Goal: Task Accomplishment & Management: Manage account settings

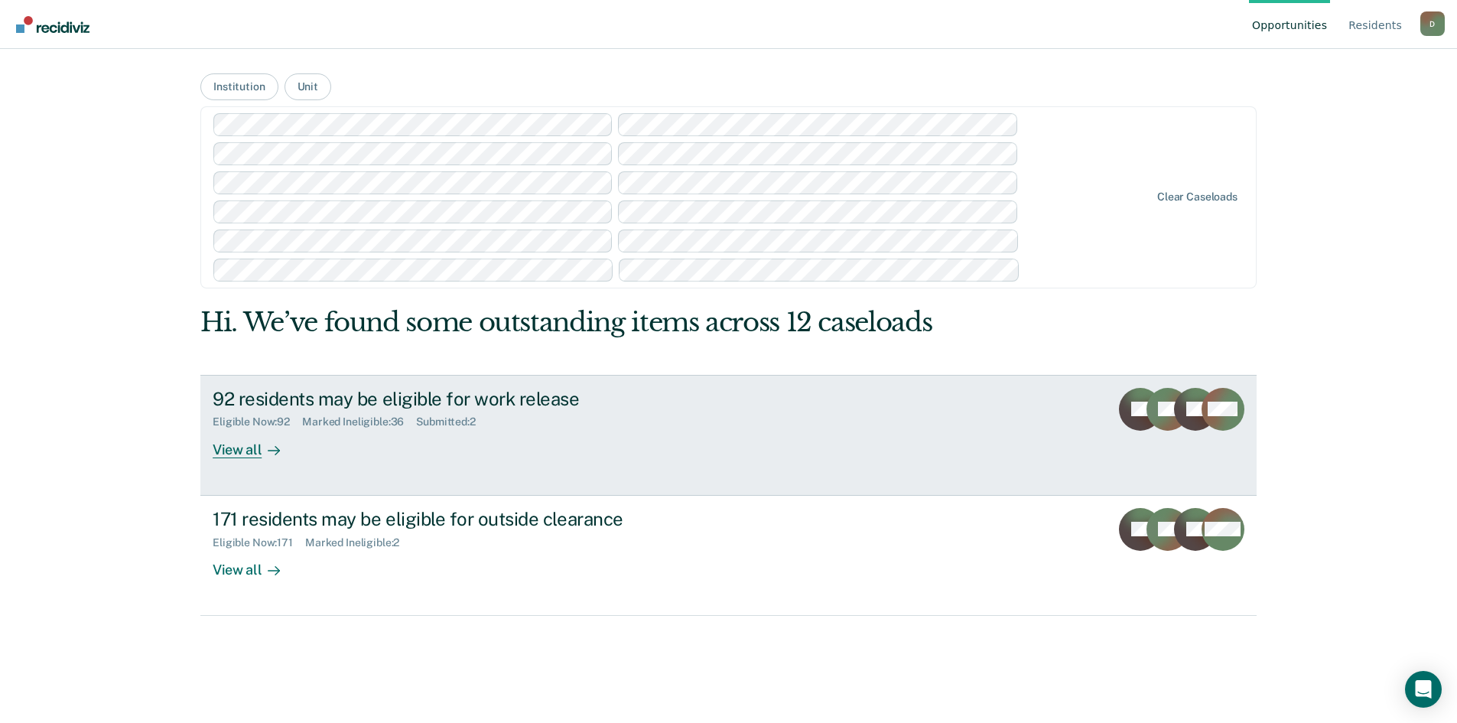
click at [242, 445] on div "View all" at bounding box center [256, 443] width 86 height 30
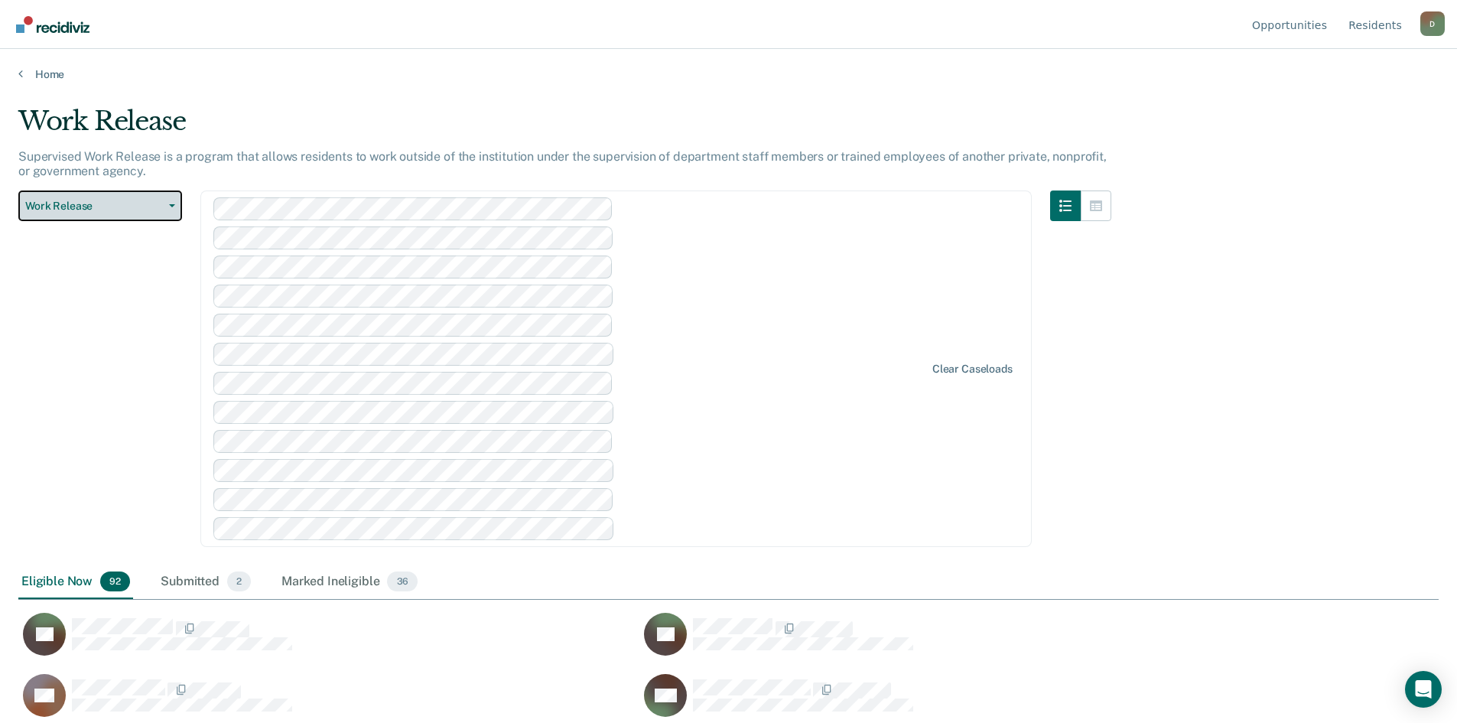
click at [167, 208] on button "Work Release" at bounding box center [100, 205] width 164 height 31
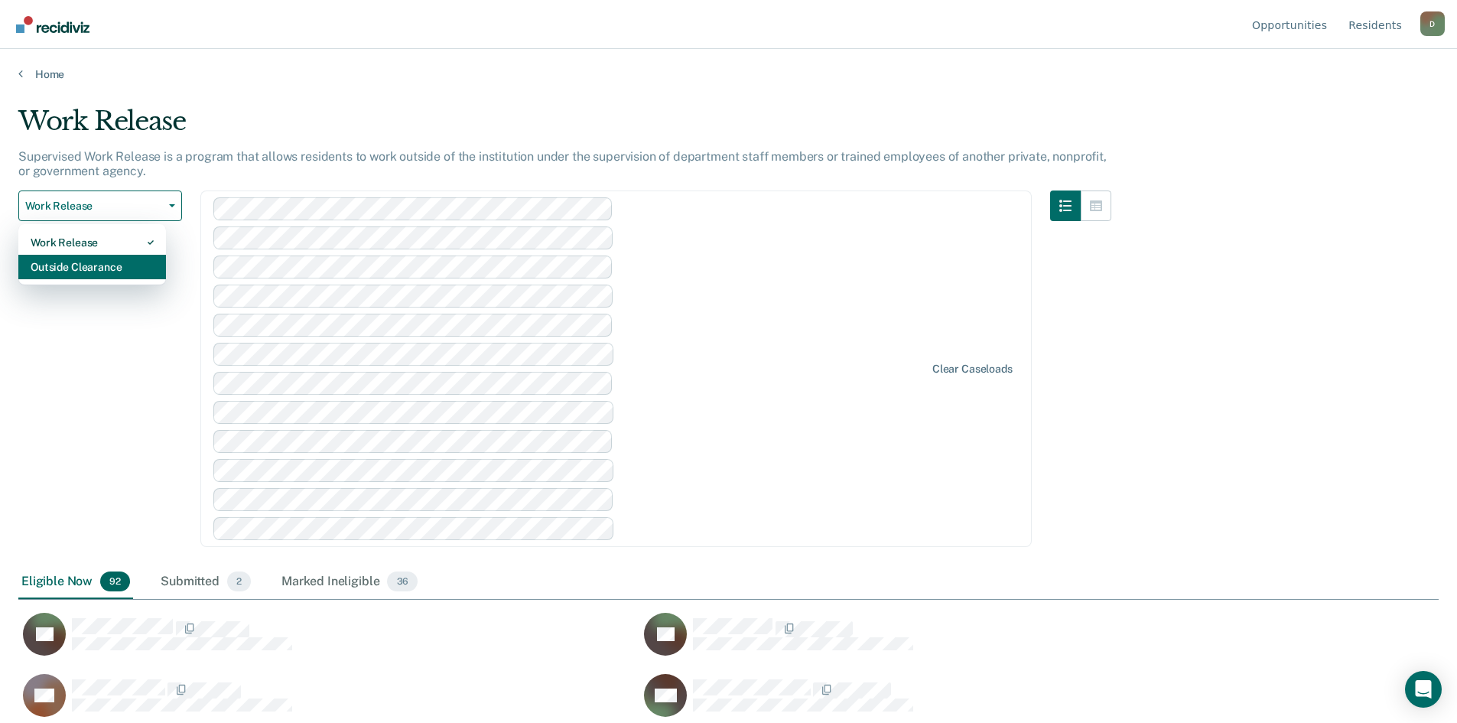
click at [99, 258] on div "Outside Clearance" at bounding box center [92, 267] width 123 height 24
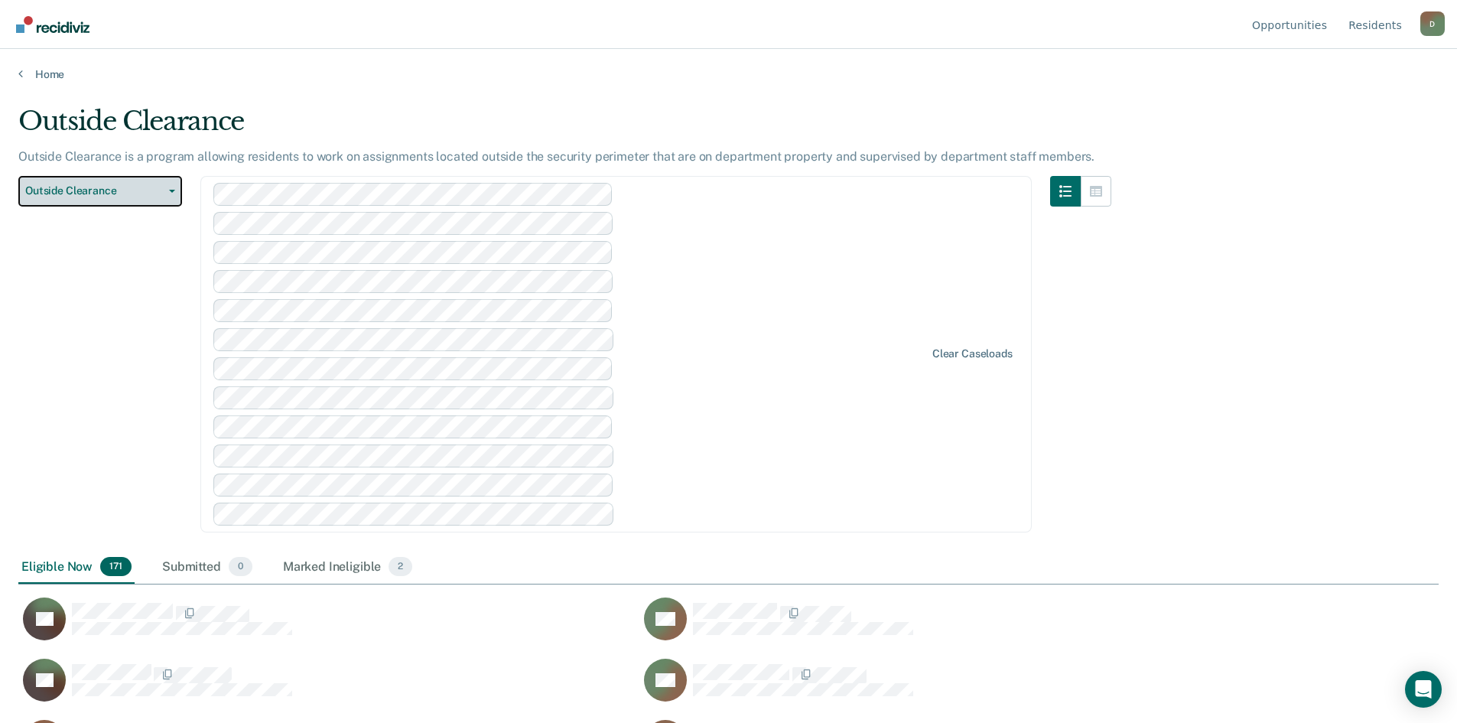
click at [176, 186] on button "Outside Clearance" at bounding box center [100, 191] width 164 height 31
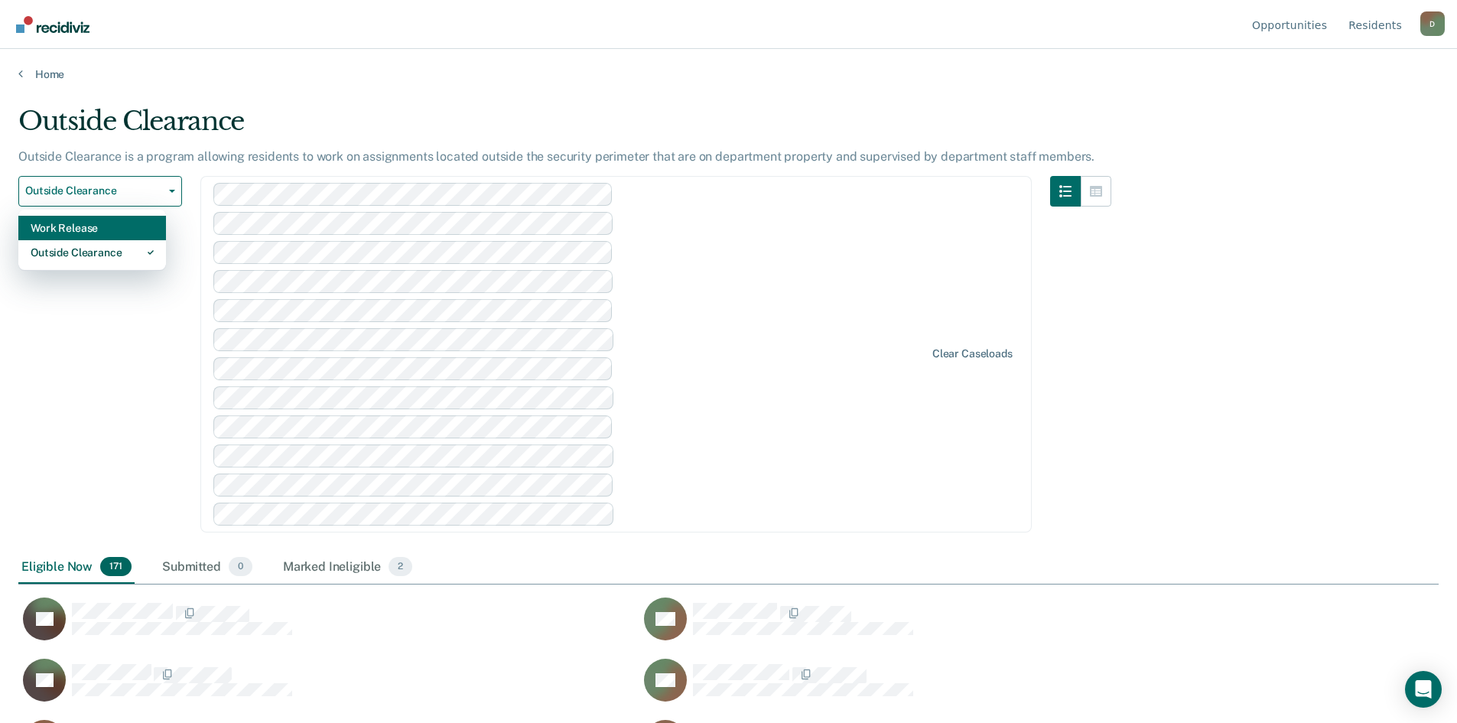
click at [121, 226] on div "Work Release" at bounding box center [92, 228] width 123 height 24
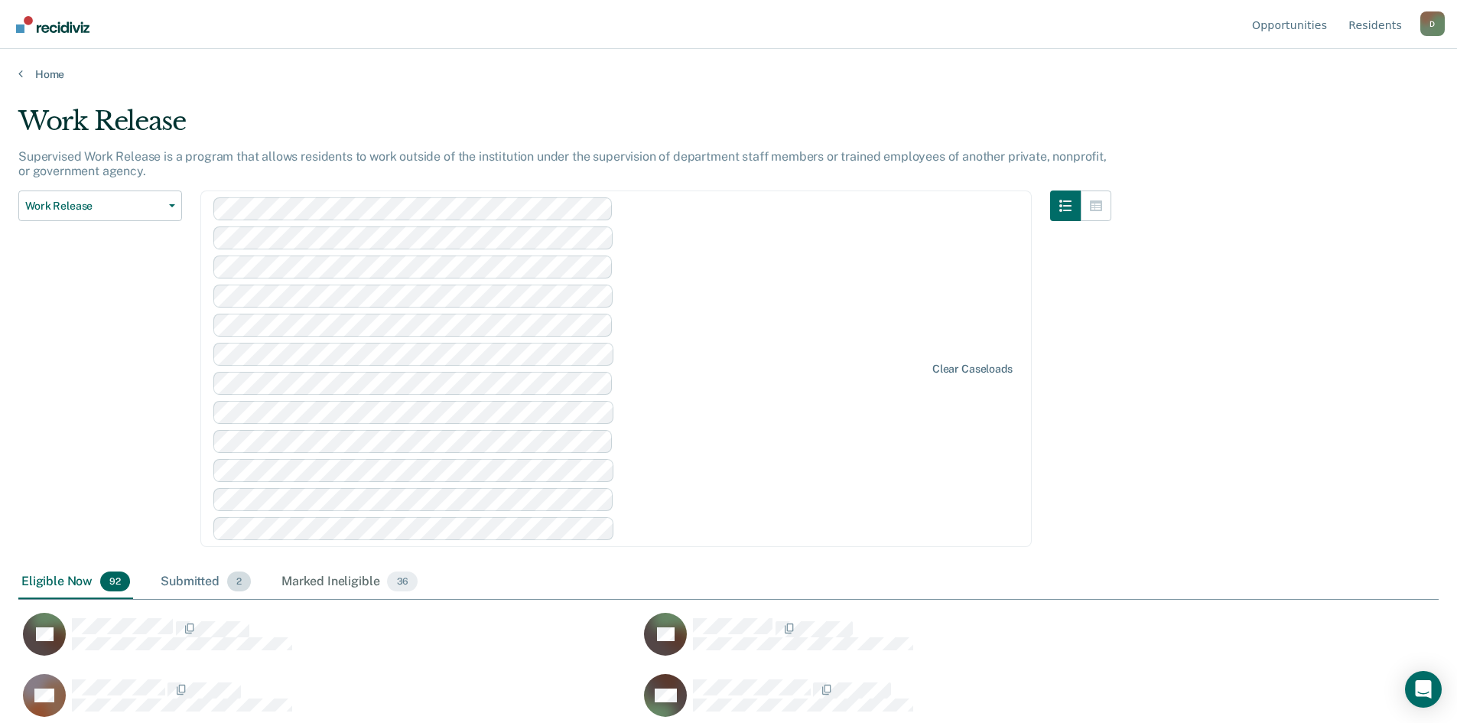
click at [184, 582] on div "Submitted 2" at bounding box center [206, 582] width 96 height 34
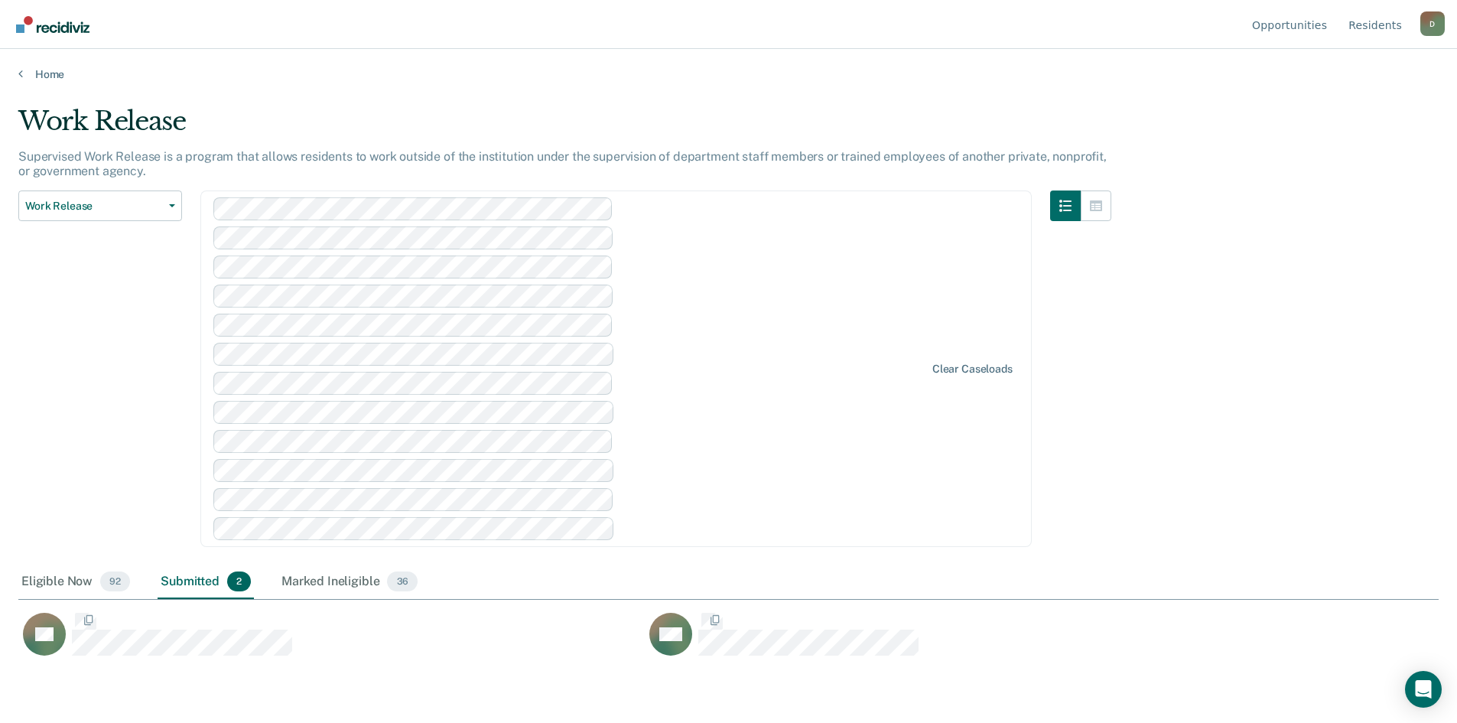
scroll to position [491, 1420]
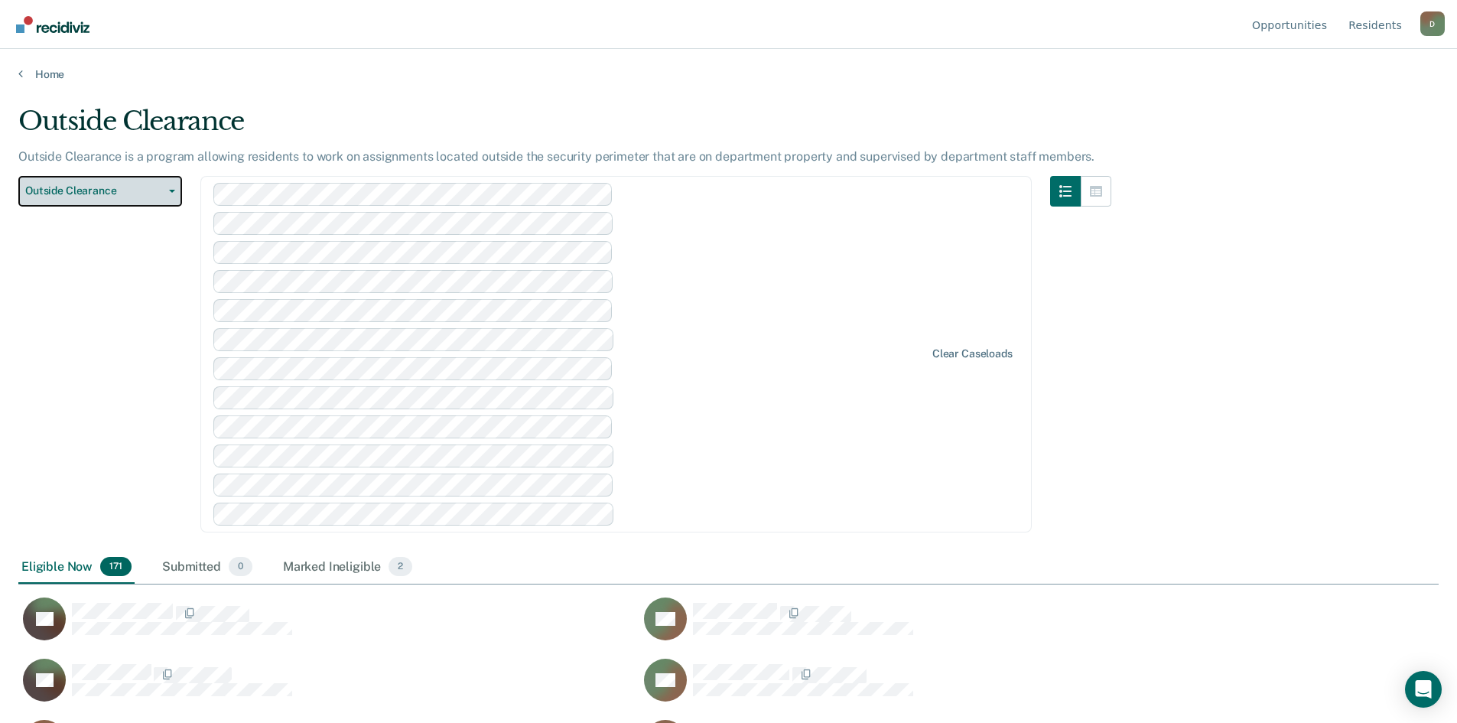
click at [166, 192] on span "button" at bounding box center [169, 191] width 12 height 3
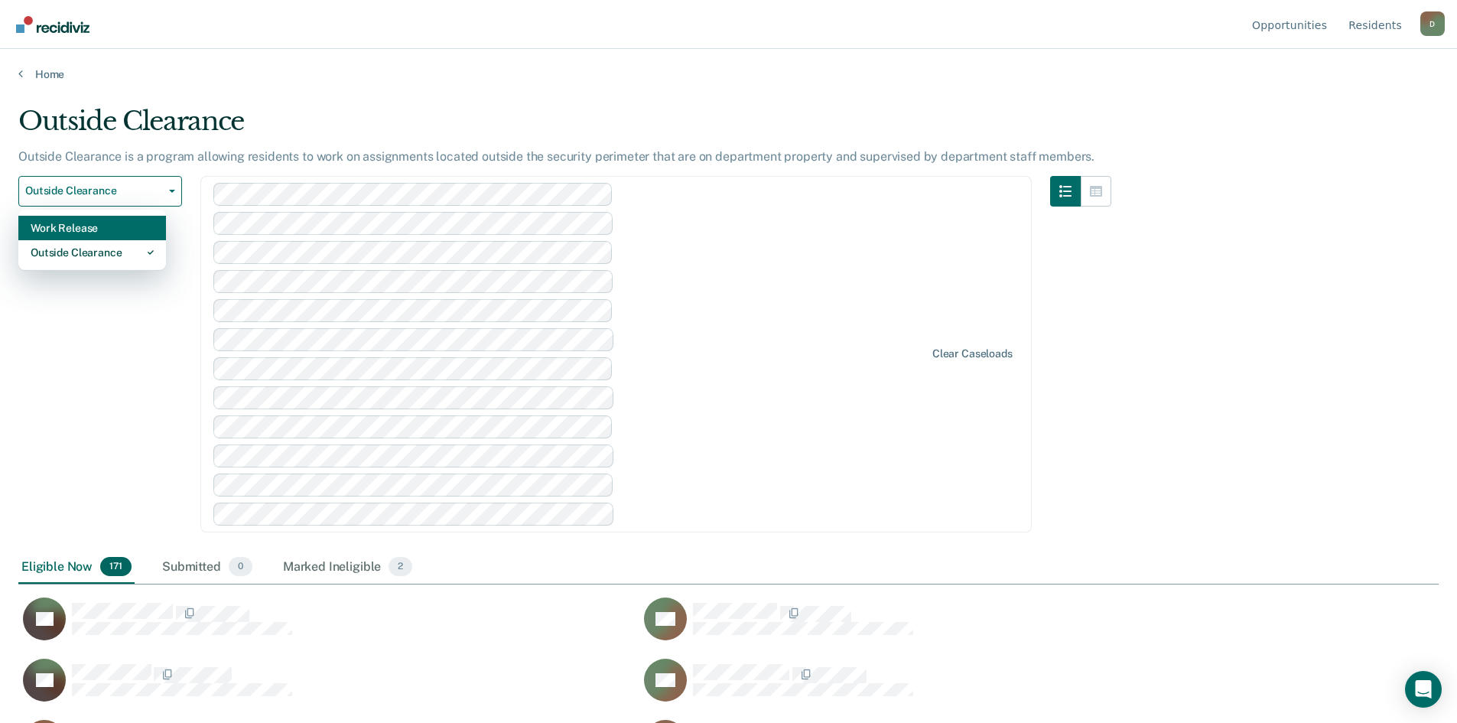
click at [86, 223] on div "Work Release" at bounding box center [92, 228] width 123 height 24
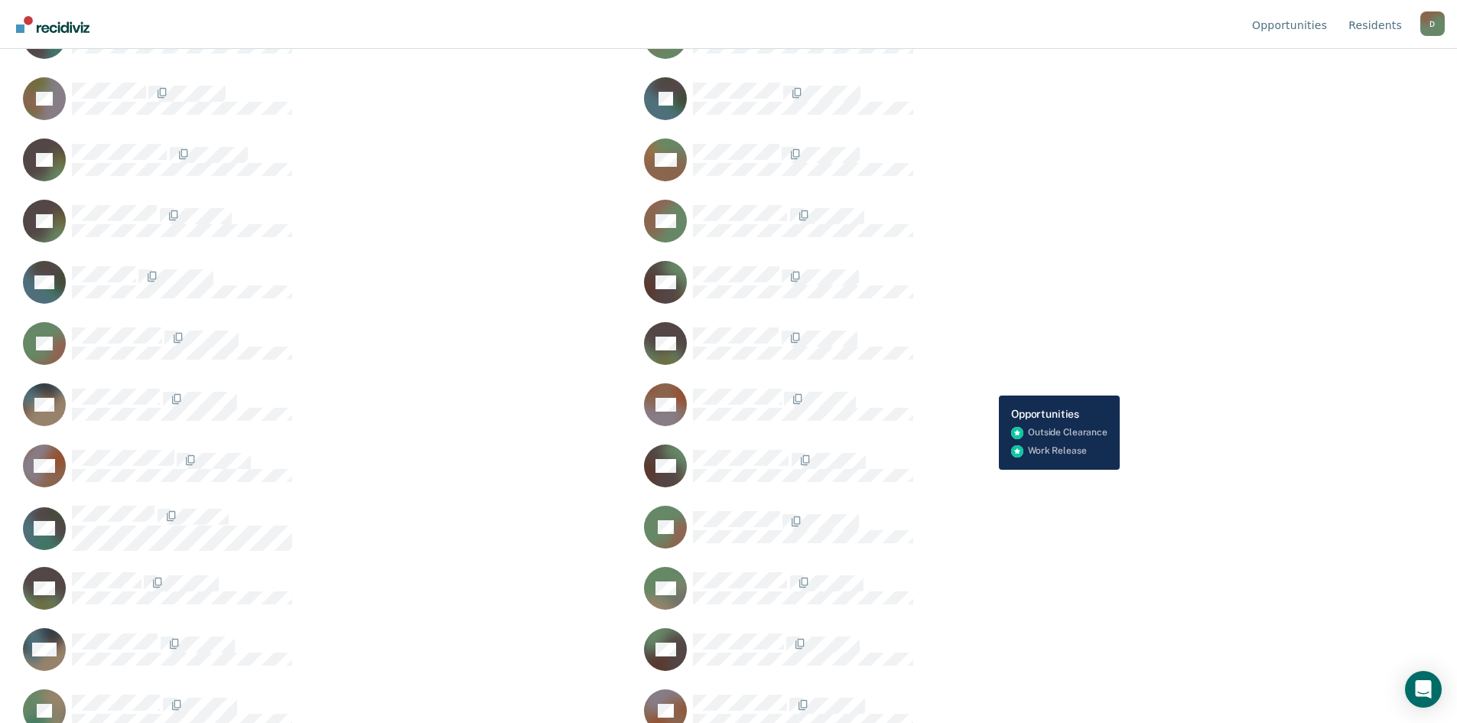
scroll to position [1223, 0]
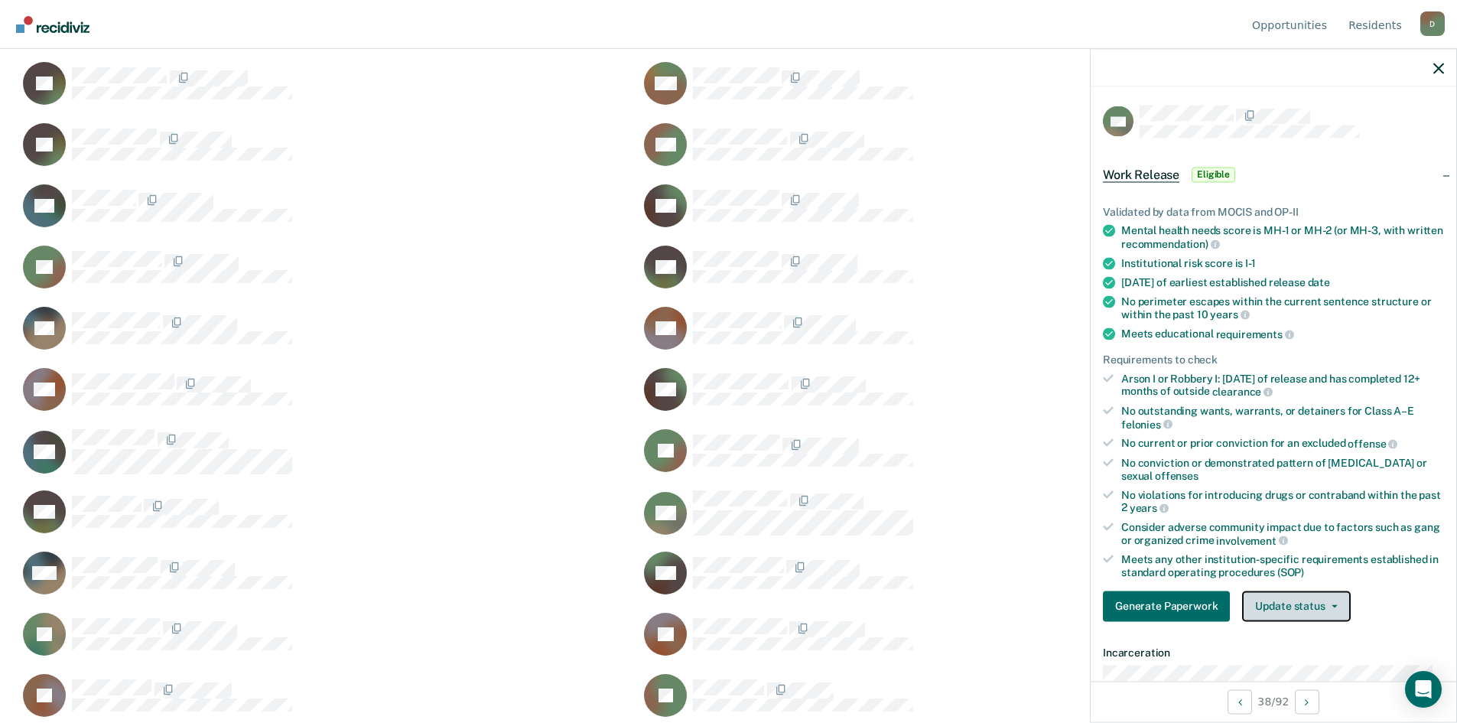
click at [1294, 606] on button "Update status" at bounding box center [1296, 605] width 108 height 31
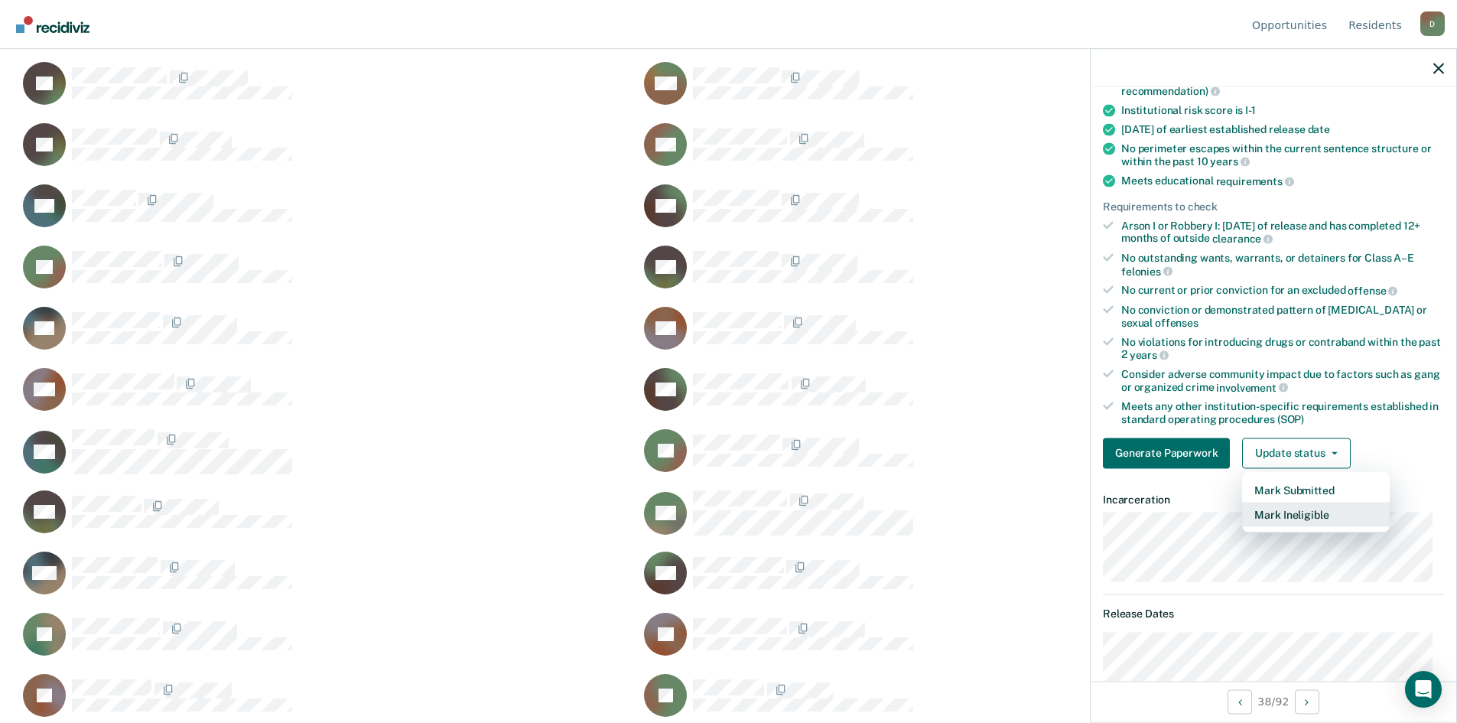
click at [1278, 515] on button "Mark Ineligible" at bounding box center [1316, 514] width 148 height 24
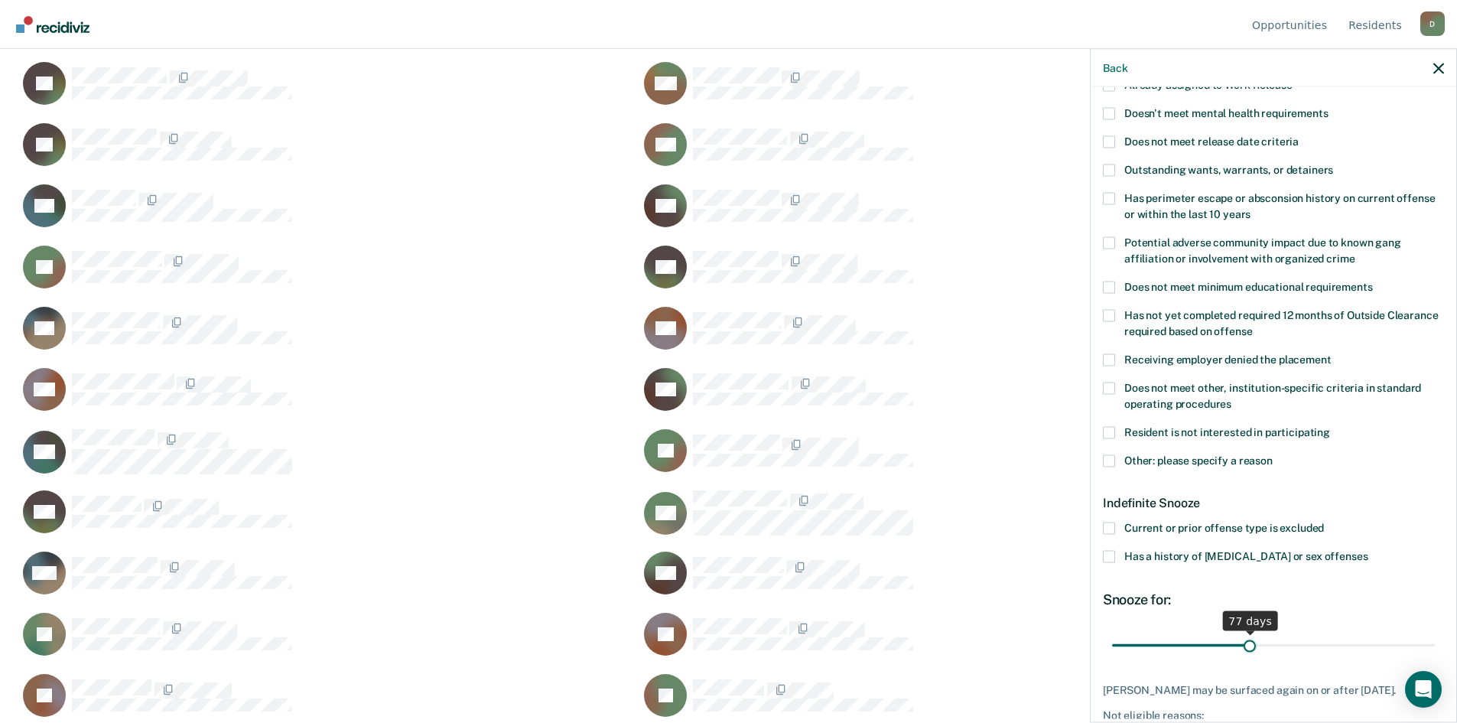
drag, startPoint x: 1164, startPoint y: 645, endPoint x: 1246, endPoint y: 638, distance: 82.2
click at [1246, 638] on input "range" at bounding box center [1273, 645] width 323 height 27
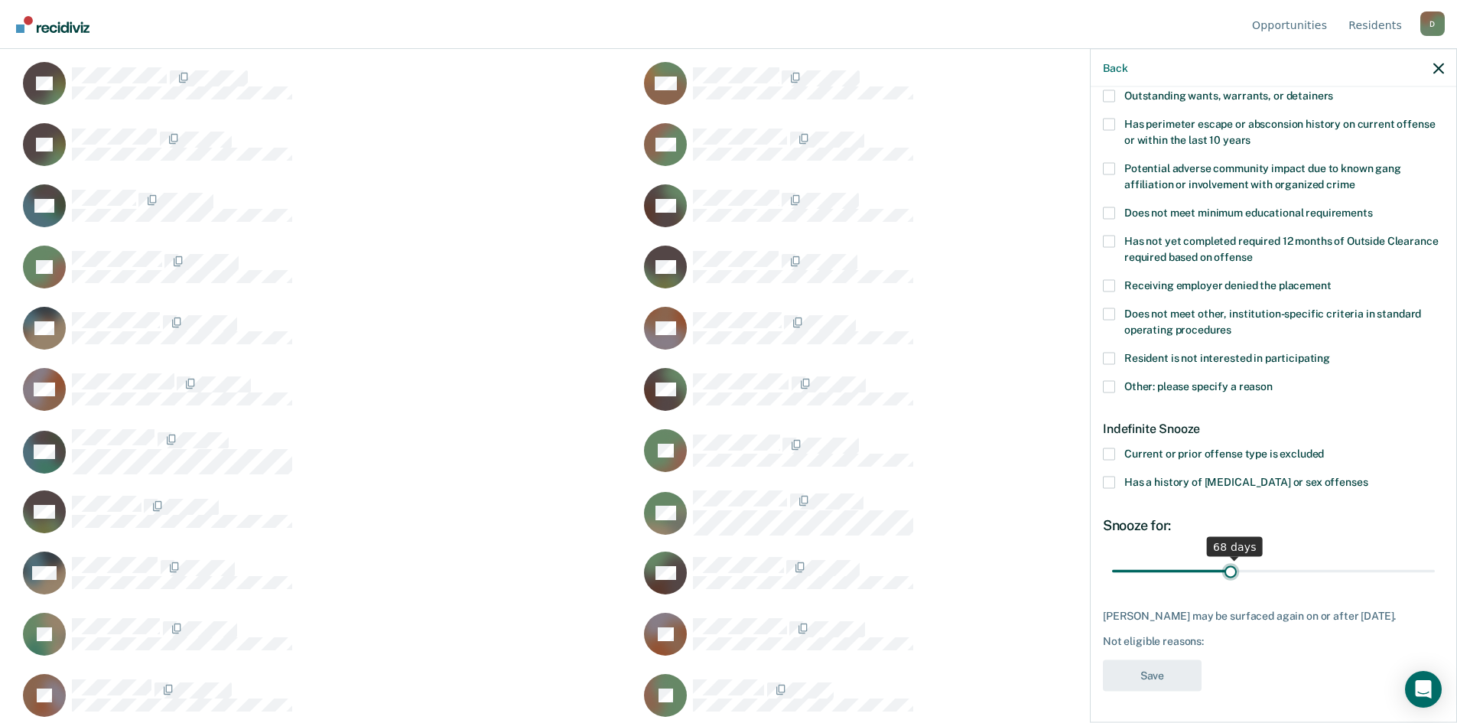
drag, startPoint x: 1242, startPoint y: 558, endPoint x: 1227, endPoint y: 556, distance: 15.5
type input "66"
click at [1227, 557] on input "range" at bounding box center [1273, 570] width 323 height 27
click at [1105, 380] on span at bounding box center [1109, 386] width 12 height 12
click at [1272, 380] on input "Other: please specify a reason" at bounding box center [1272, 380] width 0 height 0
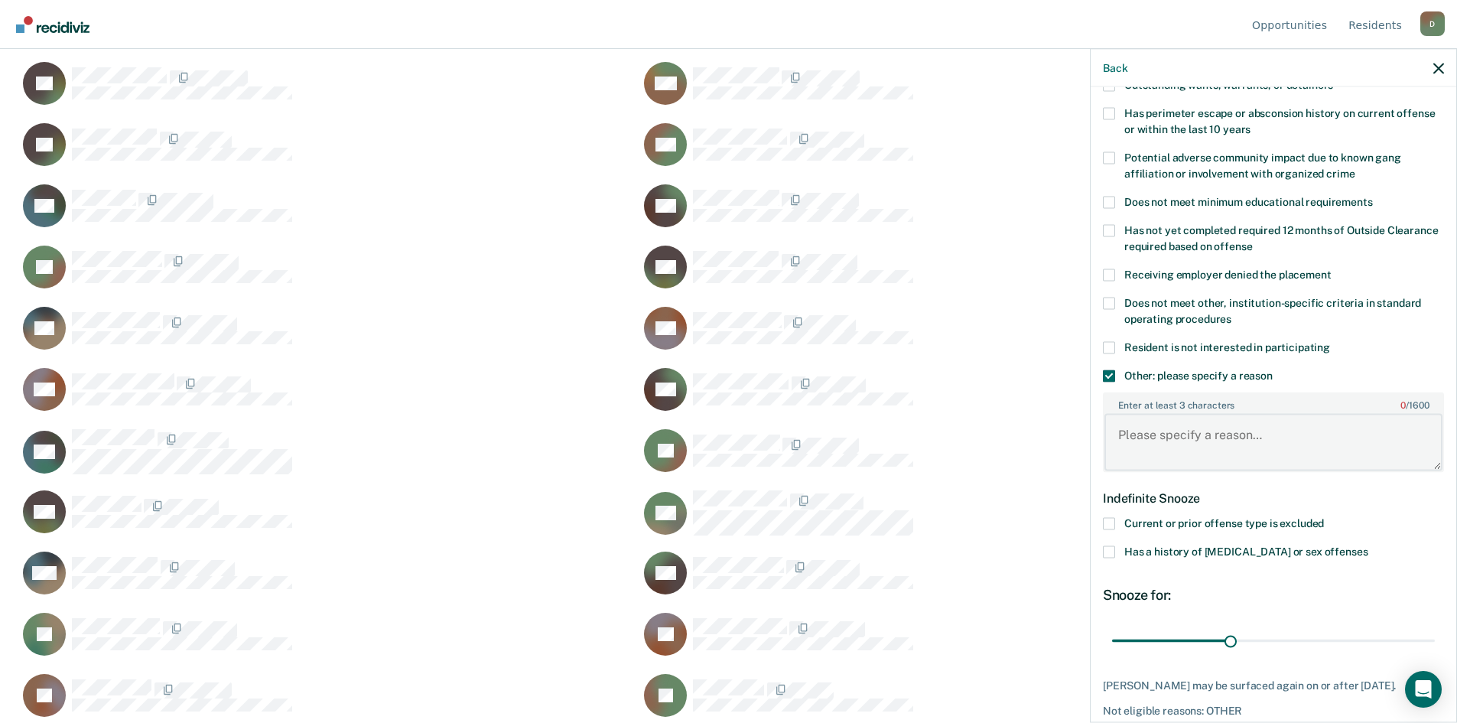
click at [1138, 442] on textarea "Enter at least 3 characters 0 / 1600" at bounding box center [1273, 442] width 338 height 57
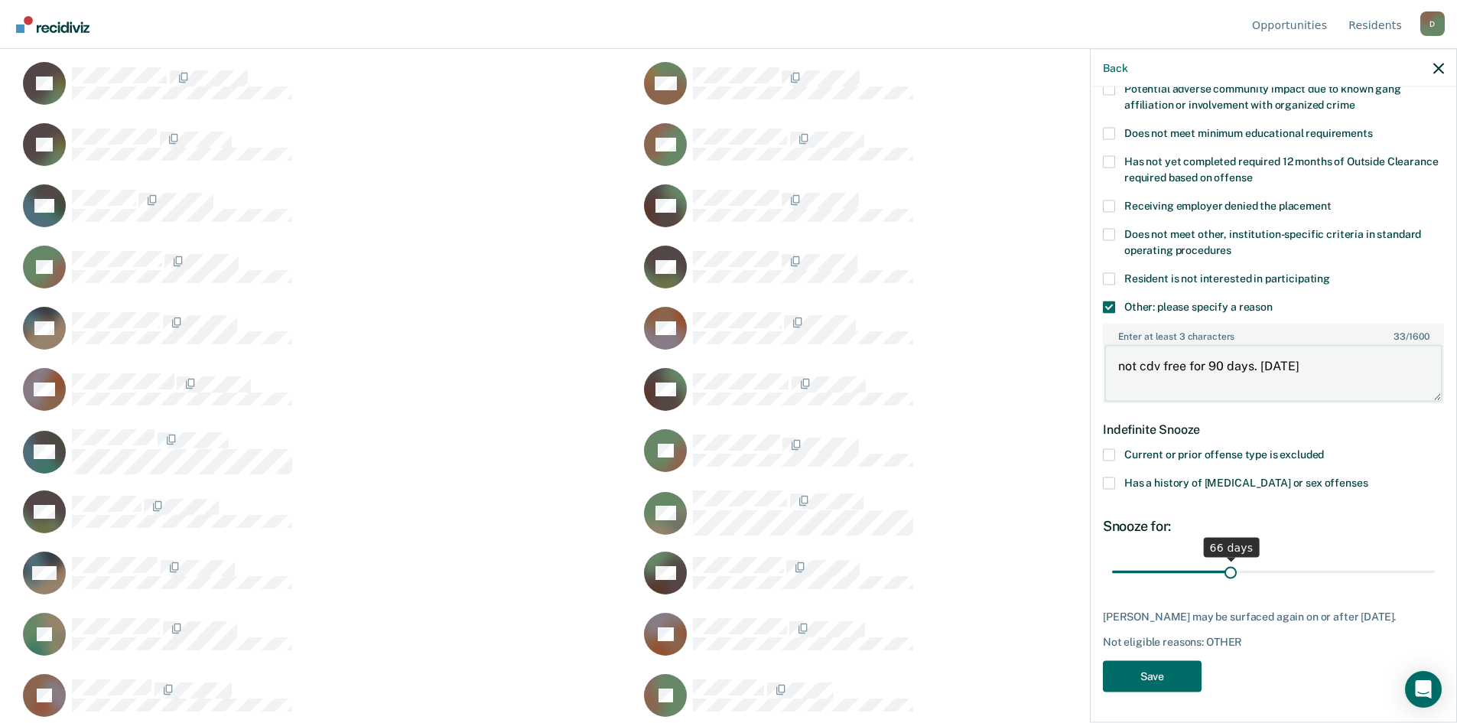
type textarea "not cdv free for 90 days. [DATE]"
drag, startPoint x: 1224, startPoint y: 564, endPoint x: 1244, endPoint y: 564, distance: 19.9
type input "77"
click at [1244, 564] on input "range" at bounding box center [1273, 571] width 323 height 27
click at [1155, 677] on button "Save" at bounding box center [1152, 675] width 99 height 31
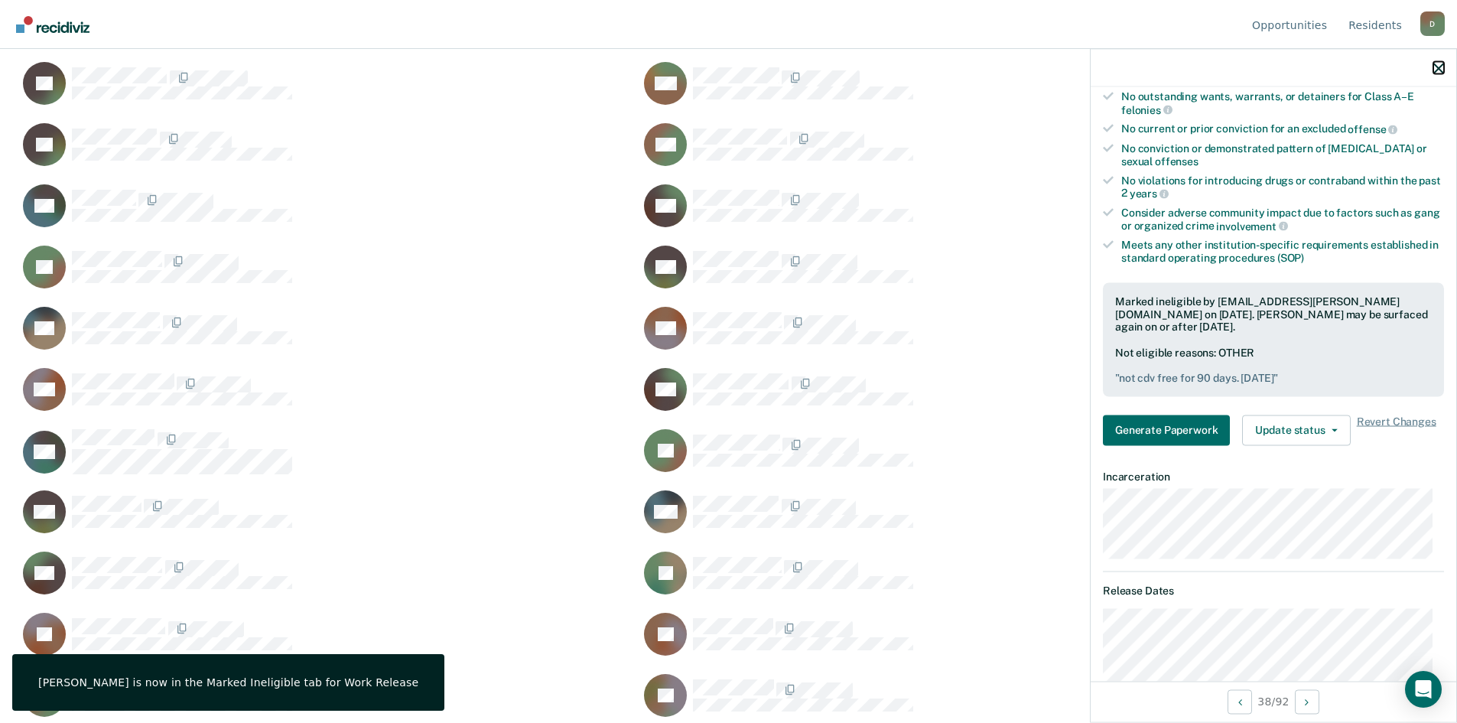
click at [1439, 64] on icon "button" at bounding box center [1438, 68] width 11 height 11
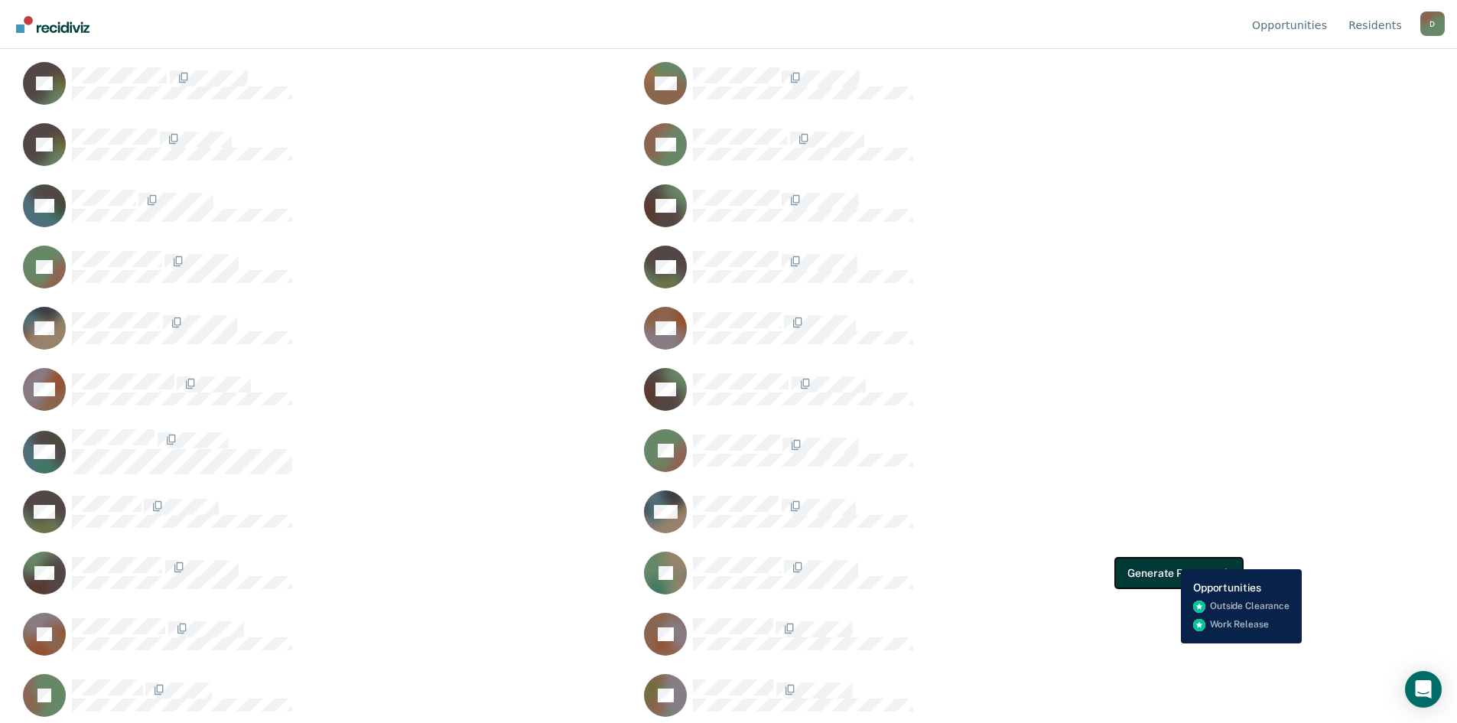
click at [1170, 557] on button "Generate Paperwork" at bounding box center [1178, 572] width 127 height 31
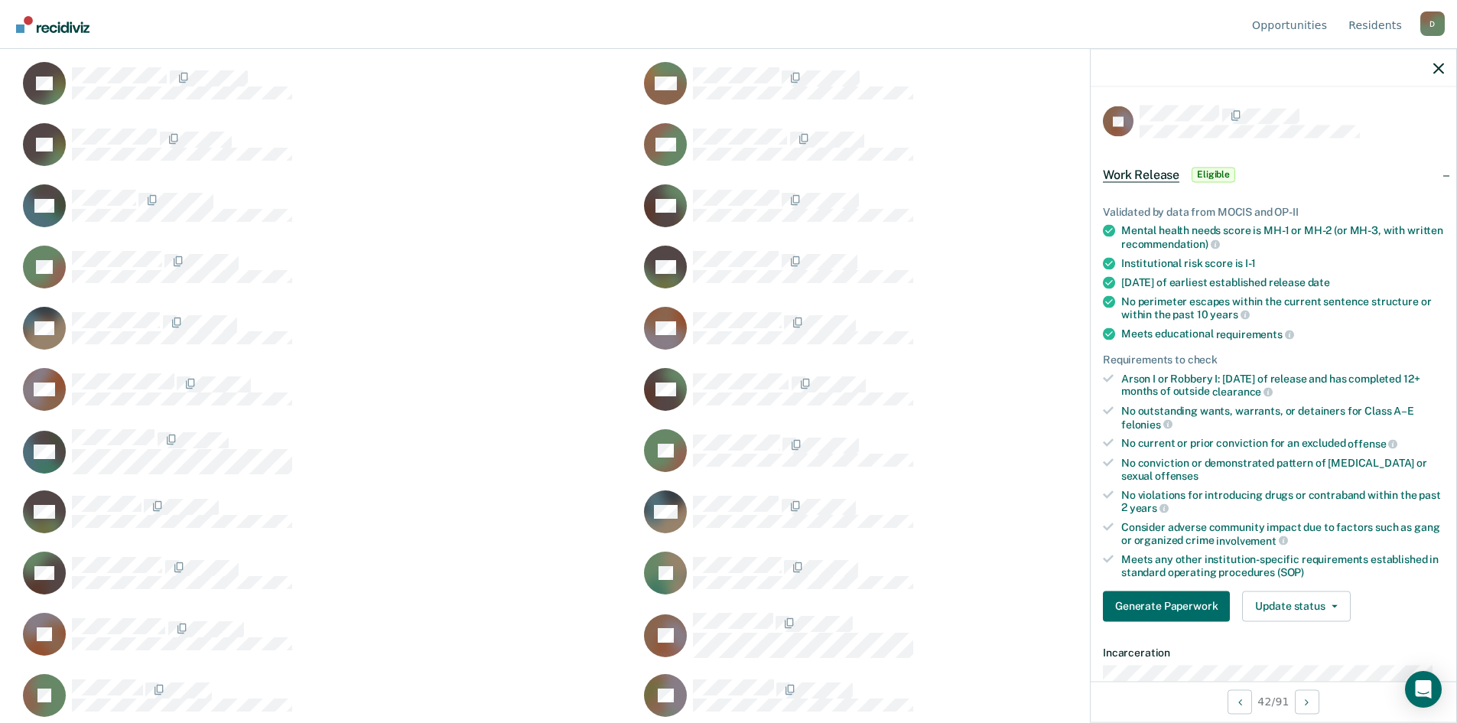
scroll to position [306, 0]
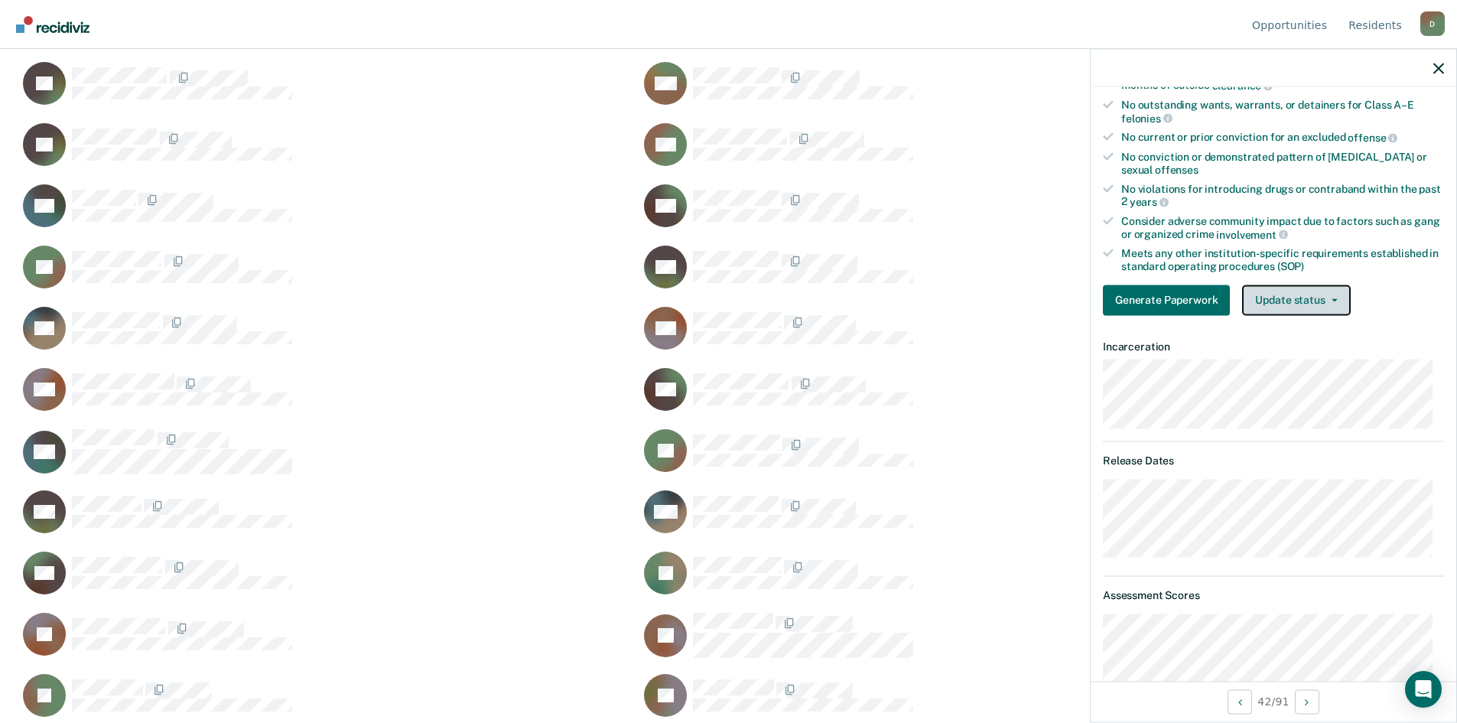
click at [1302, 311] on button "Update status" at bounding box center [1296, 299] width 108 height 31
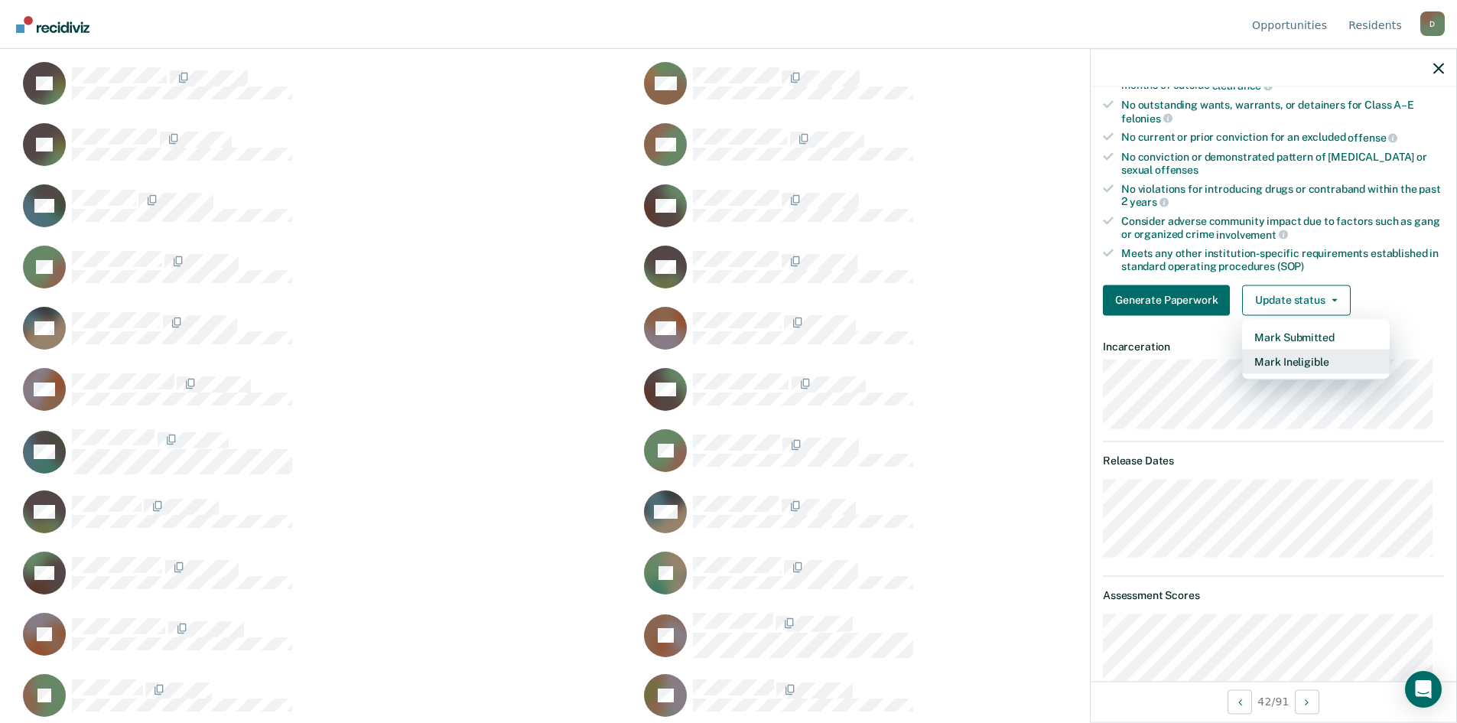
click at [1269, 364] on button "Mark Ineligible" at bounding box center [1316, 361] width 148 height 24
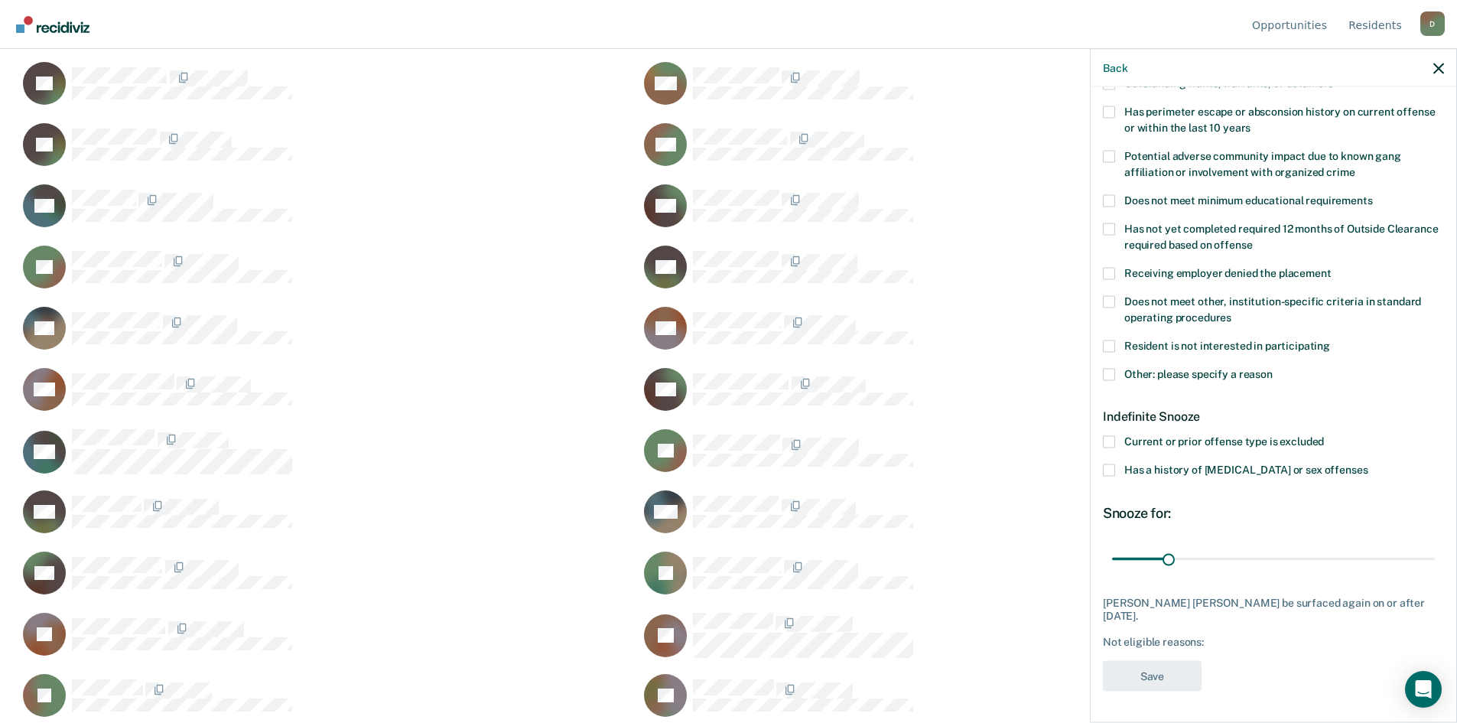
scroll to position [225, 0]
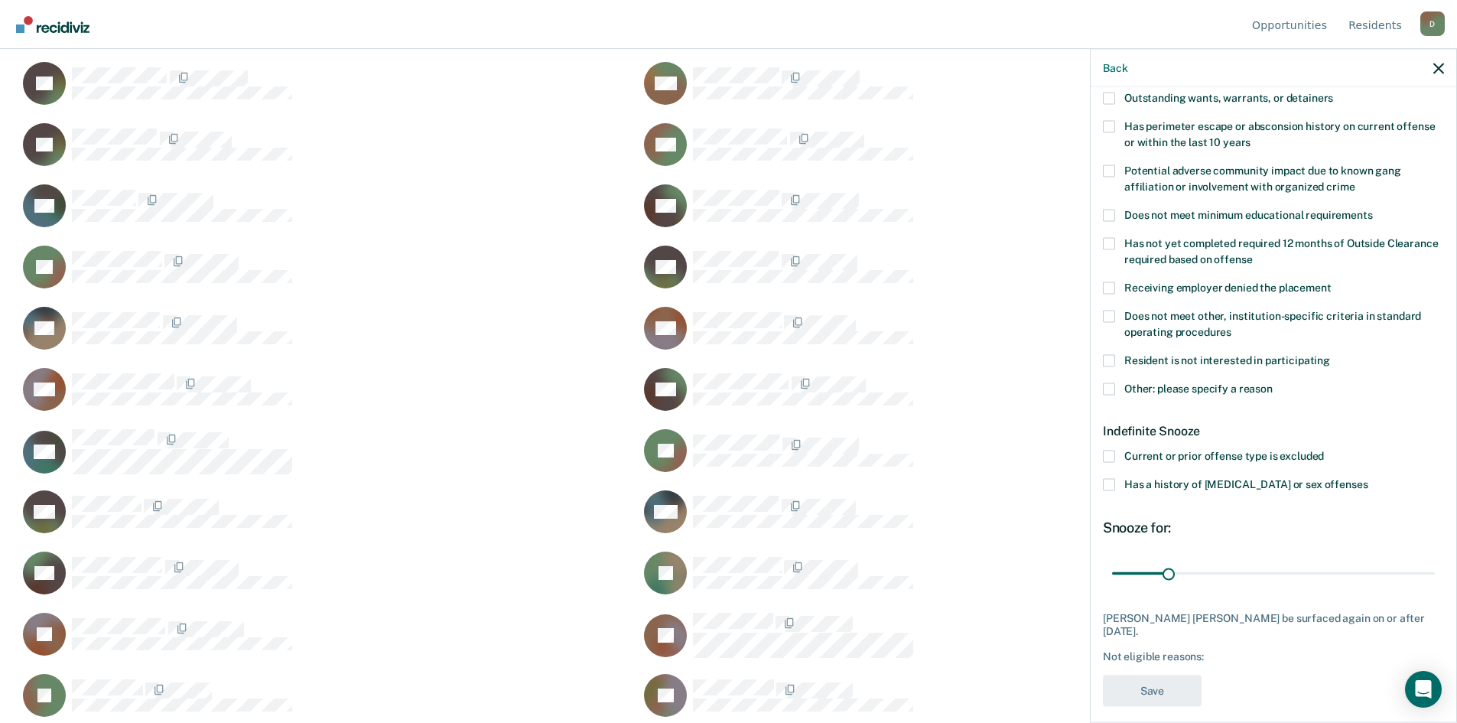
click at [1113, 390] on span at bounding box center [1109, 388] width 12 height 12
click at [1272, 382] on input "Other: please specify a reason" at bounding box center [1272, 382] width 0 height 0
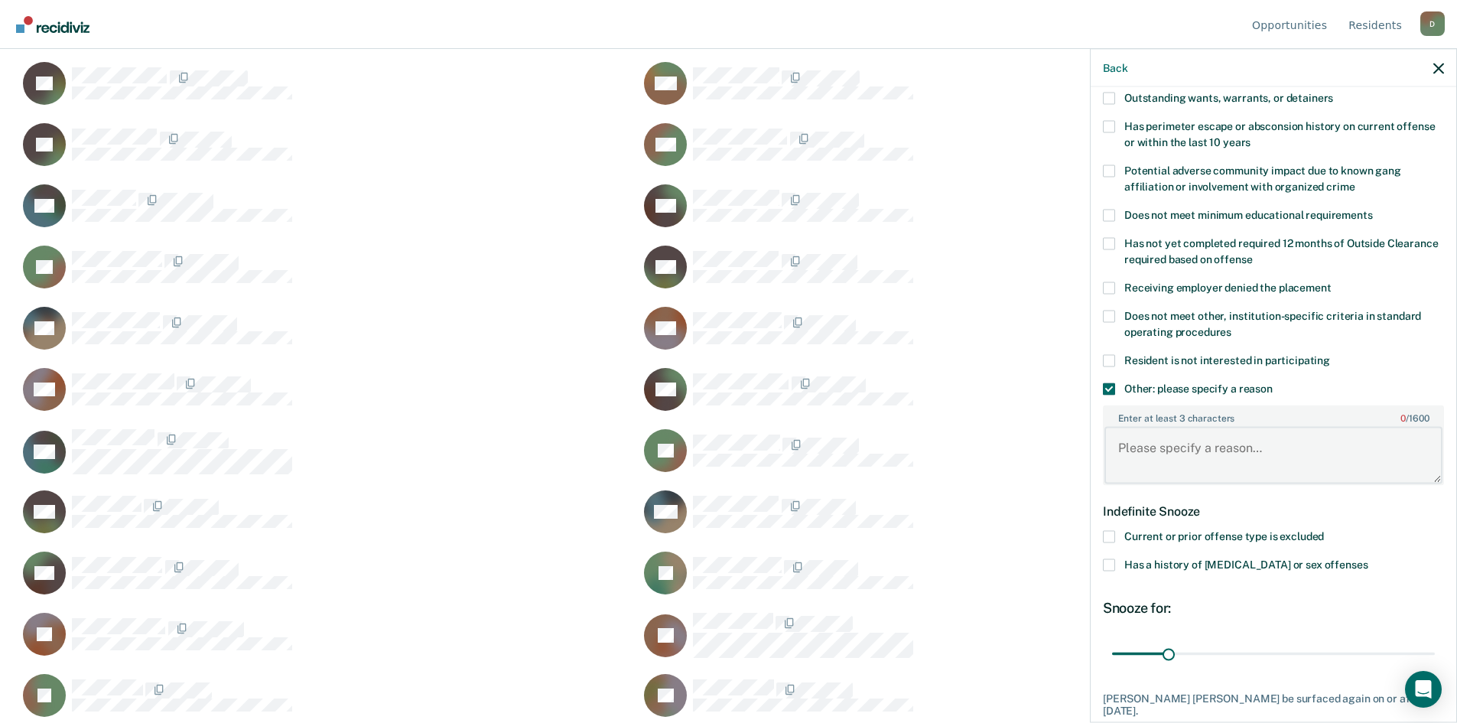
click at [1162, 440] on textarea "Enter at least 3 characters 0 / 1600" at bounding box center [1273, 455] width 338 height 57
type textarea "[DATE] release date too soon"
drag, startPoint x: 1174, startPoint y: 650, endPoint x: 1315, endPoint y: 635, distance: 142.2
type input "119"
click at [1315, 640] on input "range" at bounding box center [1273, 653] width 323 height 27
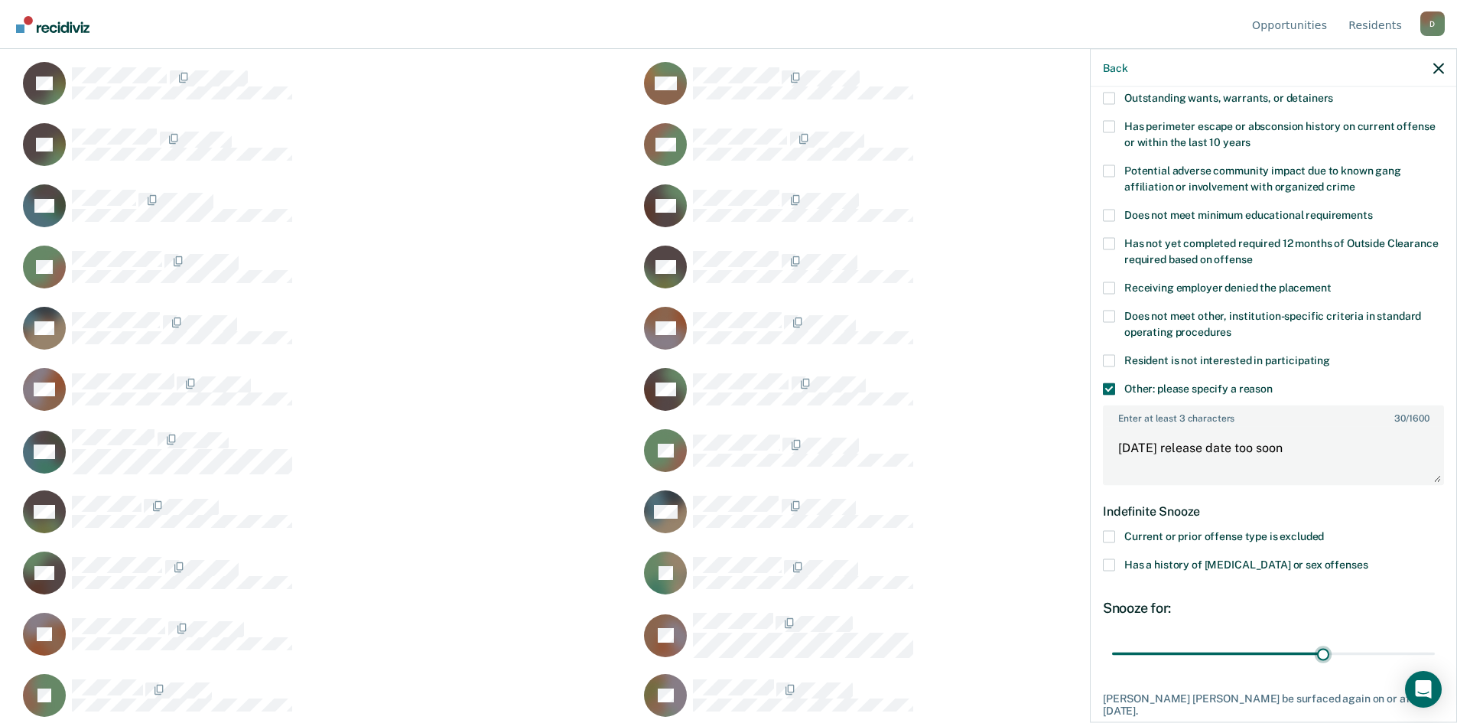
scroll to position [305, 0]
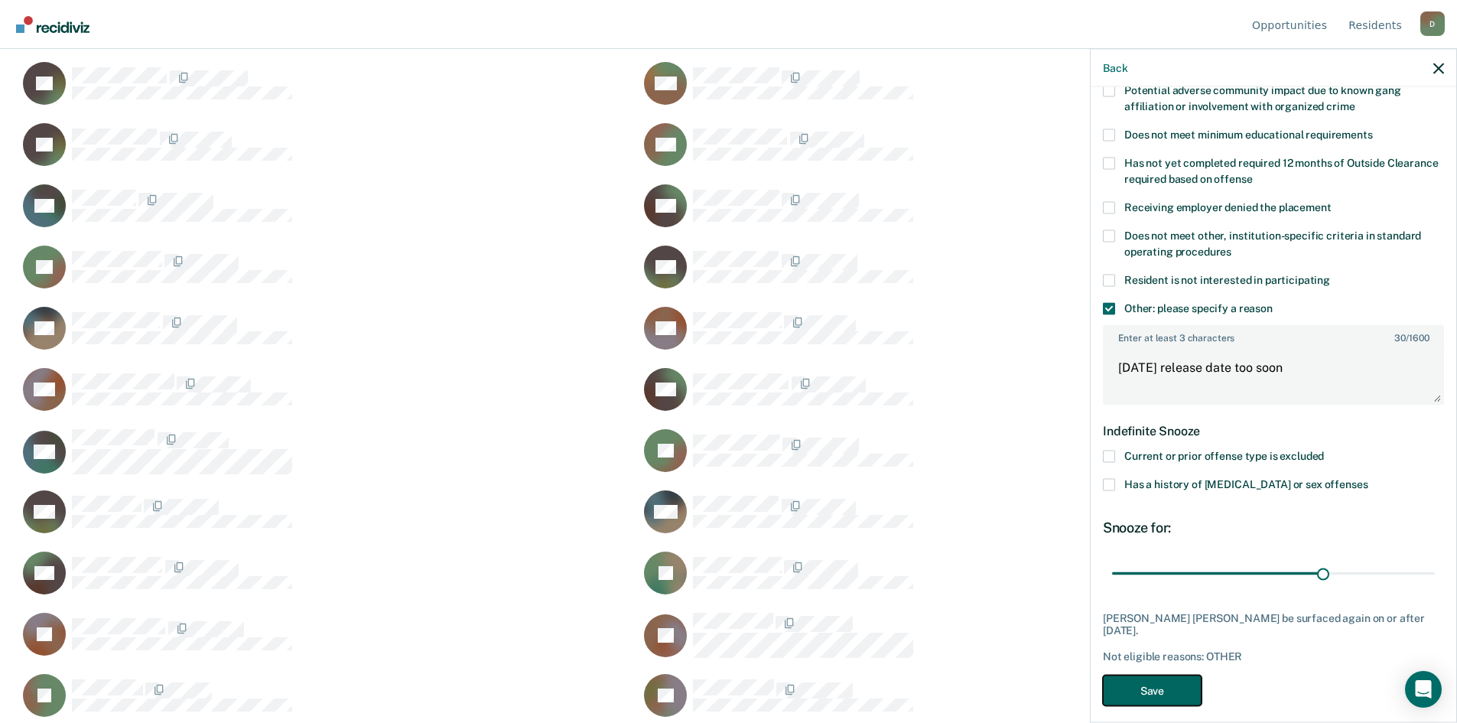
click at [1165, 674] on button "Save" at bounding box center [1152, 689] width 99 height 31
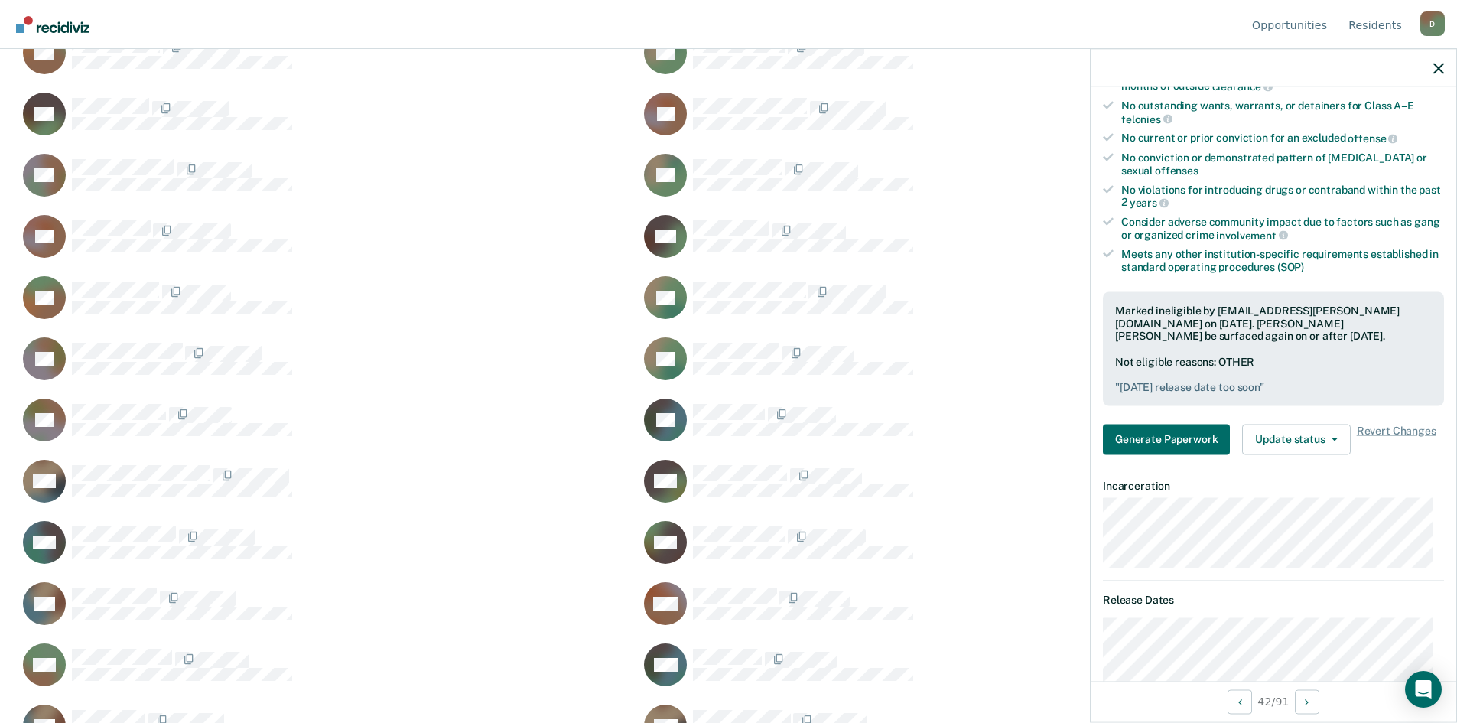
scroll to position [2642, 0]
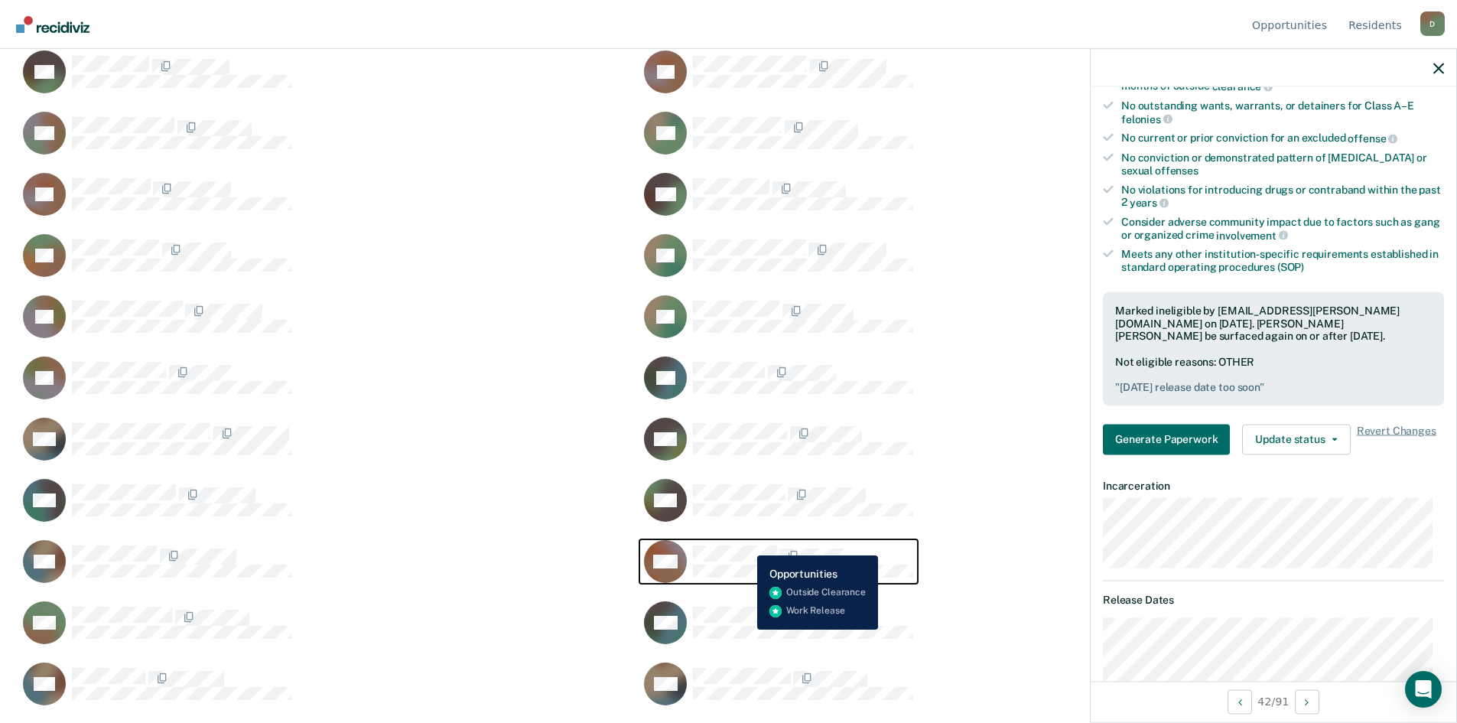
click at [746, 544] on div "HW" at bounding box center [778, 561] width 269 height 43
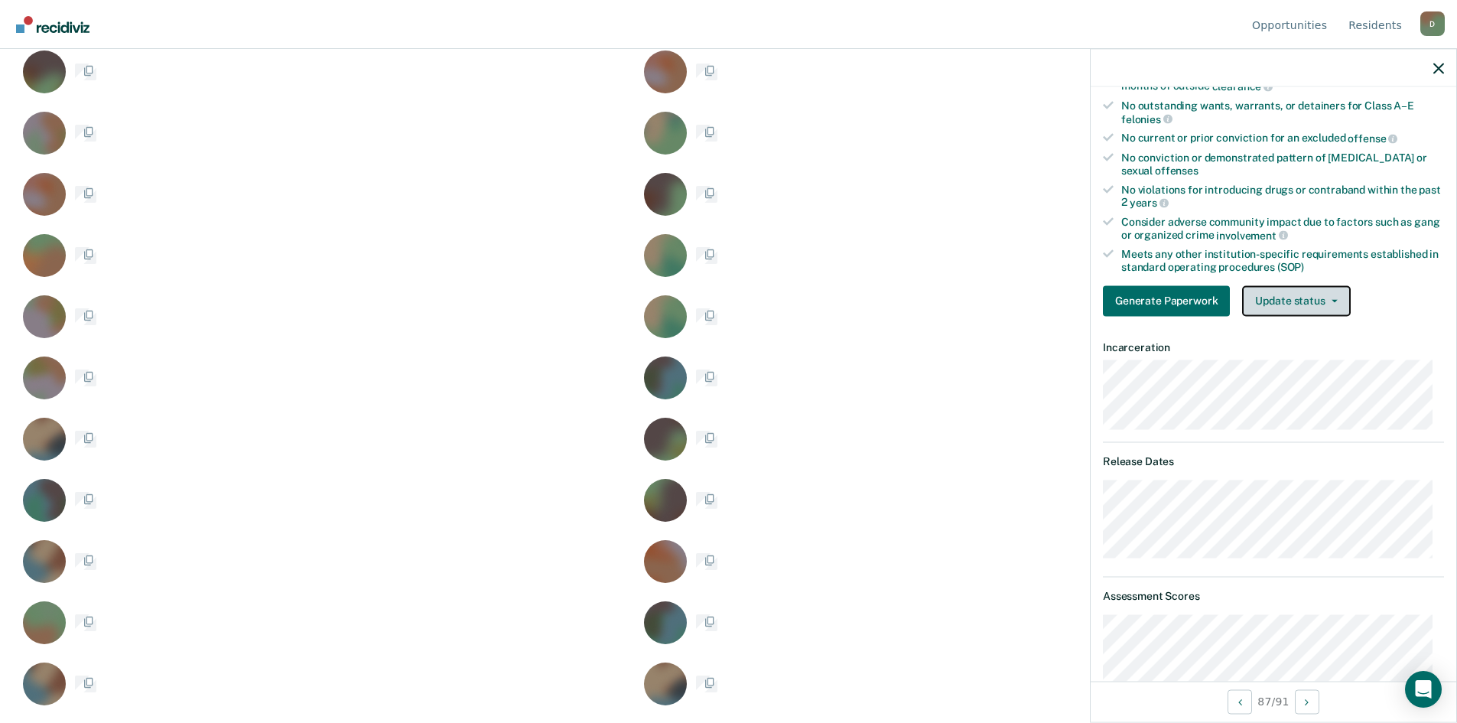
click at [1318, 297] on button "Update status" at bounding box center [1296, 300] width 108 height 31
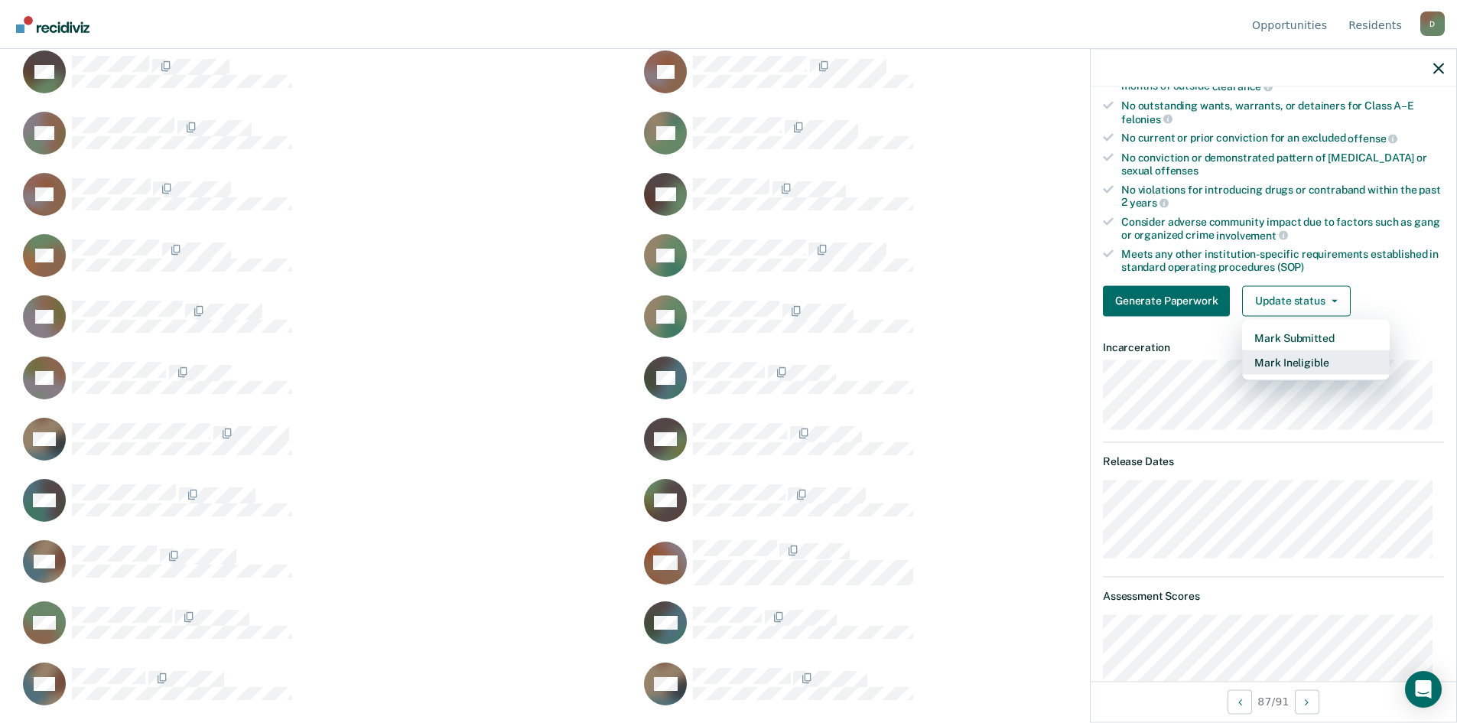
click at [1288, 362] on button "Mark Ineligible" at bounding box center [1316, 361] width 148 height 24
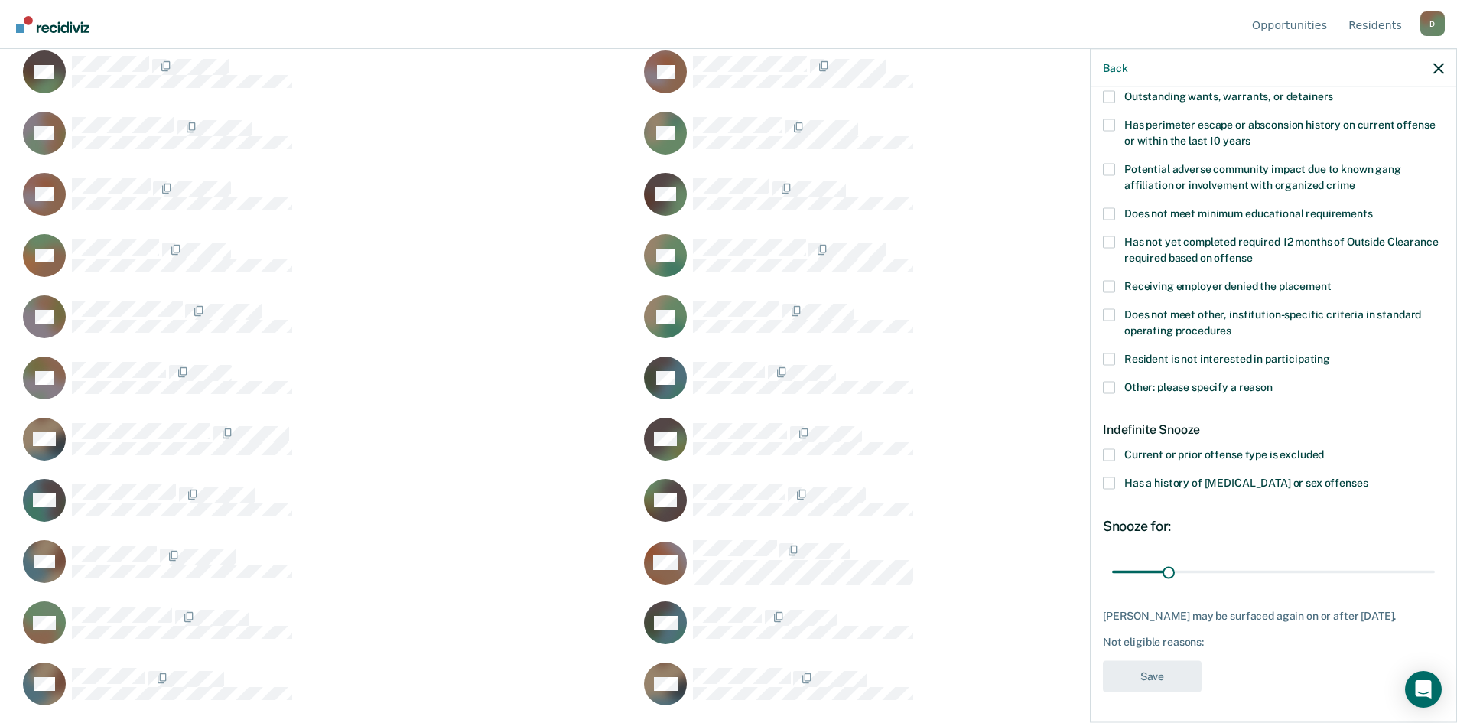
scroll to position [225, 0]
click at [1115, 385] on label "Other: please specify a reason" at bounding box center [1273, 390] width 341 height 16
click at [1272, 382] on input "Other: please specify a reason" at bounding box center [1272, 382] width 0 height 0
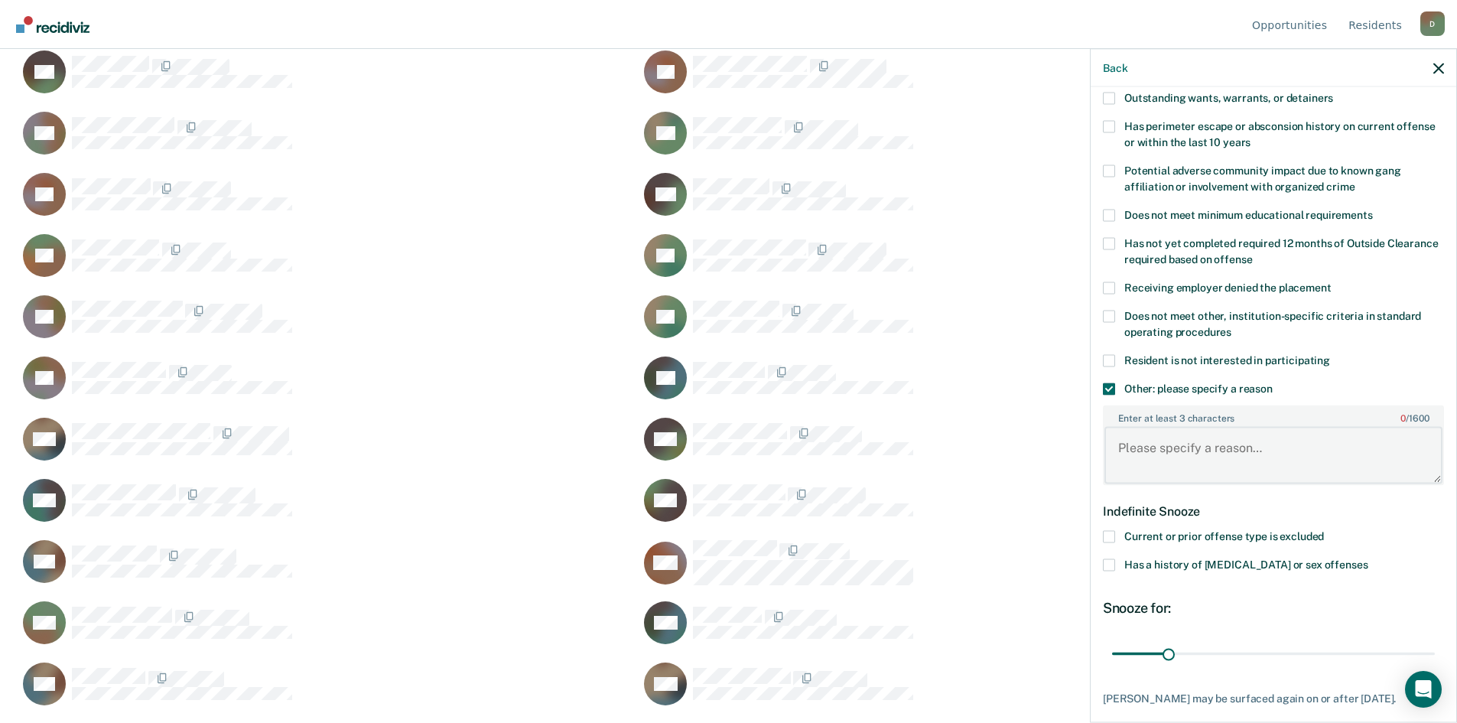
paste textarea "[DATE]"
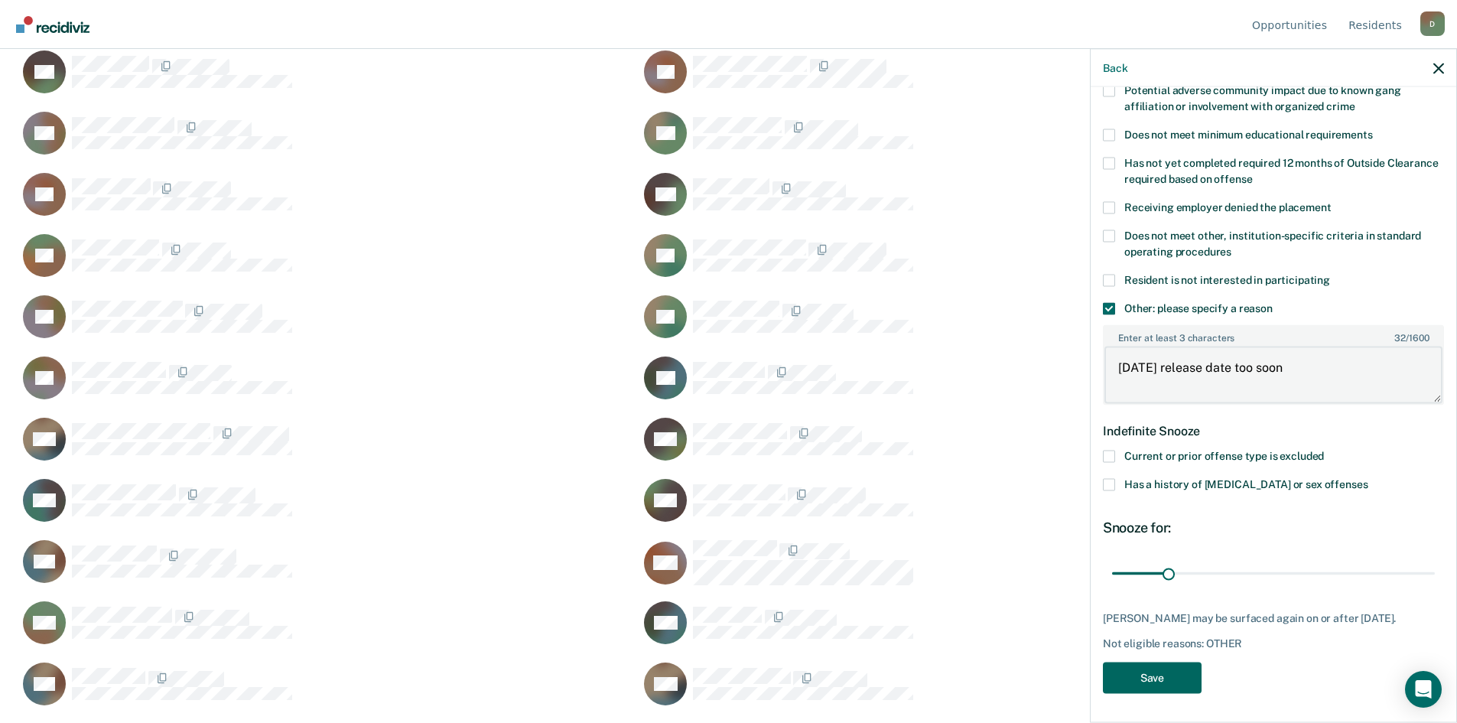
type textarea "[DATE] release date too soon"
click at [1177, 667] on button "Save" at bounding box center [1152, 676] width 99 height 31
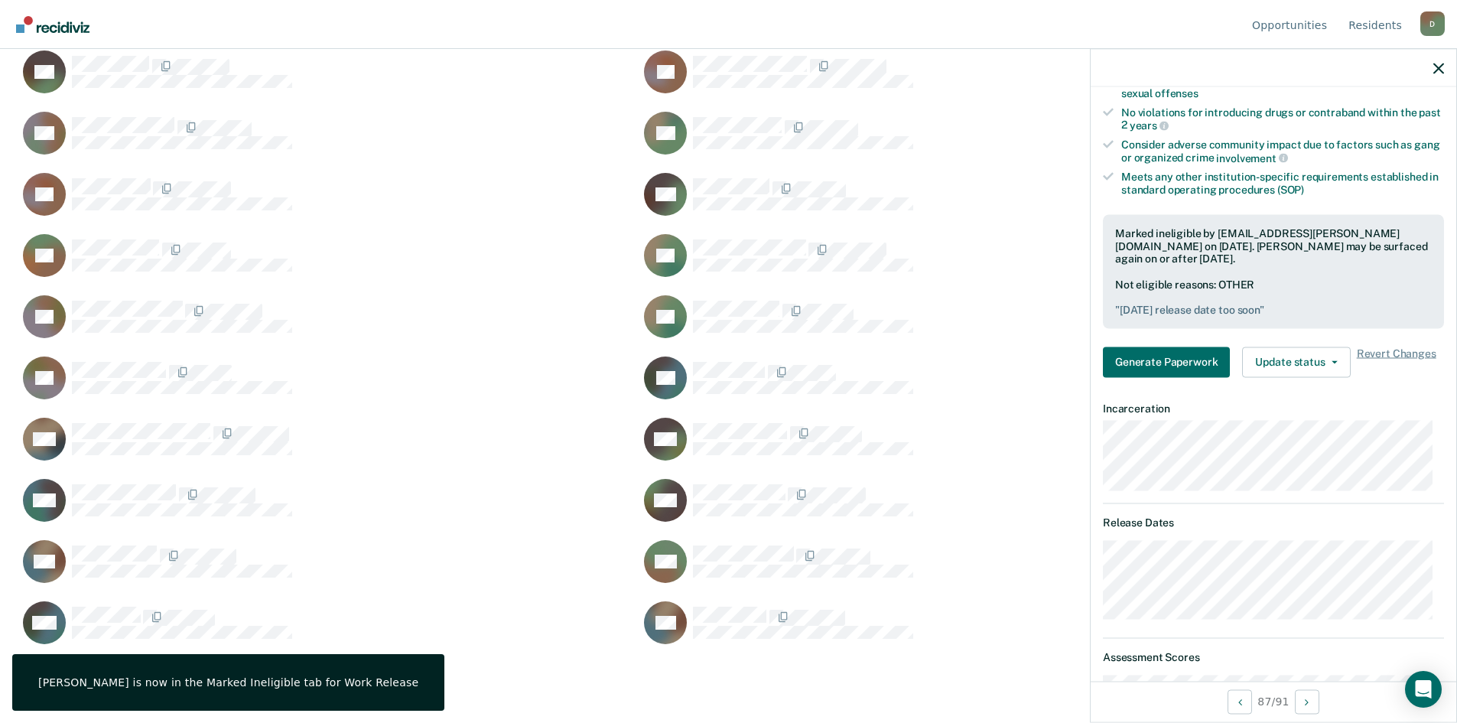
scroll to position [0, 0]
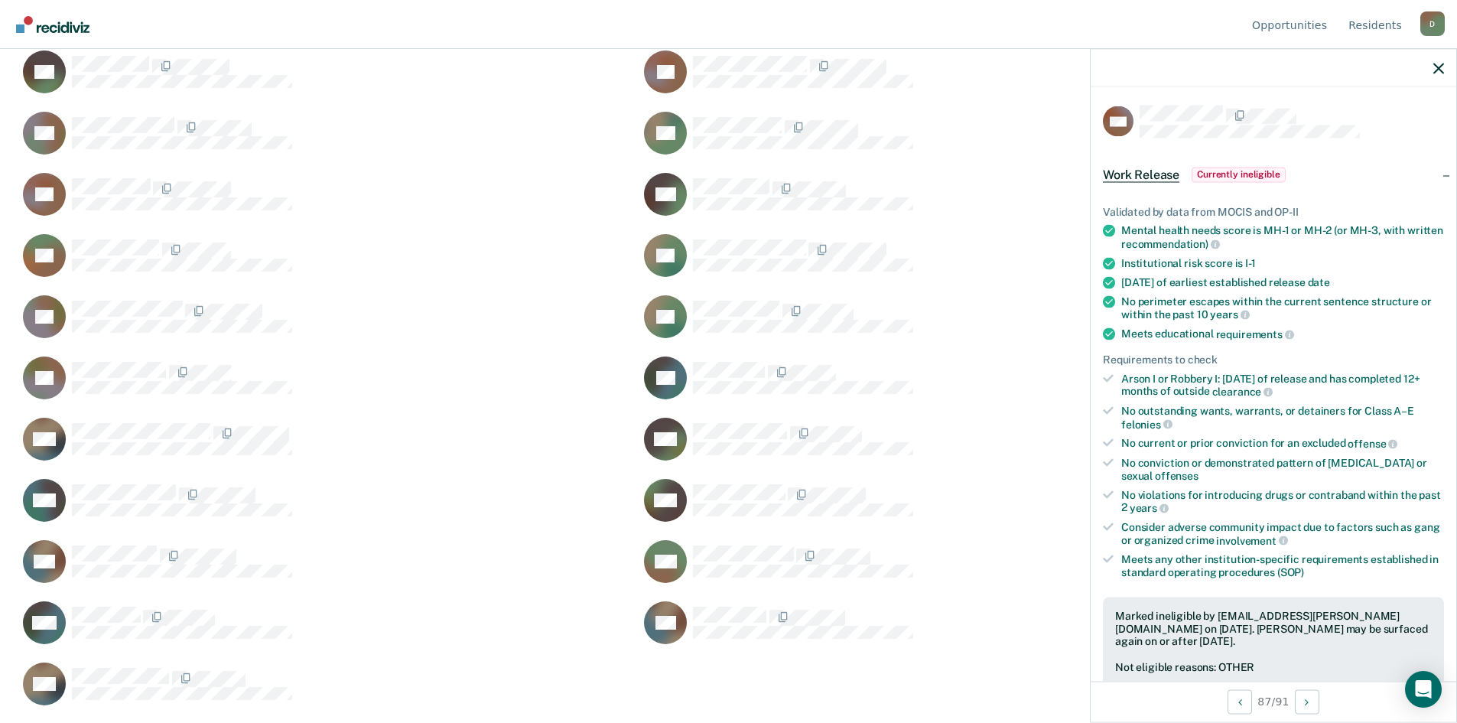
click at [1431, 70] on div at bounding box center [1273, 68] width 366 height 38
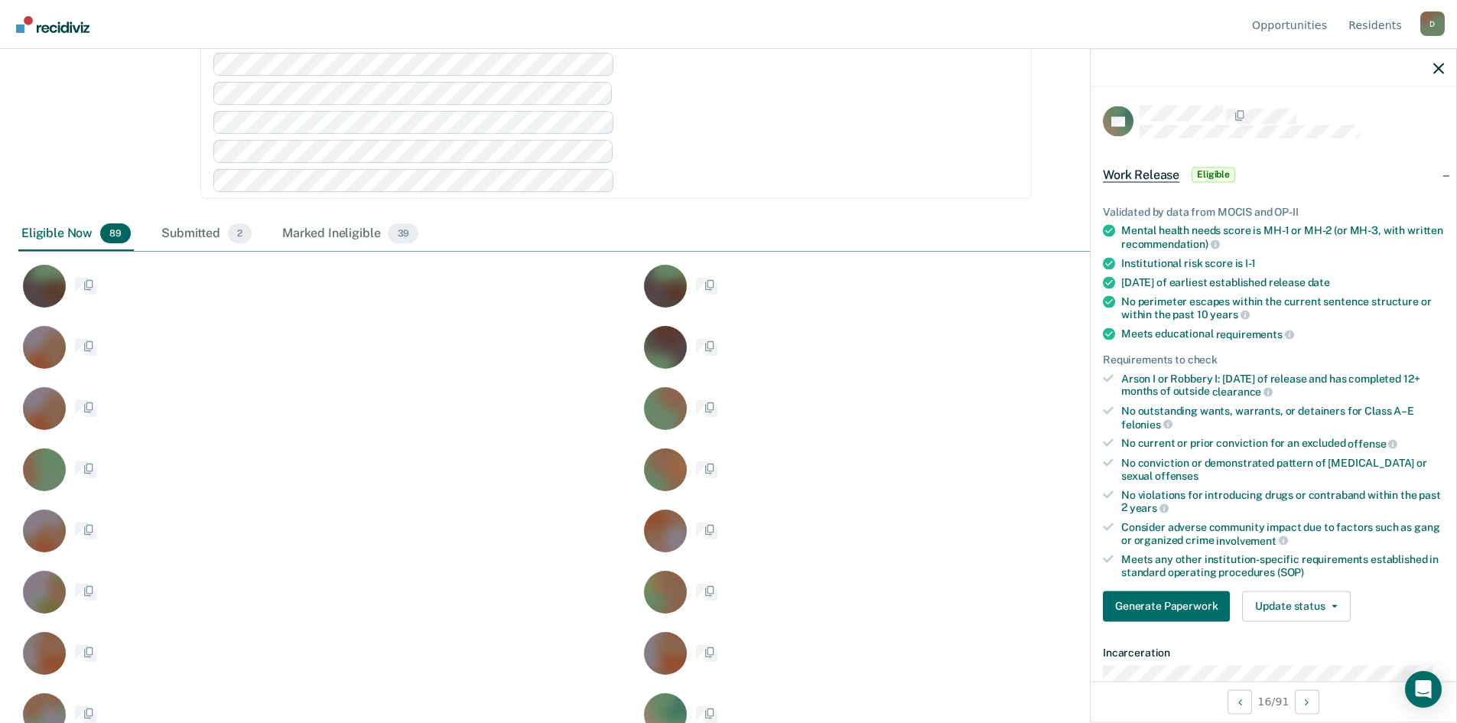
scroll to position [229, 0]
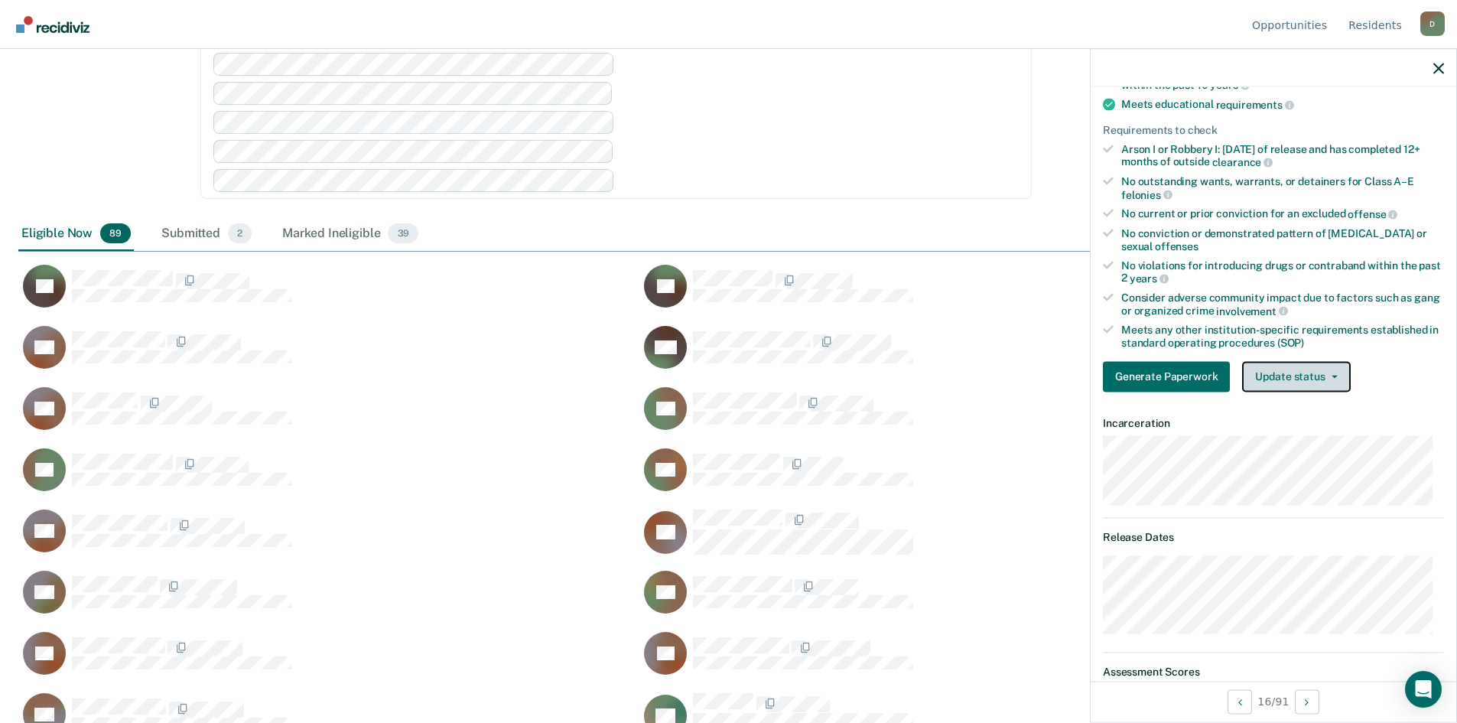
click at [1333, 370] on button "Update status" at bounding box center [1296, 376] width 108 height 31
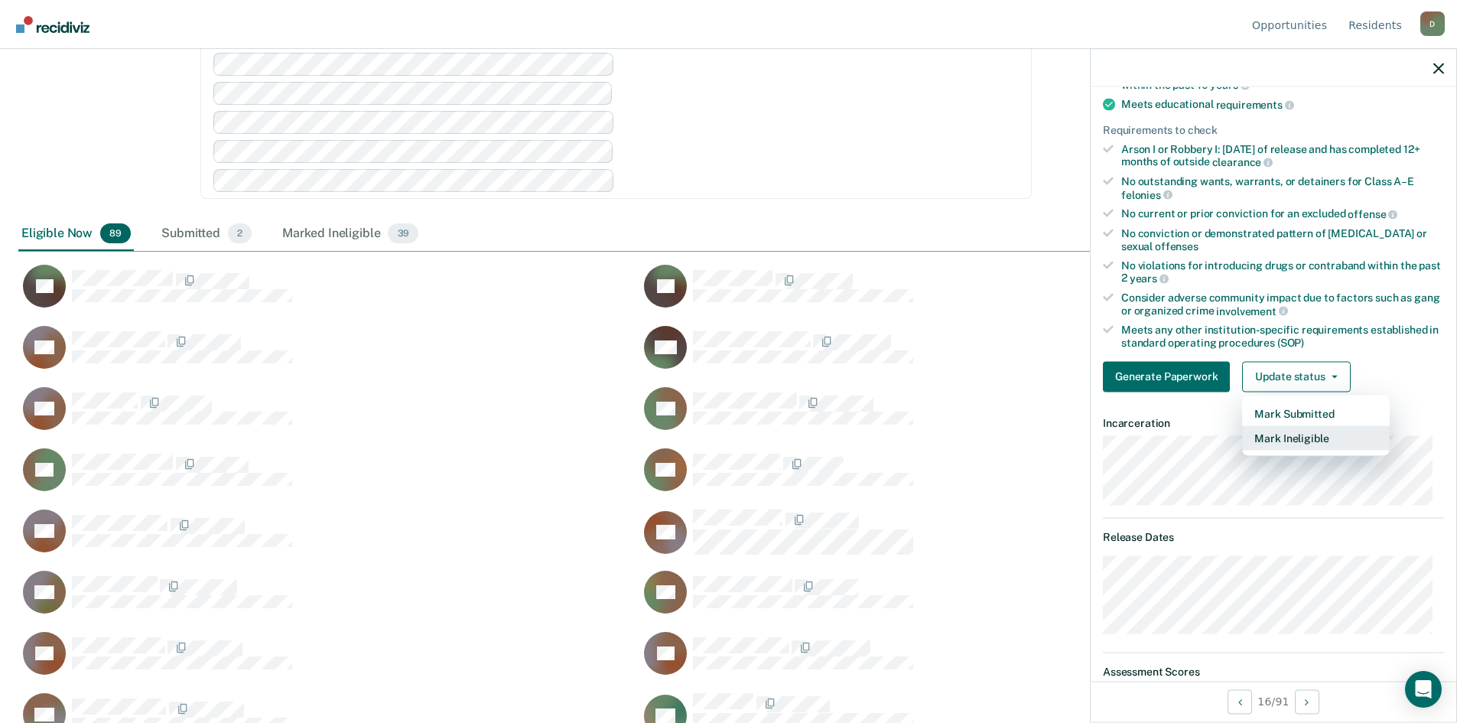
click at [1277, 438] on button "Mark Ineligible" at bounding box center [1316, 437] width 148 height 24
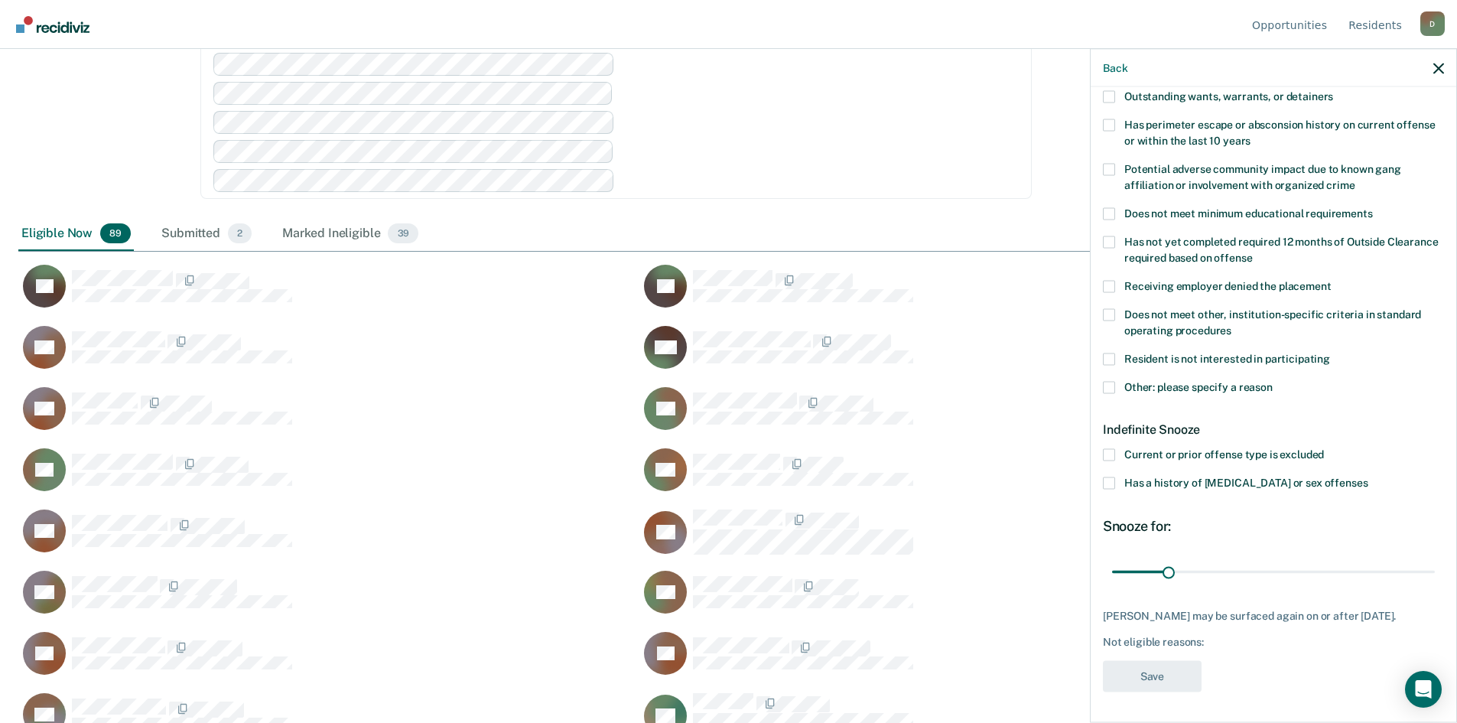
scroll to position [225, 0]
click at [1103, 388] on span at bounding box center [1109, 388] width 12 height 12
click at [1272, 382] on input "Other: please specify a reason" at bounding box center [1272, 382] width 0 height 0
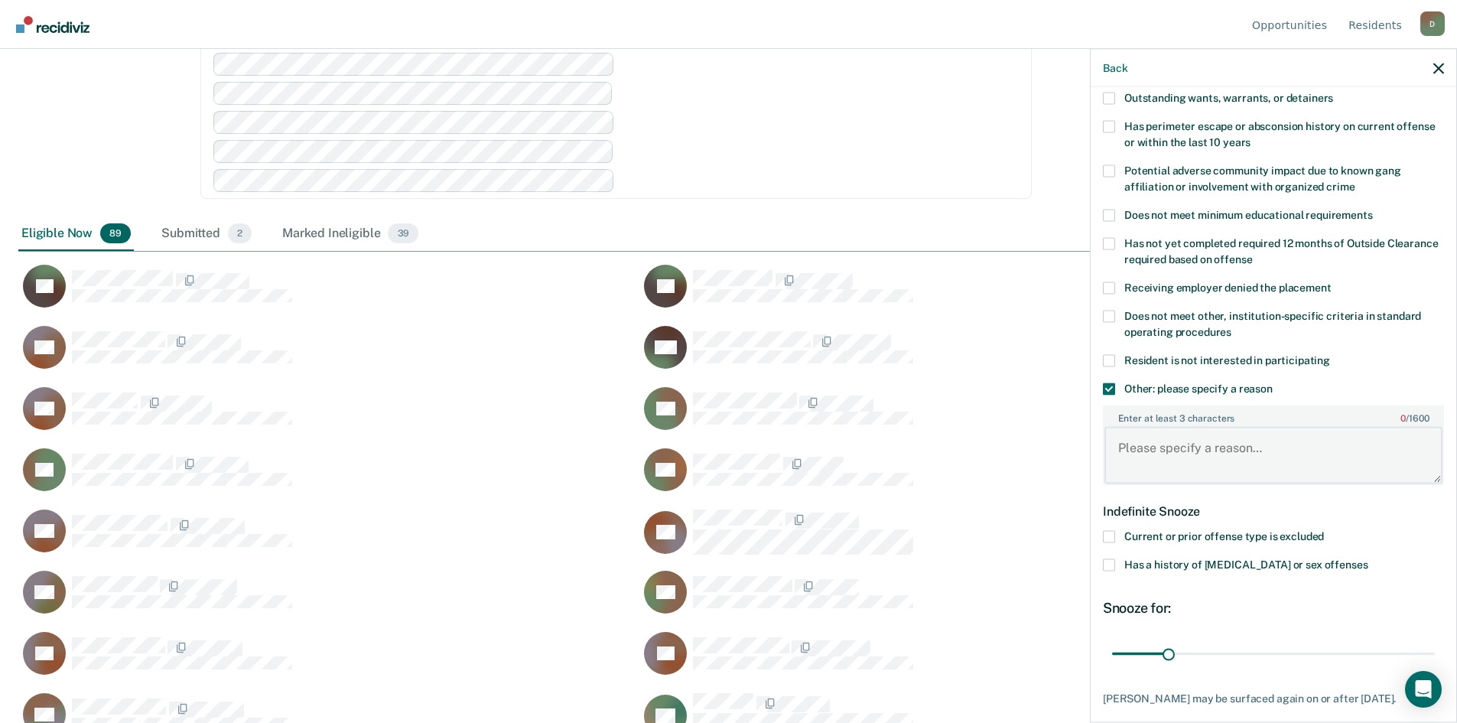
paste textarea "[DATE]"
type textarea "[DATE] release date too soon"
drag, startPoint x: 1161, startPoint y: 645, endPoint x: 1245, endPoint y: 648, distance: 84.1
type input "77"
click at [1245, 648] on input "range" at bounding box center [1273, 653] width 323 height 27
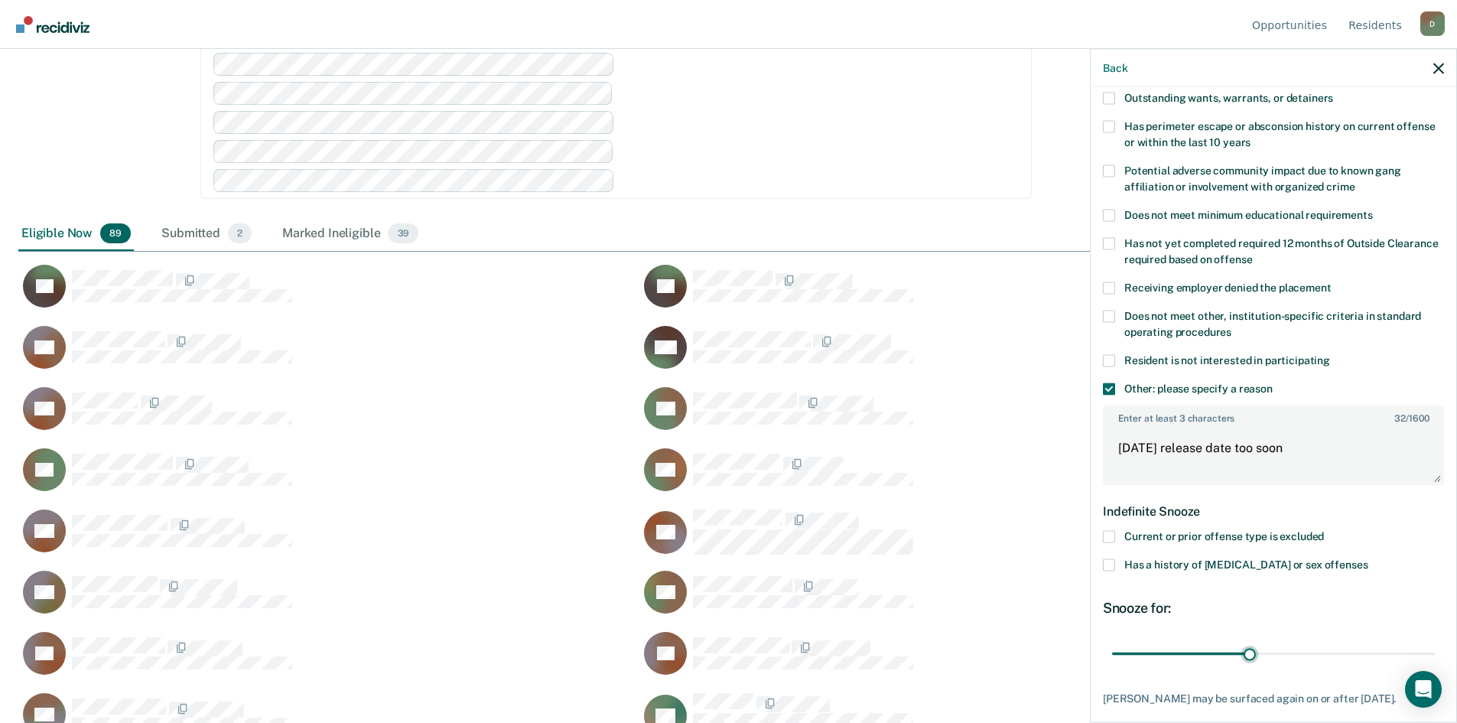
scroll to position [305, 0]
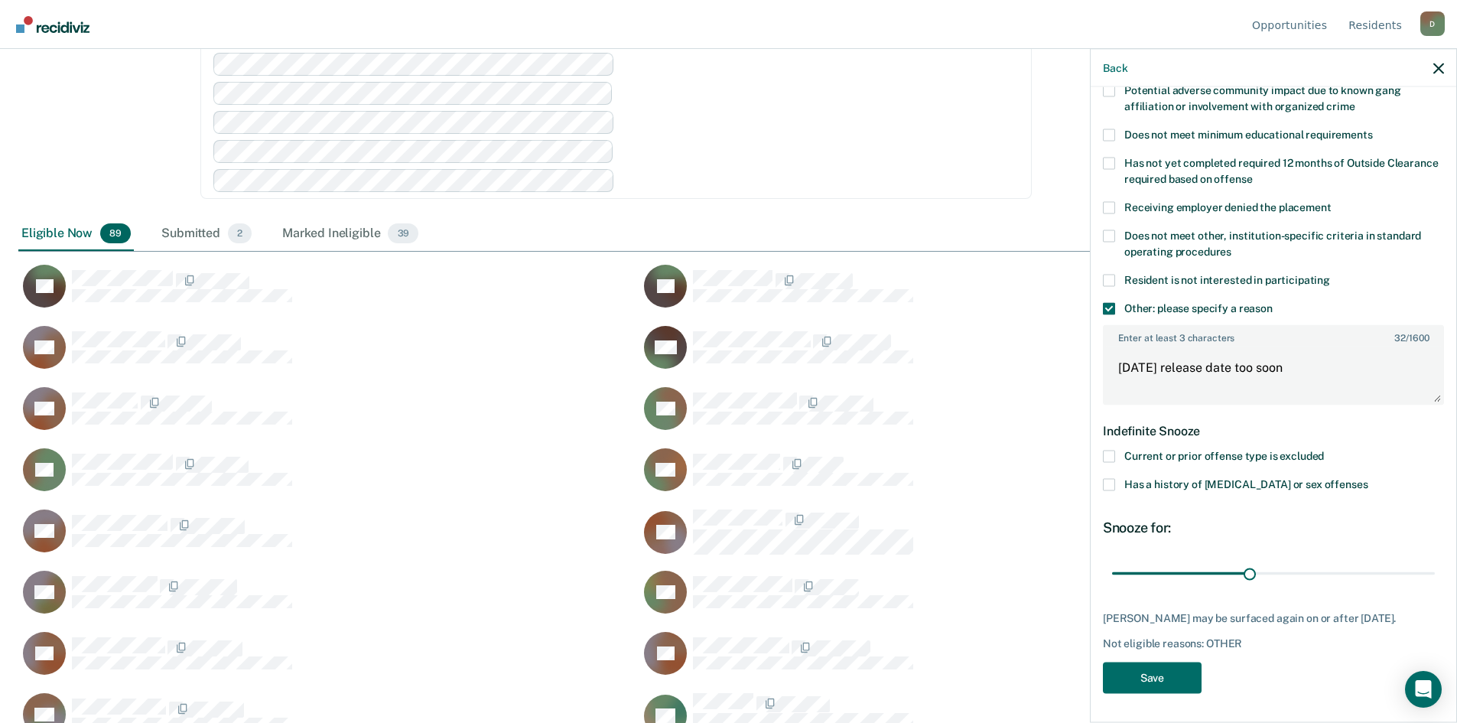
click at [1201, 672] on div "AC Which of the following requirements has [PERSON_NAME] not met? Was denied wa…" at bounding box center [1273, 251] width 341 height 902
click at [1163, 674] on button "Save" at bounding box center [1152, 676] width 99 height 31
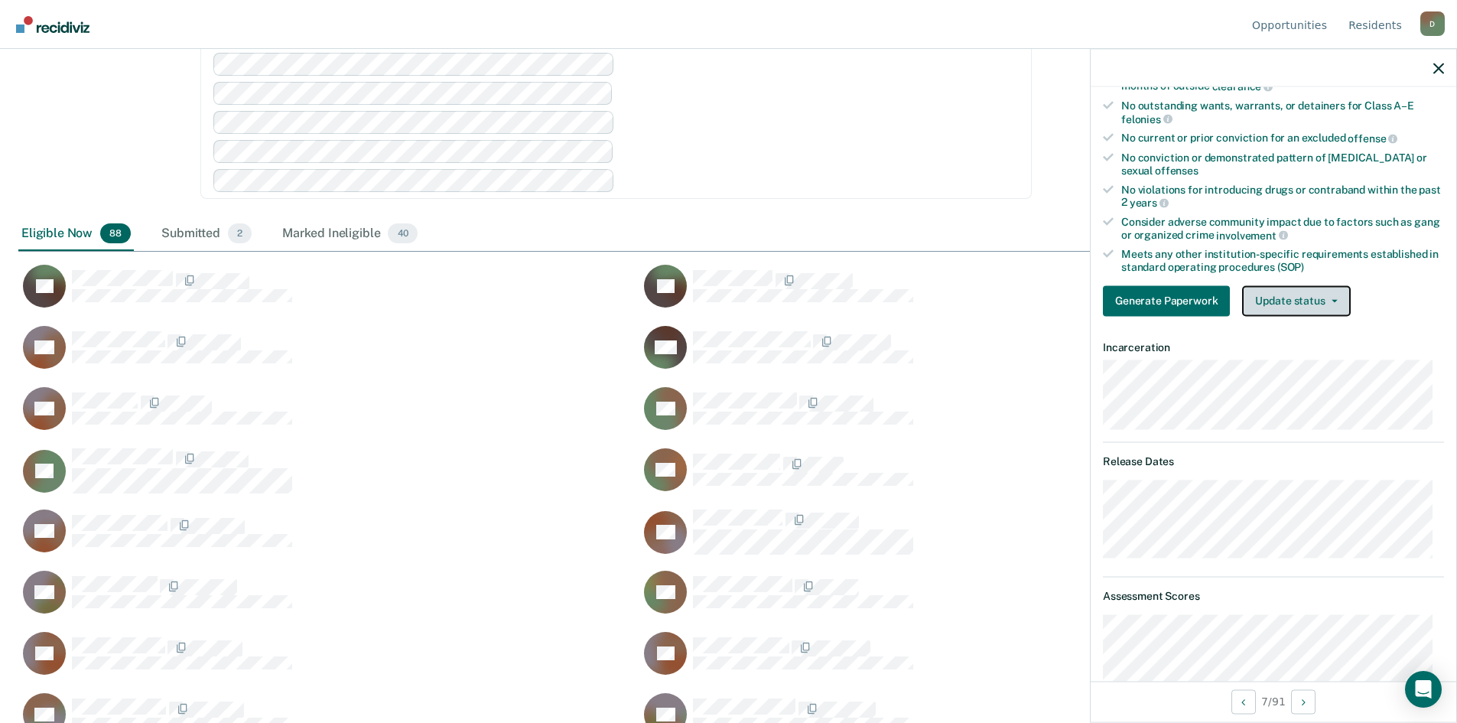
click at [1327, 301] on button "Update status" at bounding box center [1296, 300] width 108 height 31
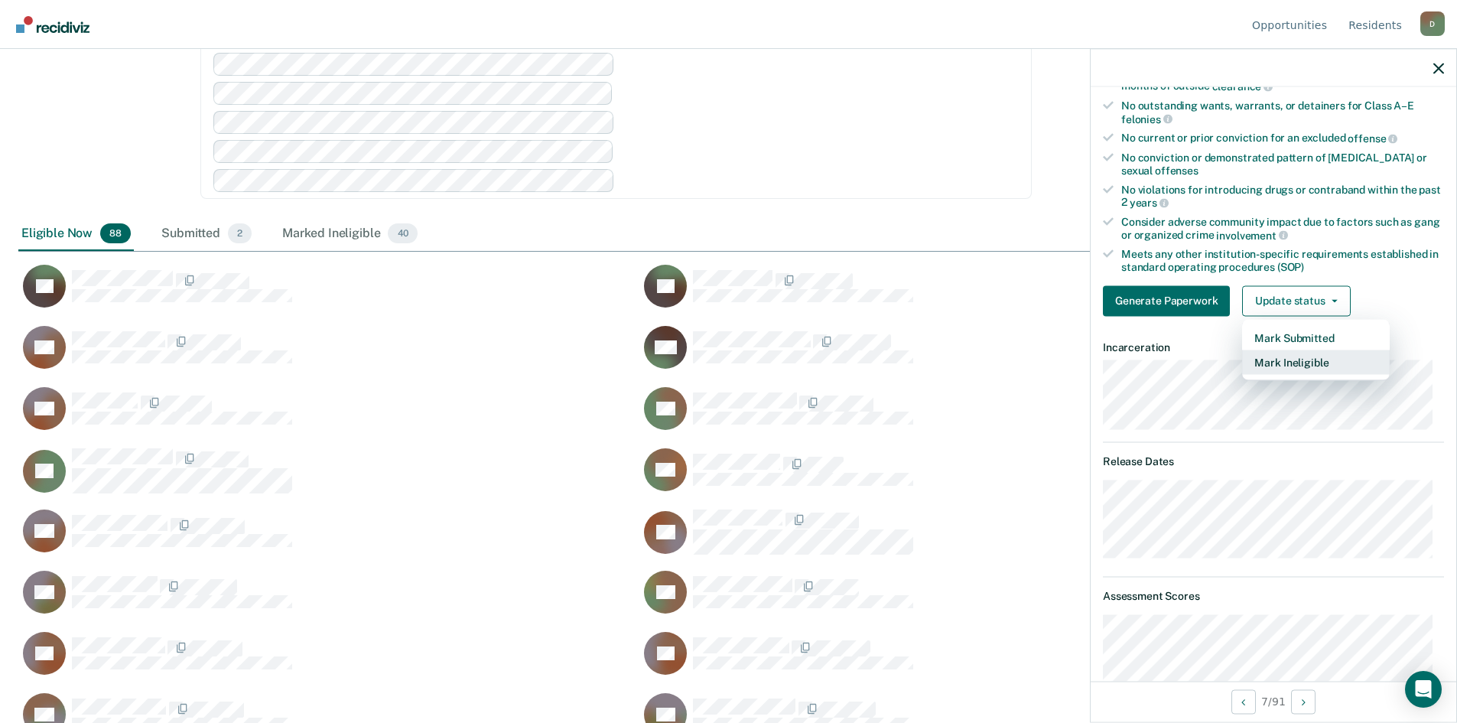
click at [1292, 357] on button "Mark Ineligible" at bounding box center [1316, 361] width 148 height 24
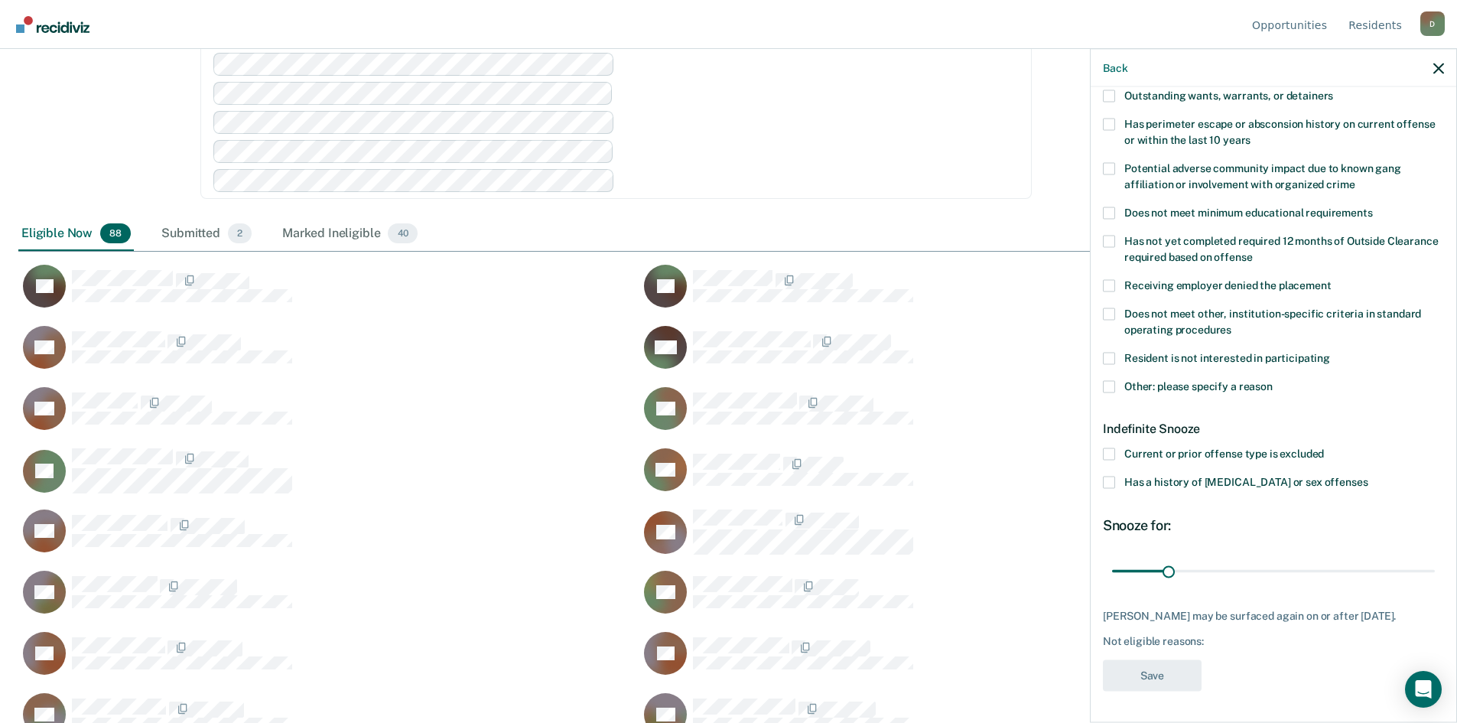
click at [1109, 380] on span at bounding box center [1109, 386] width 12 height 12
click at [1272, 380] on input "Other: please specify a reason" at bounding box center [1272, 380] width 0 height 0
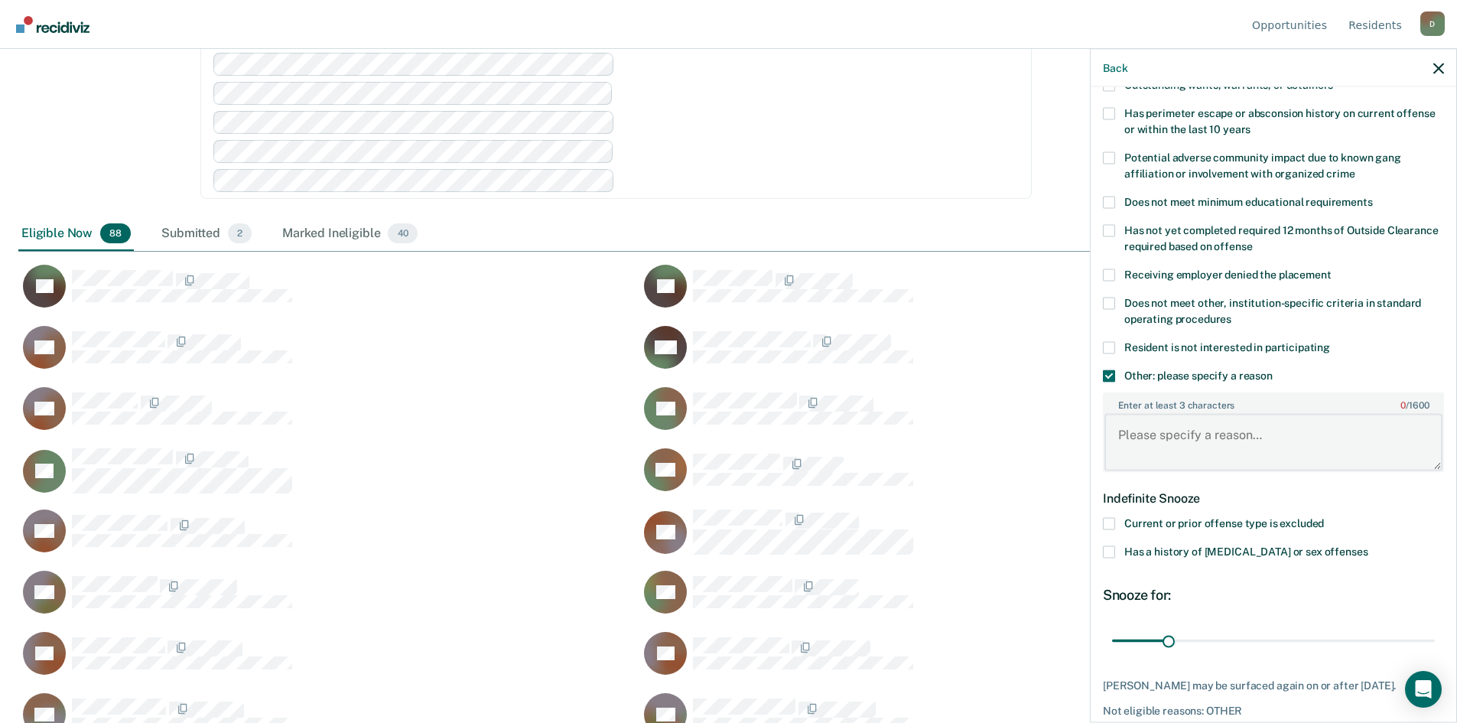
paste textarea "[DATE]"
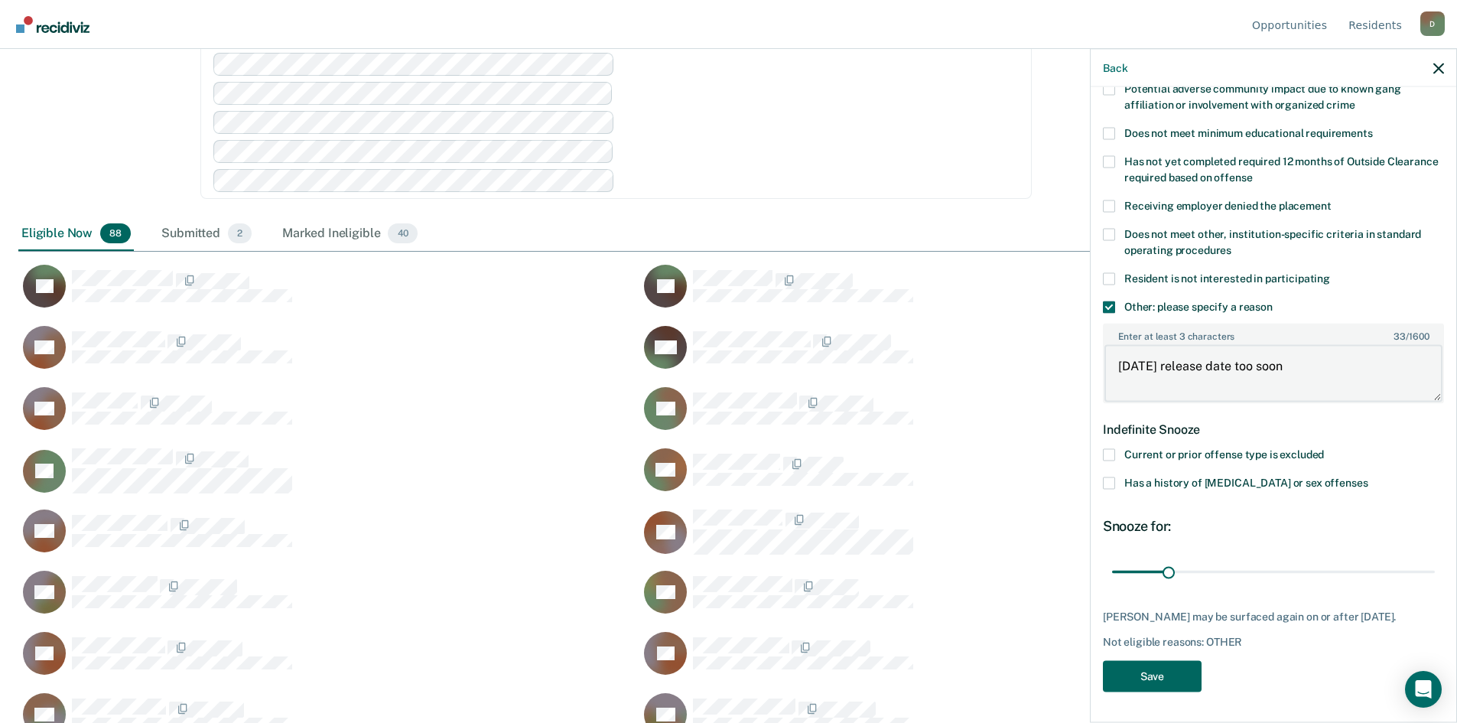
type textarea "[DATE] release date too soon"
click at [1186, 671] on button "Save" at bounding box center [1152, 675] width 99 height 31
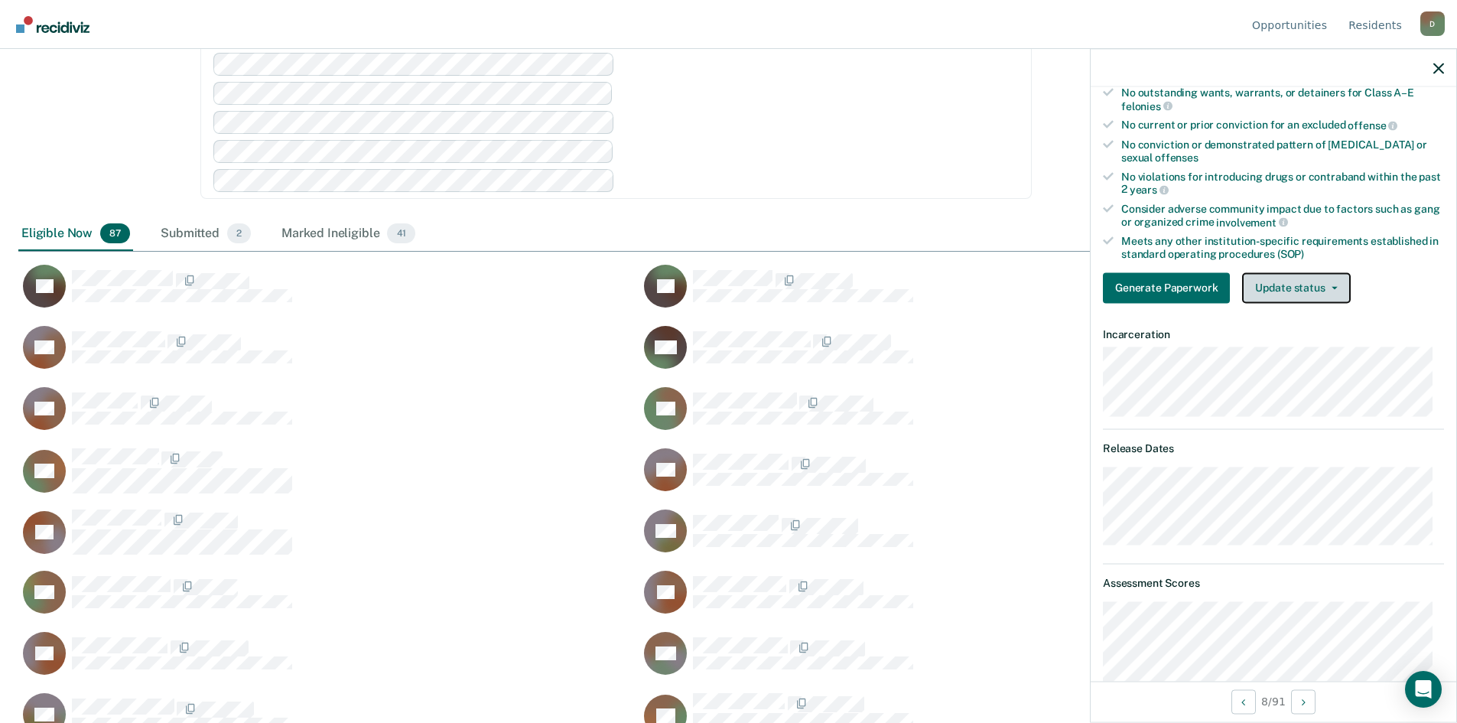
click at [1311, 286] on button "Update status" at bounding box center [1296, 287] width 108 height 31
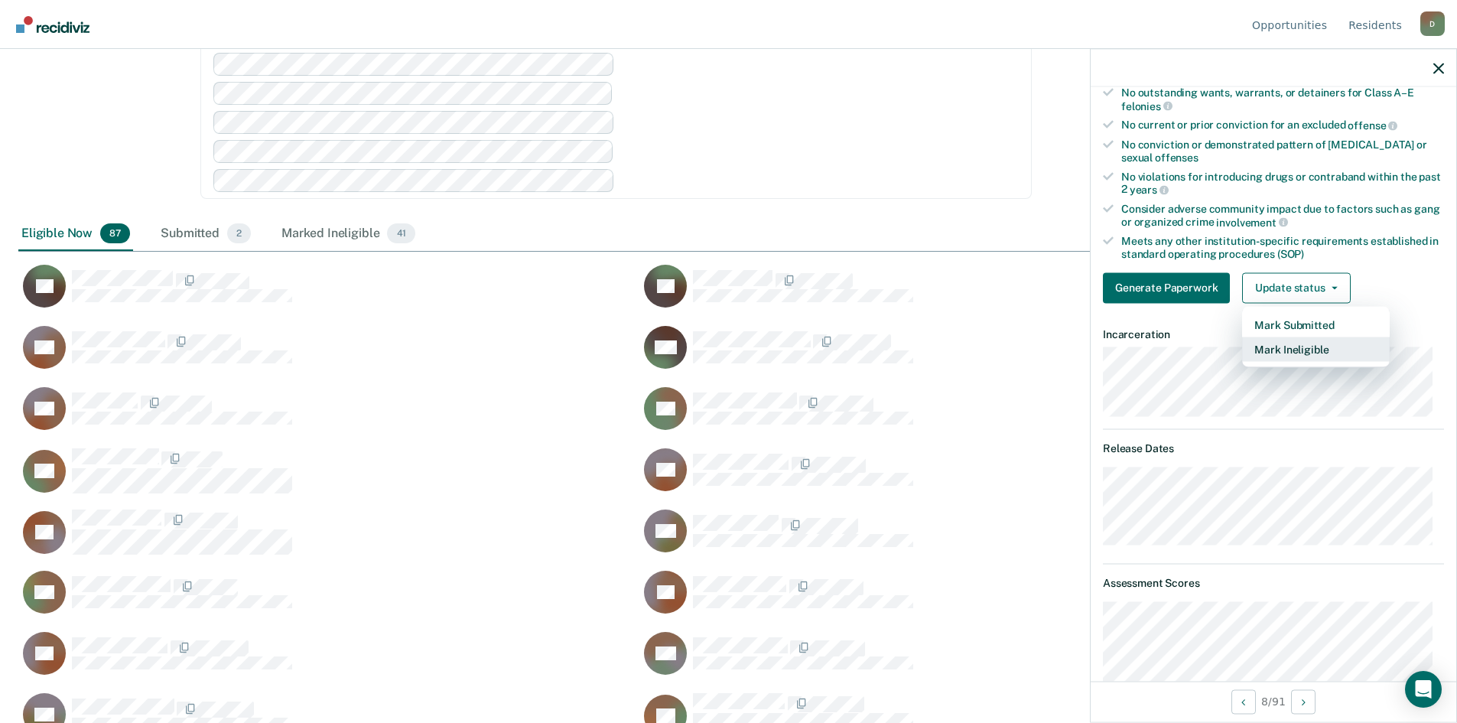
click at [1273, 352] on button "Mark Ineligible" at bounding box center [1316, 348] width 148 height 24
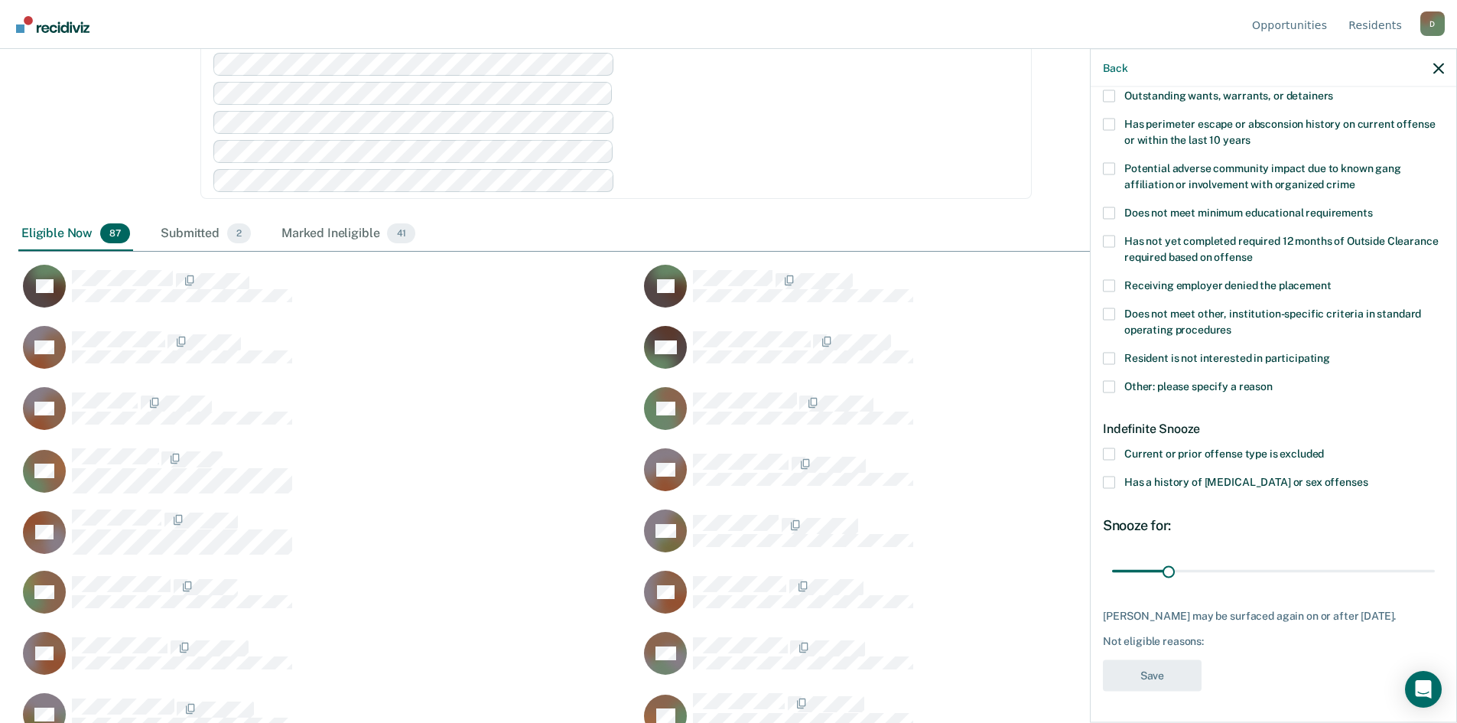
click at [1107, 381] on label "Other: please specify a reason" at bounding box center [1273, 388] width 341 height 16
click at [1272, 380] on input "Other: please specify a reason" at bounding box center [1272, 380] width 0 height 0
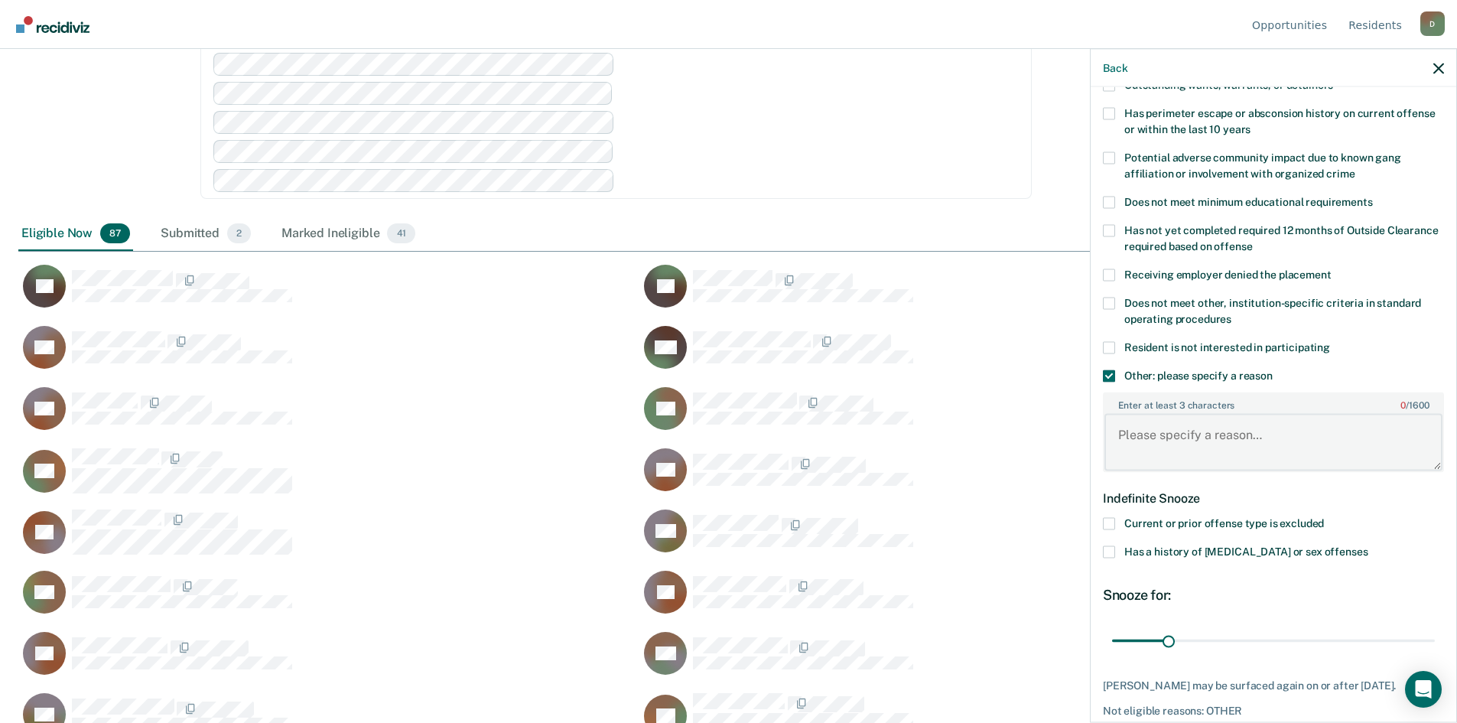
click at [1179, 427] on textarea "Enter at least 3 characters 0 / 1600" at bounding box center [1273, 442] width 338 height 57
type textarea "wheelchair bound- no legs"
drag, startPoint x: 1170, startPoint y: 645, endPoint x: 1459, endPoint y: 621, distance: 290.1
type input "180"
click at [1435, 627] on input "range" at bounding box center [1273, 640] width 323 height 27
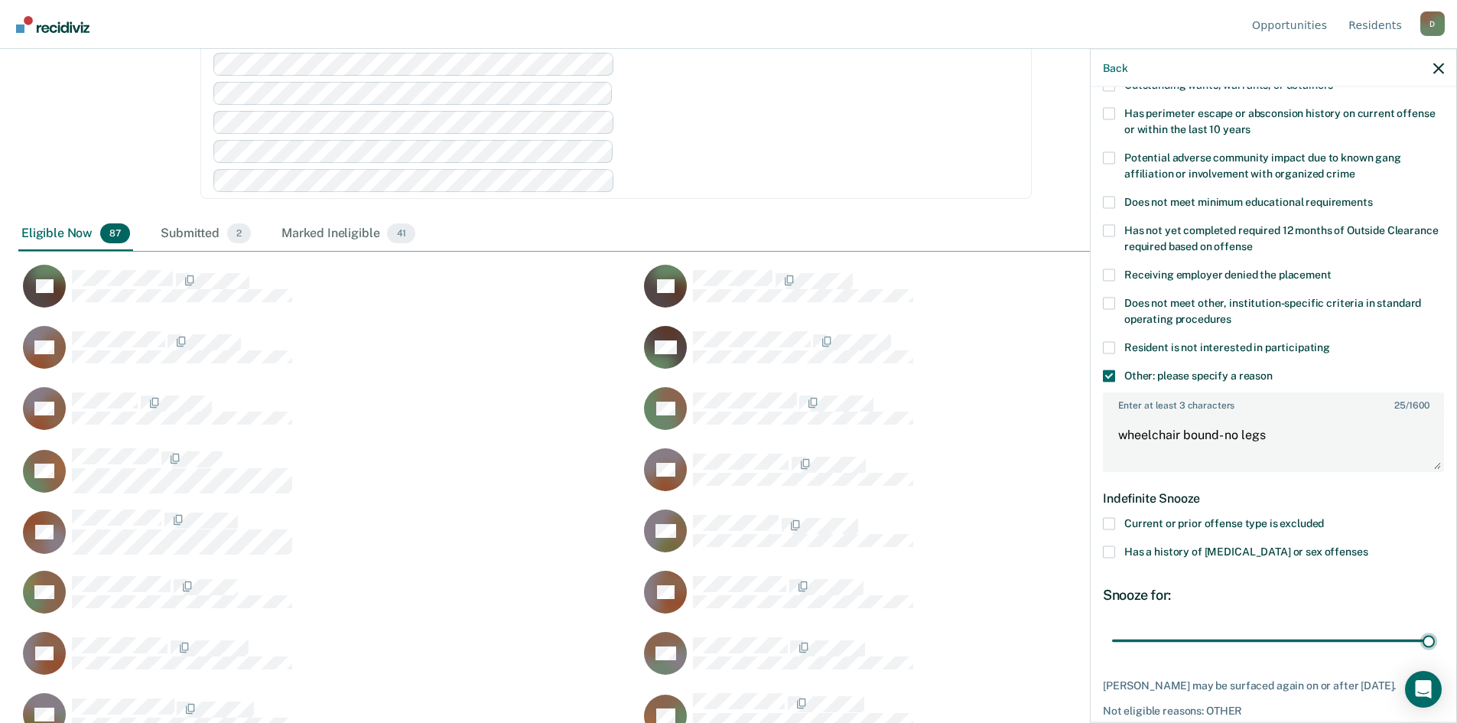
scroll to position [305, 0]
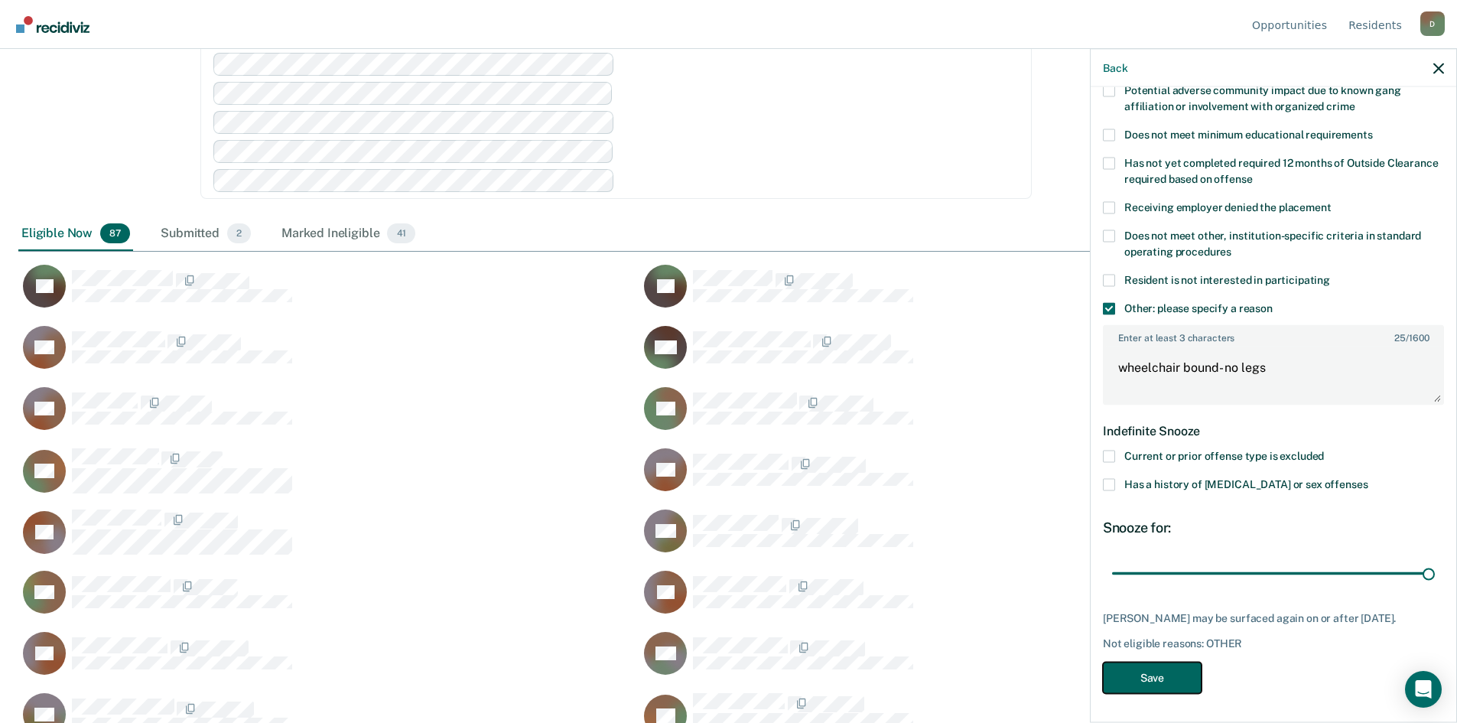
click at [1182, 671] on button "Save" at bounding box center [1152, 676] width 99 height 31
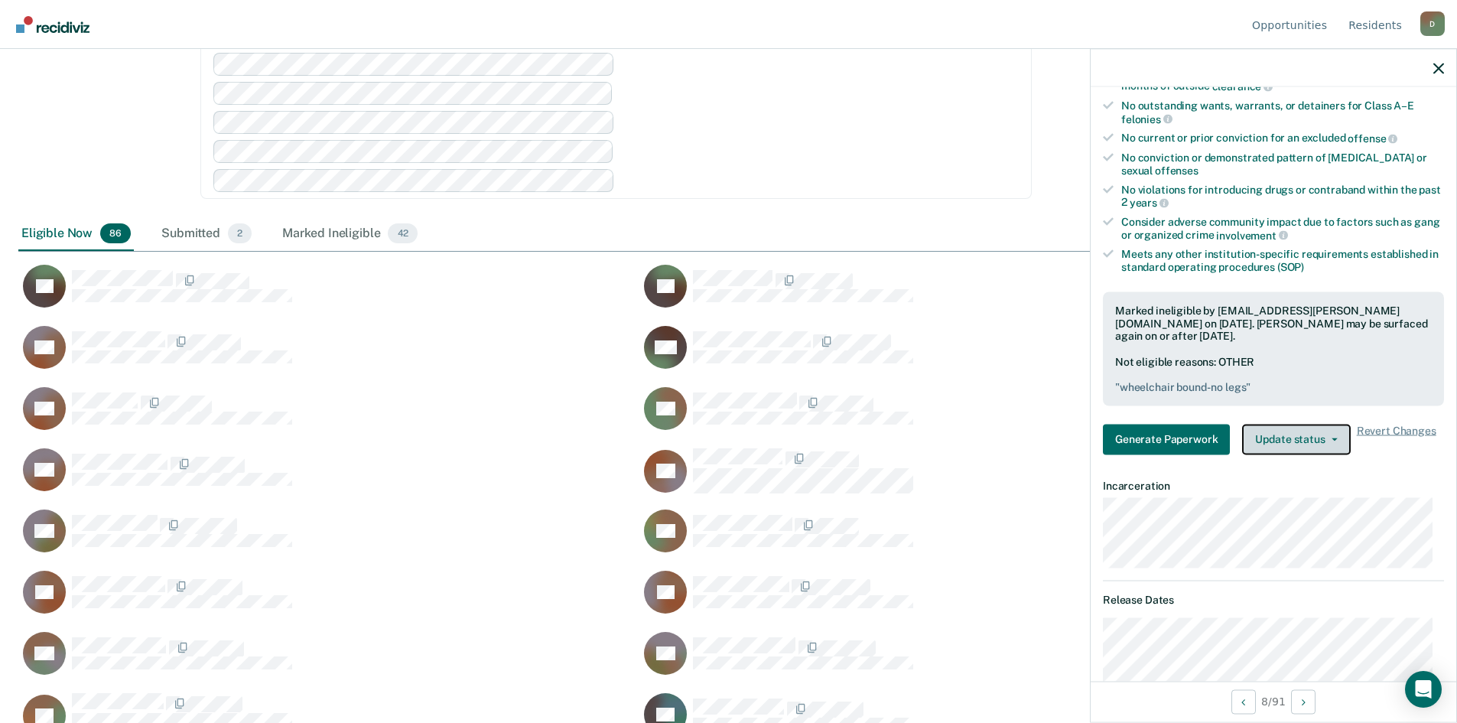
click at [1314, 440] on button "Update status" at bounding box center [1296, 439] width 108 height 31
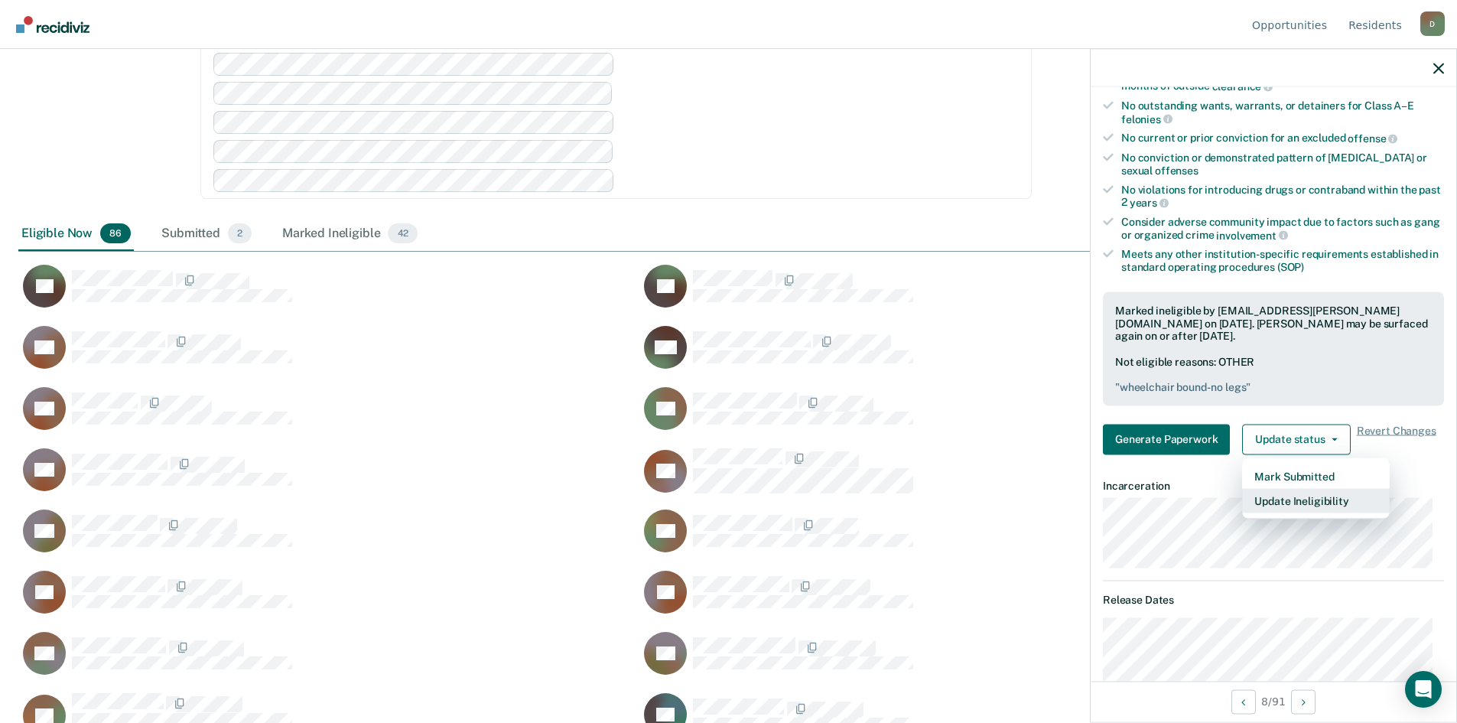
click at [1334, 496] on button "Update Ineligibility" at bounding box center [1316, 500] width 148 height 24
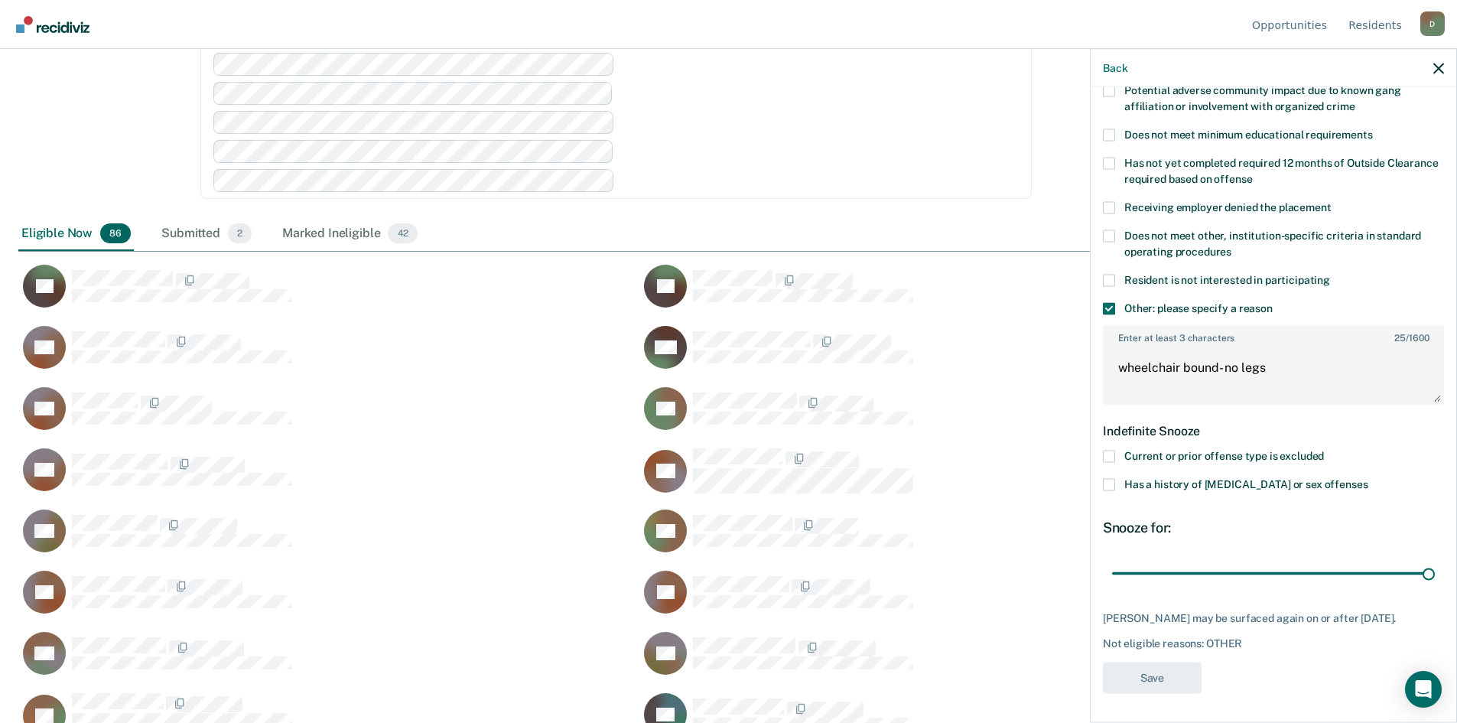
scroll to position [0, 0]
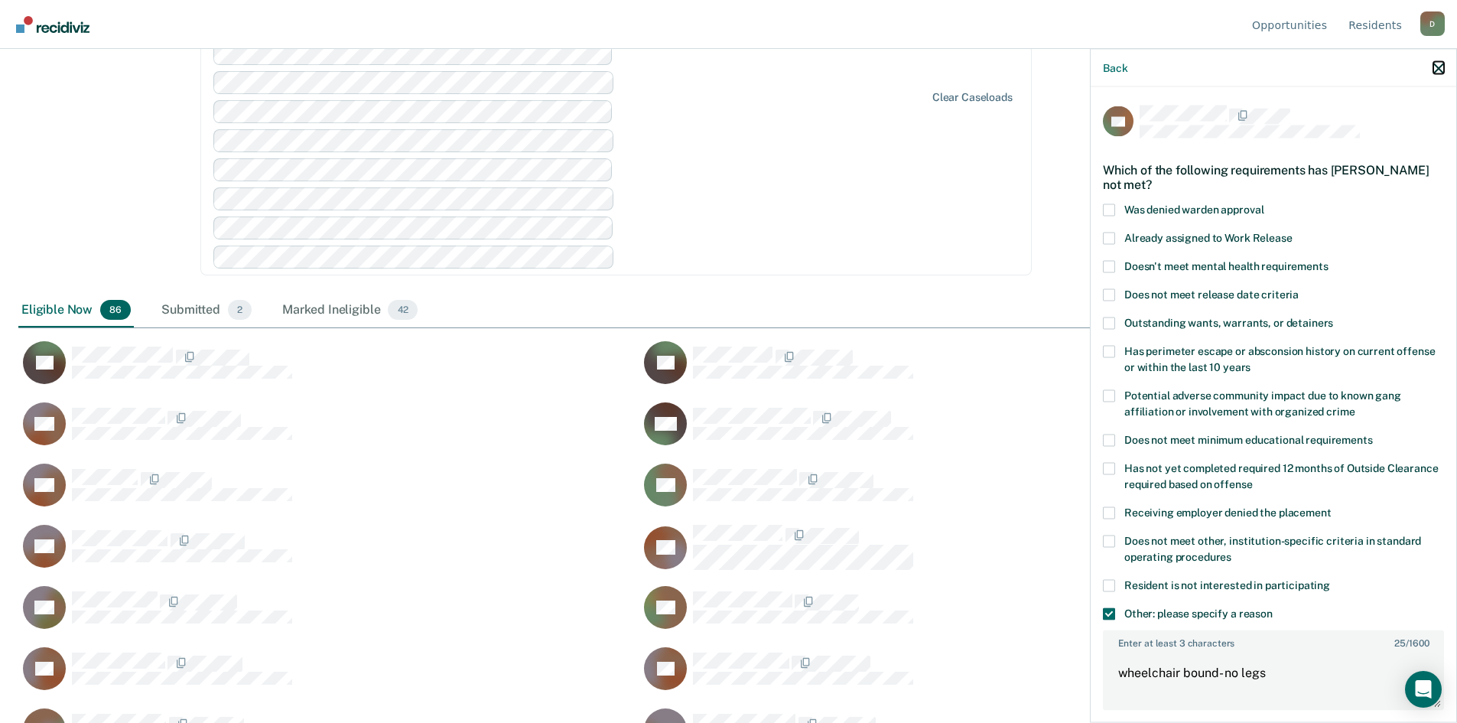
click at [1442, 66] on icon "button" at bounding box center [1438, 68] width 11 height 11
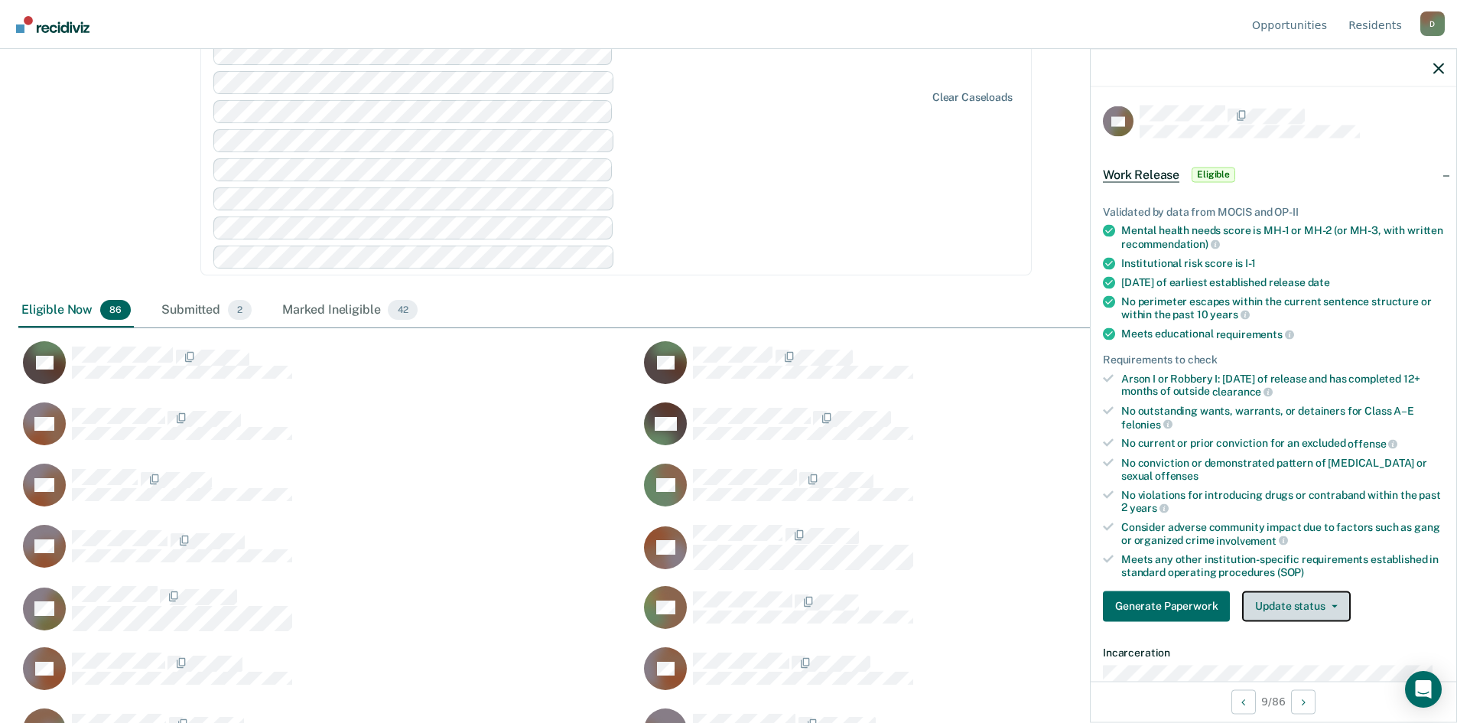
click at [1311, 608] on button "Update status" at bounding box center [1296, 605] width 108 height 31
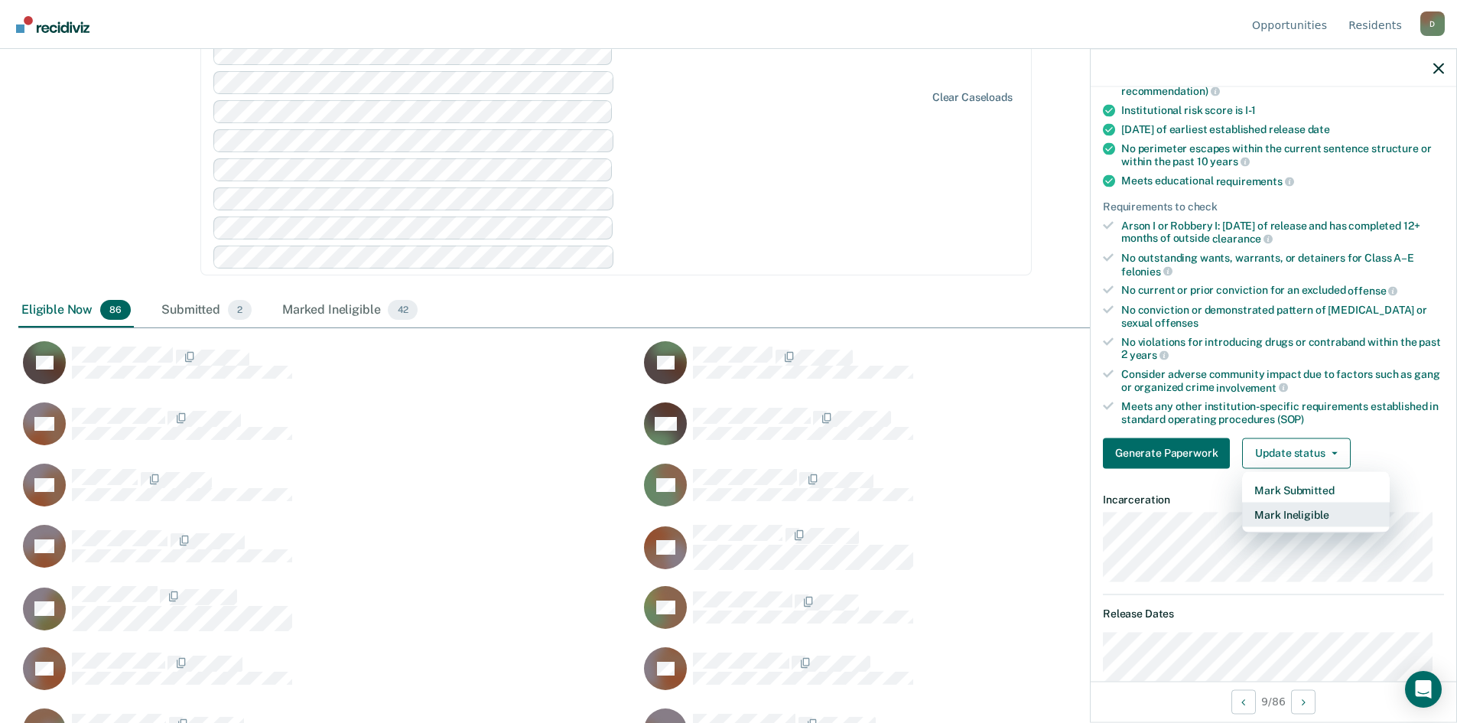
click at [1276, 513] on button "Mark Ineligible" at bounding box center [1316, 514] width 148 height 24
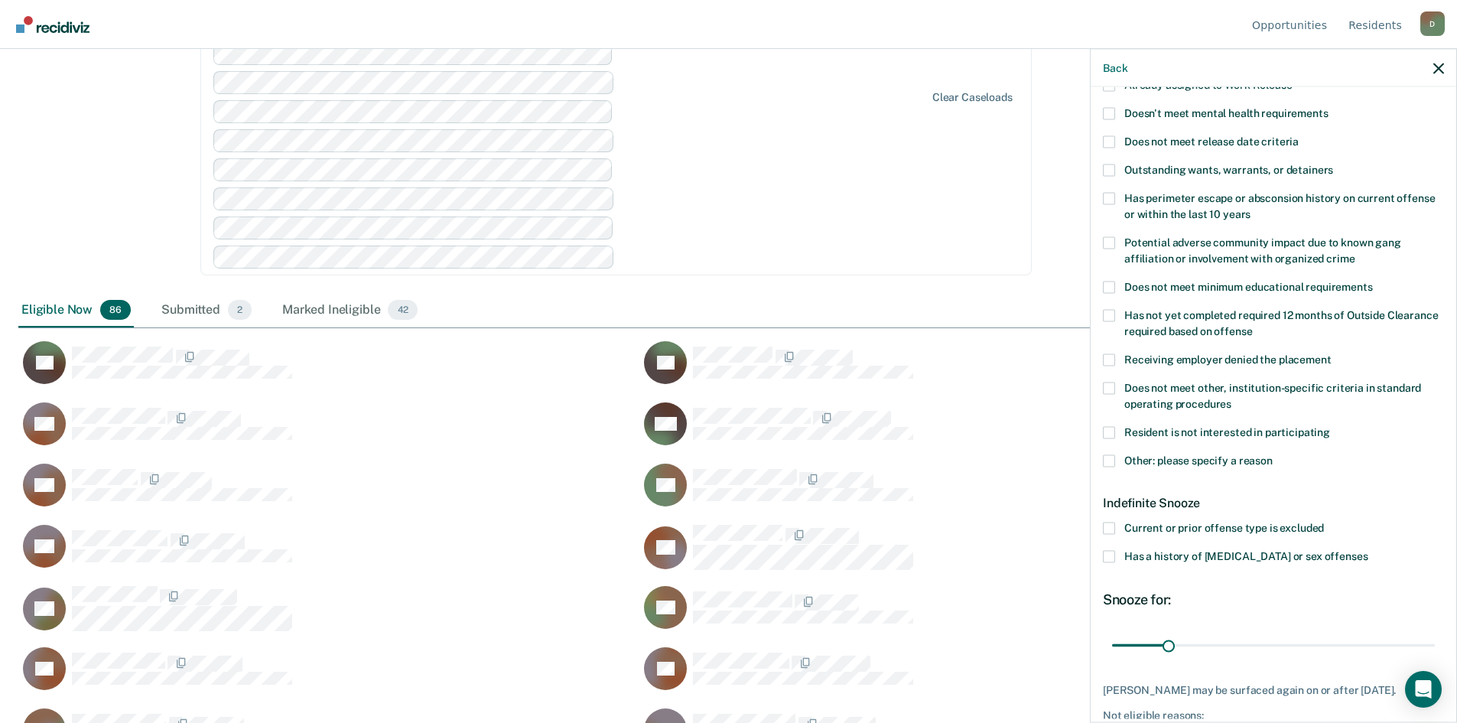
click at [1118, 170] on label "Outstanding wants, warrants, or detainers" at bounding box center [1273, 172] width 341 height 16
click at [1333, 164] on input "Outstanding wants, warrants, or detainers" at bounding box center [1333, 164] width 0 height 0
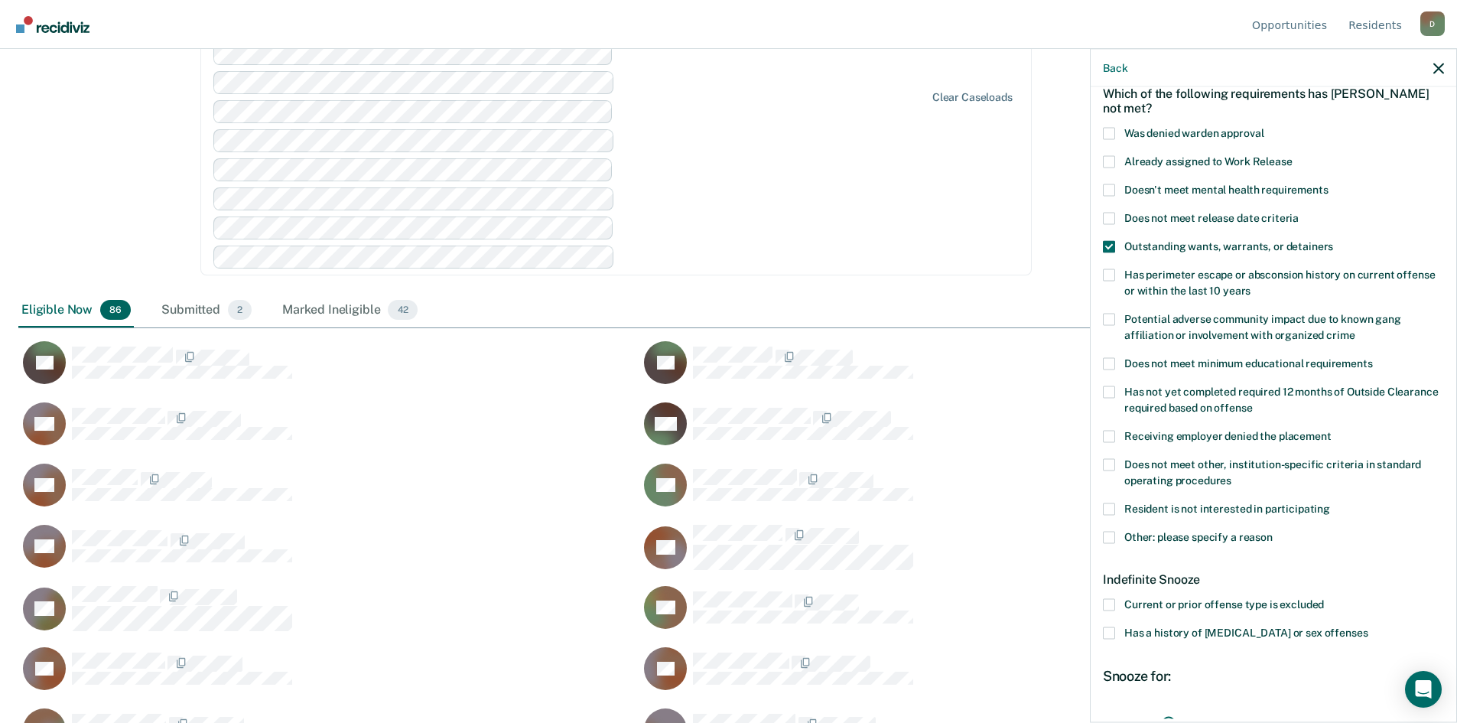
click at [1110, 140] on label "Was denied warden approval" at bounding box center [1273, 135] width 341 height 16
click at [1263, 127] on input "Was denied warden approval" at bounding box center [1263, 127] width 0 height 0
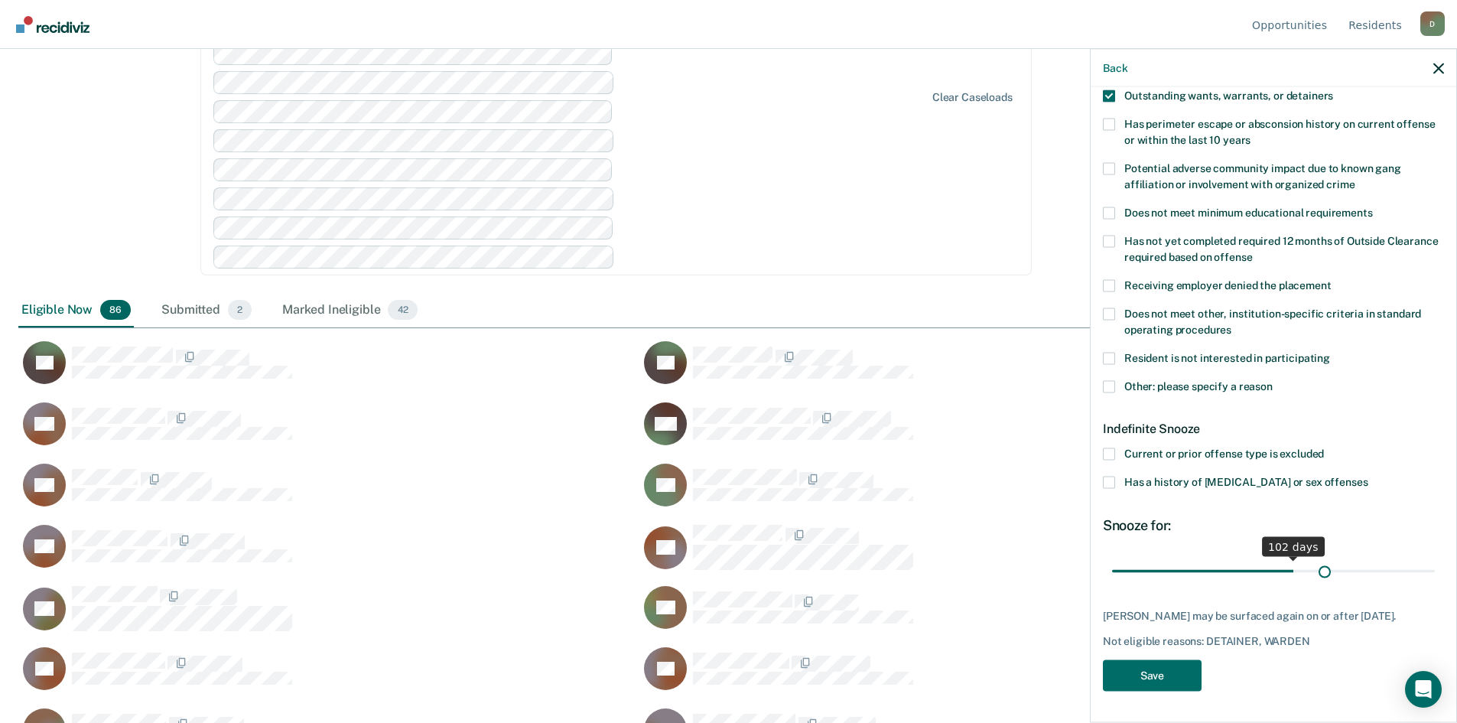
scroll to position [225, 0]
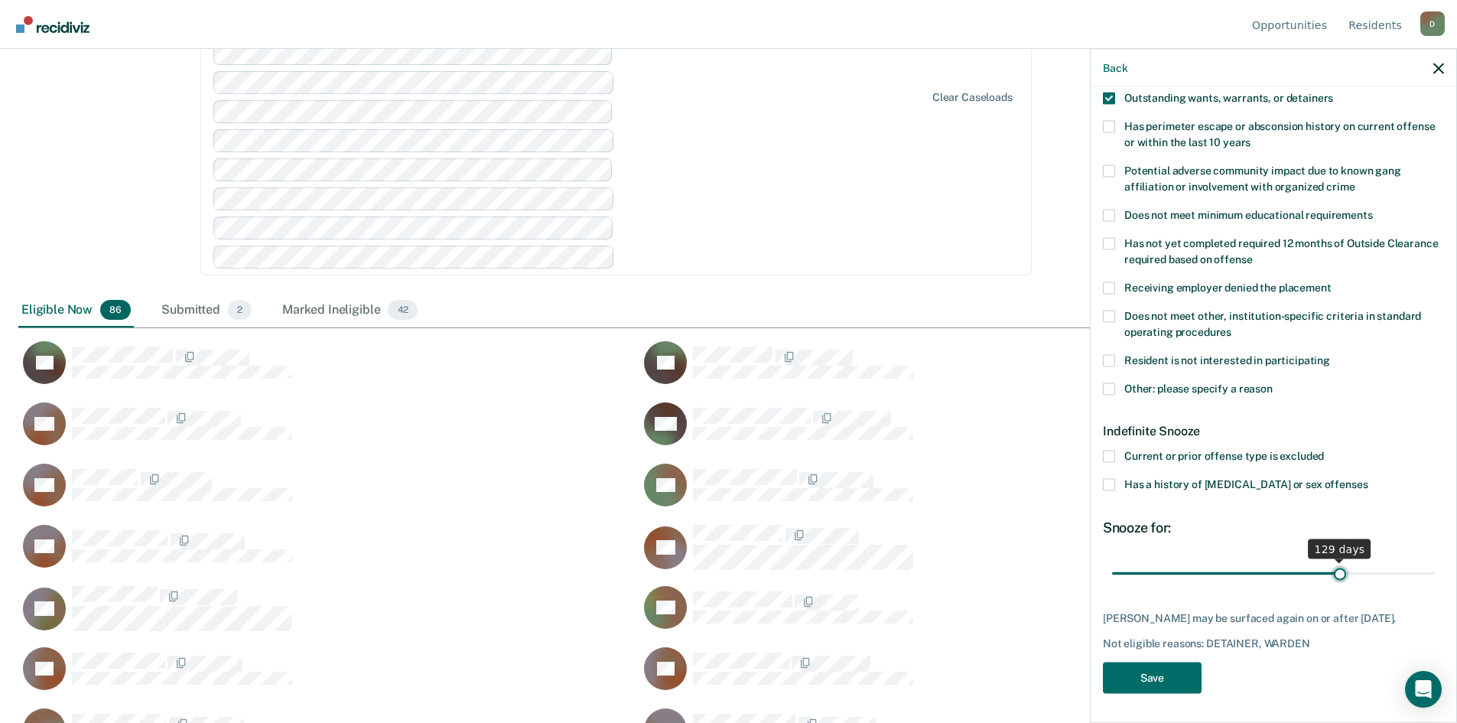
drag, startPoint x: 1170, startPoint y: 558, endPoint x: 1332, endPoint y: 541, distance: 163.0
click at [1332, 560] on input "range" at bounding box center [1273, 573] width 323 height 27
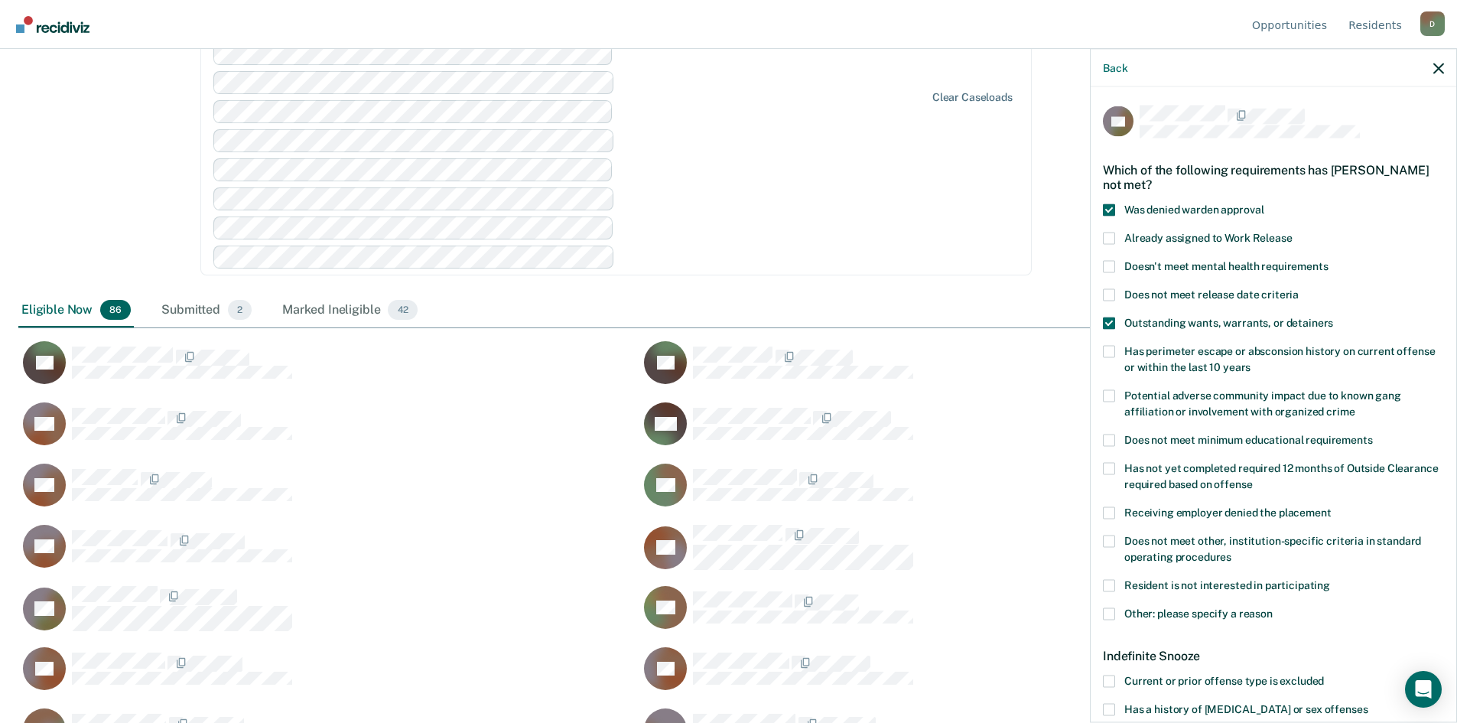
click at [1111, 210] on span at bounding box center [1109, 209] width 12 height 12
click at [1263, 203] on input "Was denied warden approval" at bounding box center [1263, 203] width 0 height 0
click at [1103, 206] on span at bounding box center [1109, 209] width 12 height 12
click at [1263, 203] on input "Was denied warden approval" at bounding box center [1263, 203] width 0 height 0
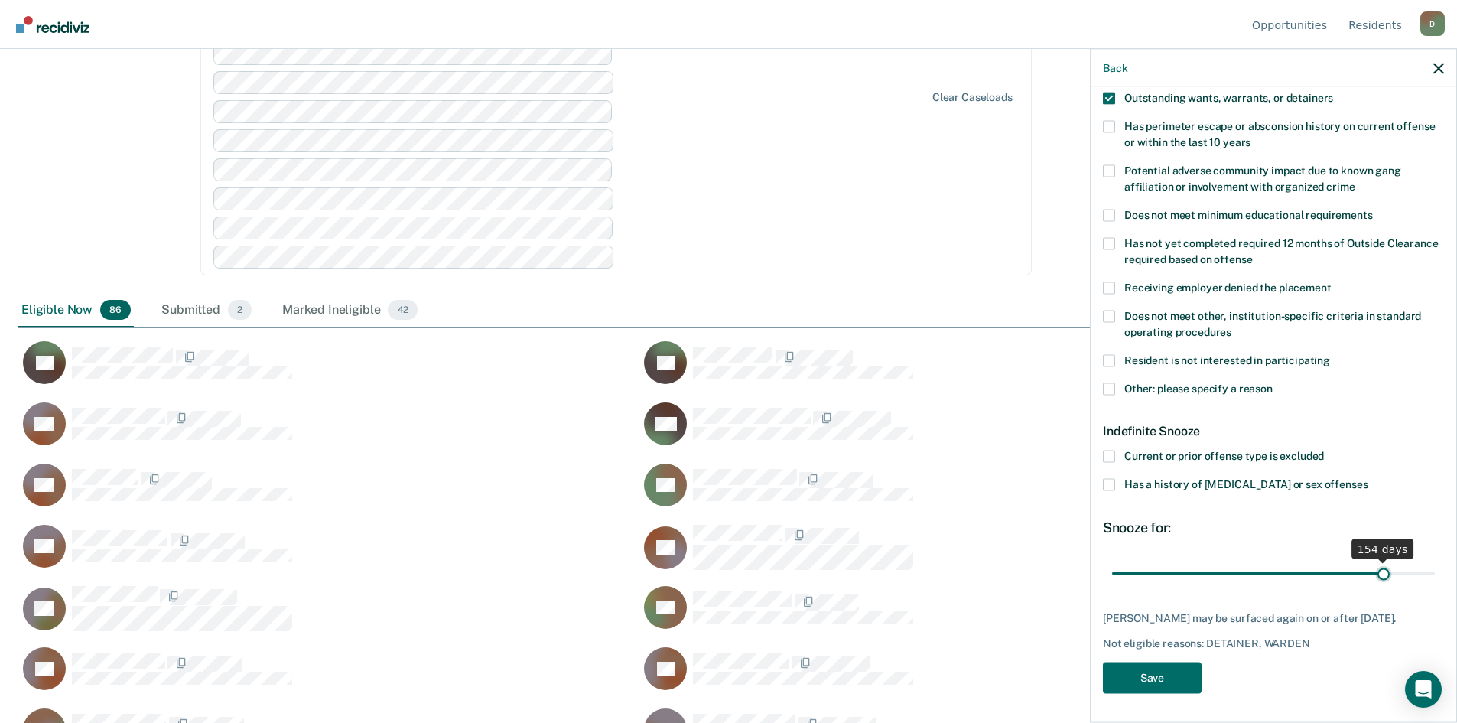
drag, startPoint x: 1337, startPoint y: 573, endPoint x: 1374, endPoint y: 578, distance: 37.1
click at [1374, 578] on input "range" at bounding box center [1273, 573] width 323 height 27
drag, startPoint x: 1370, startPoint y: 567, endPoint x: 1422, endPoint y: 570, distance: 52.9
type input "180"
click at [1422, 570] on input "range" at bounding box center [1273, 573] width 323 height 27
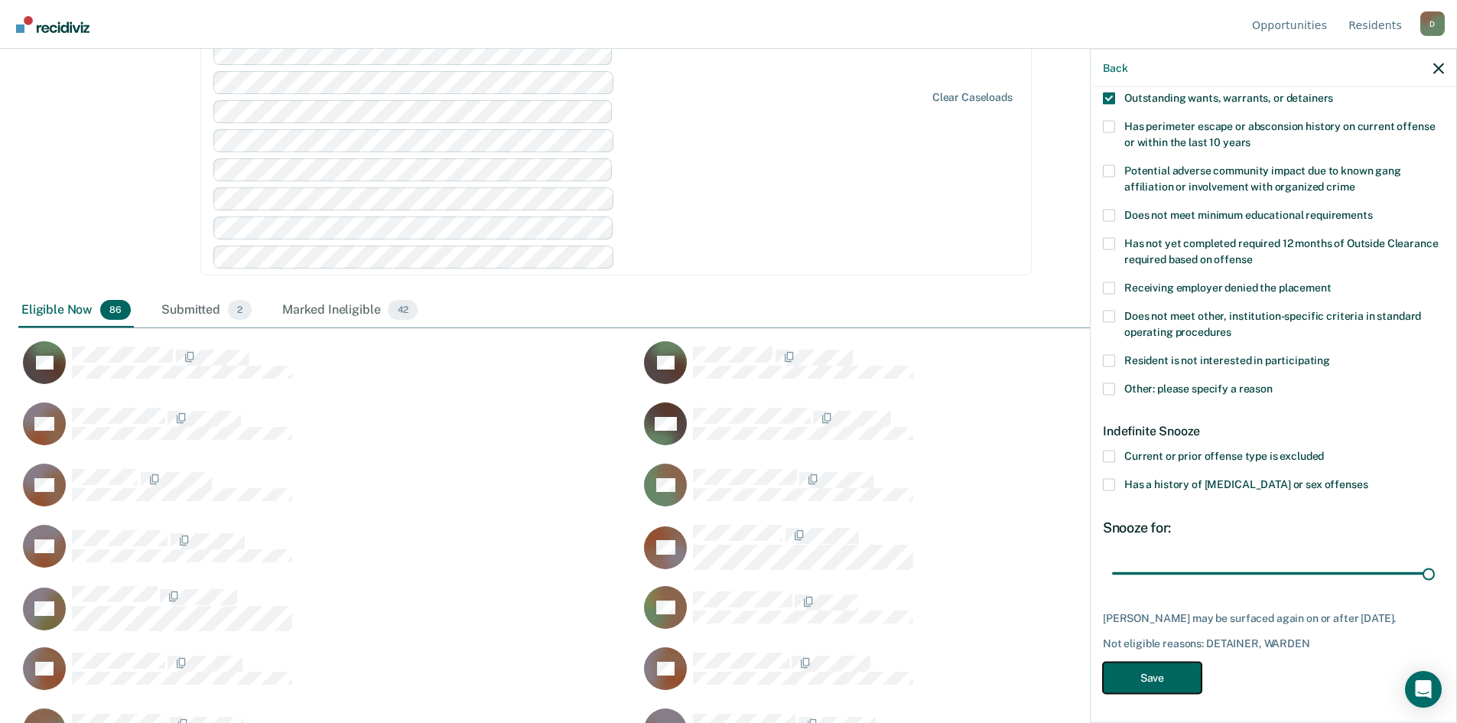
click at [1173, 685] on button "Save" at bounding box center [1152, 677] width 99 height 31
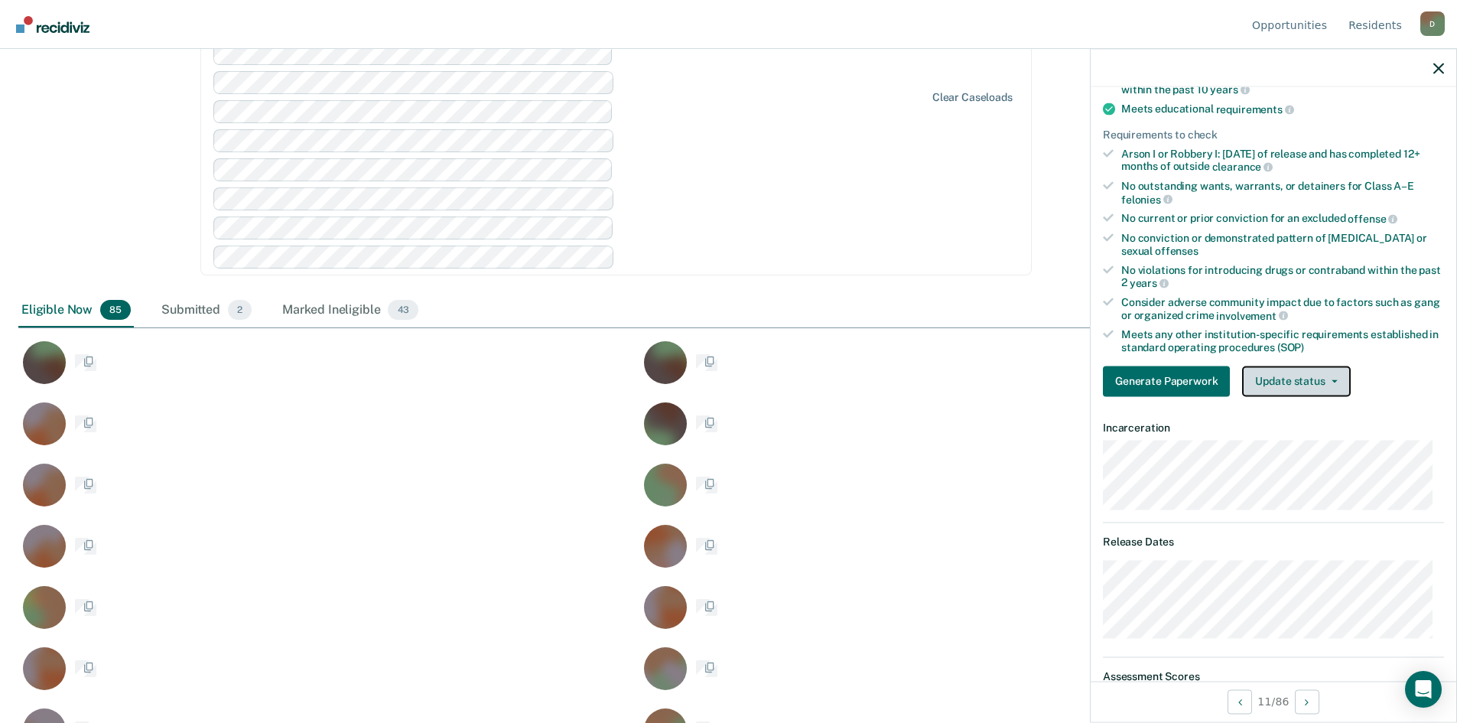
click at [1321, 386] on button "Update status" at bounding box center [1296, 381] width 108 height 31
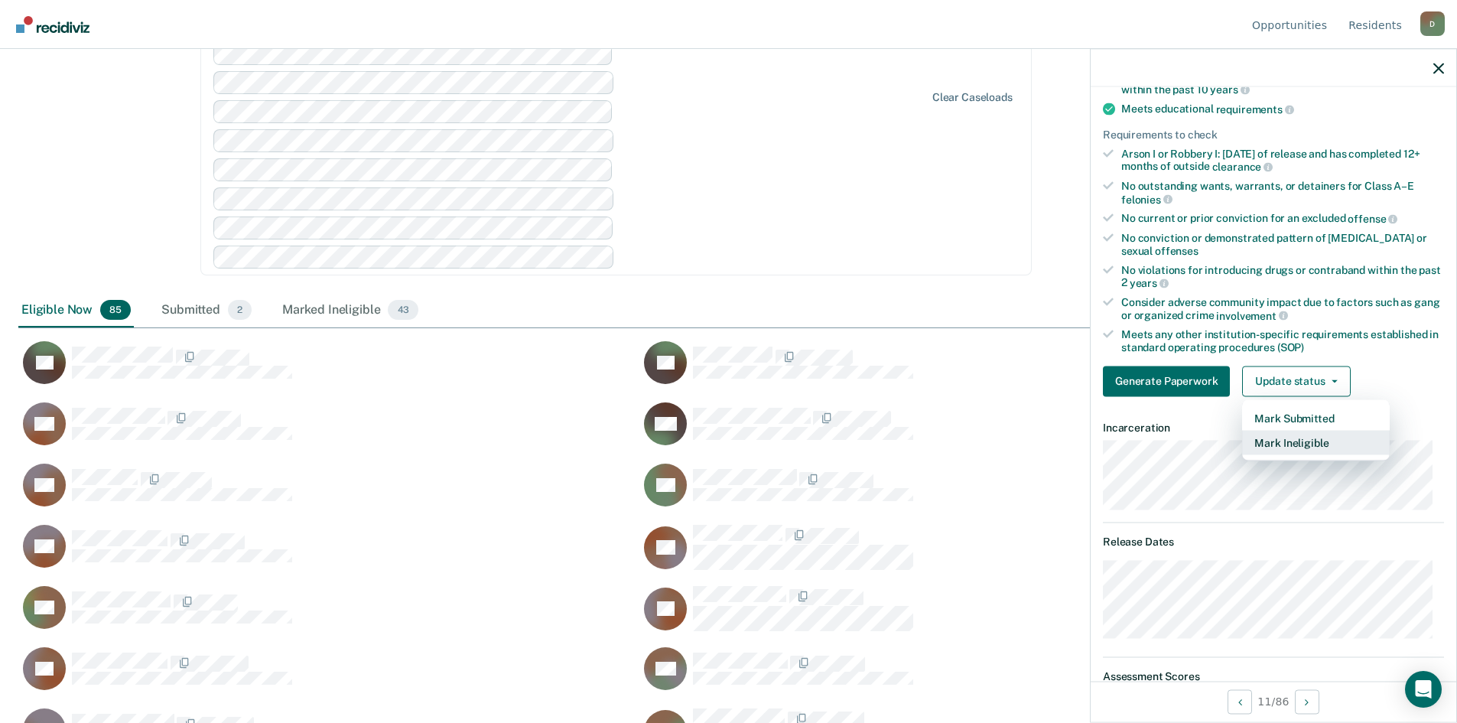
click at [1282, 443] on button "Mark Ineligible" at bounding box center [1316, 442] width 148 height 24
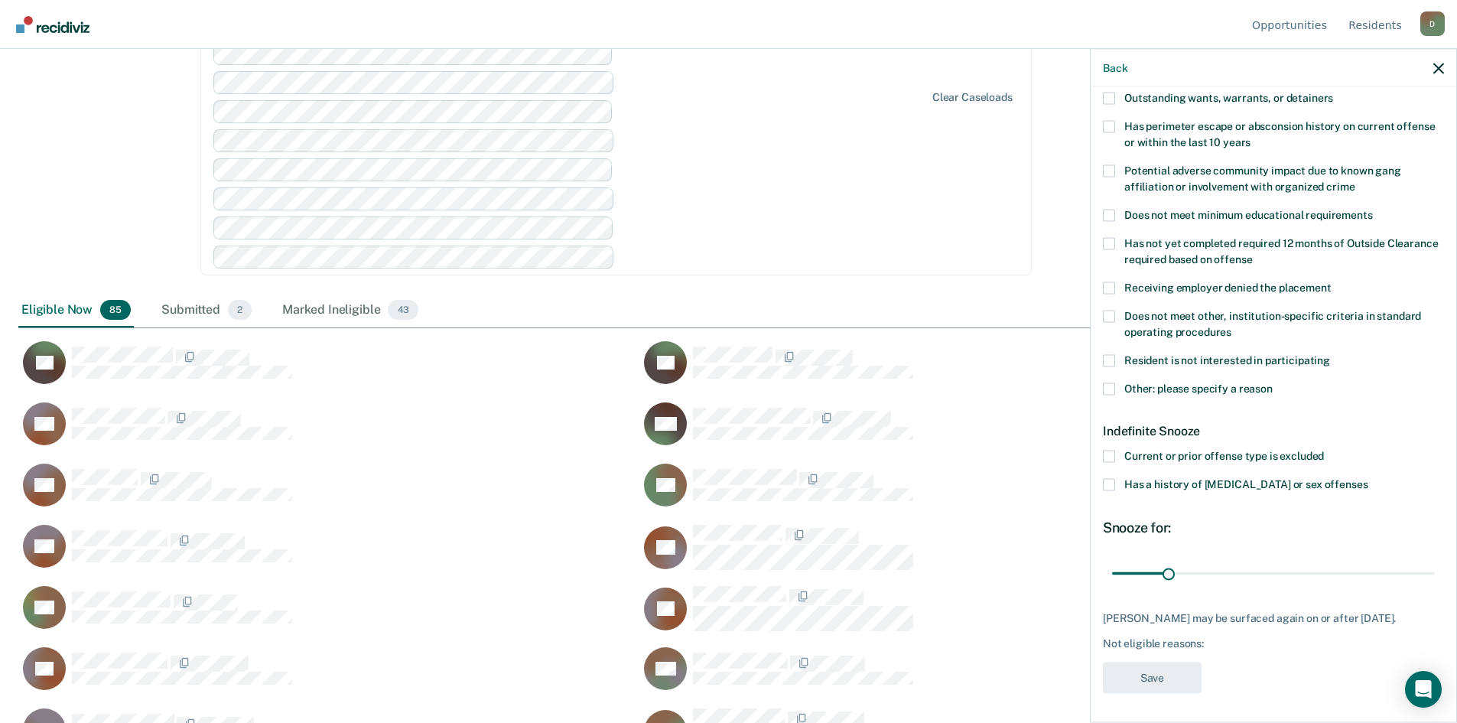
click at [1112, 392] on span at bounding box center [1109, 388] width 12 height 12
click at [1272, 382] on input "Other: please specify a reason" at bounding box center [1272, 382] width 0 height 0
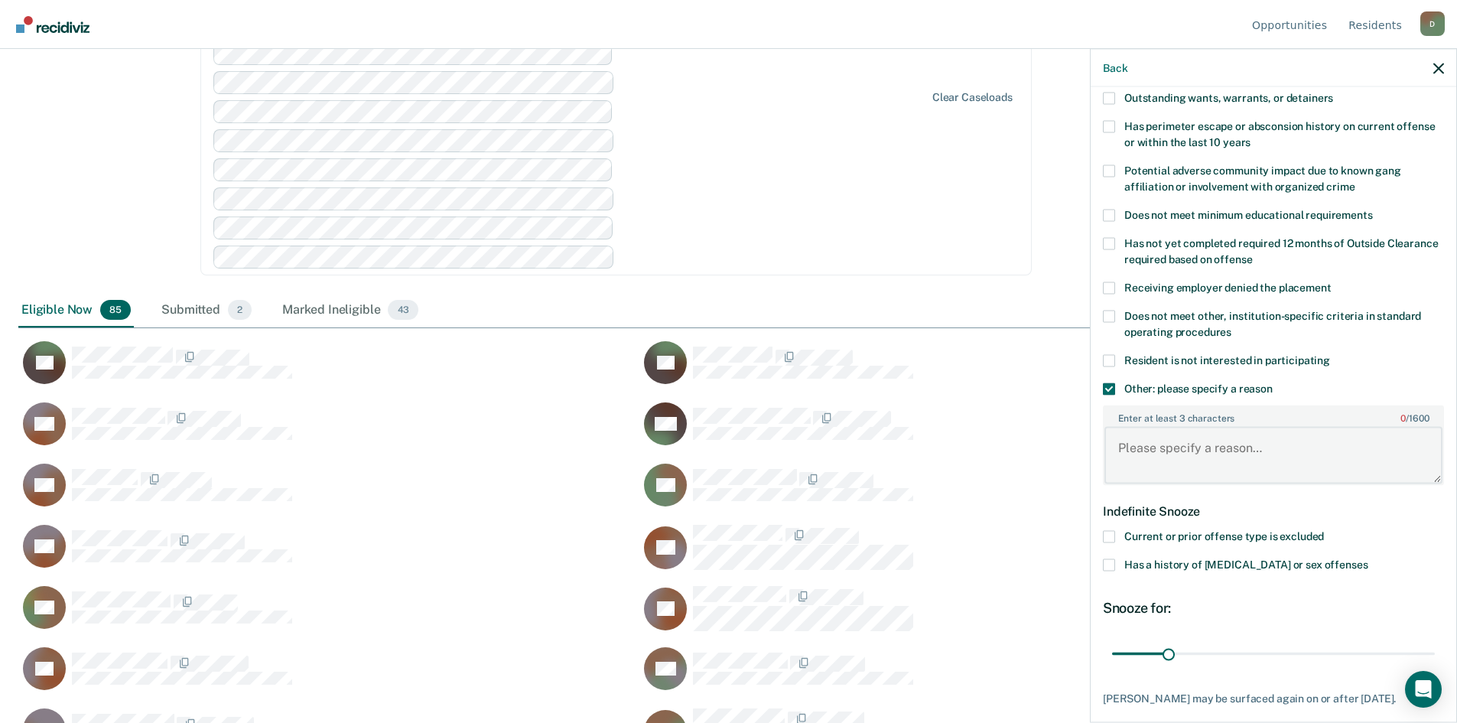
click at [1166, 460] on textarea "Enter at least 3 characters 0 / 1600" at bounding box center [1273, 455] width 338 height 57
type textarea "released on [DATE]"
drag, startPoint x: 1163, startPoint y: 658, endPoint x: 1420, endPoint y: 616, distance: 260.2
type input "180"
click at [1420, 640] on input "range" at bounding box center [1273, 653] width 323 height 27
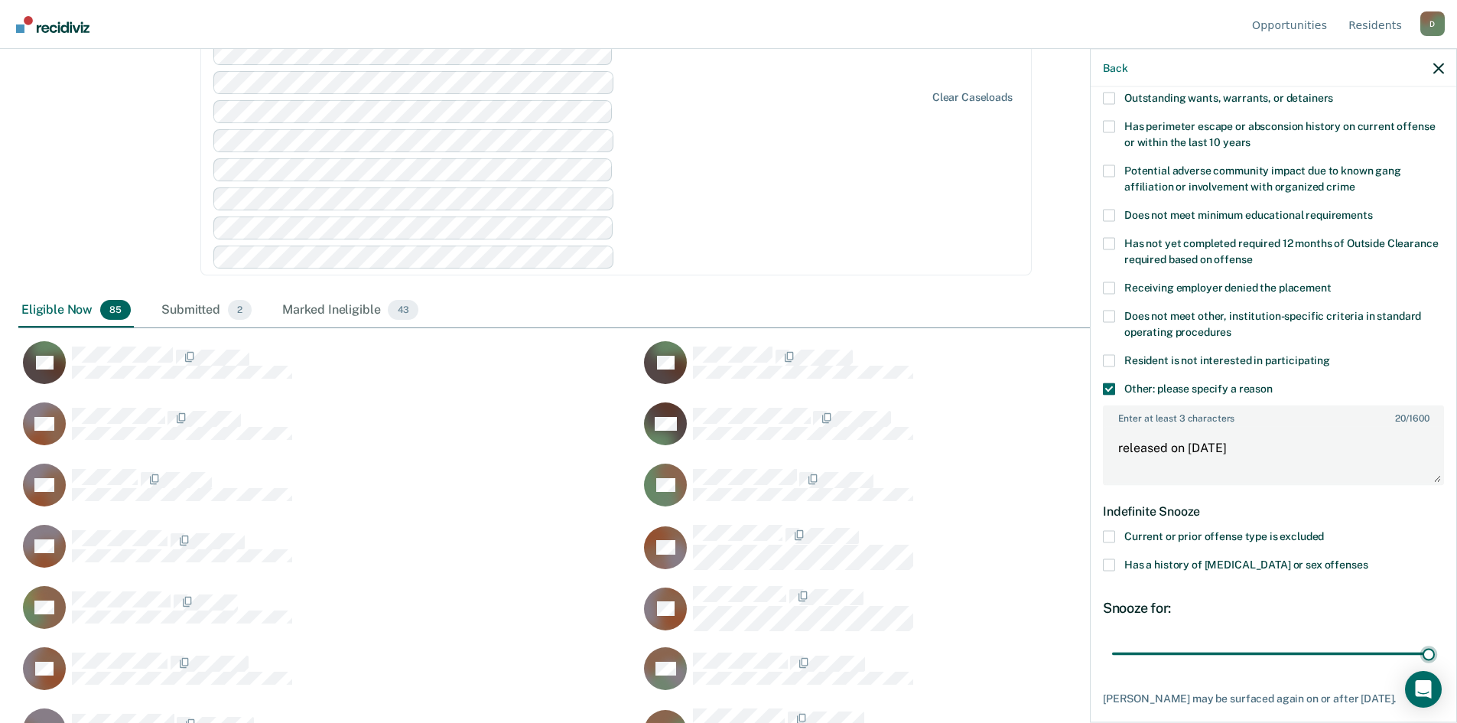
scroll to position [305, 0]
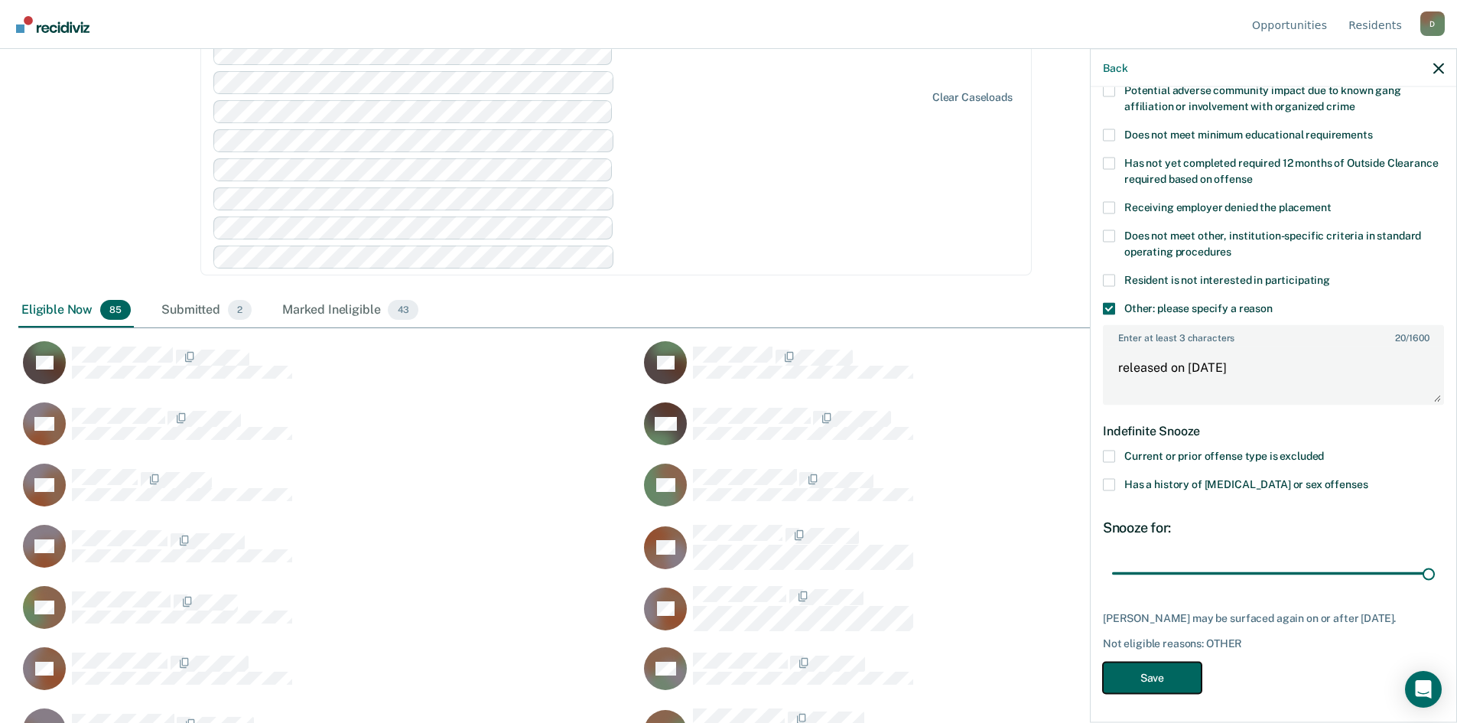
click at [1143, 679] on button "Save" at bounding box center [1152, 676] width 99 height 31
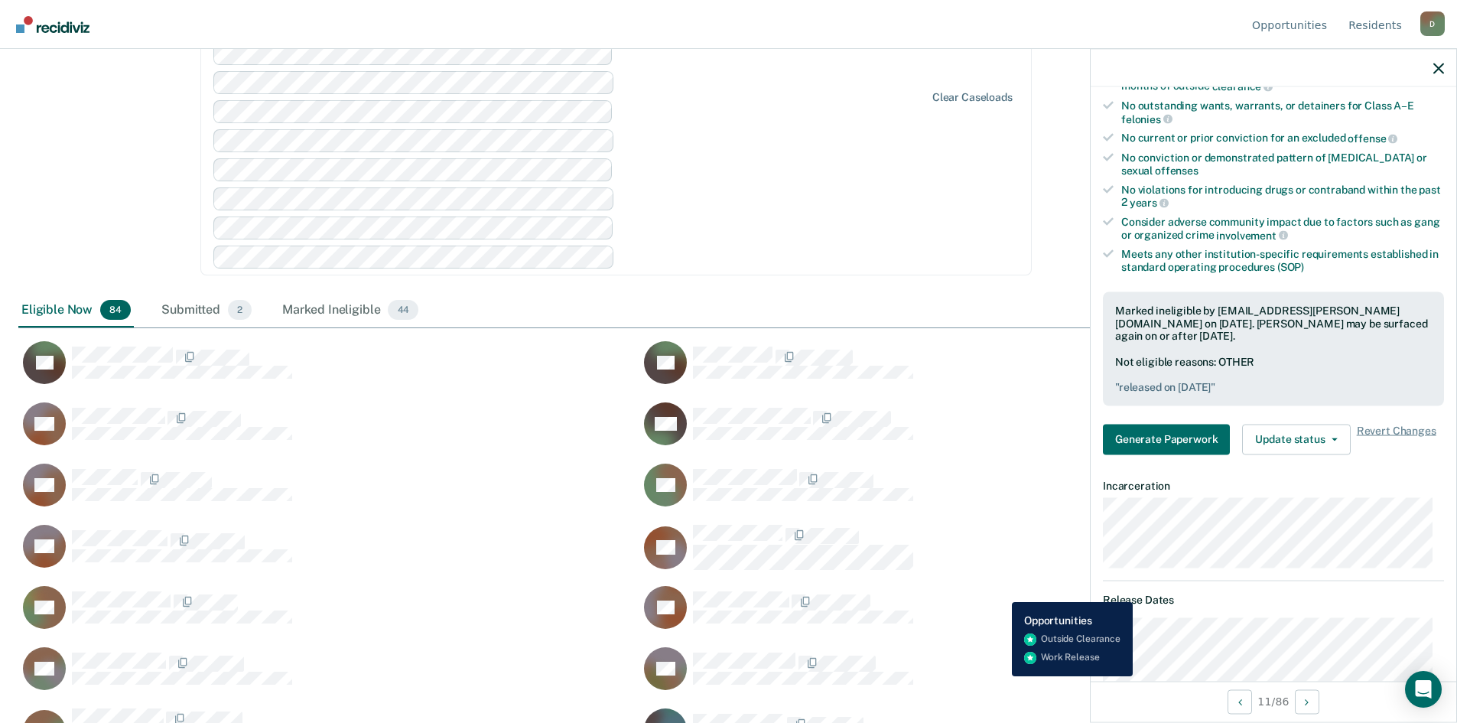
scroll to position [348, 0]
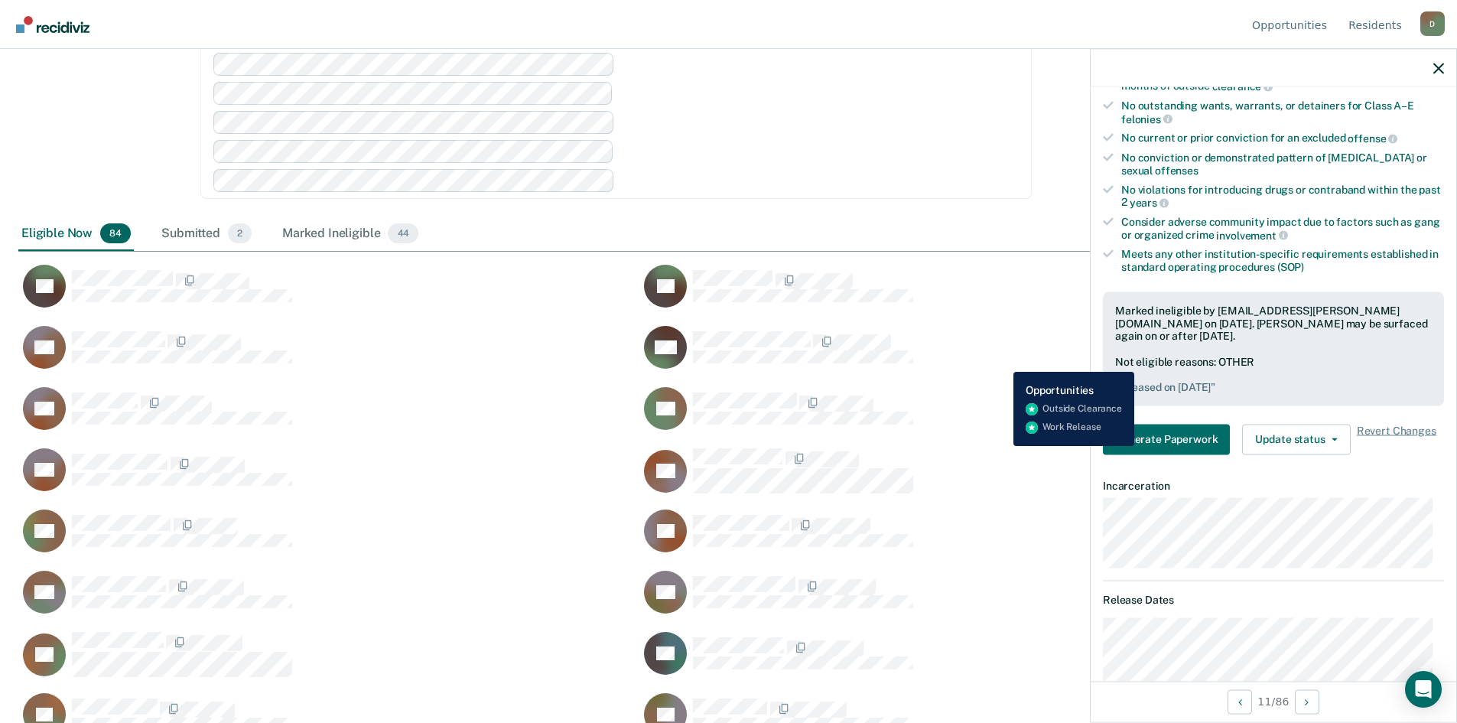
click at [1002, 360] on div "MB Generate Paperwork" at bounding box center [940, 347] width 603 height 44
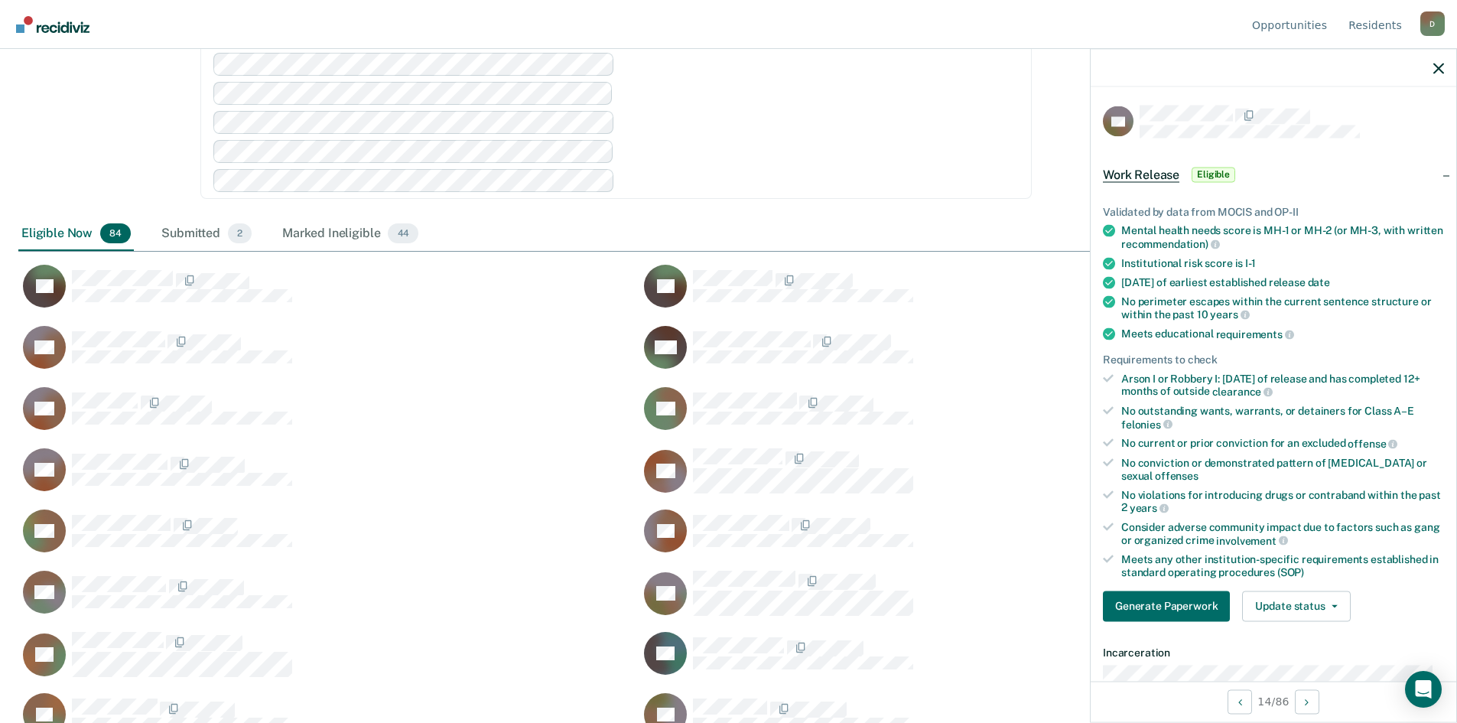
scroll to position [382, 0]
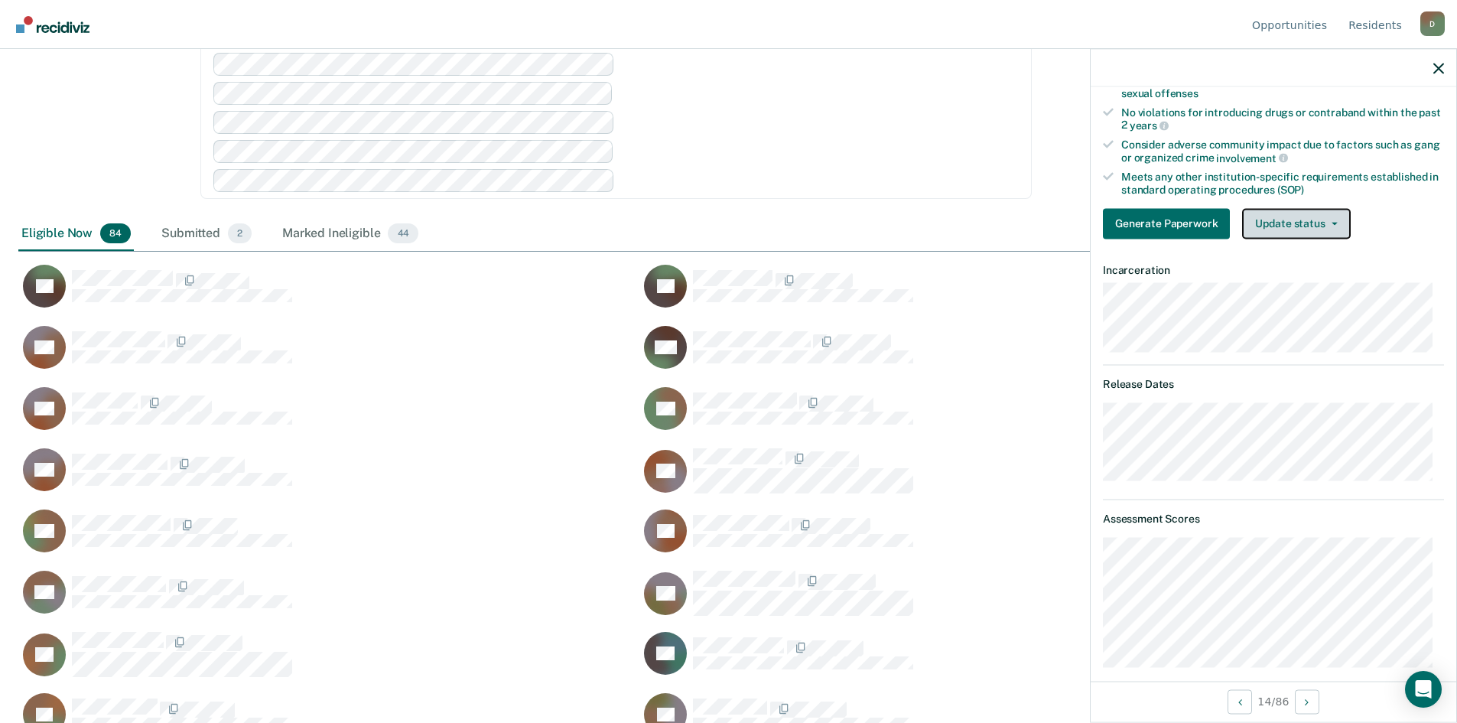
click at [1311, 221] on button "Update status" at bounding box center [1296, 223] width 108 height 31
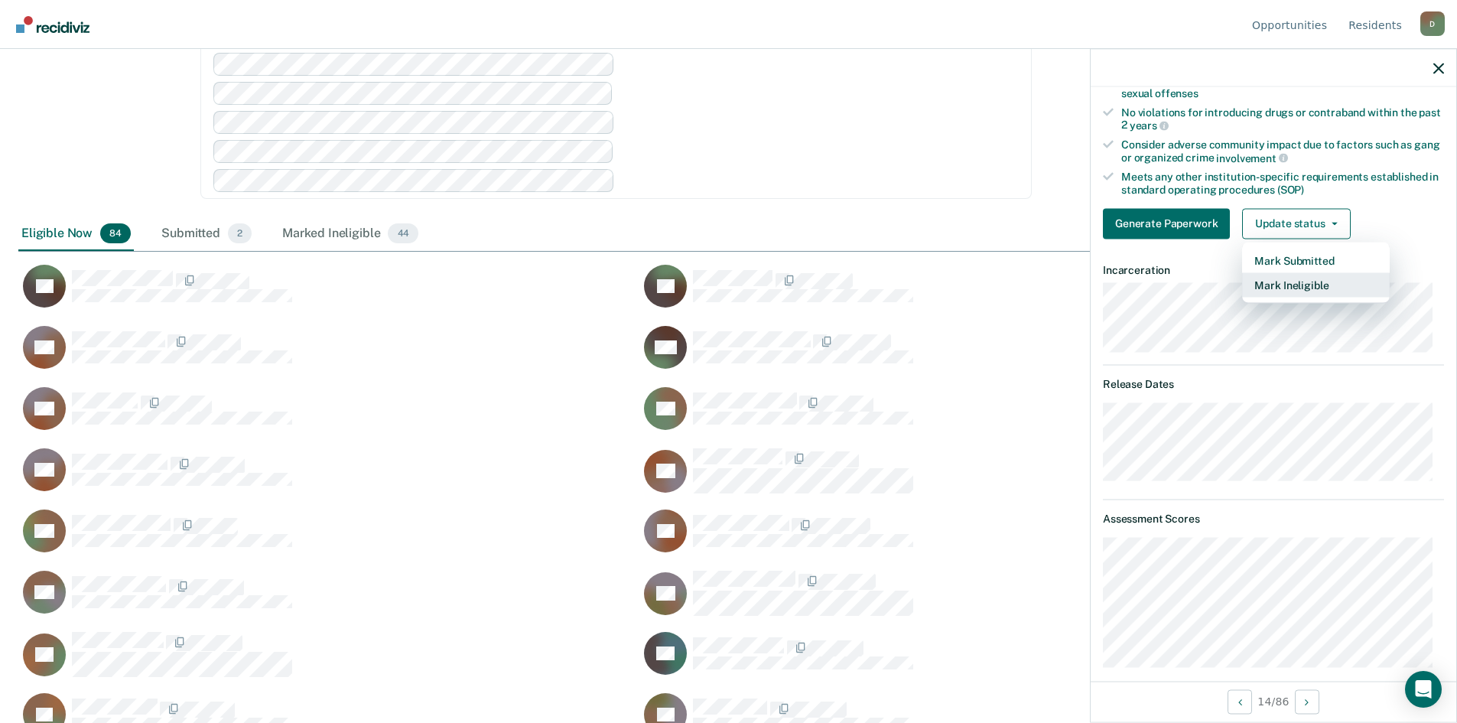
click at [1294, 275] on button "Mark Ineligible" at bounding box center [1316, 284] width 148 height 24
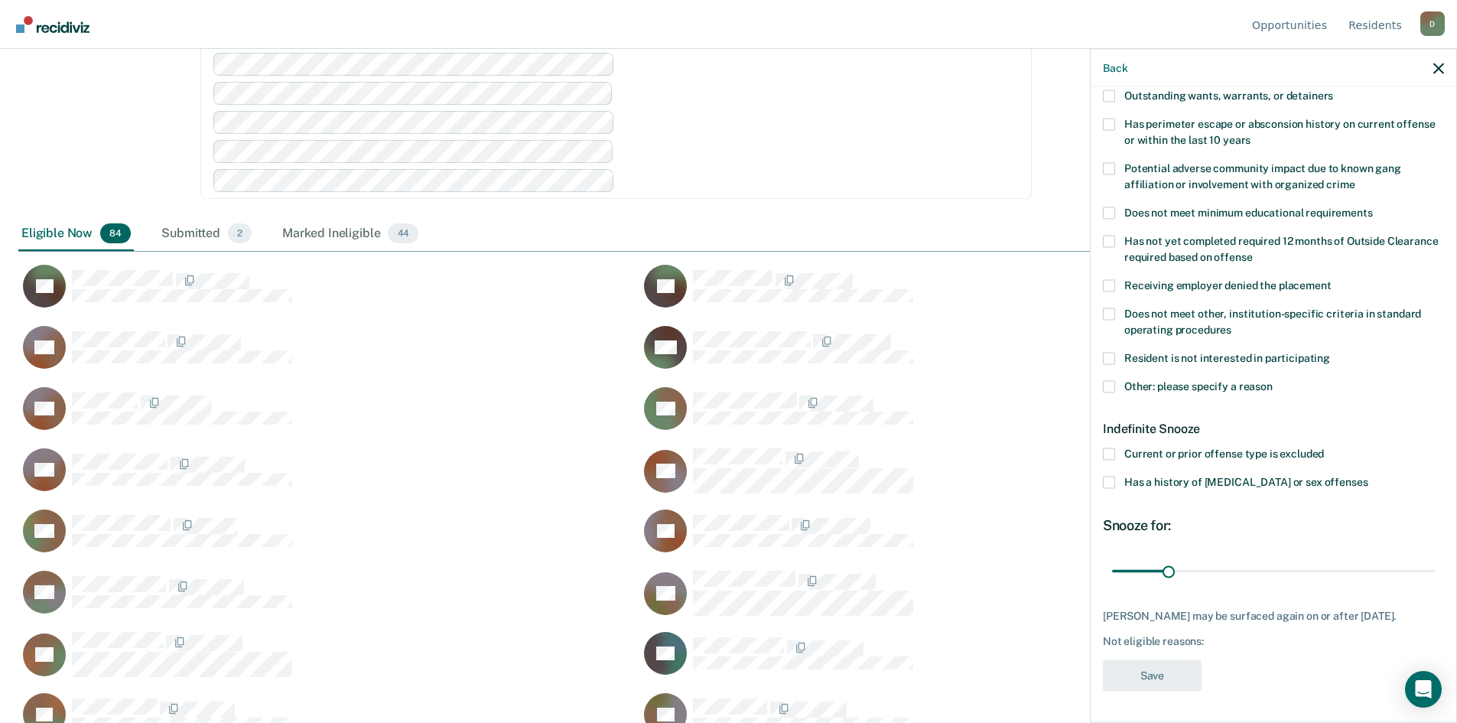
click at [1110, 354] on label "Resident is not interested in participating" at bounding box center [1273, 360] width 341 height 16
click at [1330, 352] on input "Resident is not interested in participating" at bounding box center [1330, 352] width 0 height 0
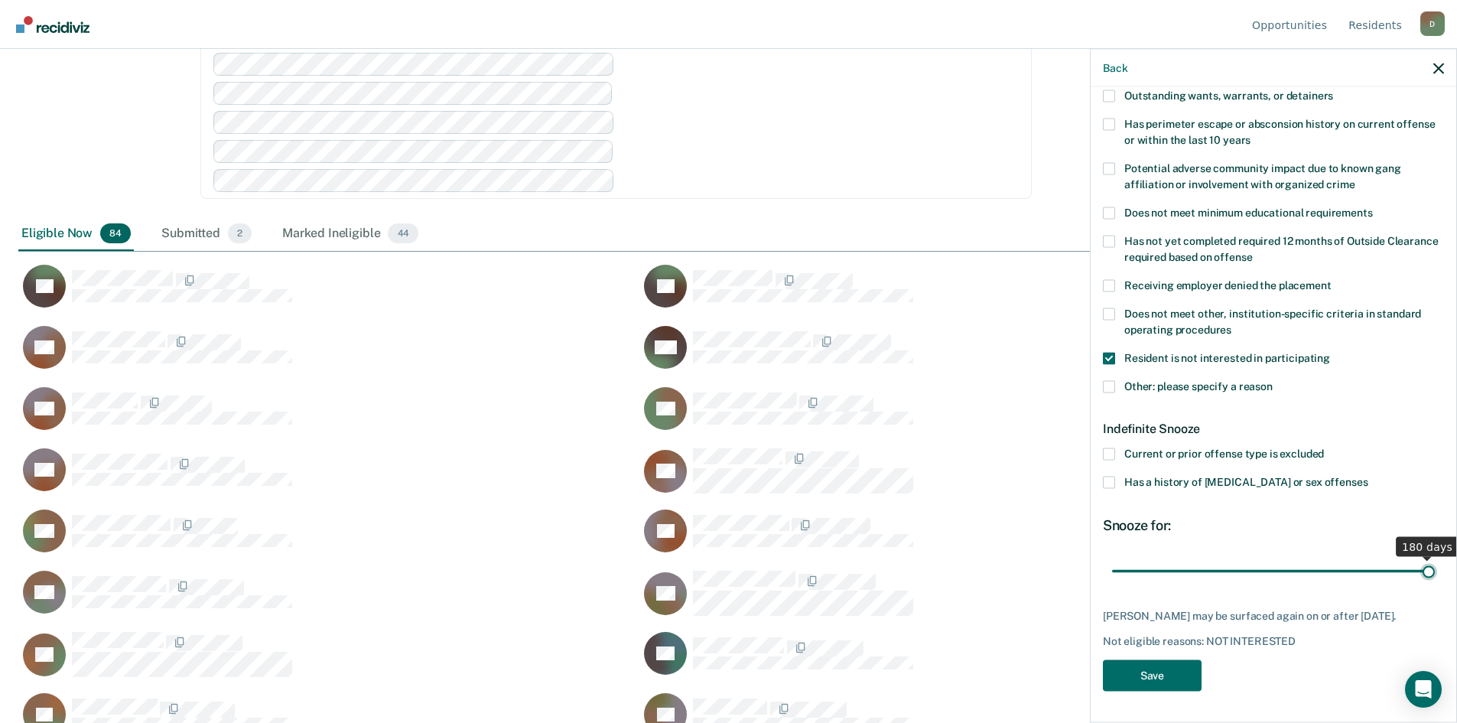
scroll to position [225, 0]
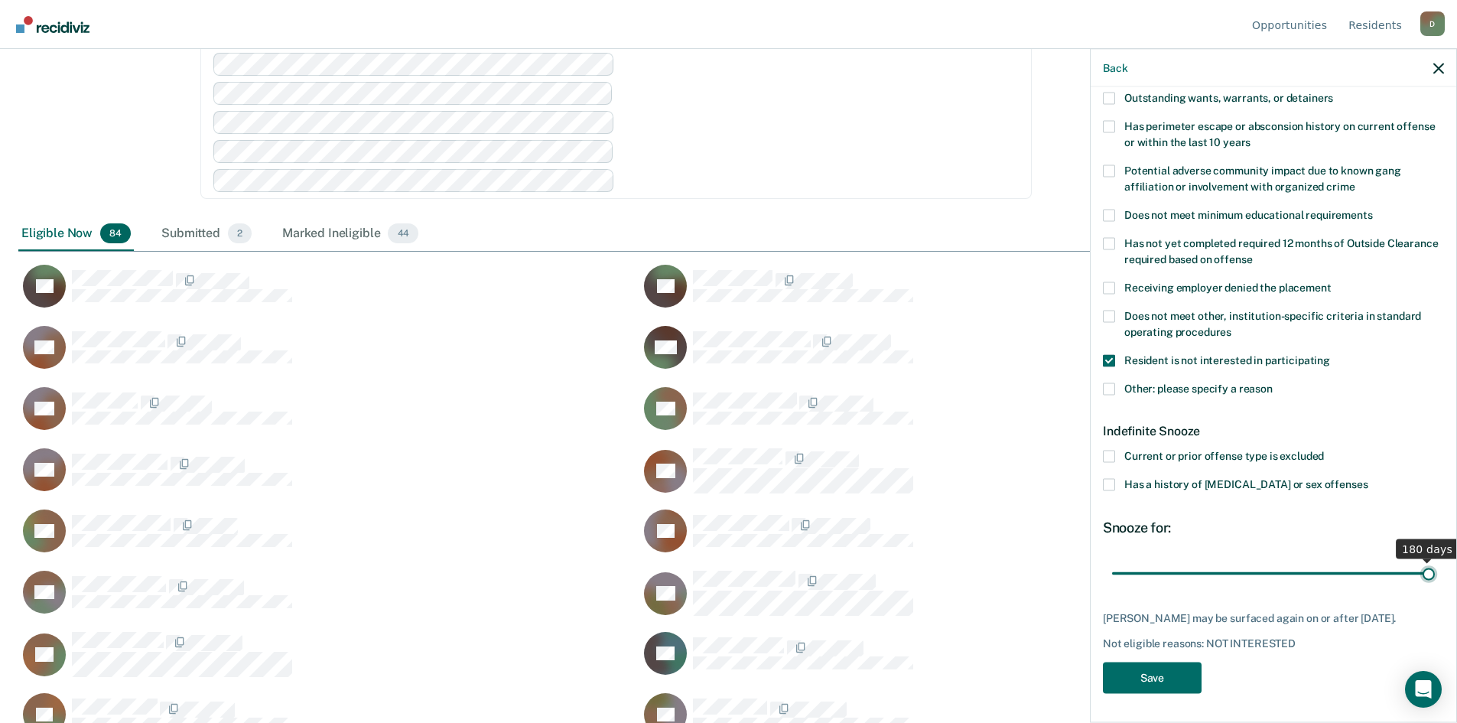
drag, startPoint x: 1171, startPoint y: 563, endPoint x: 1467, endPoint y: 520, distance: 299.8
type input "180"
click at [1435, 560] on input "range" at bounding box center [1273, 573] width 323 height 27
click at [1171, 674] on button "Save" at bounding box center [1152, 677] width 99 height 31
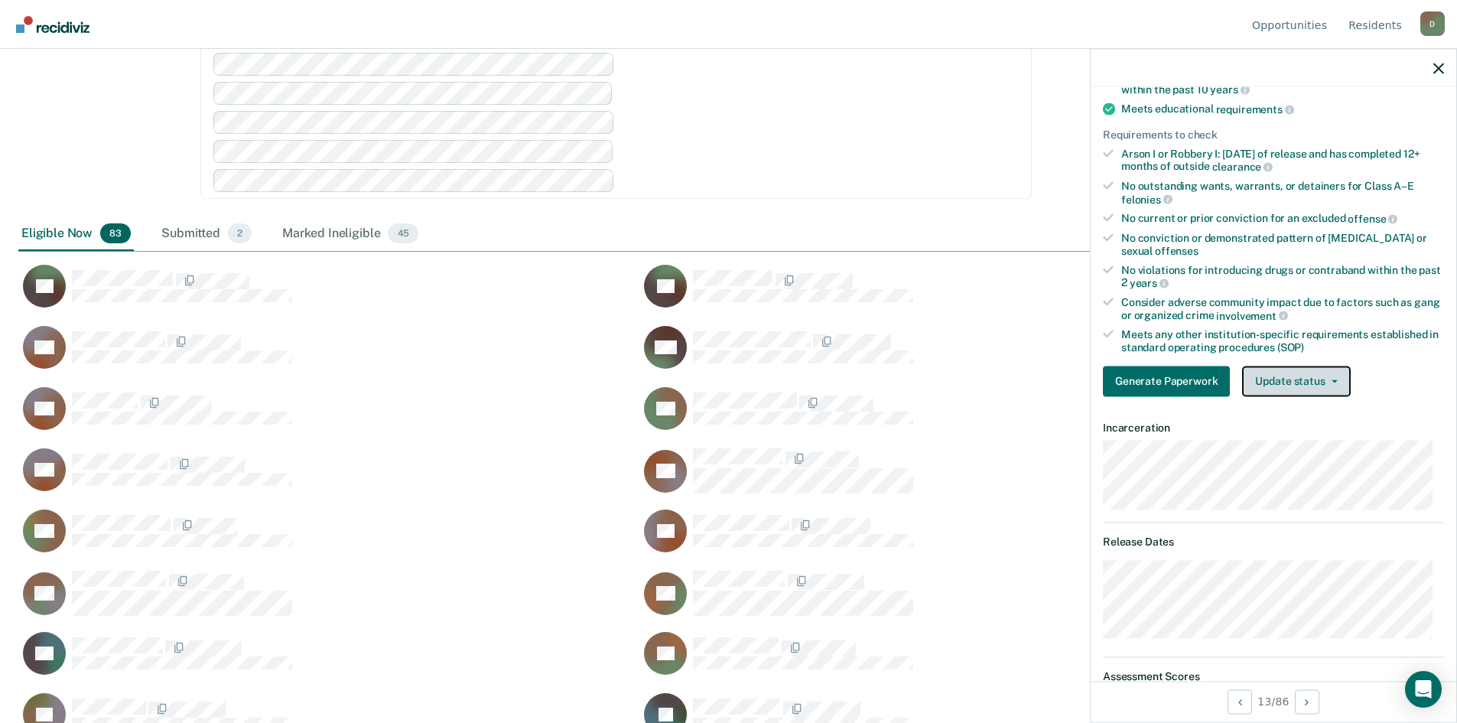
click at [1327, 385] on button "Update status" at bounding box center [1296, 381] width 108 height 31
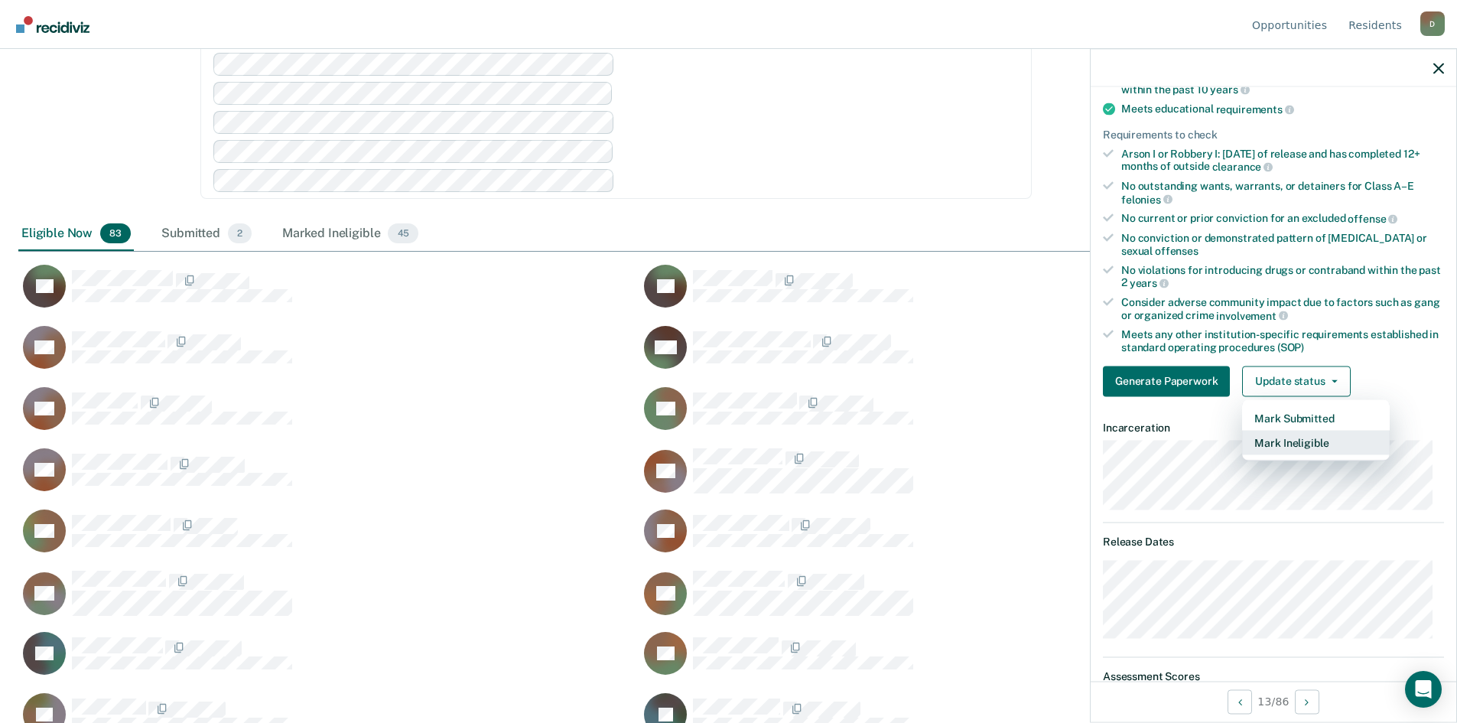
click at [1300, 444] on button "Mark Ineligible" at bounding box center [1316, 442] width 148 height 24
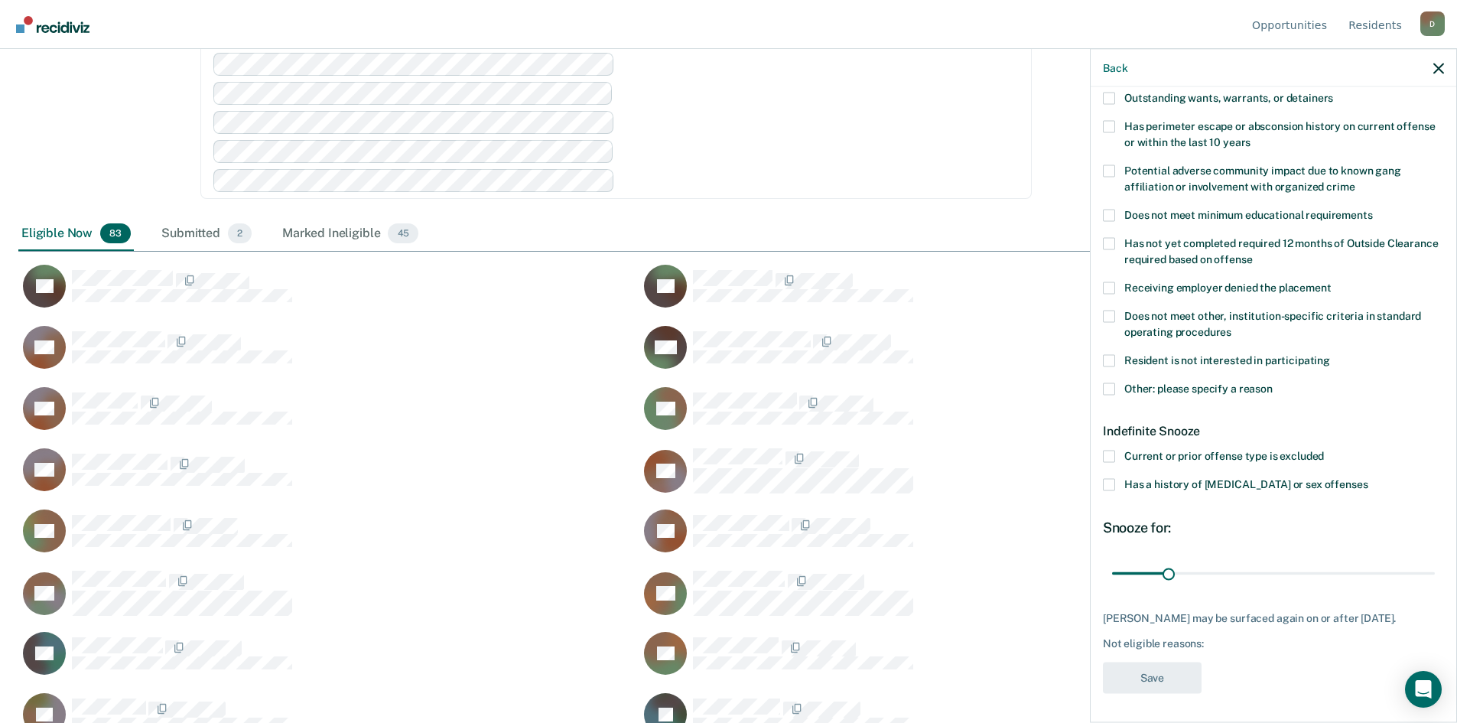
click at [1104, 380] on div "Resident is not interested in participating" at bounding box center [1273, 368] width 341 height 28
click at [1108, 384] on span at bounding box center [1109, 388] width 12 height 12
click at [1272, 382] on input "Other: please specify a reason" at bounding box center [1272, 382] width 0 height 0
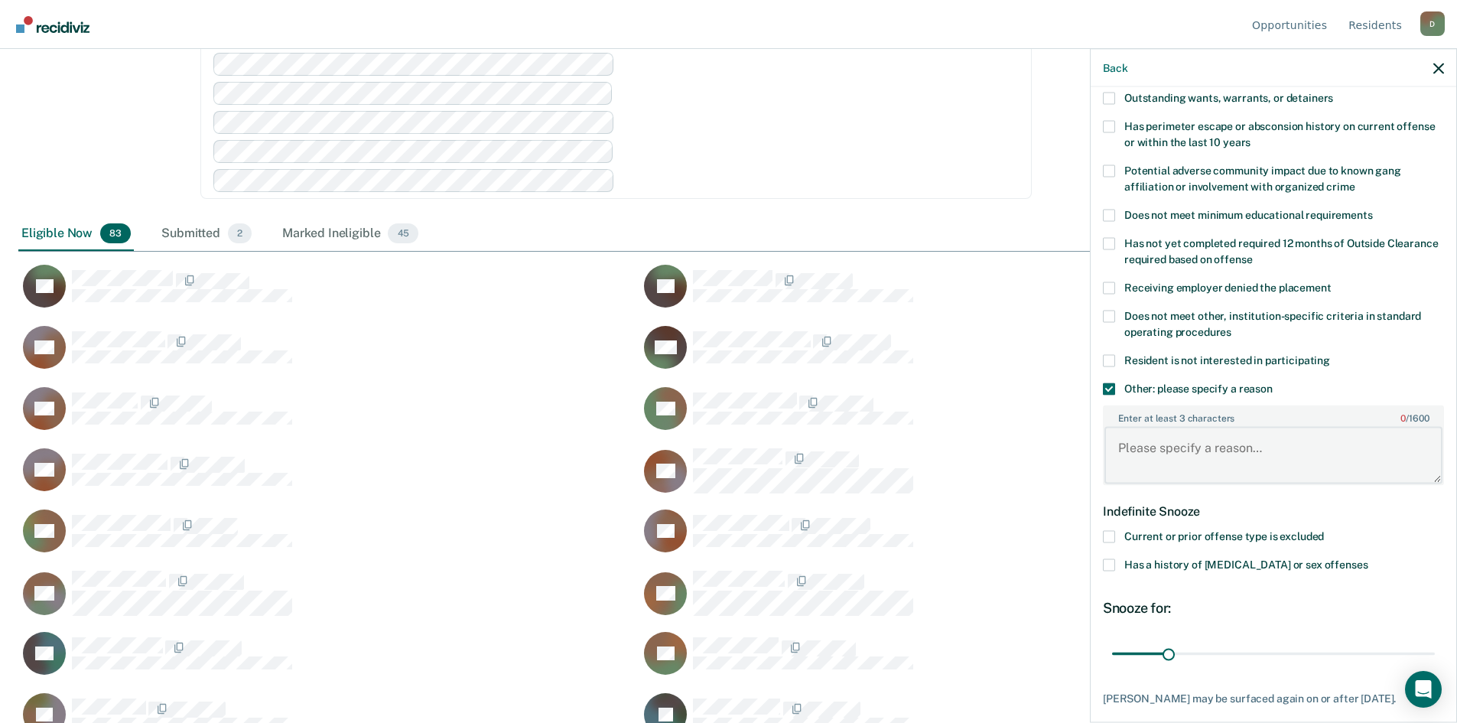
click at [1191, 434] on textarea "Enter at least 3 characters 0 / 1600" at bounding box center [1273, 455] width 338 height 57
type textarea "c"
type textarea "not 90 days cdv free [DATE]"
drag, startPoint x: 1163, startPoint y: 655, endPoint x: 1210, endPoint y: 648, distance: 47.1
type input "56"
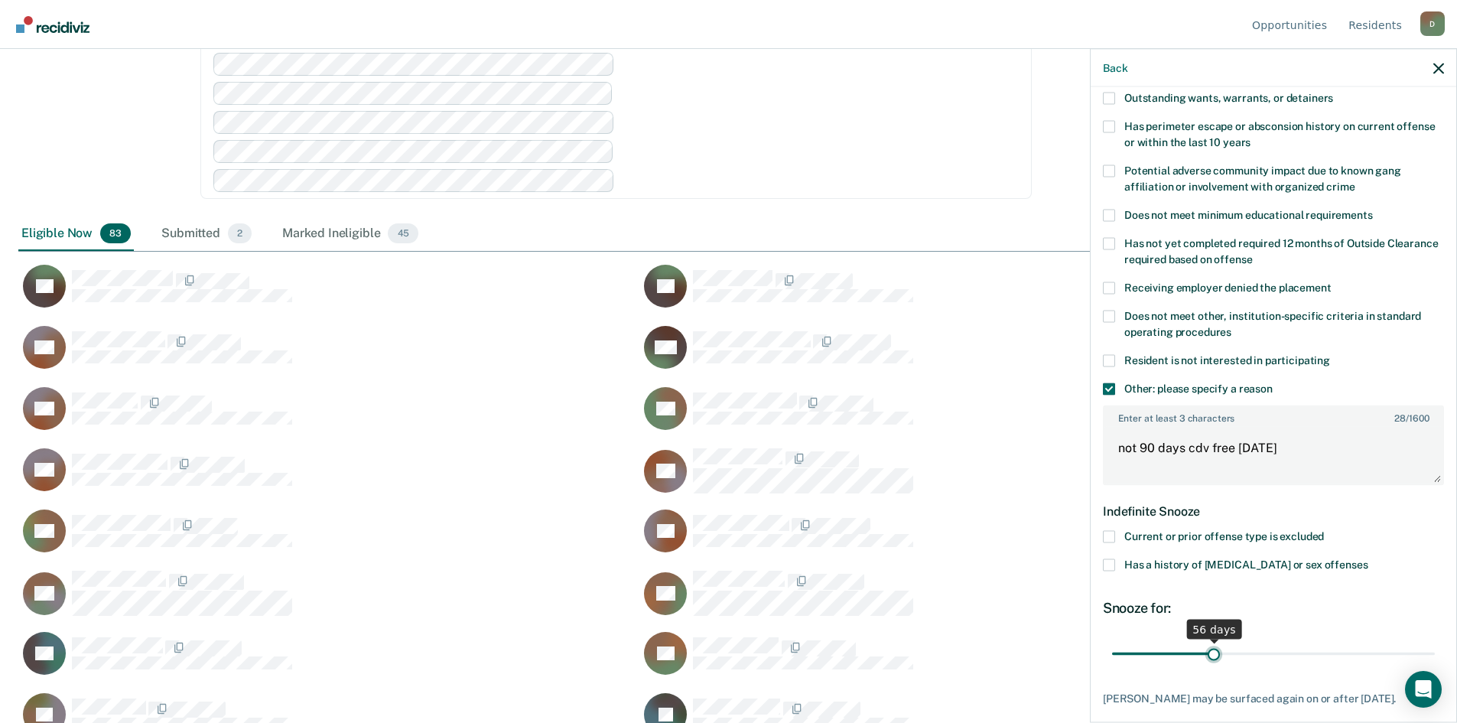
click at [1210, 648] on input "range" at bounding box center [1273, 653] width 323 height 27
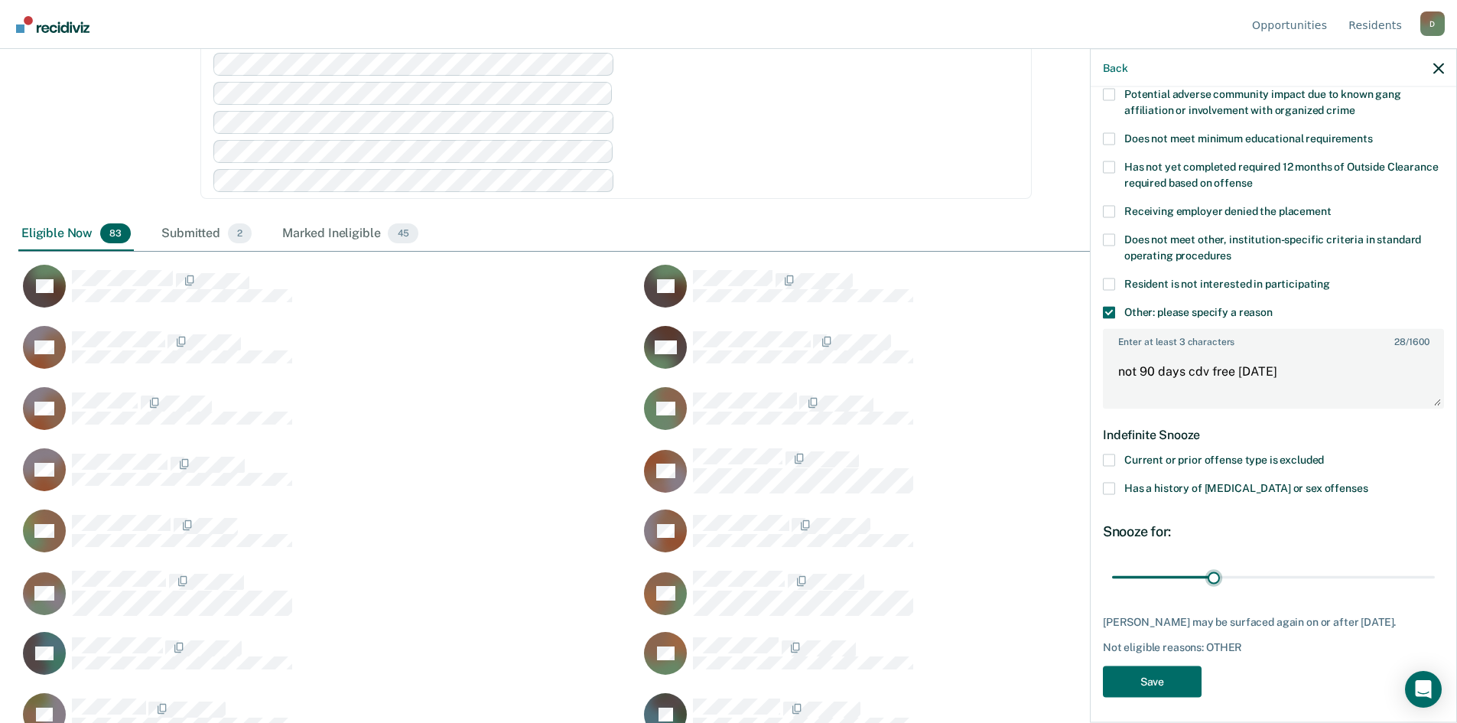
scroll to position [318, 0]
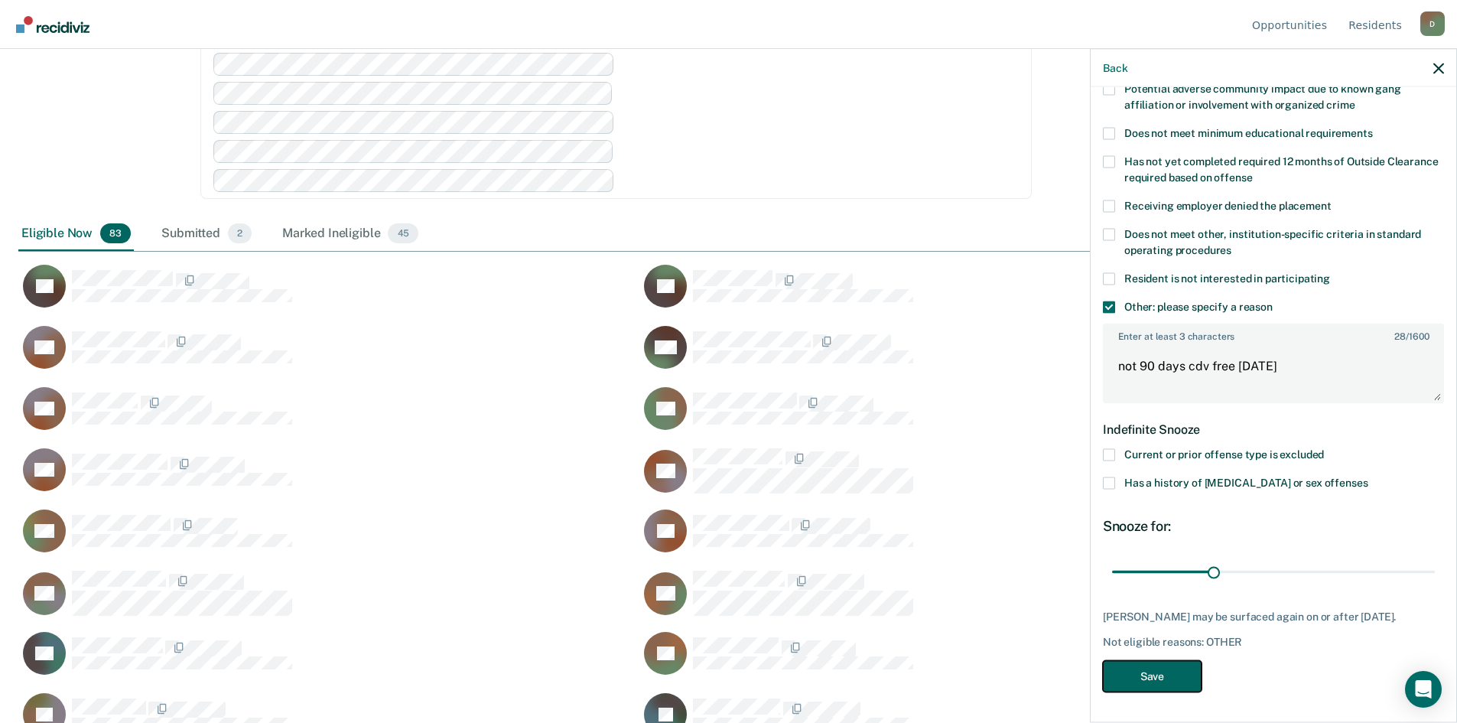
click at [1171, 684] on button "Save" at bounding box center [1152, 675] width 99 height 31
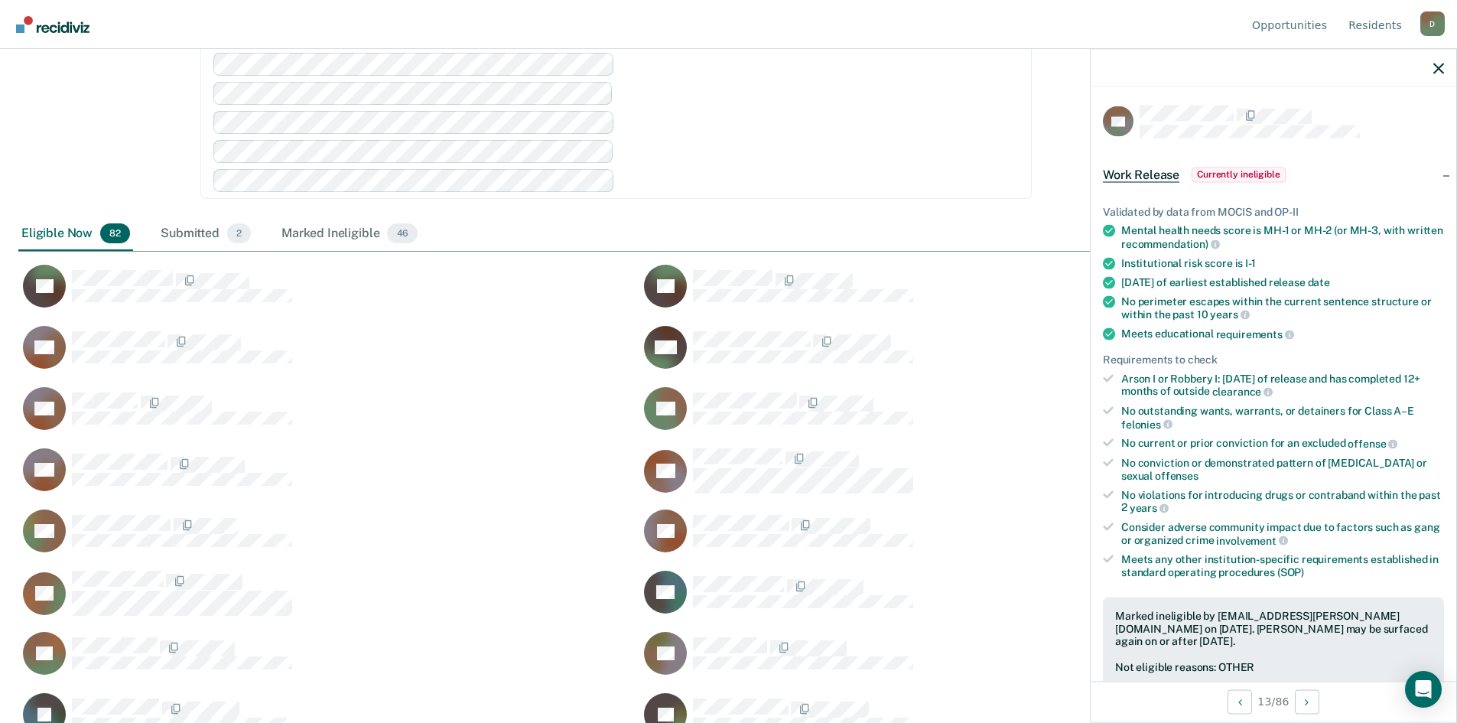
scroll to position [42, 0]
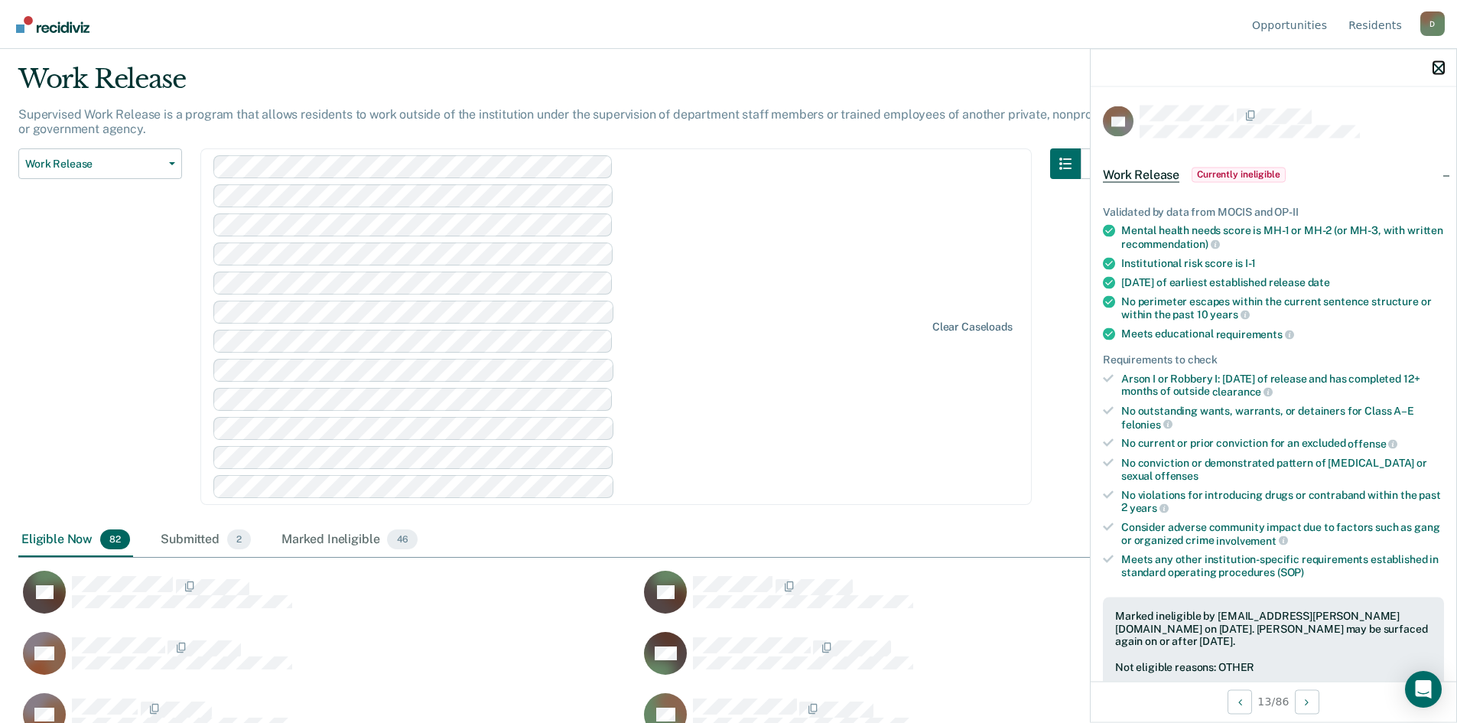
click at [1438, 65] on icon "button" at bounding box center [1438, 68] width 11 height 11
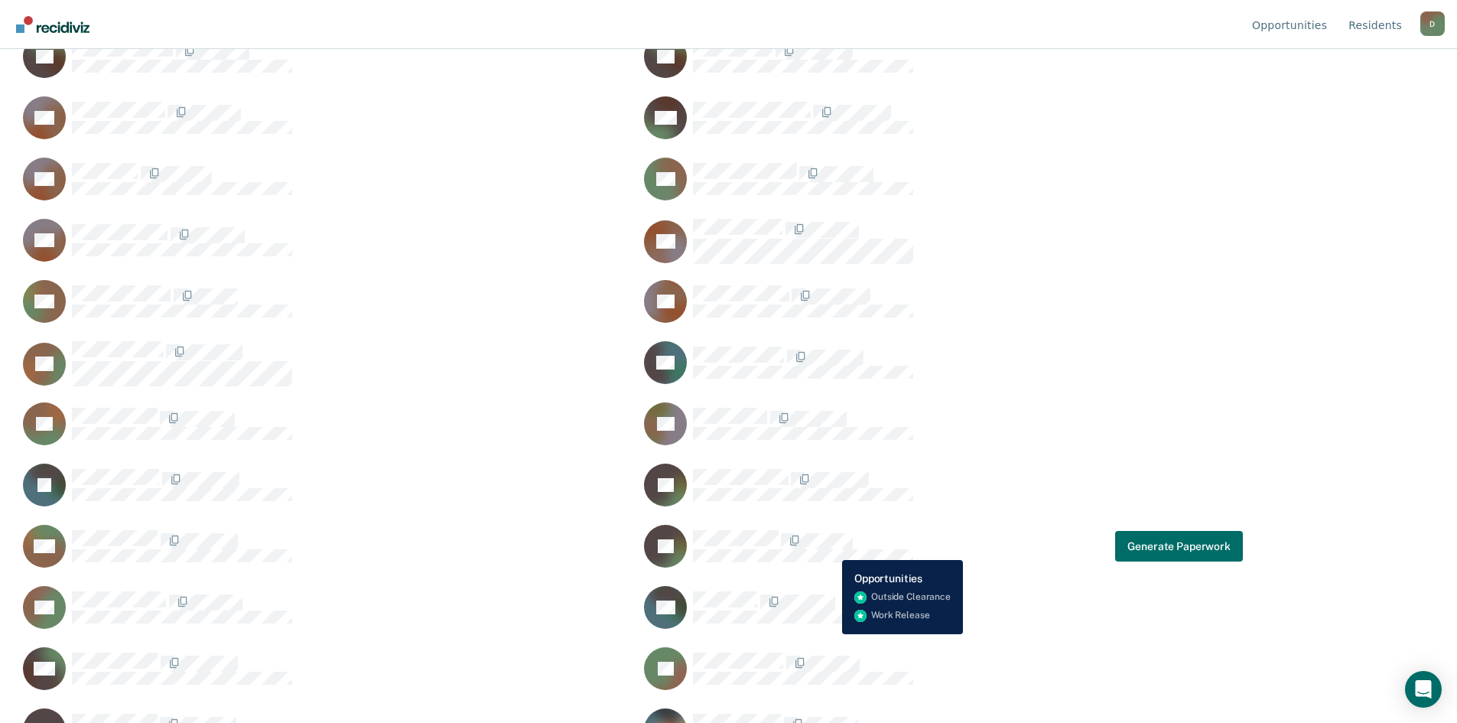
scroll to position [654, 0]
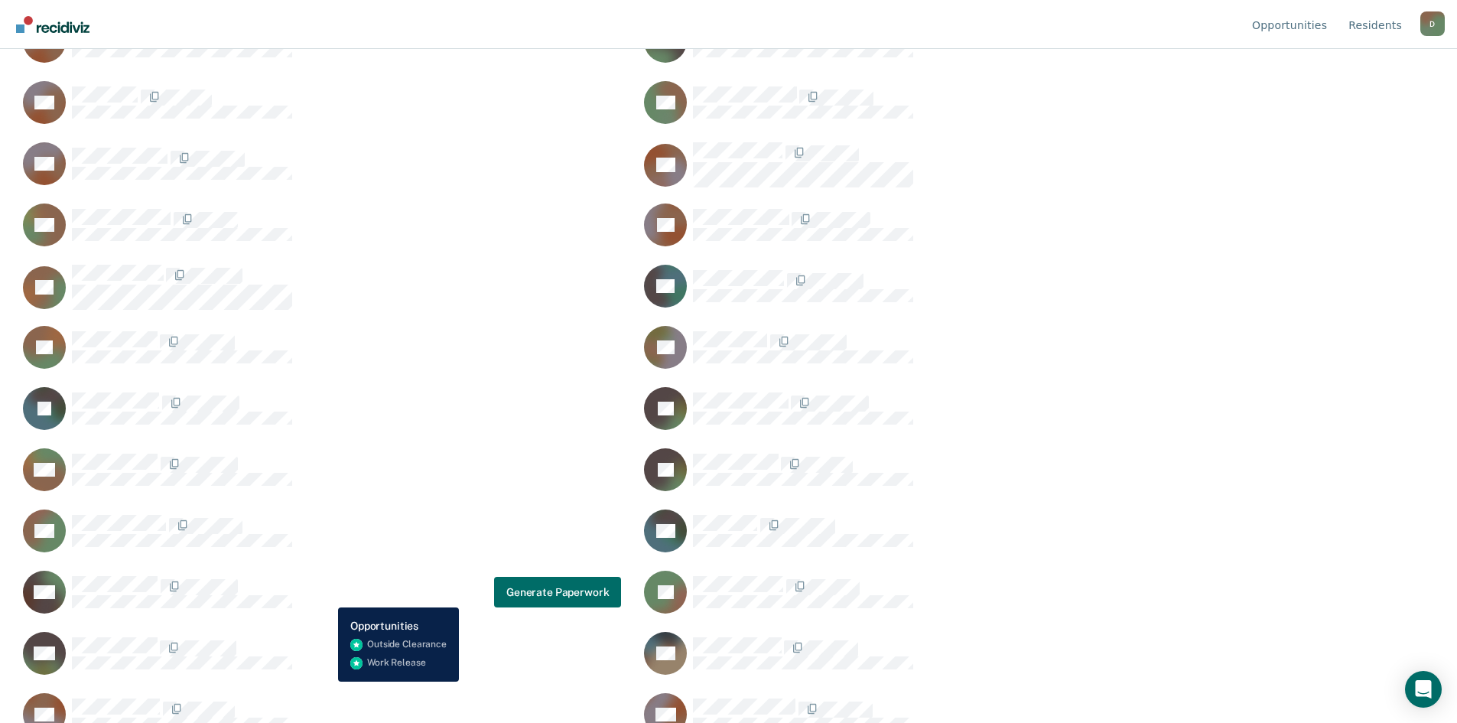
click at [327, 596] on div "CH Generate Paperwork" at bounding box center [319, 592] width 603 height 44
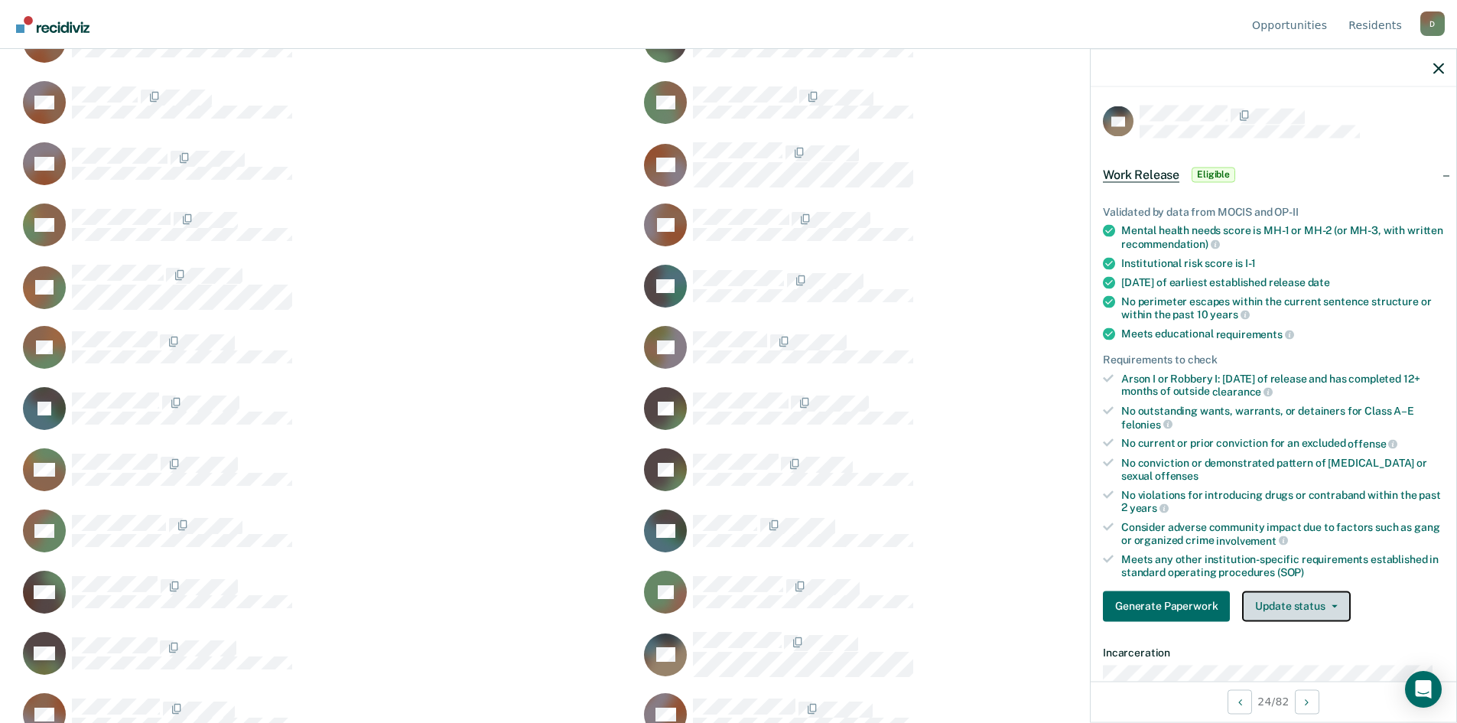
click at [1322, 599] on button "Update status" at bounding box center [1296, 605] width 108 height 31
click at [1300, 664] on button "Mark Ineligible" at bounding box center [1316, 667] width 148 height 24
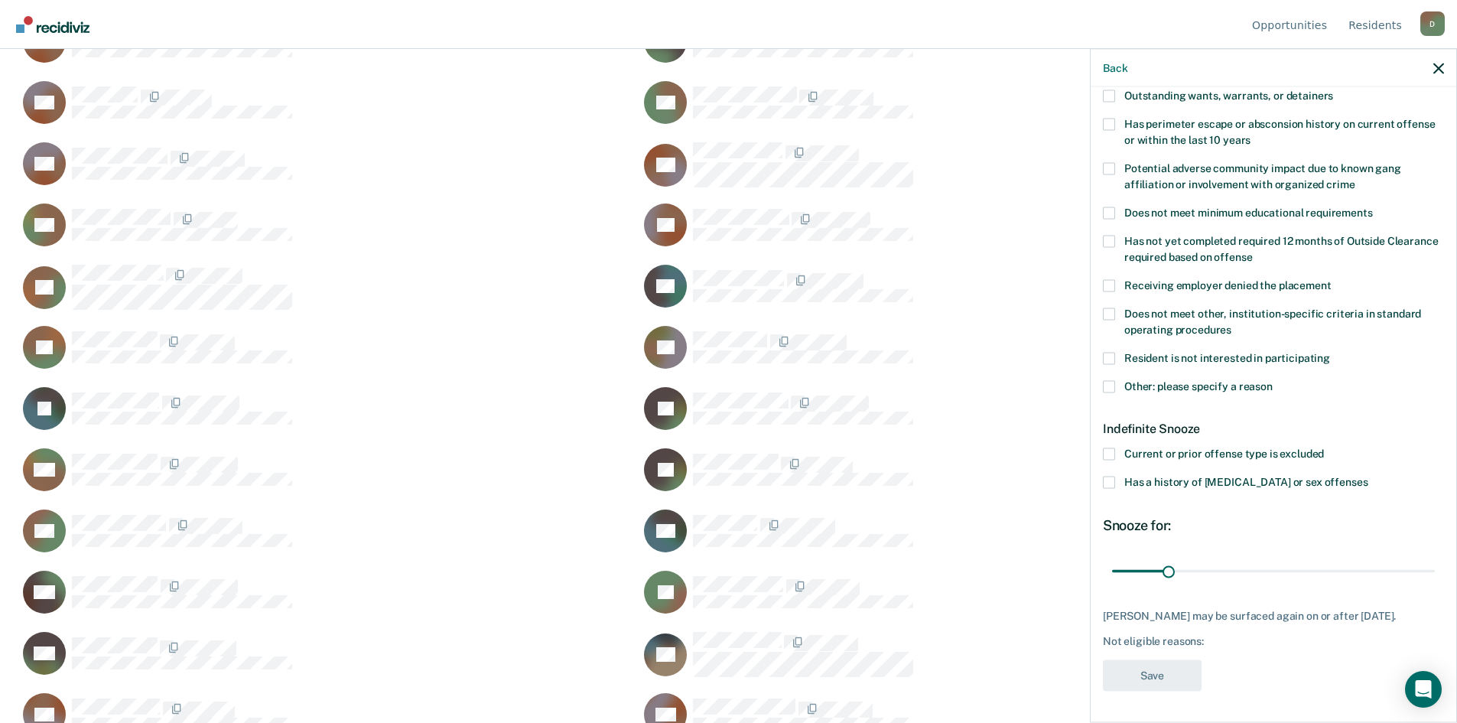
scroll to position [153, 0]
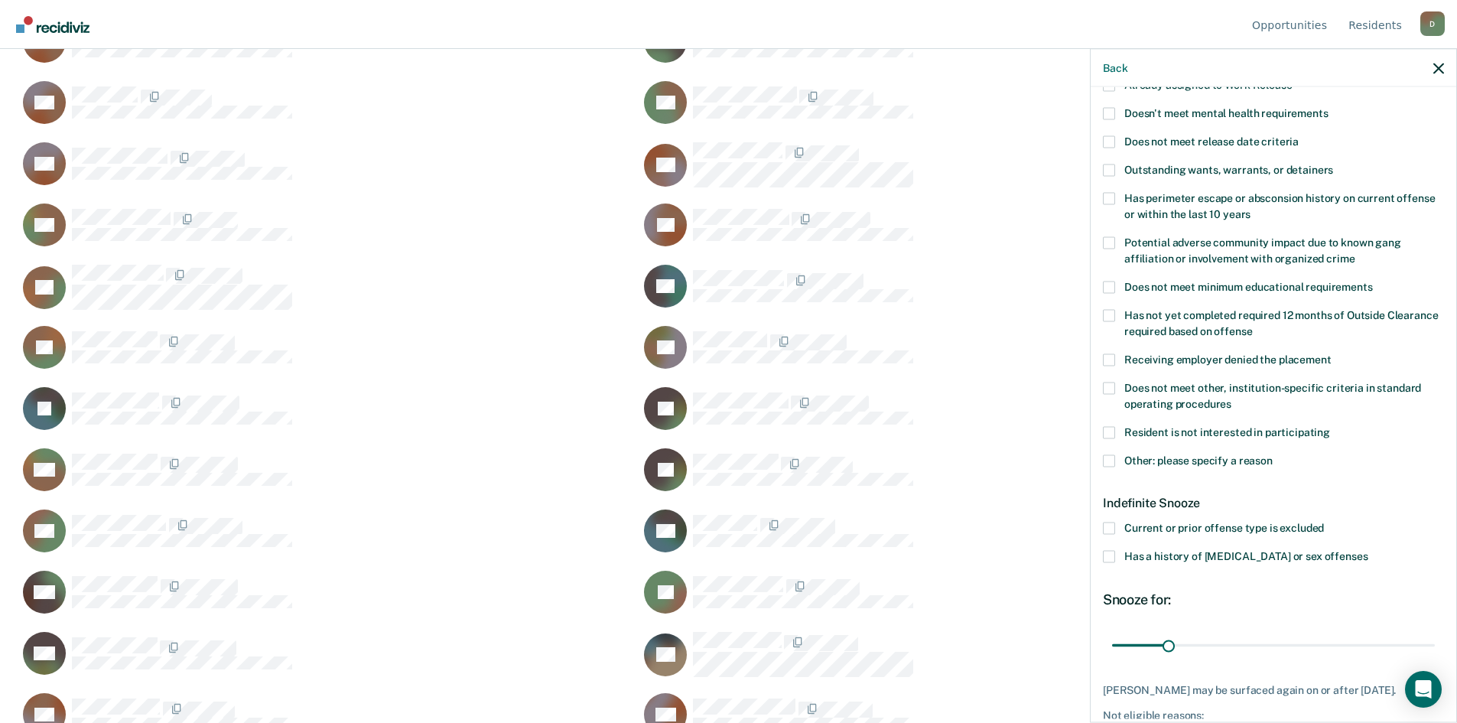
click at [1111, 167] on span at bounding box center [1109, 170] width 12 height 12
click at [1333, 164] on input "Outstanding wants, warrants, or detainers" at bounding box center [1333, 164] width 0 height 0
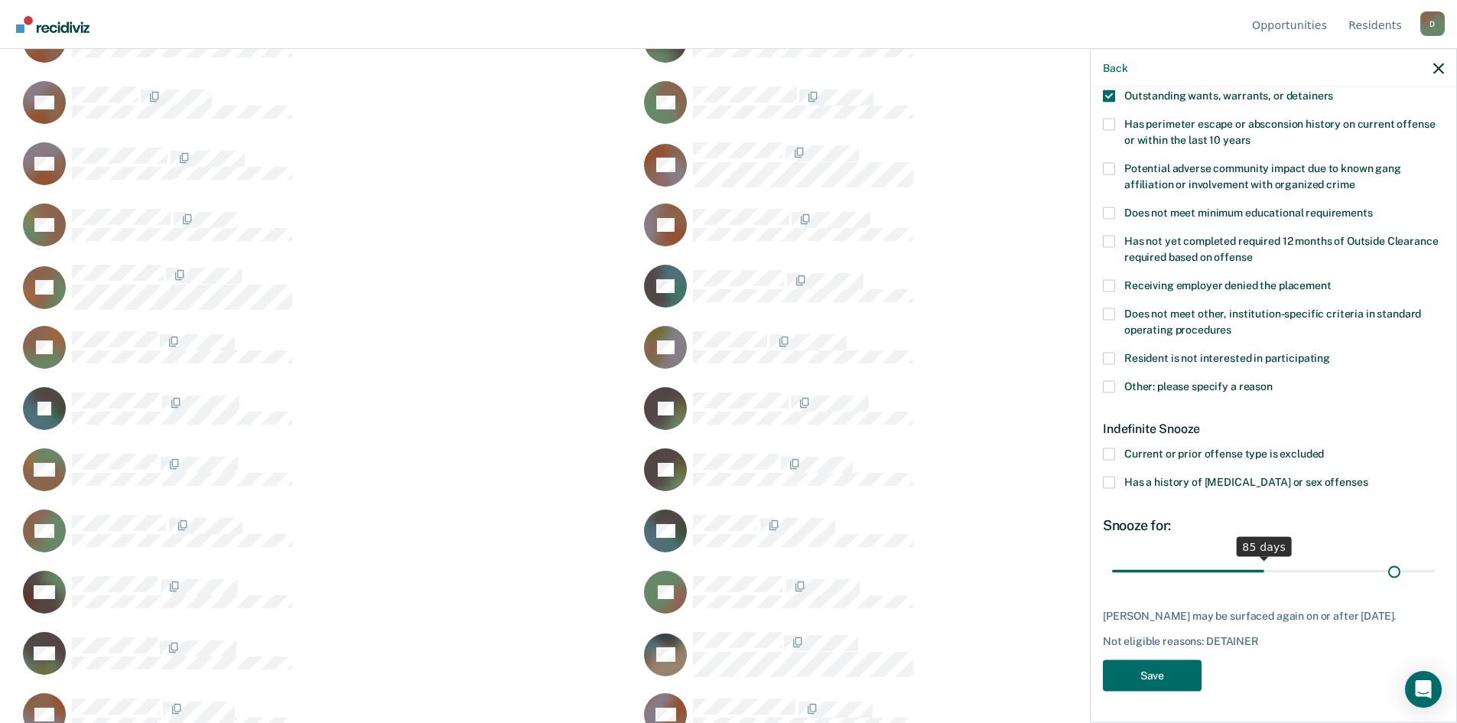
scroll to position [225, 0]
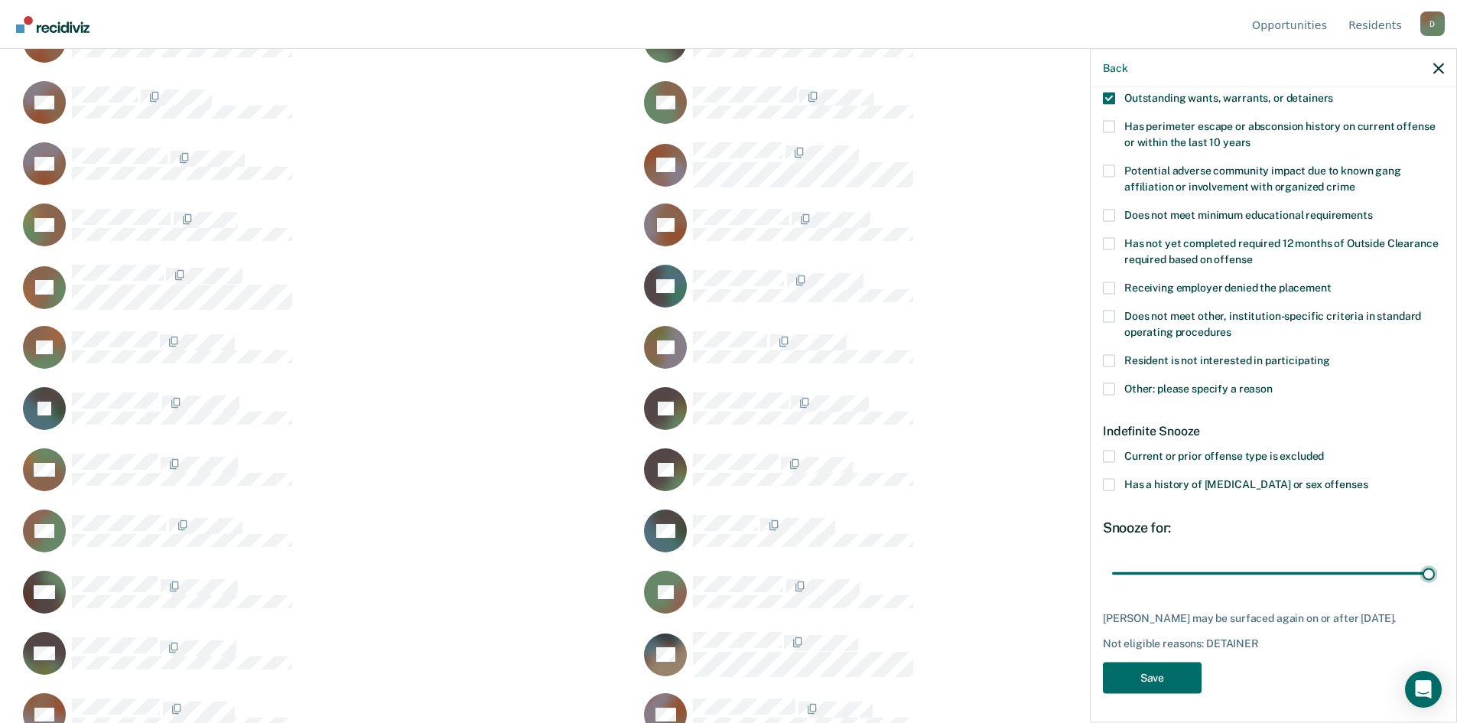
drag, startPoint x: 1165, startPoint y: 554, endPoint x: 1435, endPoint y: 528, distance: 271.2
type input "180"
click at [1435, 560] on input "range" at bounding box center [1273, 573] width 323 height 27
click at [1190, 665] on button "Save" at bounding box center [1152, 677] width 99 height 31
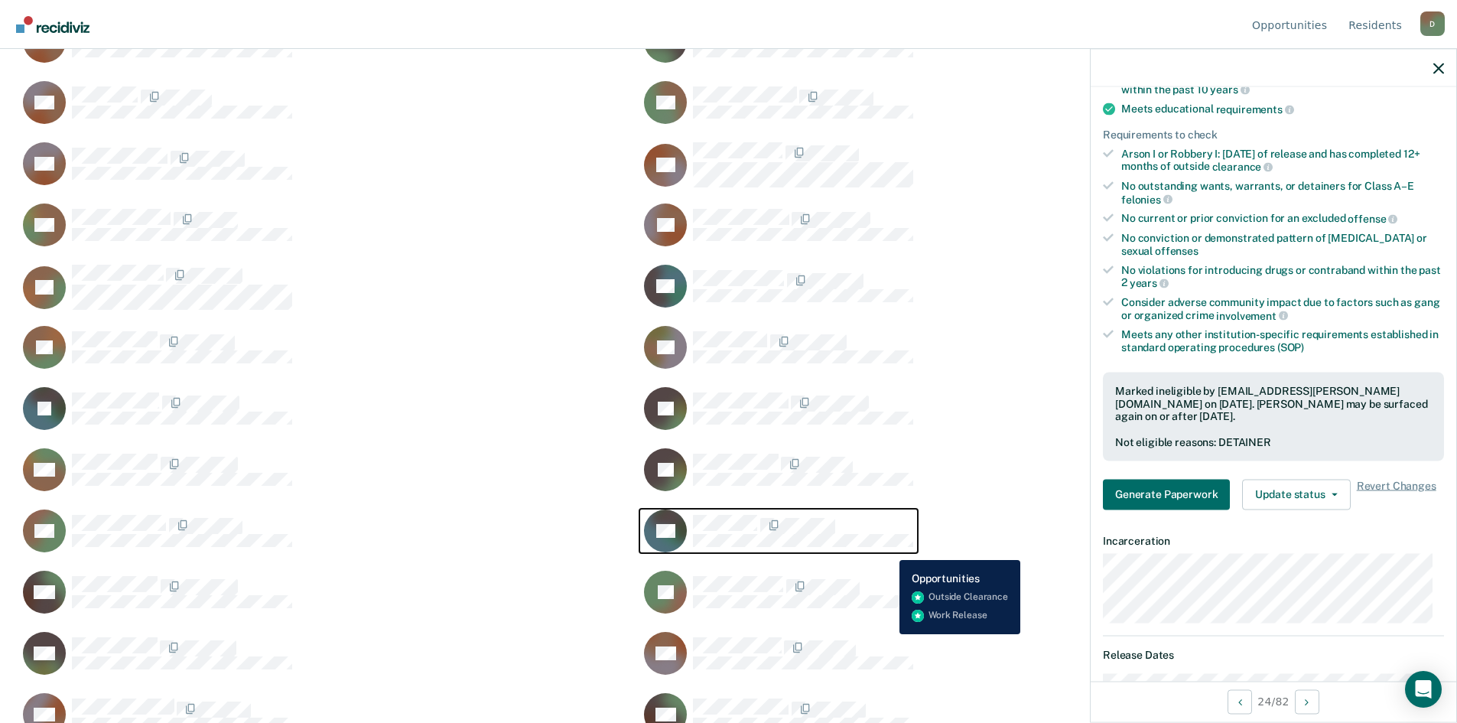
click at [888, 548] on div "TH" at bounding box center [778, 530] width 269 height 43
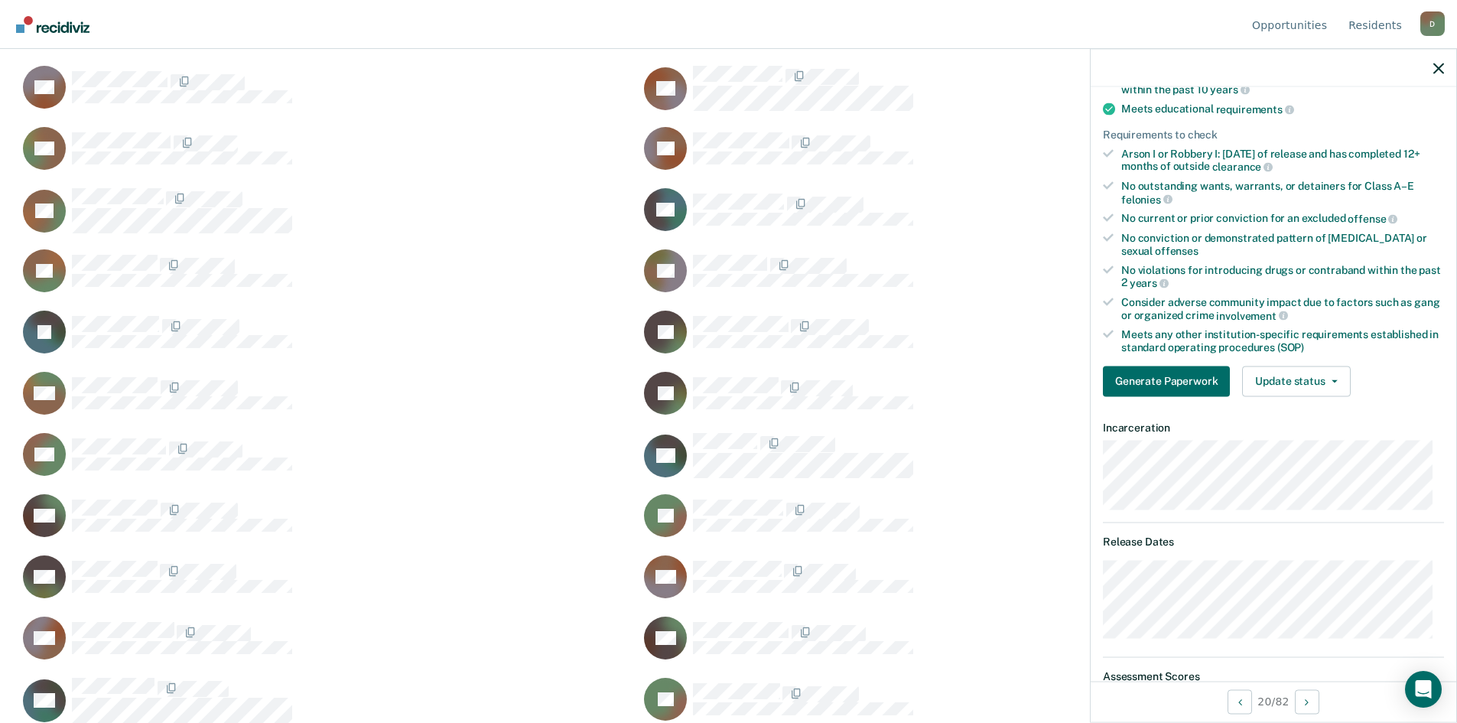
scroll to position [960, 0]
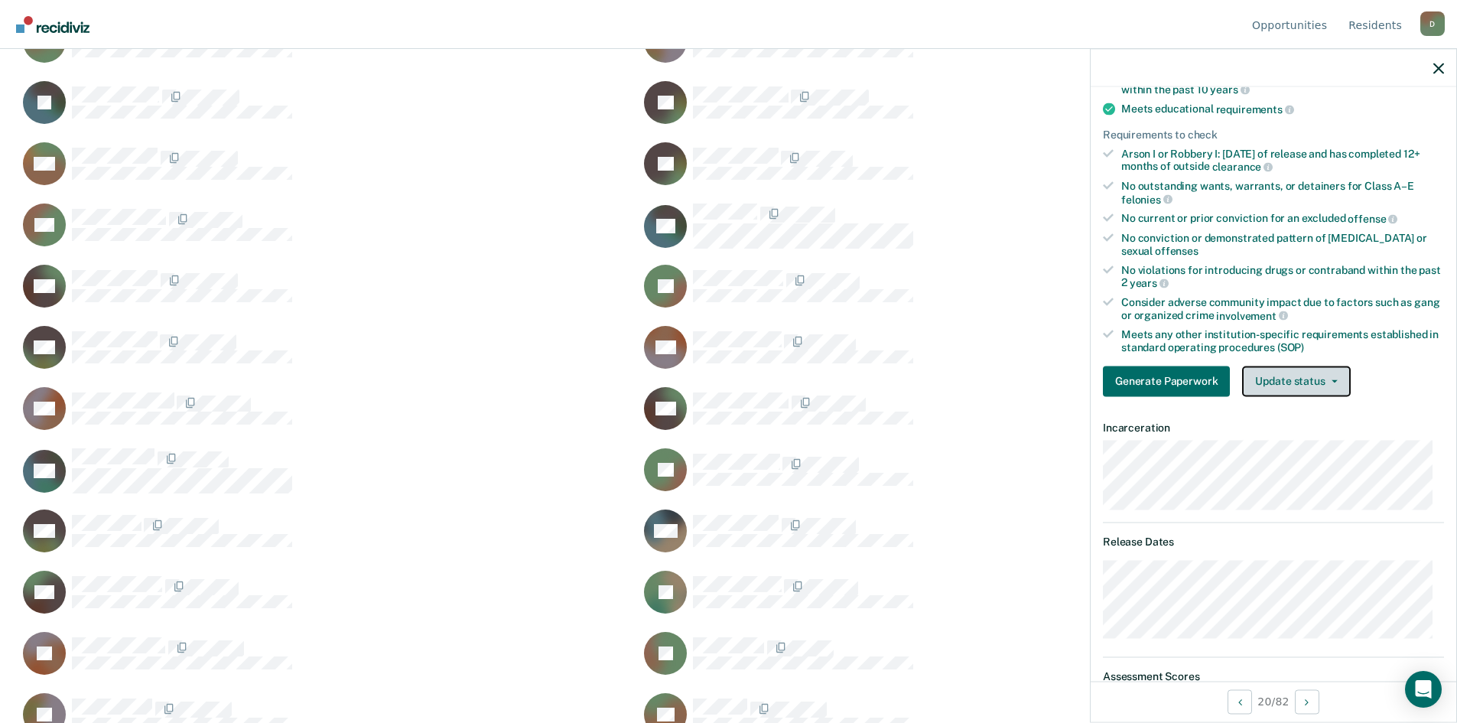
click at [1332, 382] on button "Update status" at bounding box center [1296, 381] width 108 height 31
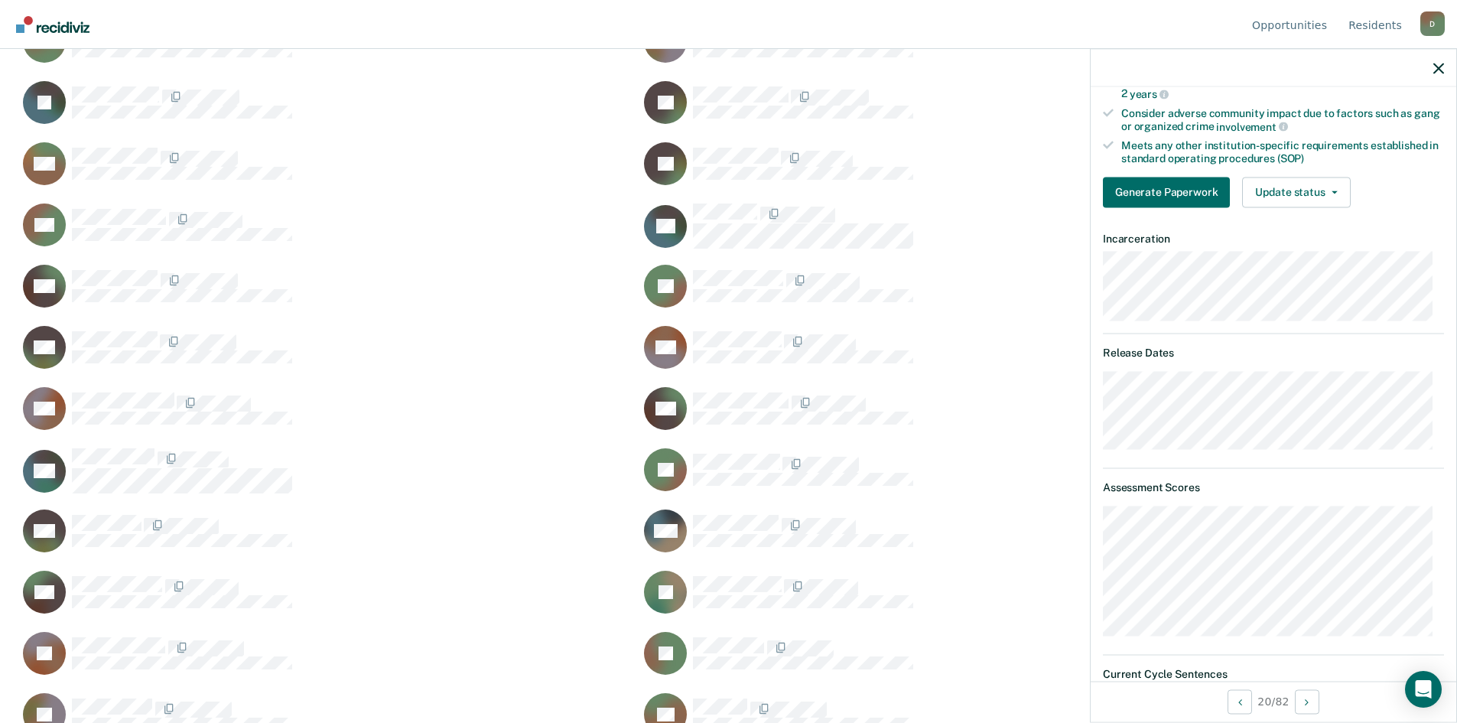
scroll to position [0, 0]
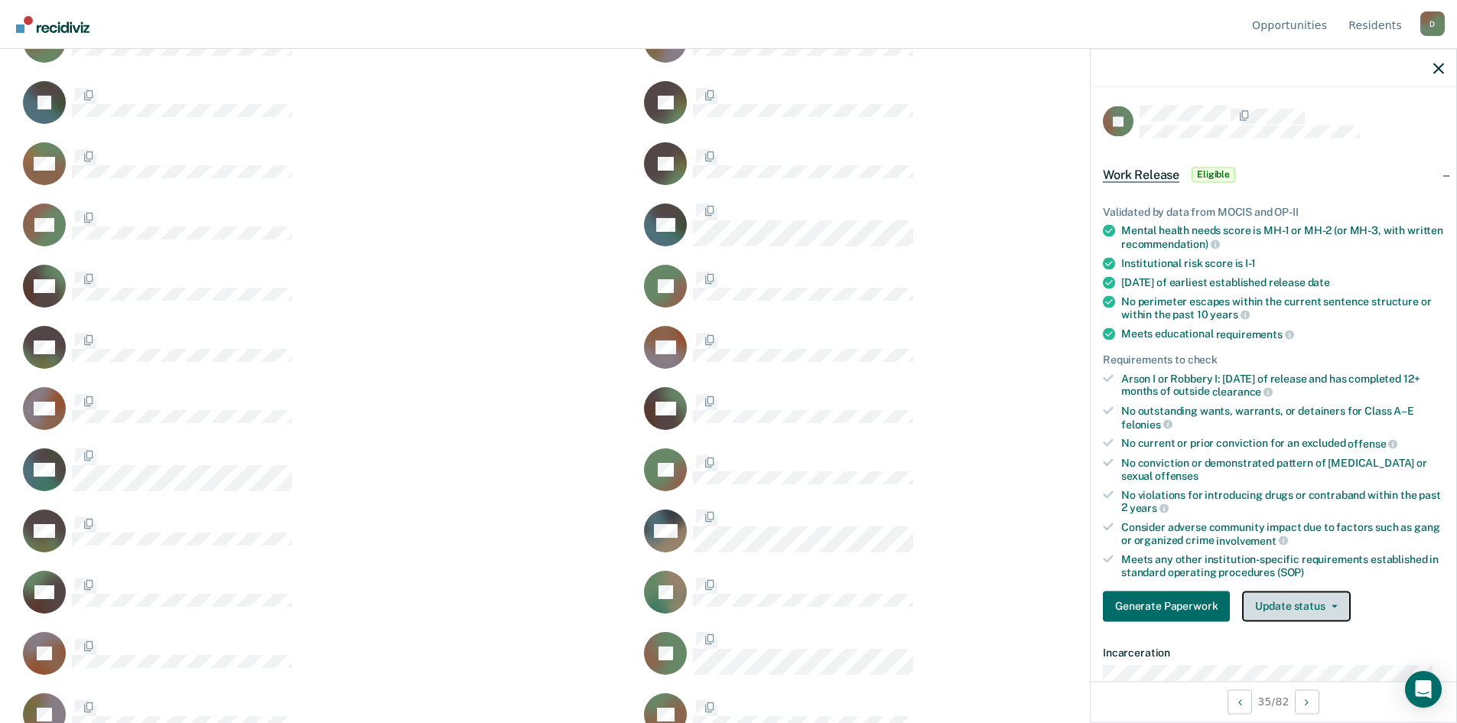
click at [1336, 603] on button "Update status" at bounding box center [1296, 605] width 108 height 31
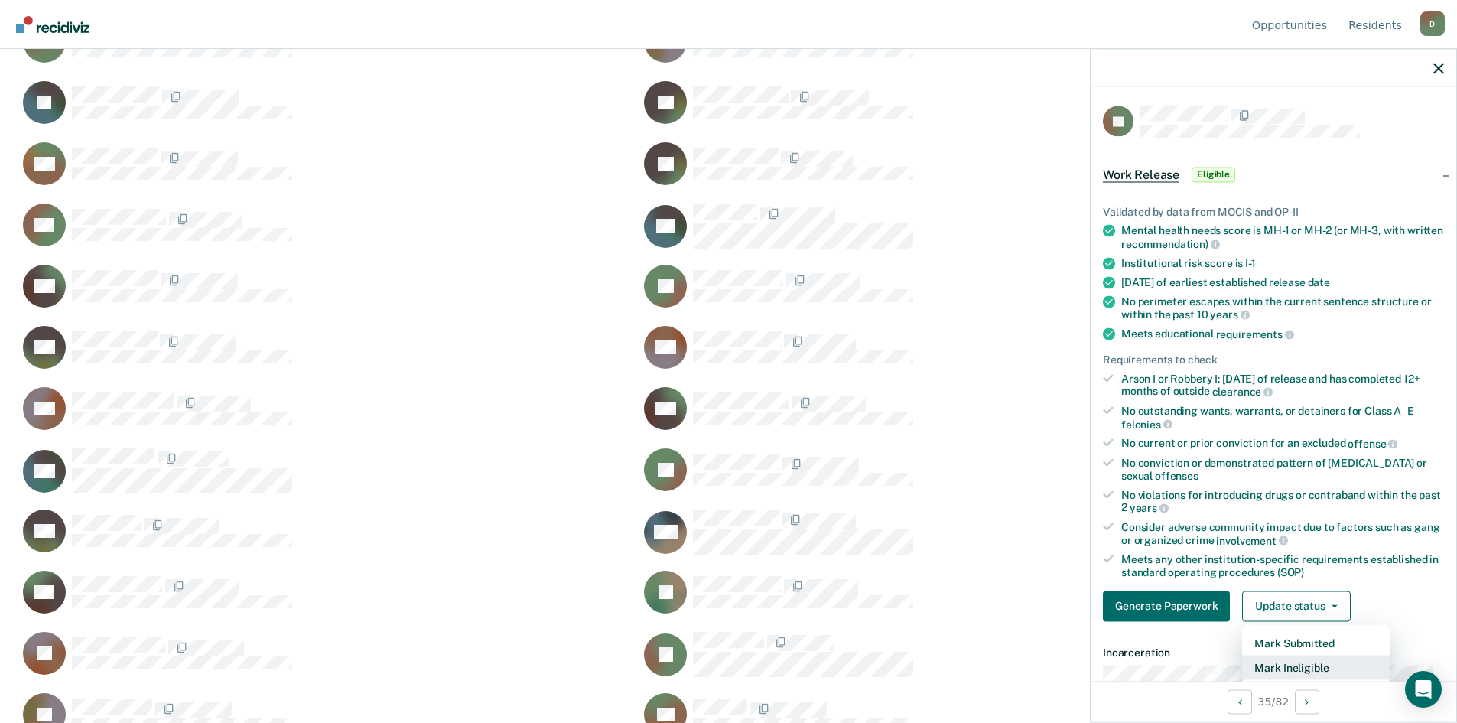
click at [1301, 658] on button "Mark Ineligible" at bounding box center [1316, 667] width 148 height 24
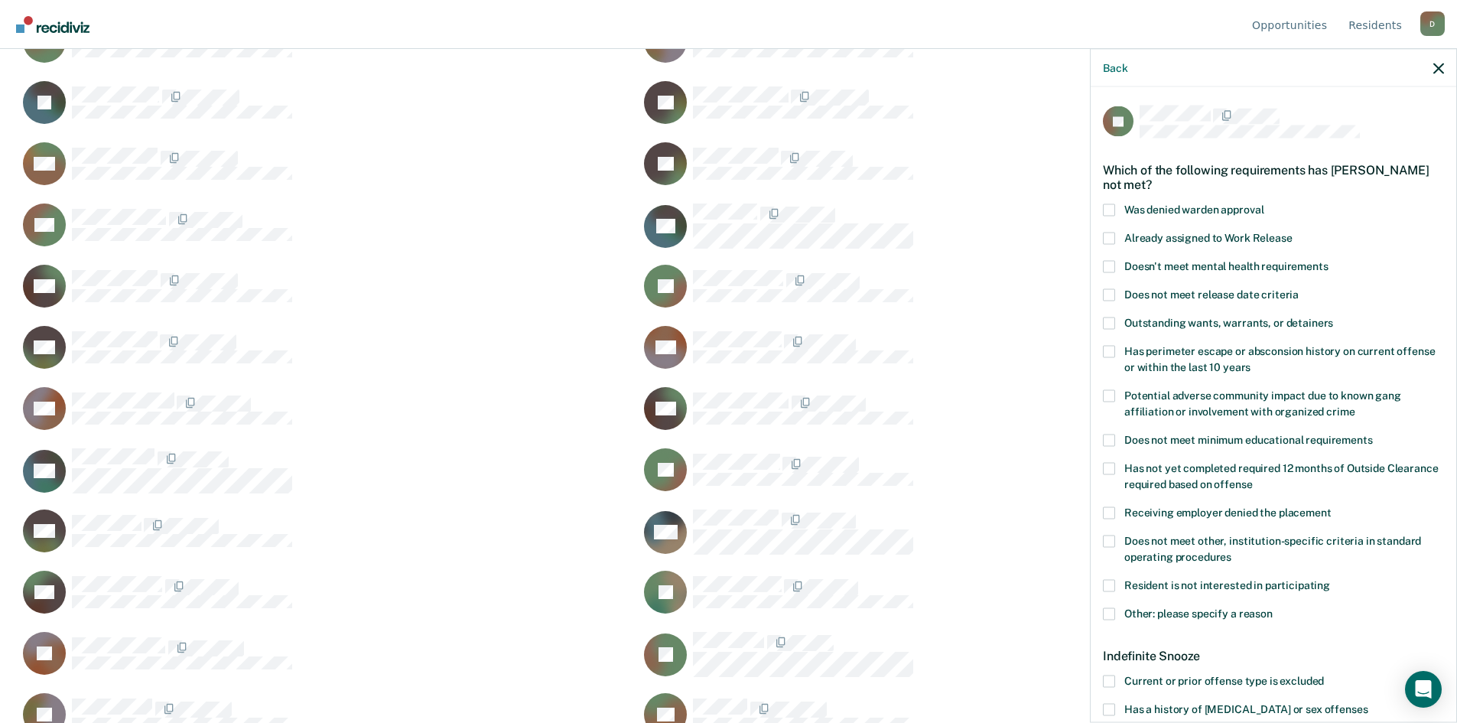
scroll to position [225, 0]
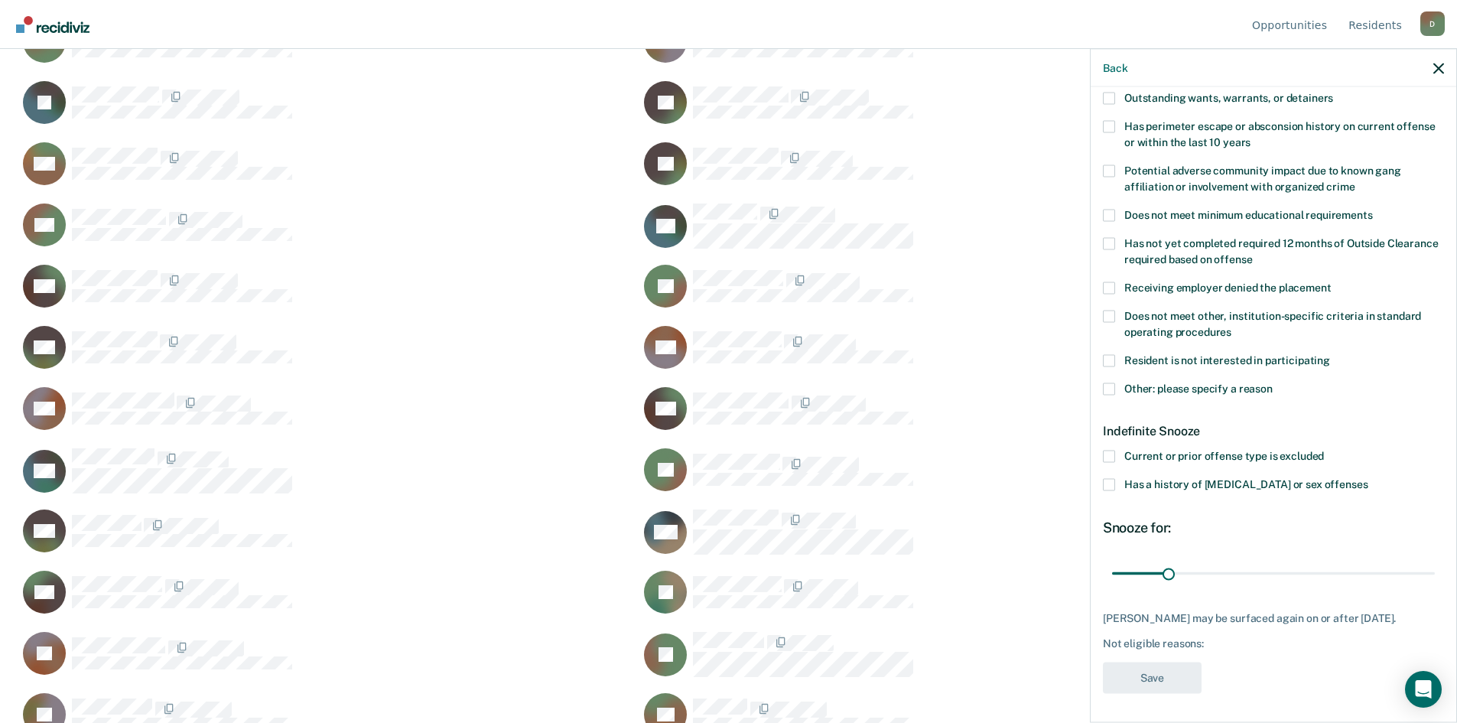
click at [1107, 385] on span at bounding box center [1109, 388] width 12 height 12
click at [1272, 382] on input "Other: please specify a reason" at bounding box center [1272, 382] width 0 height 0
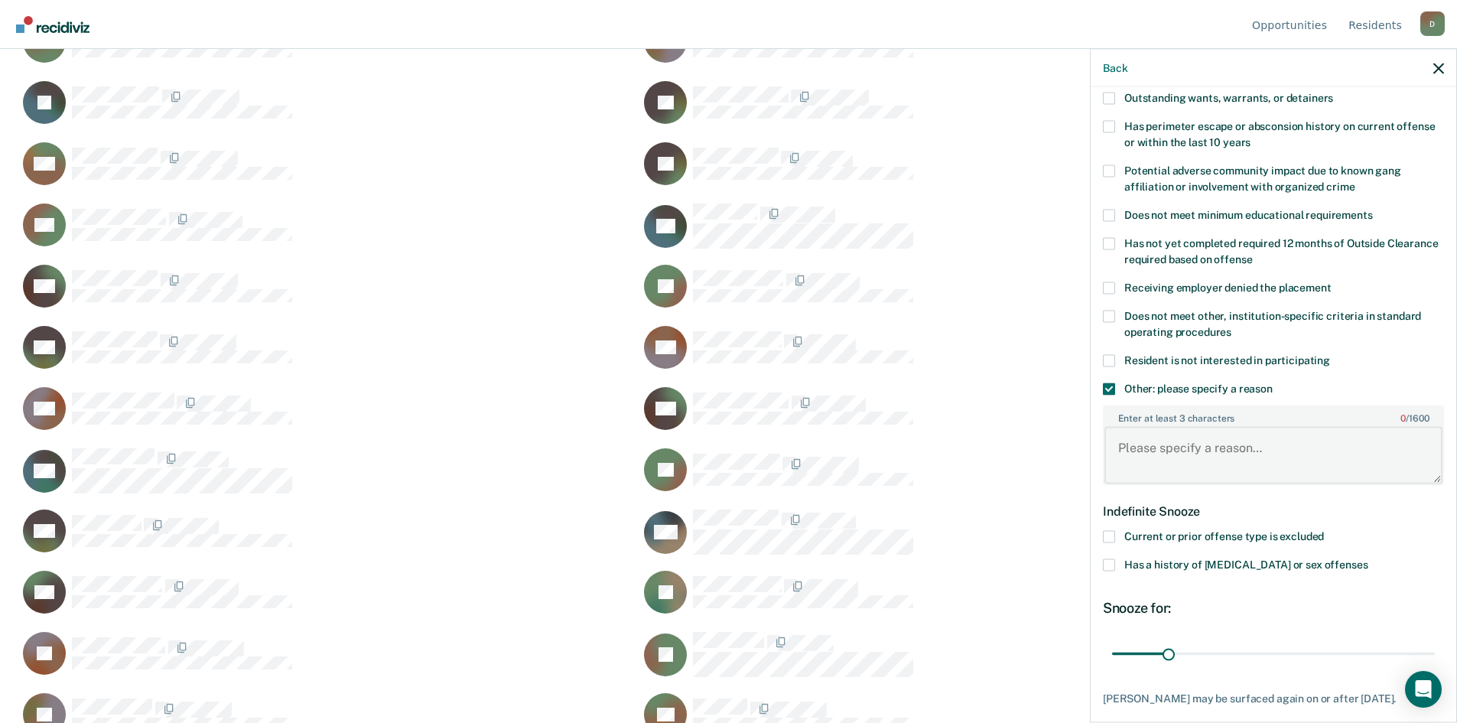
click at [1236, 442] on textarea "Enter at least 3 characters 0 / 1600" at bounding box center [1273, 455] width 338 height 57
click at [1298, 460] on textarea "not 90 days cdv free-" at bounding box center [1273, 455] width 338 height 57
type textarea "not 90 days cdv free- [DATE]"
drag, startPoint x: 1168, startPoint y: 654, endPoint x: 1246, endPoint y: 657, distance: 78.1
type input "78"
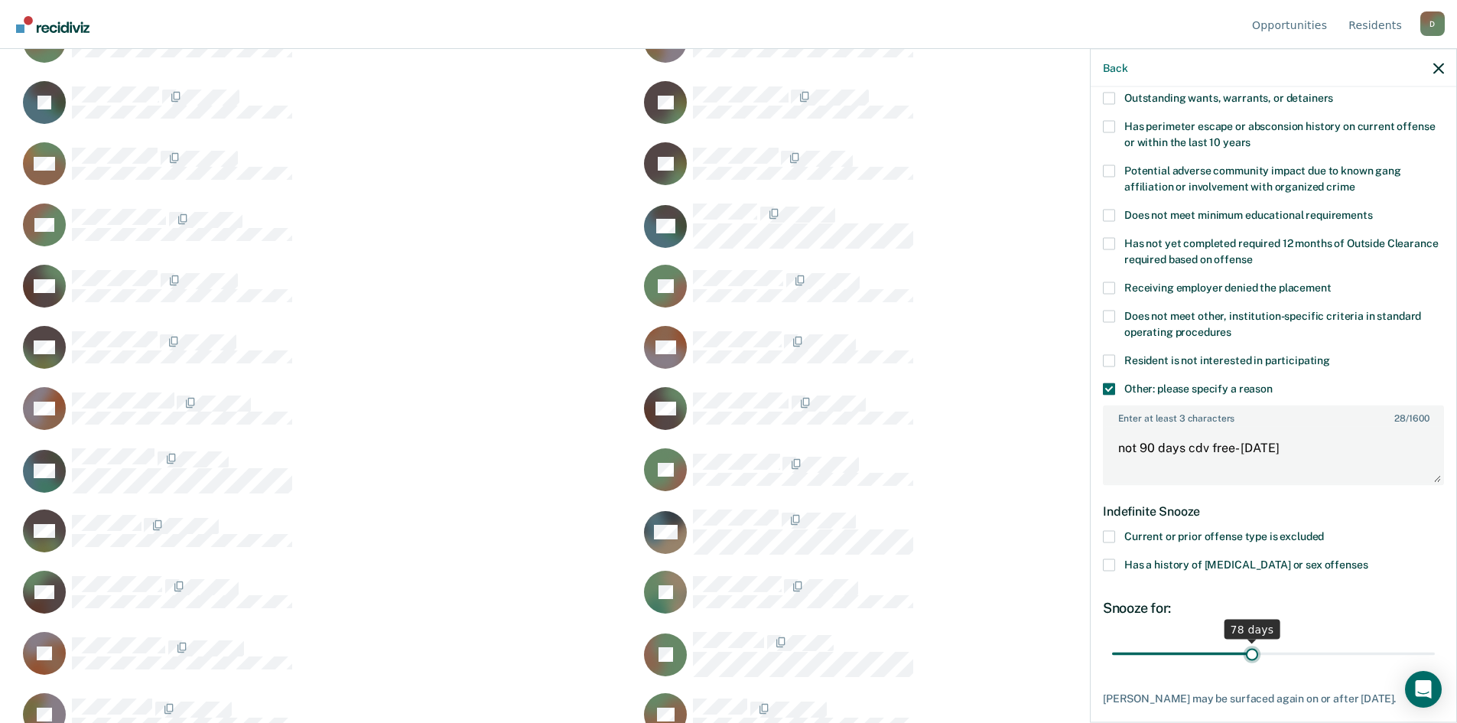
click at [1246, 657] on input "range" at bounding box center [1273, 653] width 323 height 27
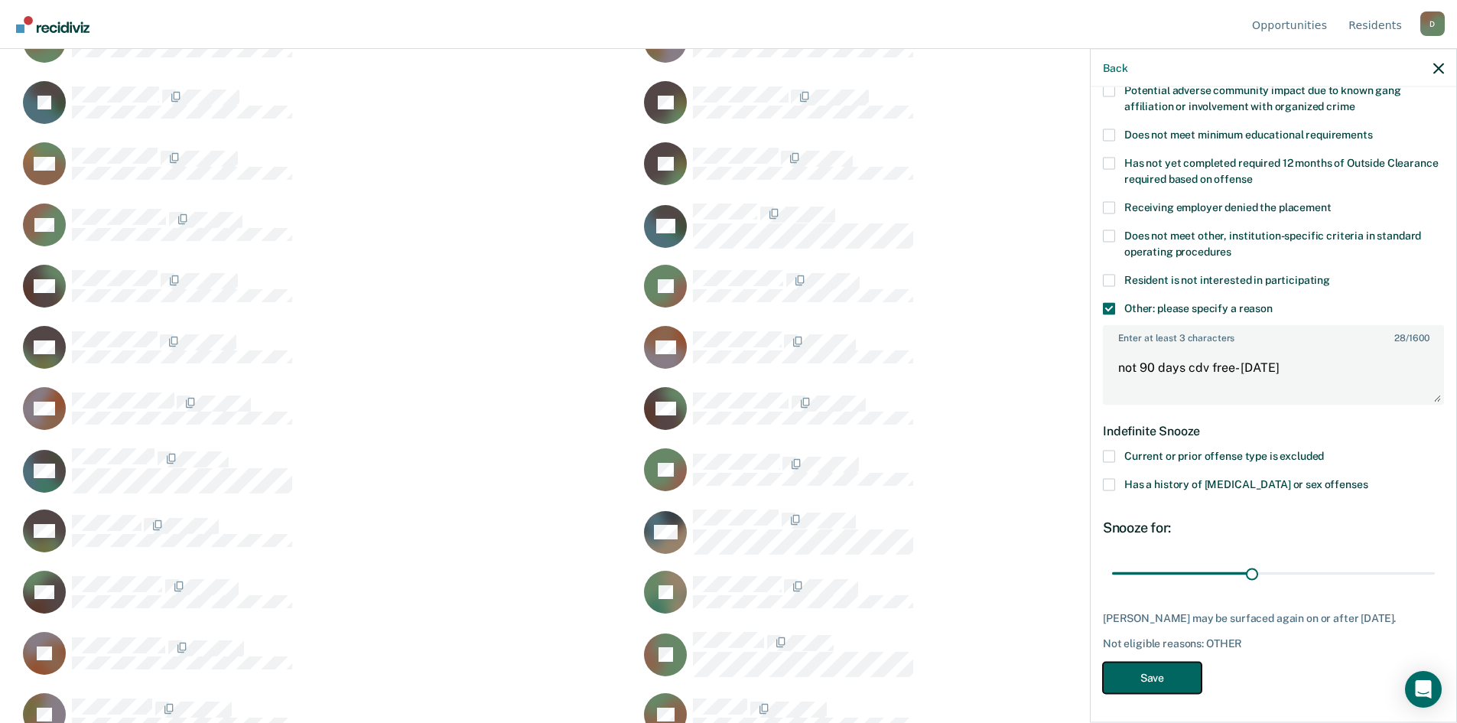
click at [1178, 670] on button "Save" at bounding box center [1152, 676] width 99 height 31
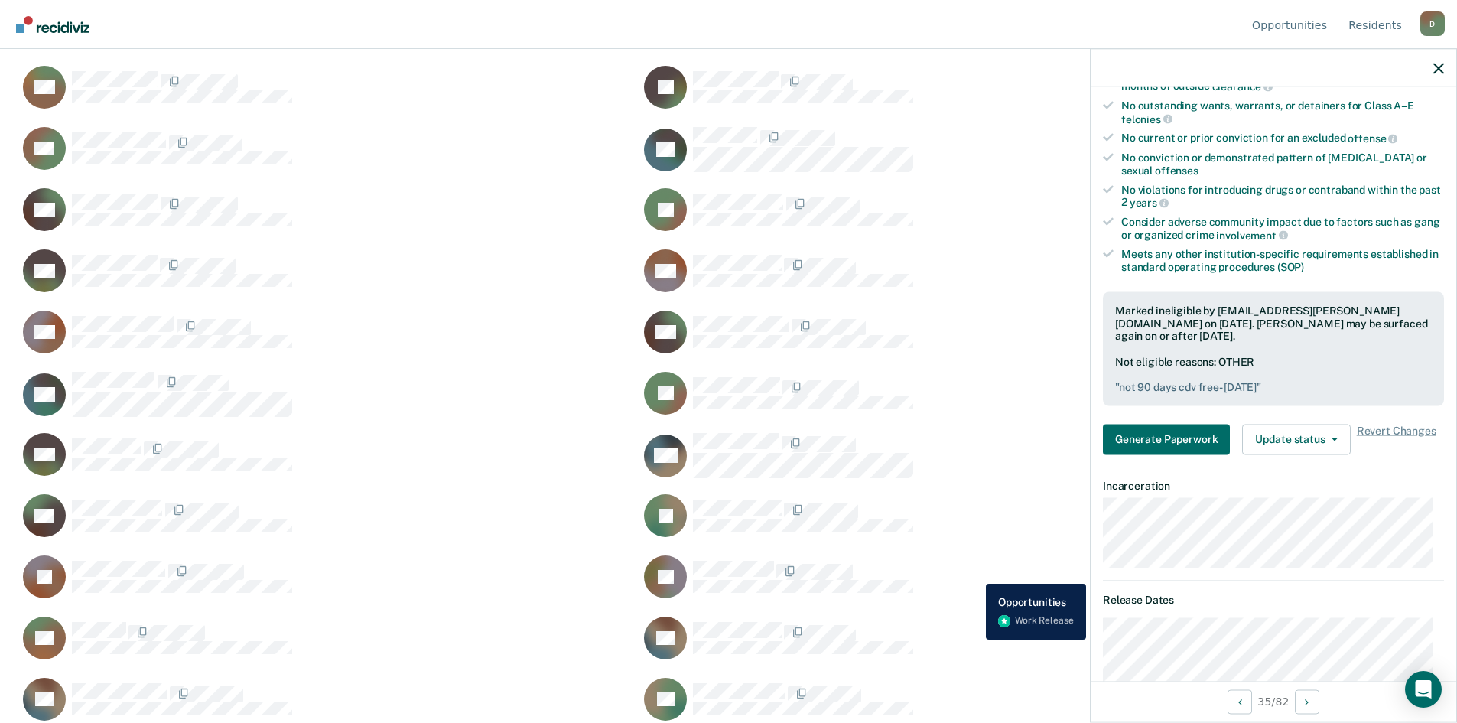
scroll to position [1113, 0]
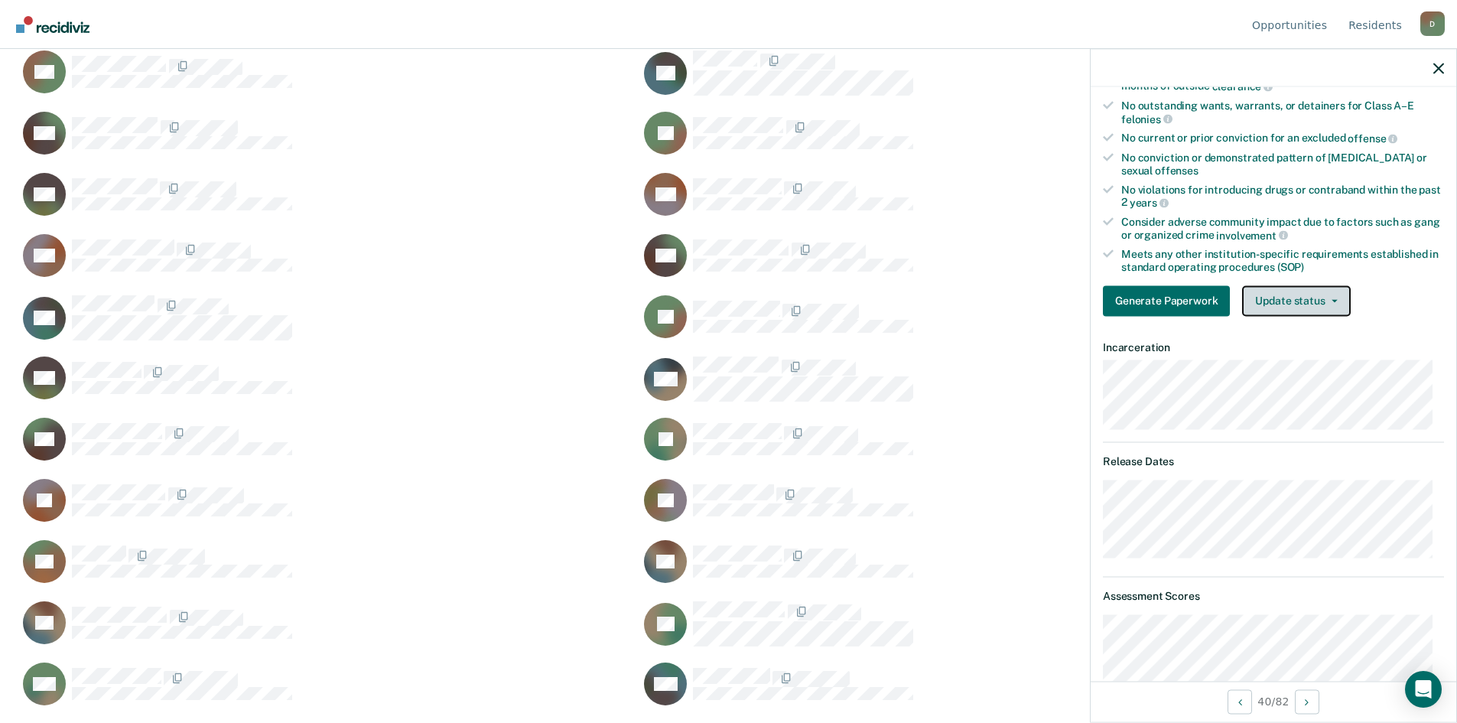
click at [1326, 296] on button "Update status" at bounding box center [1296, 300] width 108 height 31
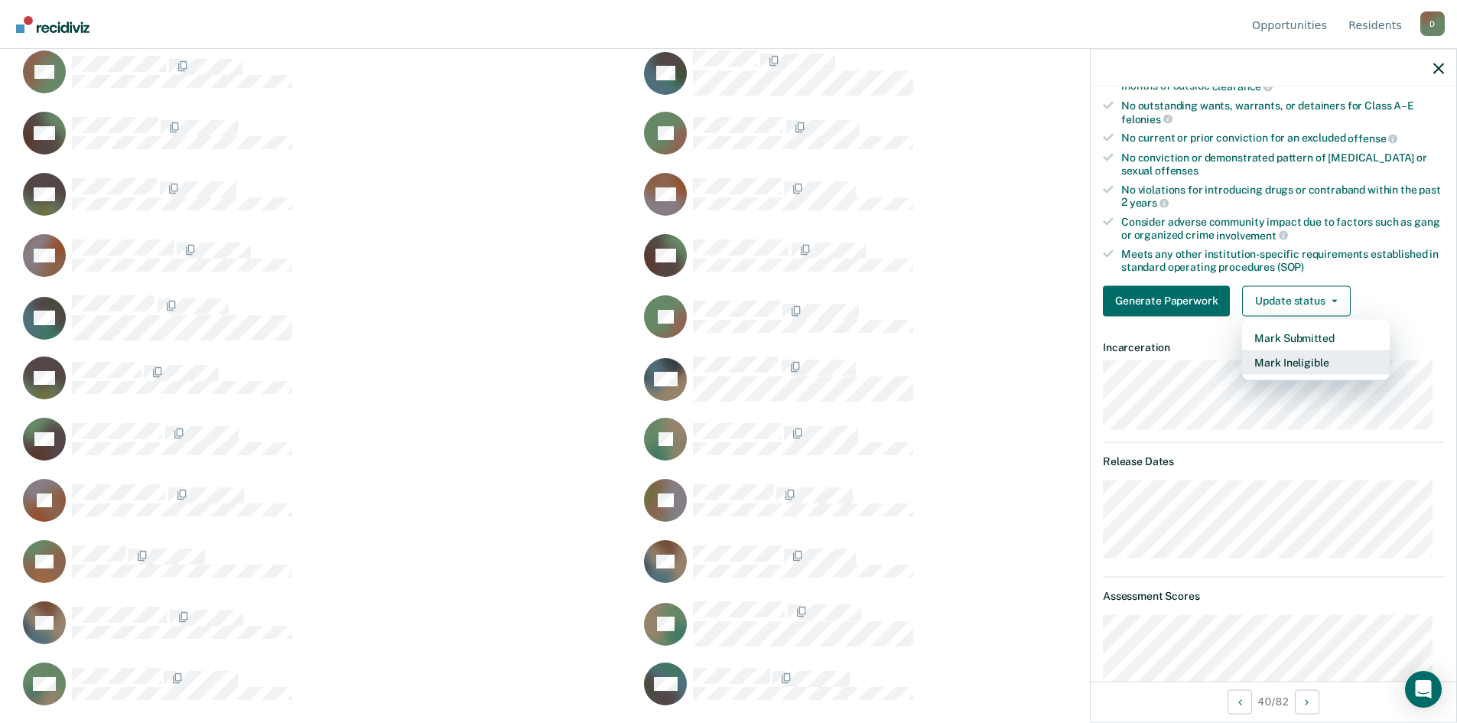
click at [1299, 362] on button "Mark Ineligible" at bounding box center [1316, 361] width 148 height 24
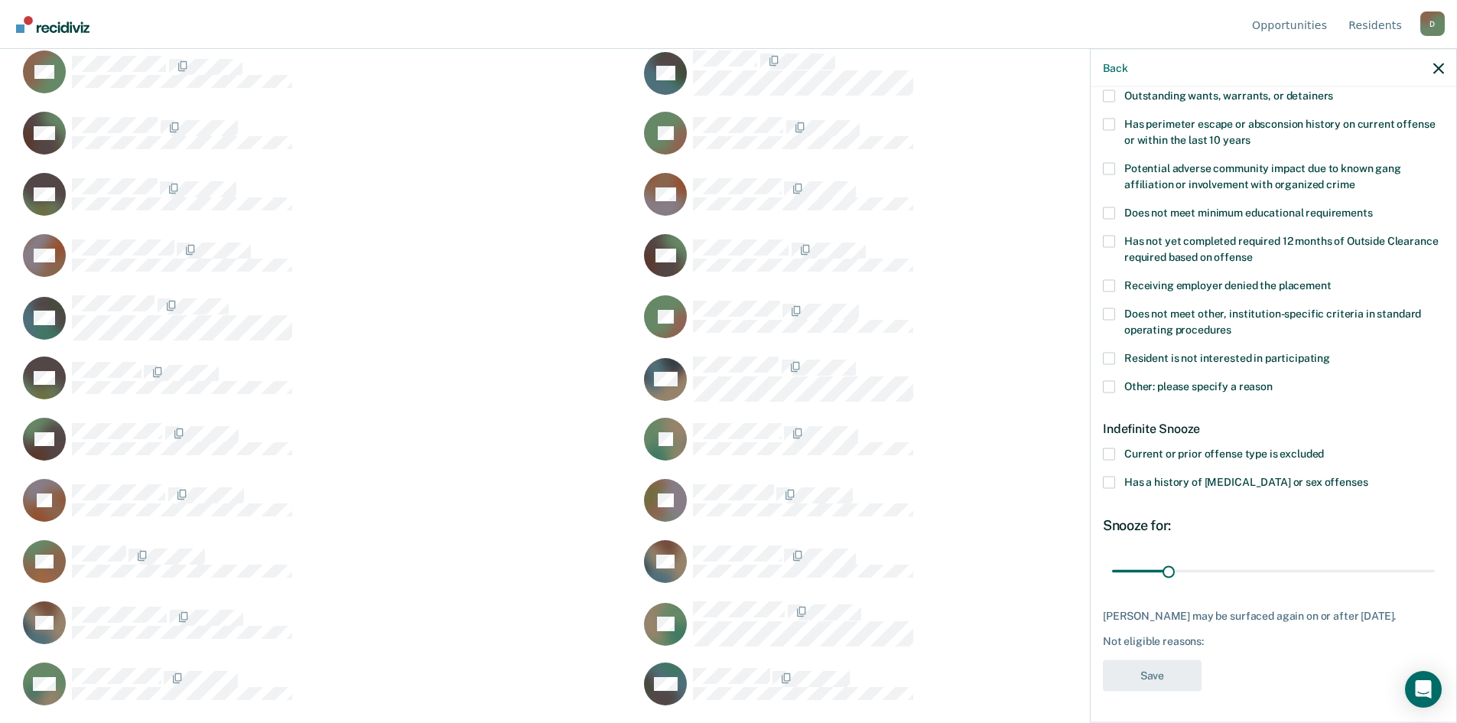
scroll to position [8, 0]
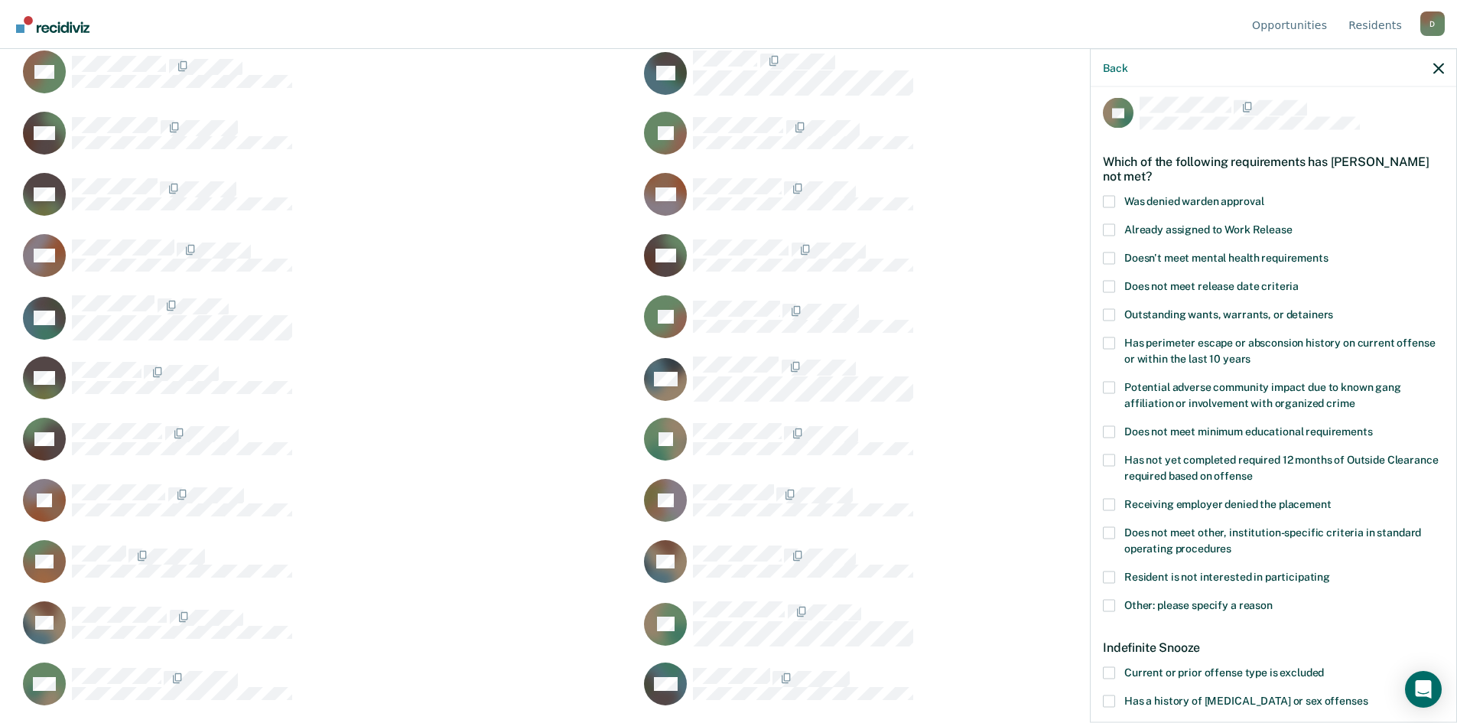
click at [1113, 197] on span at bounding box center [1109, 201] width 12 height 12
click at [1263, 195] on input "Was denied warden approval" at bounding box center [1263, 195] width 0 height 0
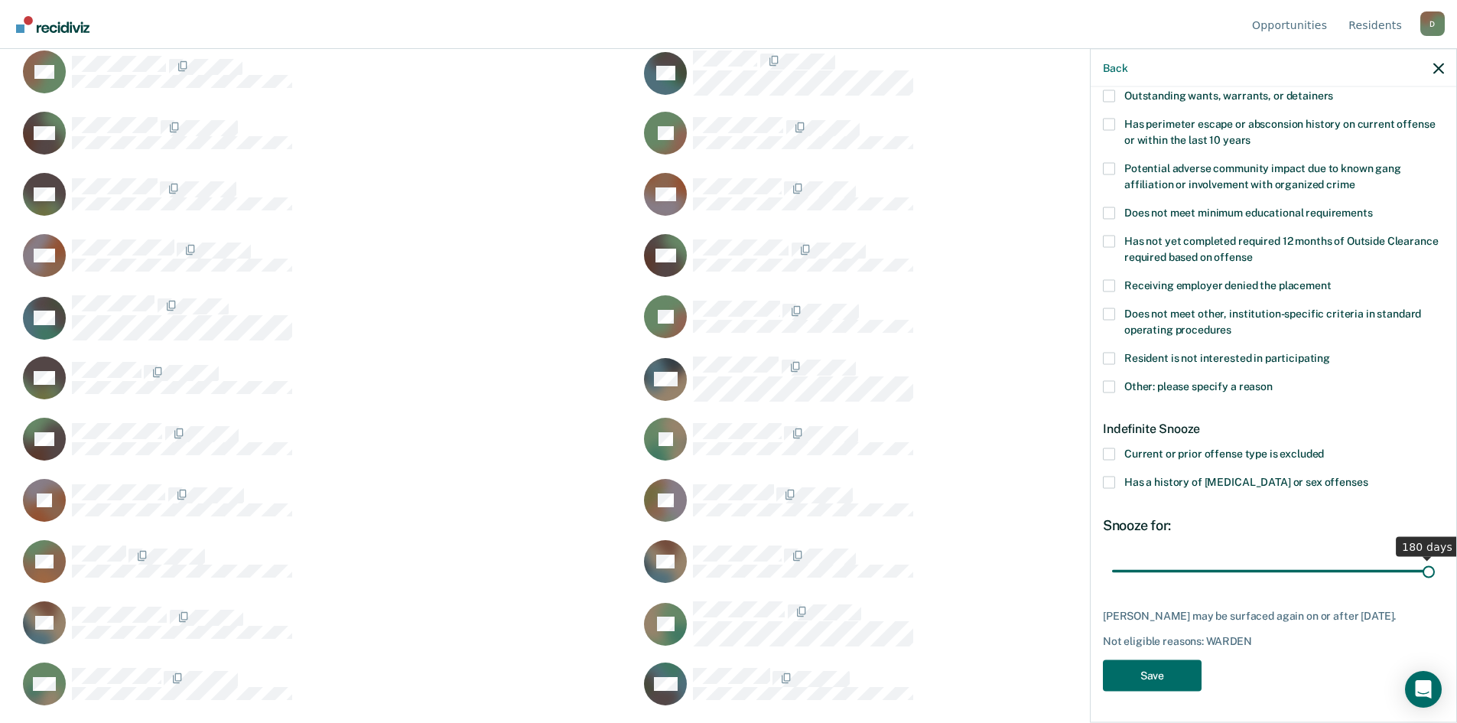
scroll to position [225, 0]
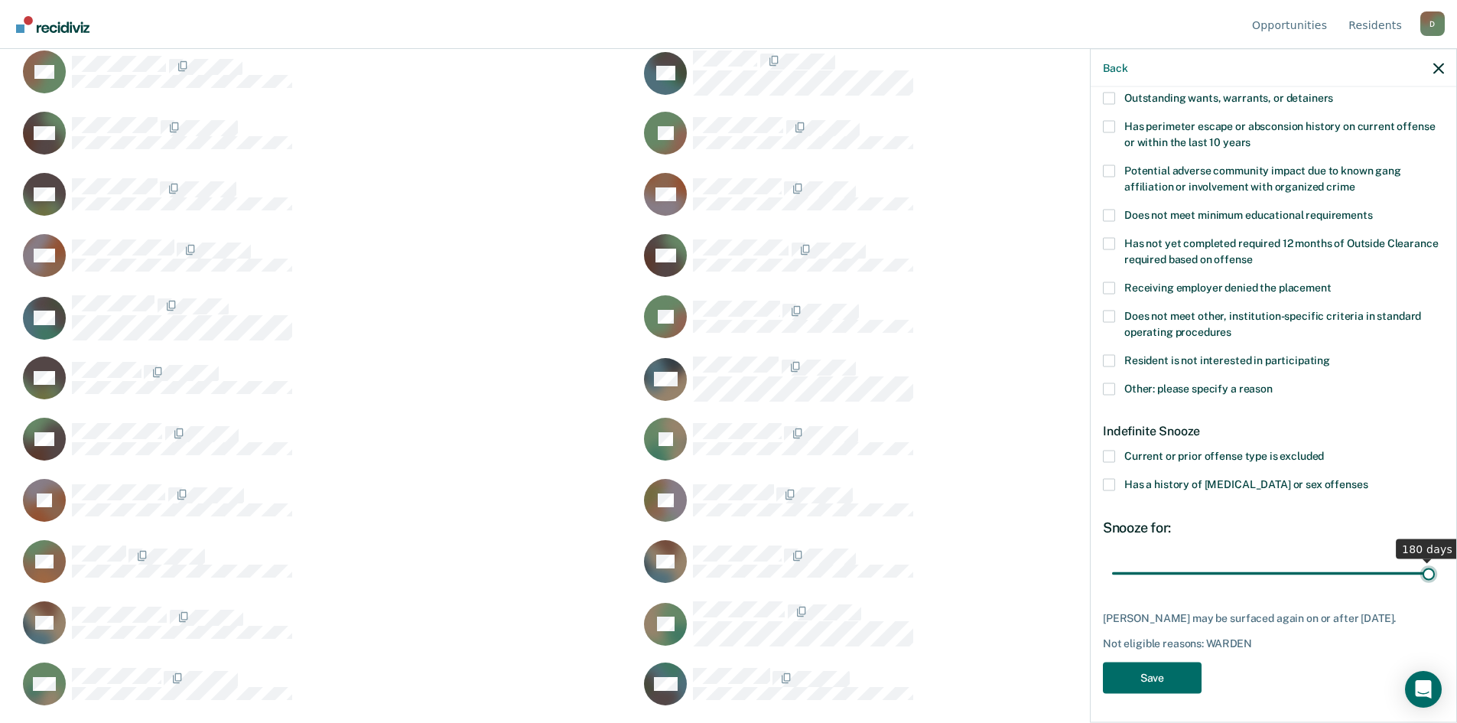
drag, startPoint x: 1165, startPoint y: 557, endPoint x: 1467, endPoint y: 574, distance: 303.3
type input "180"
click at [1435, 574] on input "range" at bounding box center [1273, 573] width 323 height 27
click at [1165, 682] on button "Save" at bounding box center [1152, 677] width 99 height 31
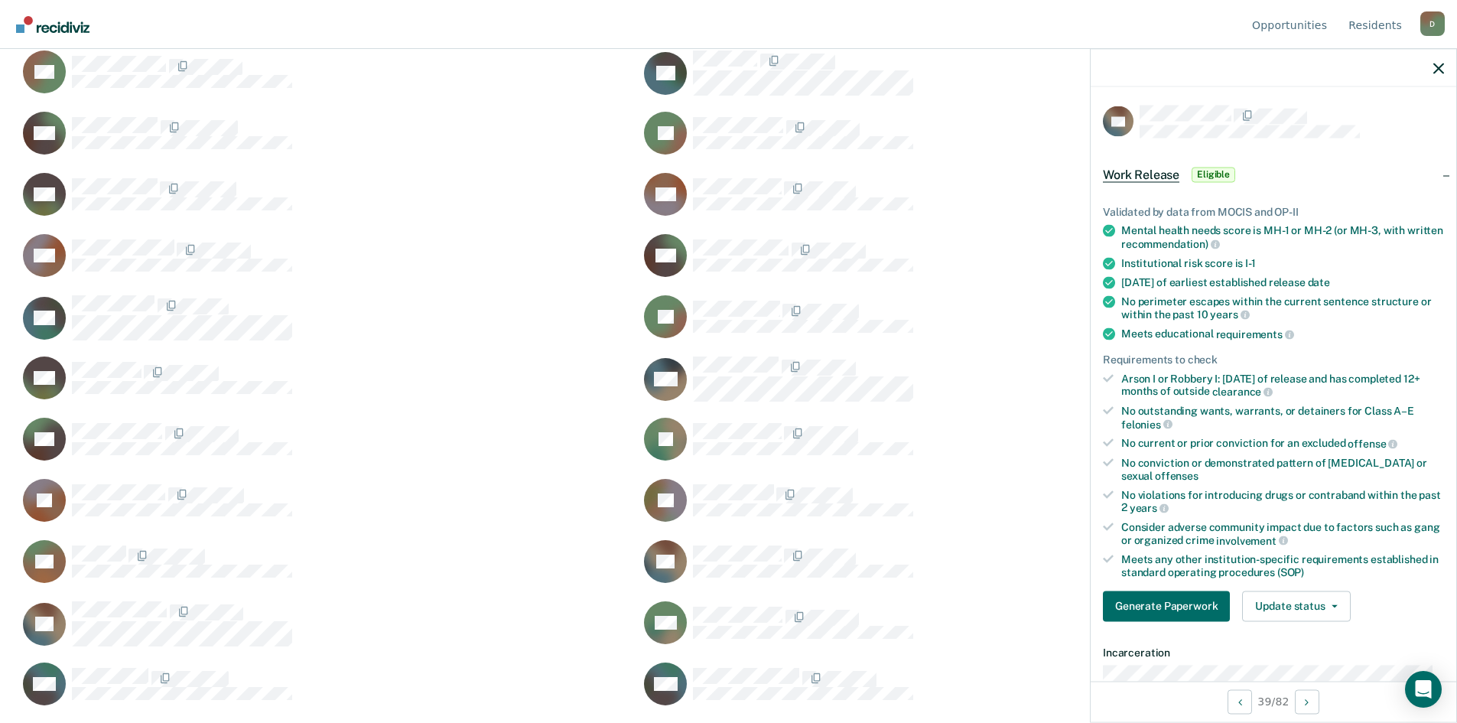
scroll to position [306, 0]
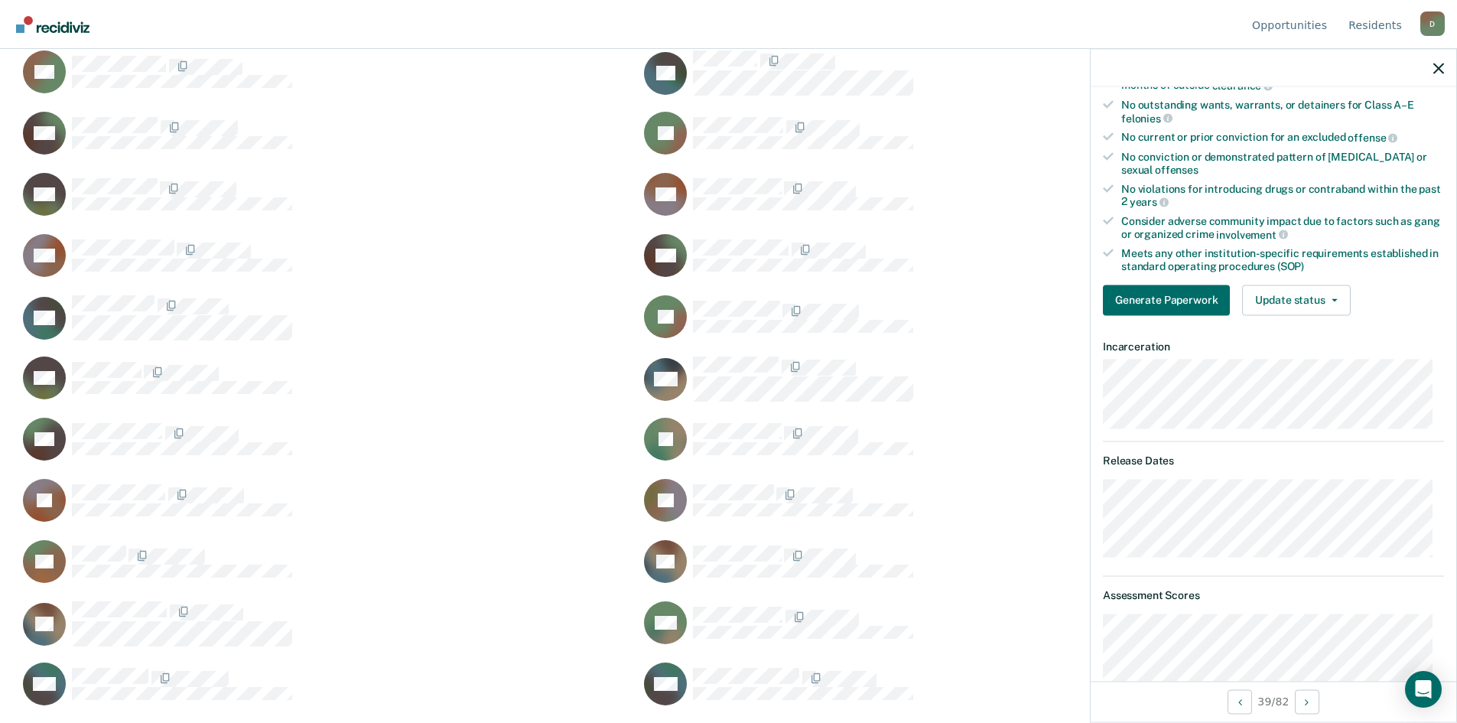
click at [1318, 275] on div "Validated by data from MOCIS and OP-II Mental health needs score is MH-1 or MH-…" at bounding box center [1273, 101] width 366 height 453
click at [1331, 298] on icon "button" at bounding box center [1334, 299] width 6 height 3
click at [1301, 355] on button "Mark Ineligible" at bounding box center [1316, 361] width 148 height 24
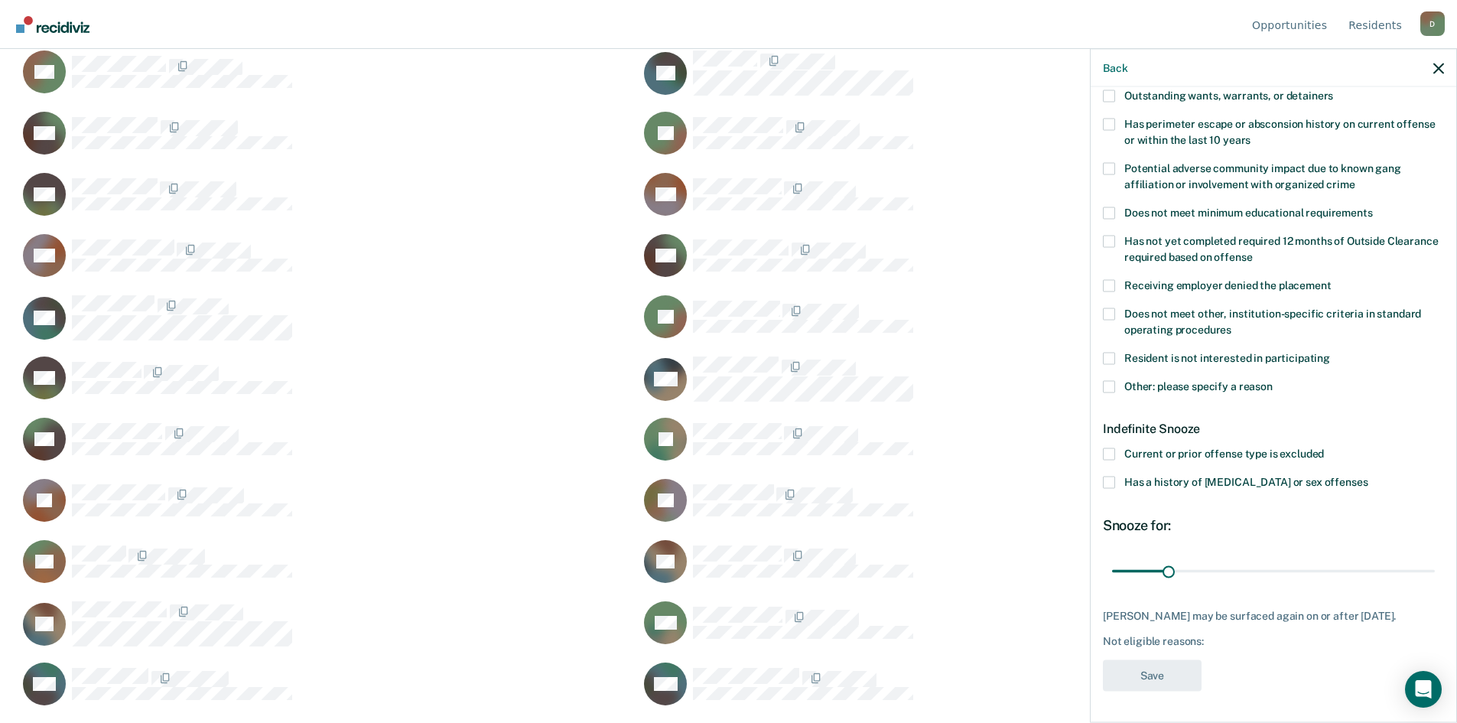
scroll to position [85, 0]
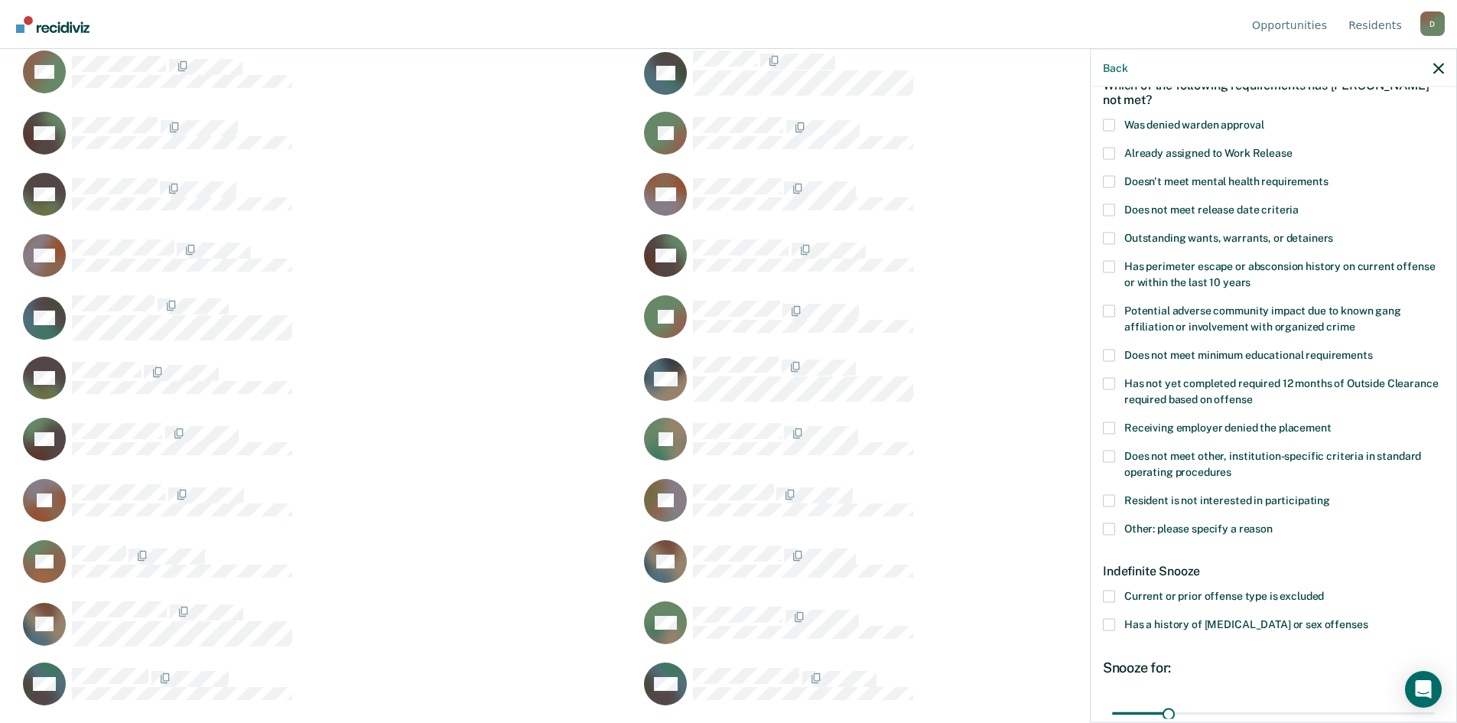
click at [1118, 238] on label "Outstanding wants, warrants, or detainers" at bounding box center [1273, 240] width 341 height 16
click at [1333, 232] on input "Outstanding wants, warrants, or detainers" at bounding box center [1333, 232] width 0 height 0
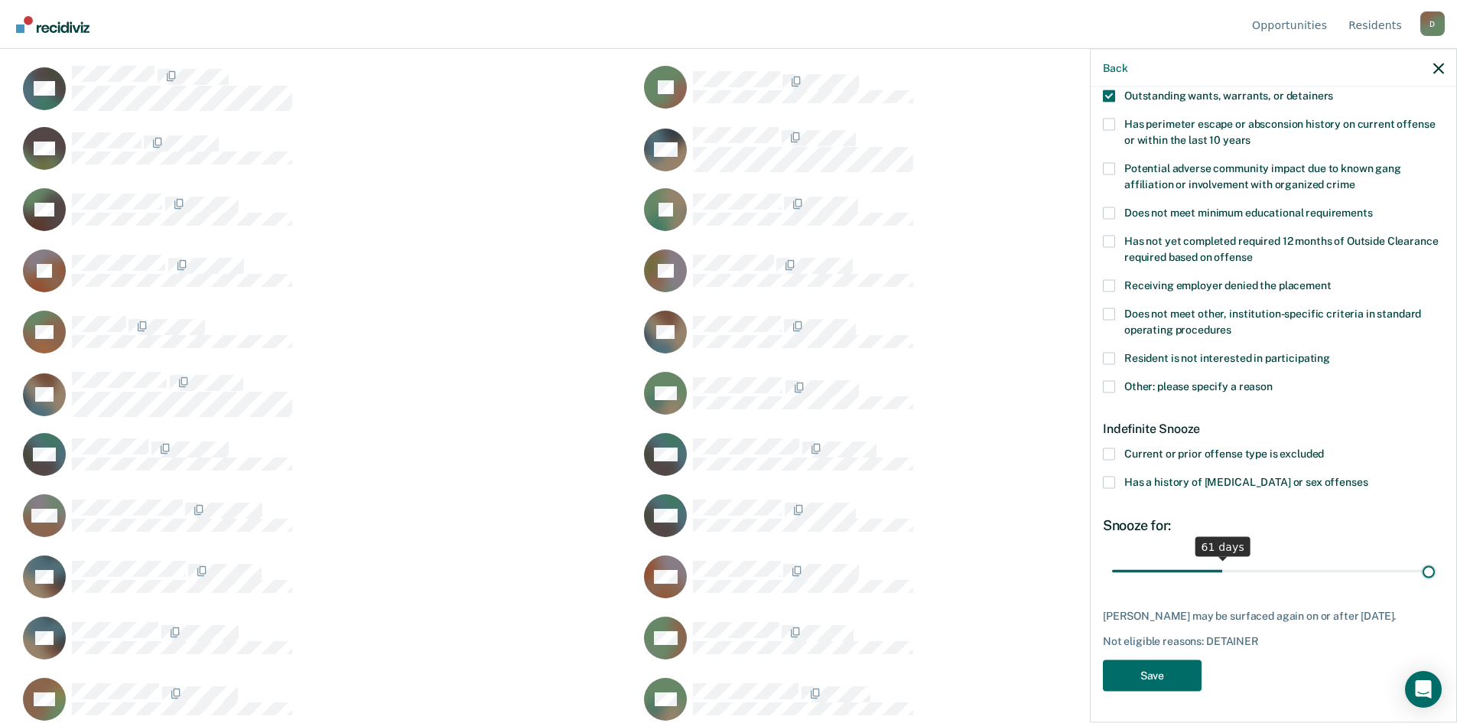
scroll to position [225, 0]
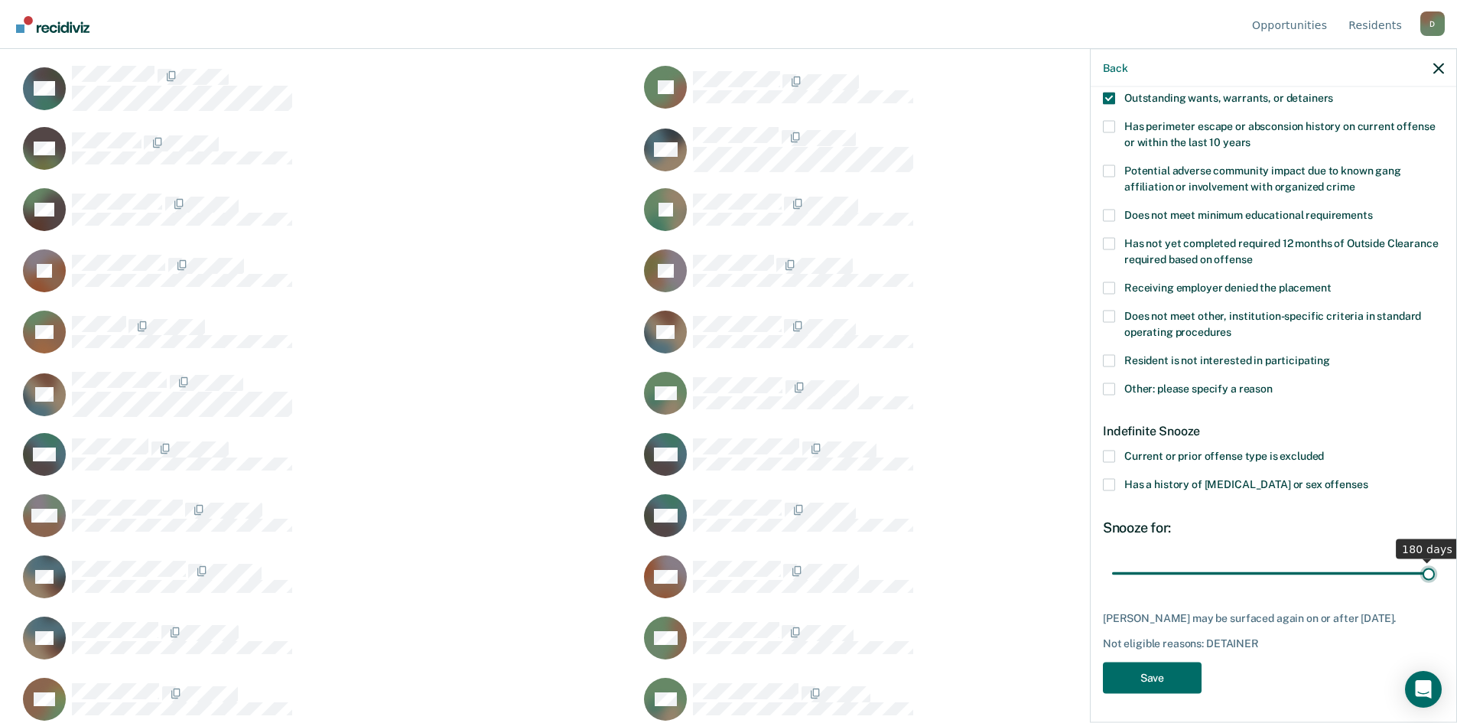
drag, startPoint x: 1168, startPoint y: 560, endPoint x: 1467, endPoint y: 551, distance: 299.1
type input "180"
click at [1435, 560] on input "range" at bounding box center [1273, 573] width 323 height 27
click at [1191, 677] on button "Save" at bounding box center [1152, 677] width 99 height 31
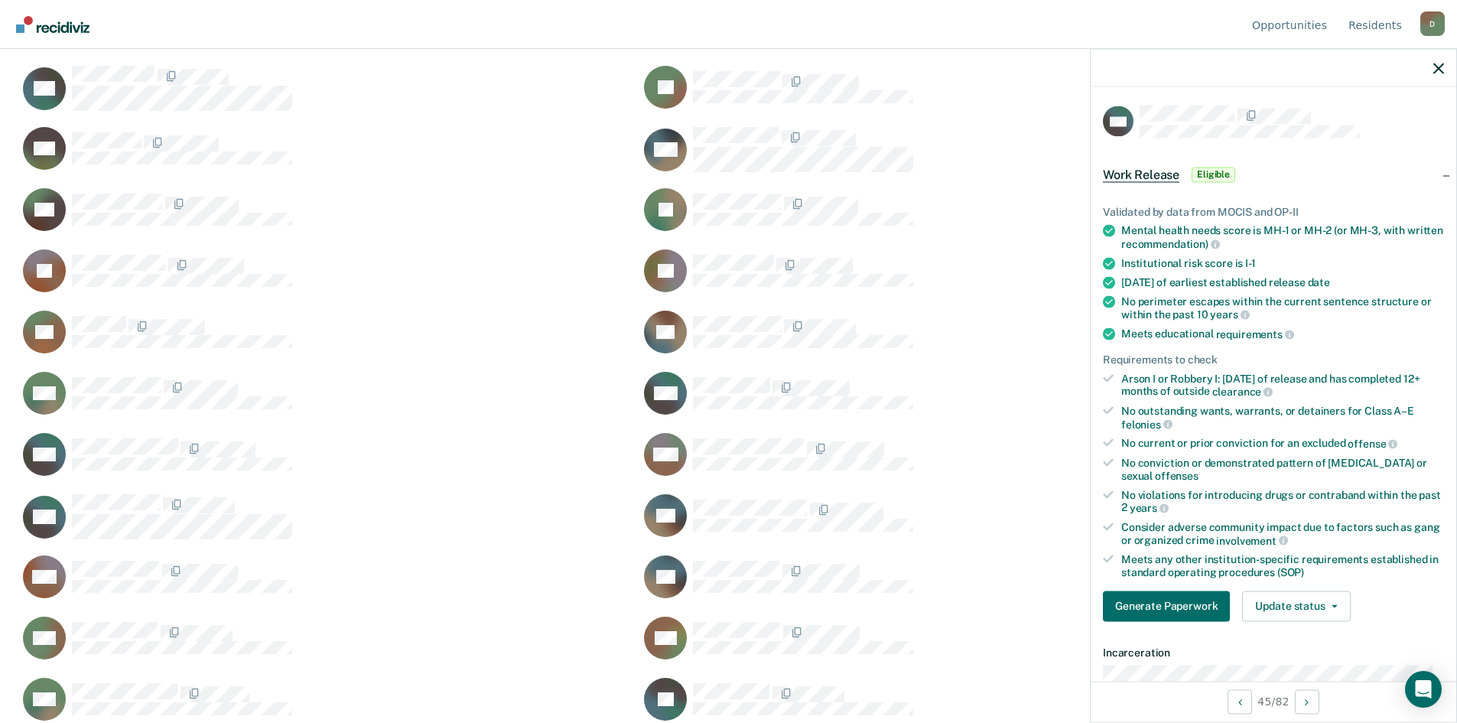
scroll to position [306, 0]
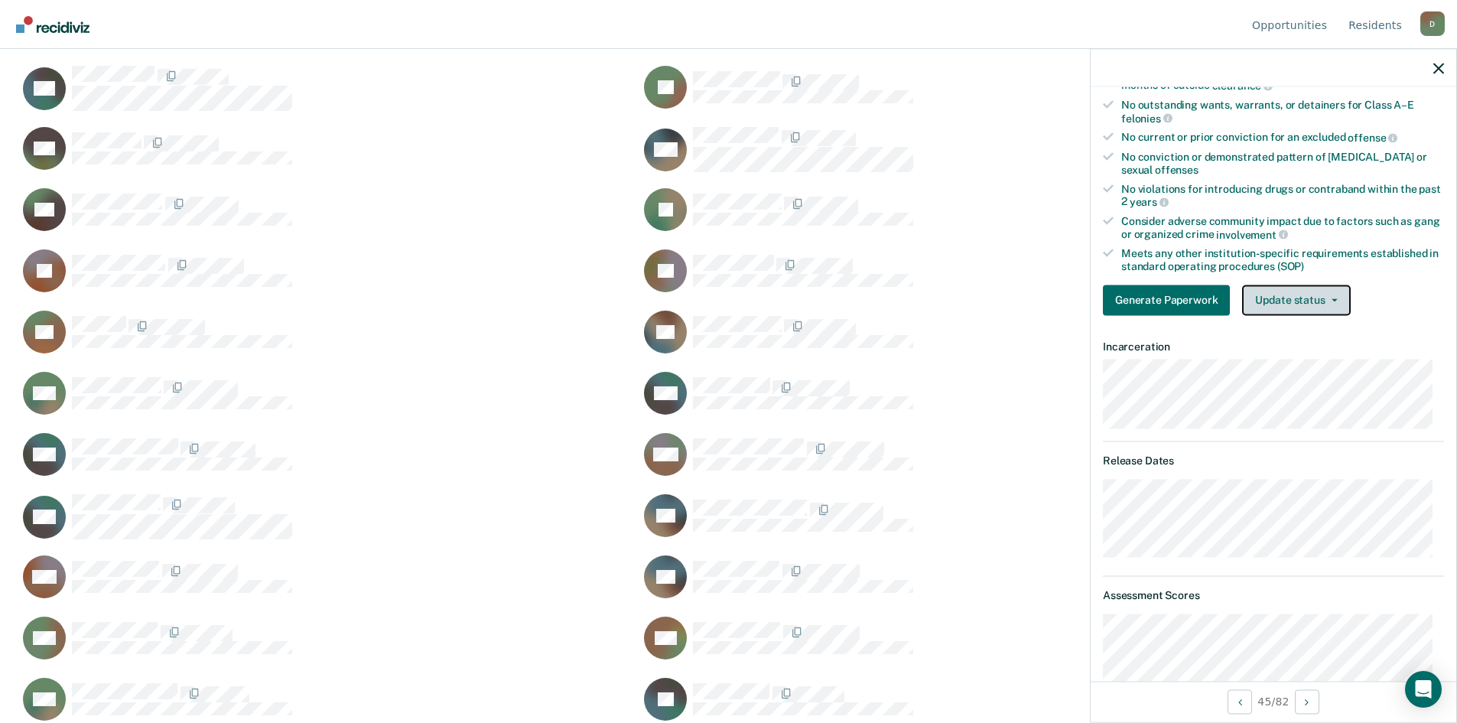
click at [1326, 309] on button "Update status" at bounding box center [1296, 299] width 108 height 31
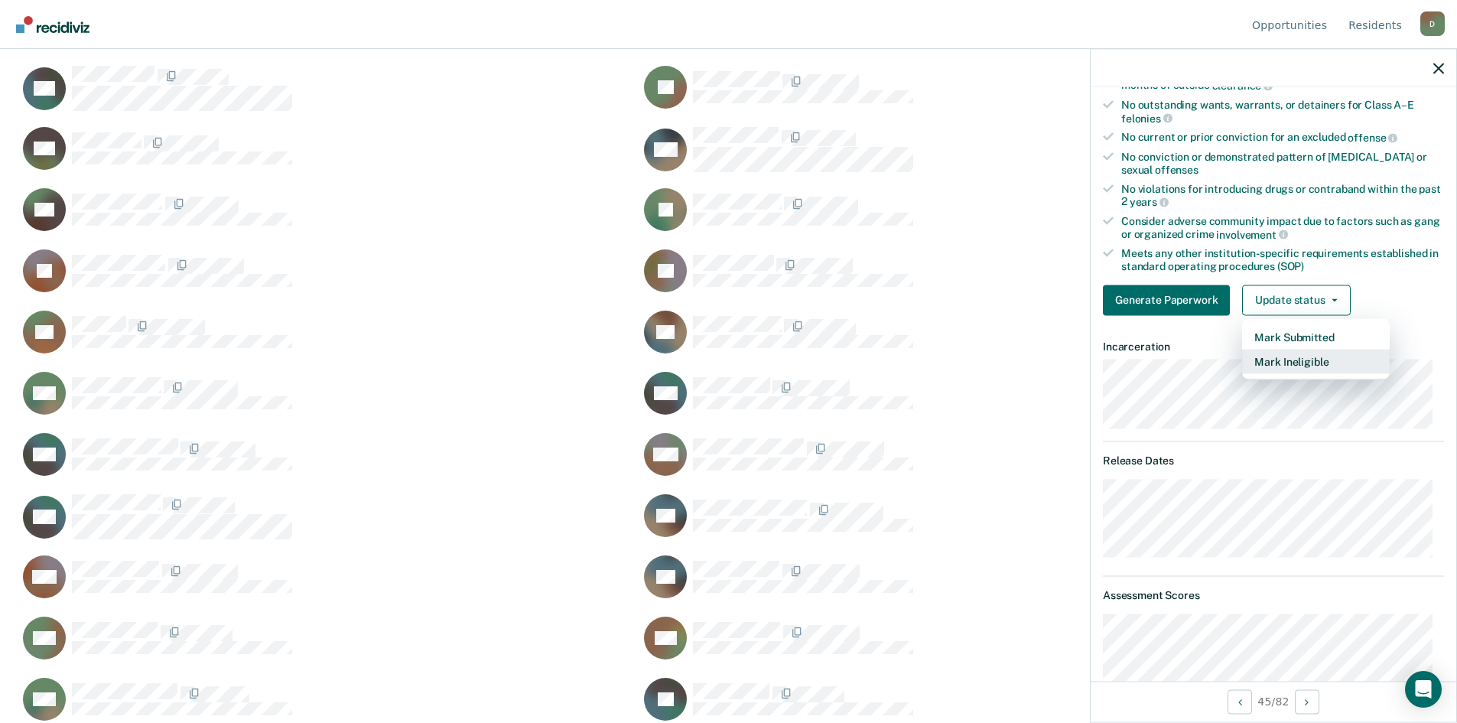
click at [1299, 355] on button "Mark Ineligible" at bounding box center [1316, 361] width 148 height 24
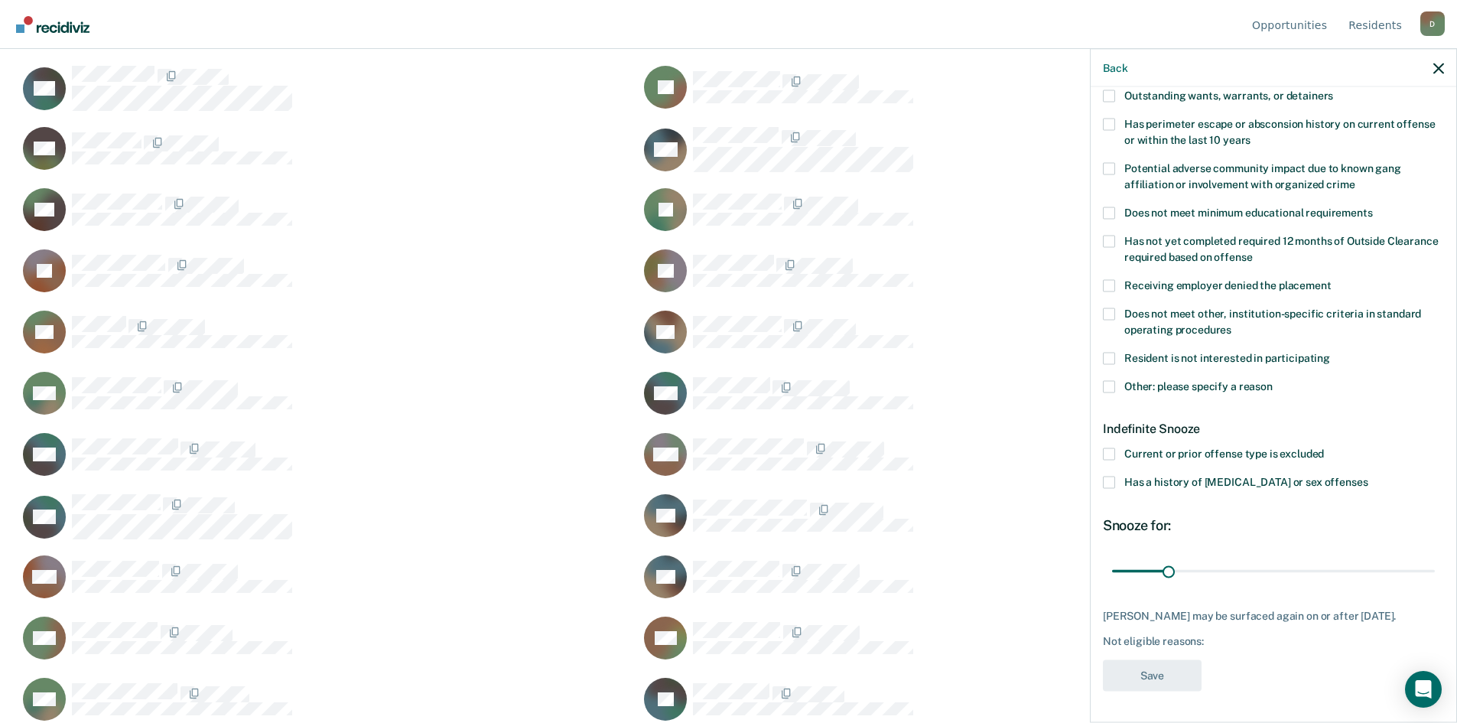
click at [1110, 380] on span at bounding box center [1109, 386] width 12 height 12
click at [1272, 380] on input "Other: please specify a reason" at bounding box center [1272, 380] width 0 height 0
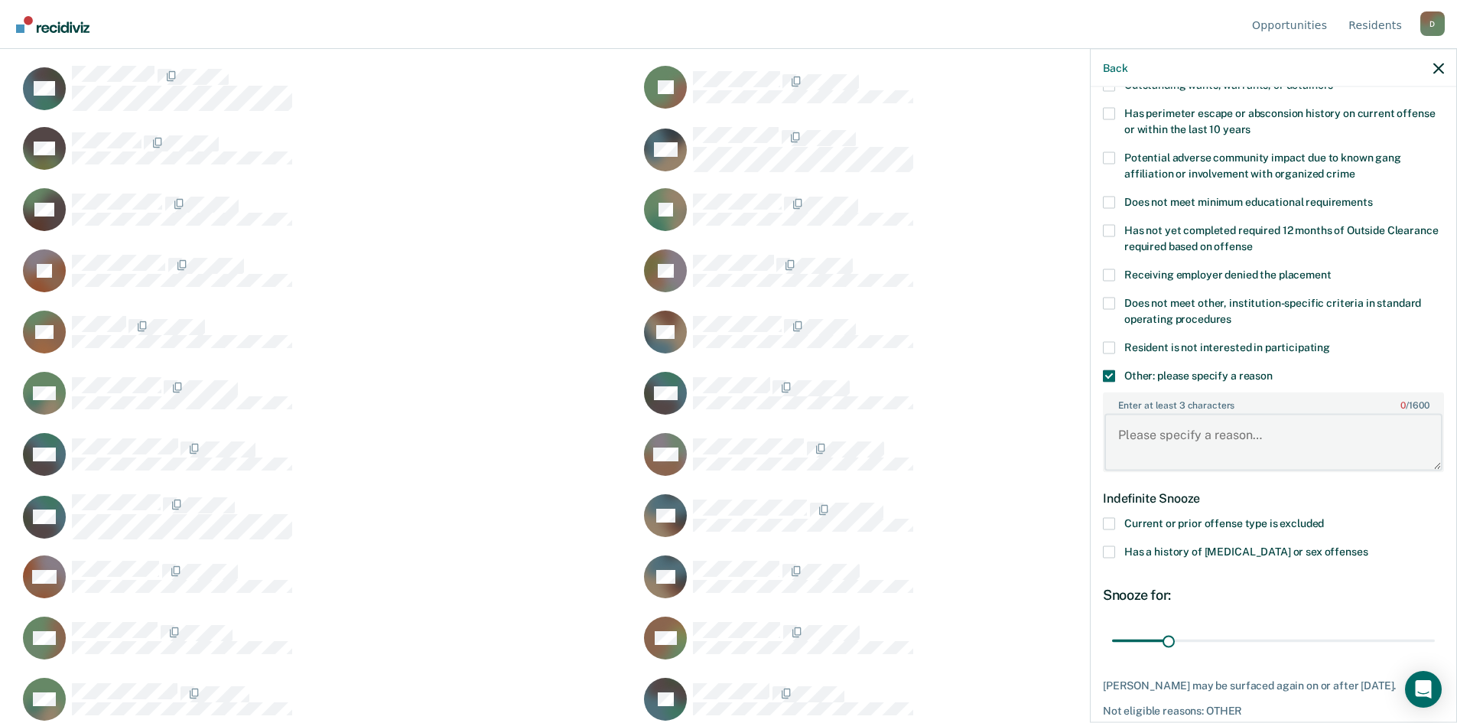
paste textarea "[DATE]"
type textarea "[DATE] released date too soon"
drag, startPoint x: 1158, startPoint y: 638, endPoint x: 1398, endPoint y: 625, distance: 239.7
type input "169"
click at [1398, 627] on input "range" at bounding box center [1273, 640] width 323 height 27
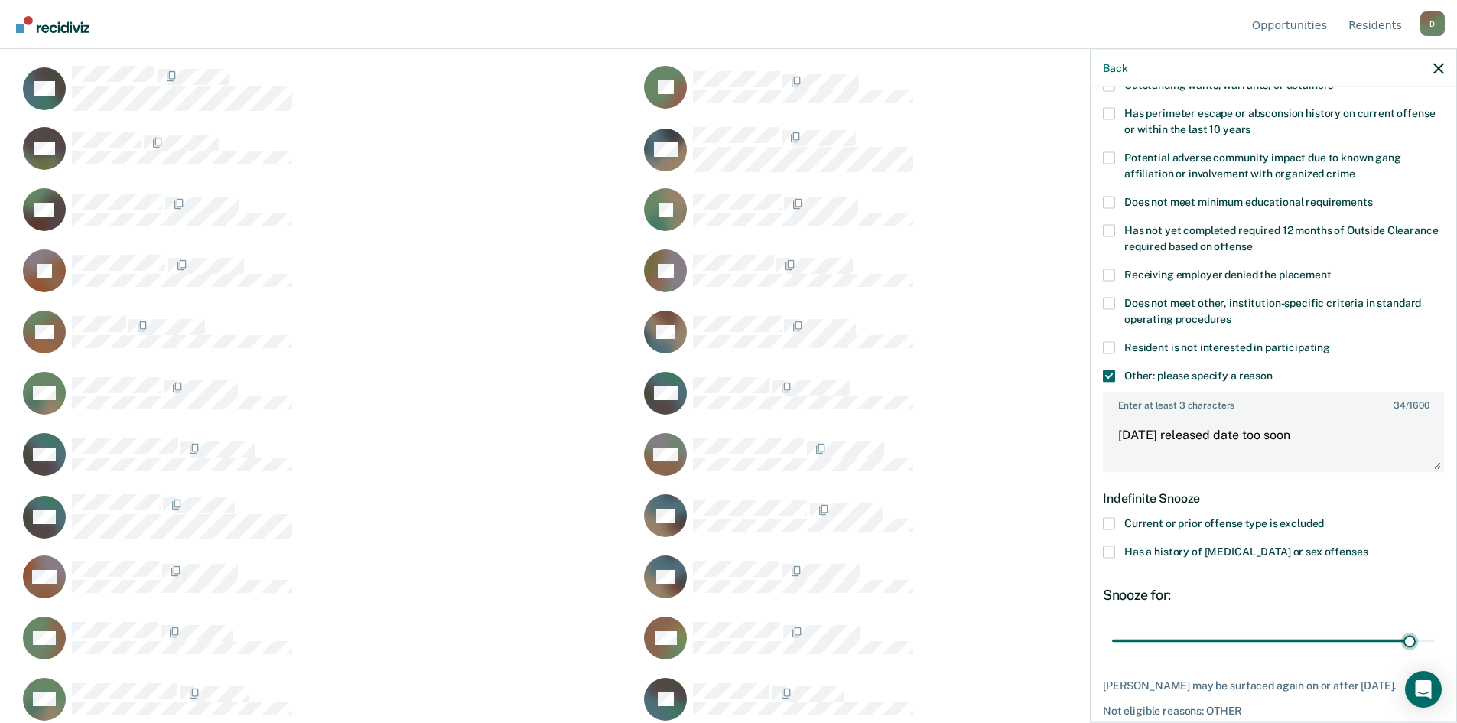
scroll to position [305, 0]
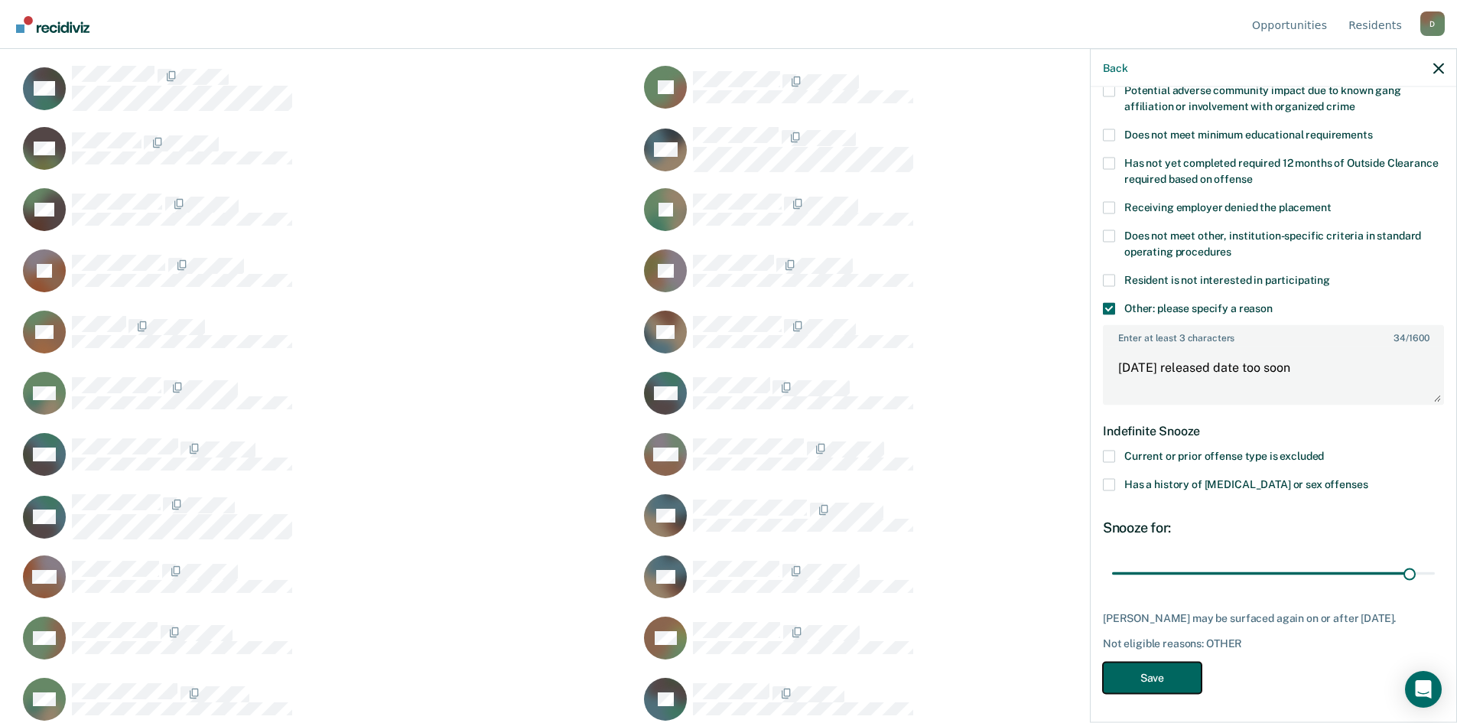
click at [1160, 674] on button "Save" at bounding box center [1152, 676] width 99 height 31
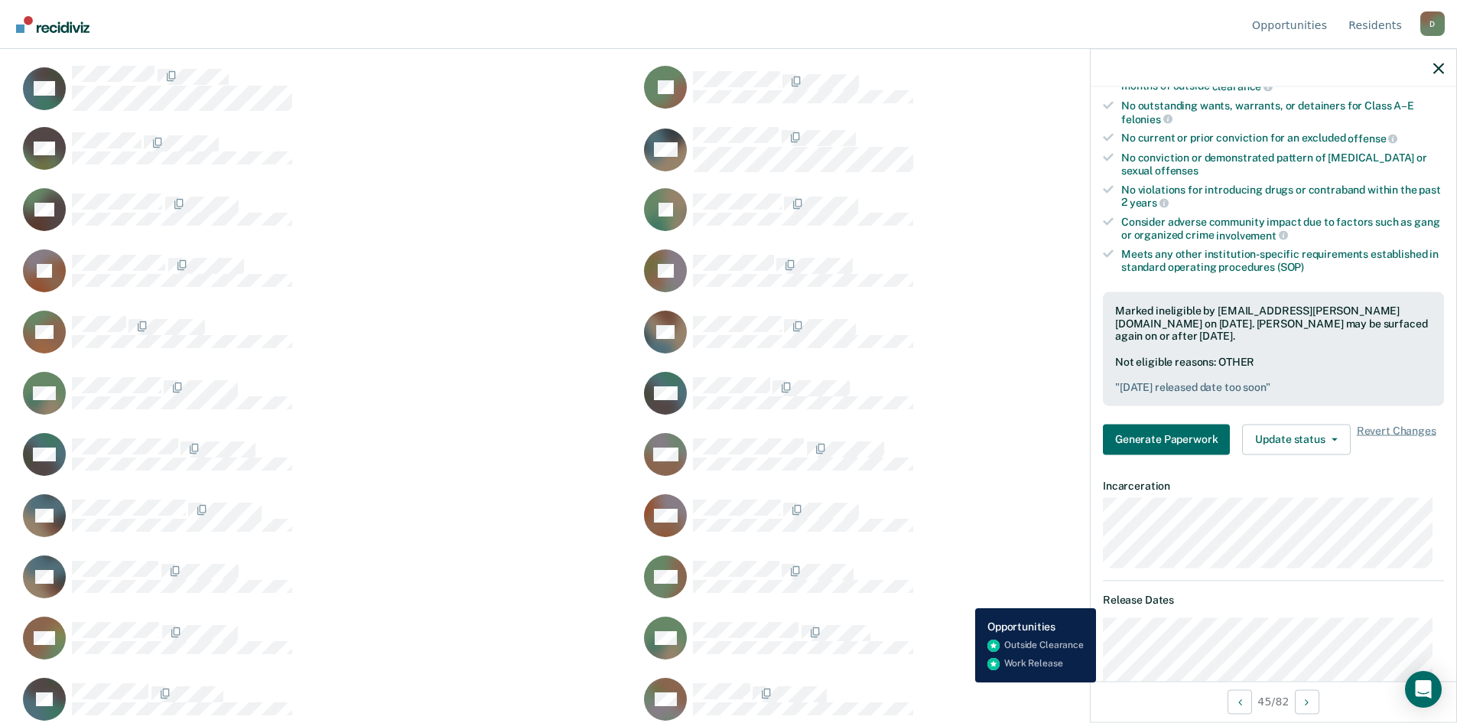
scroll to position [1418, 0]
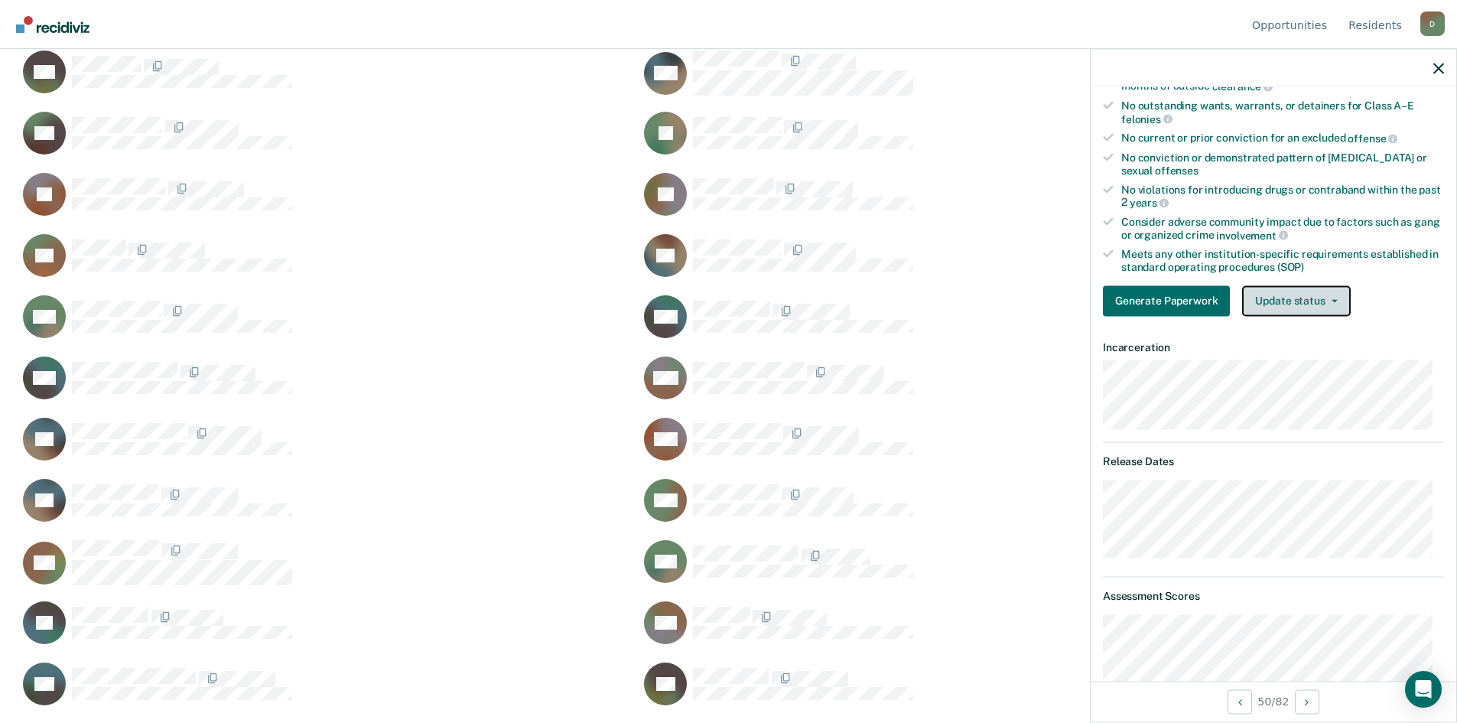
click at [1326, 303] on button "Update status" at bounding box center [1296, 300] width 108 height 31
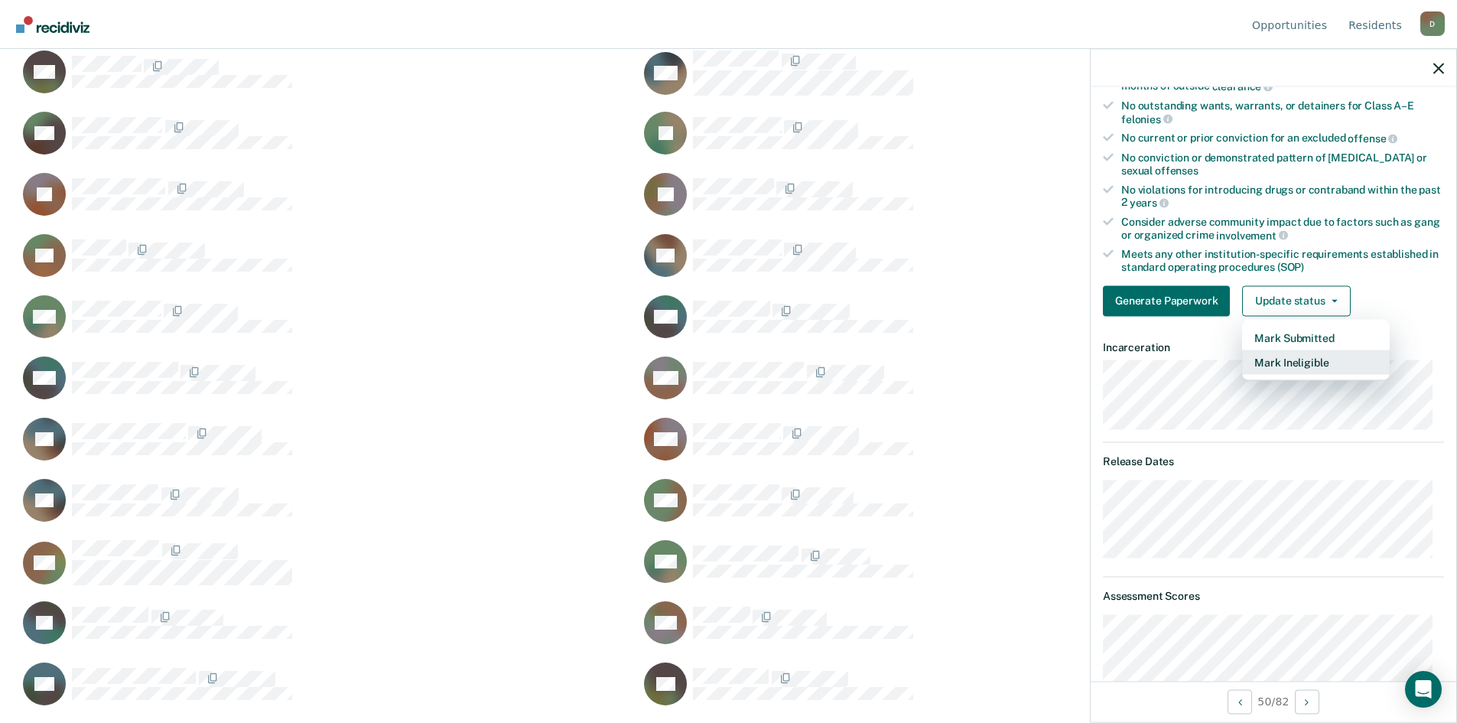
click at [1292, 361] on button "Mark Ineligible" at bounding box center [1316, 361] width 148 height 24
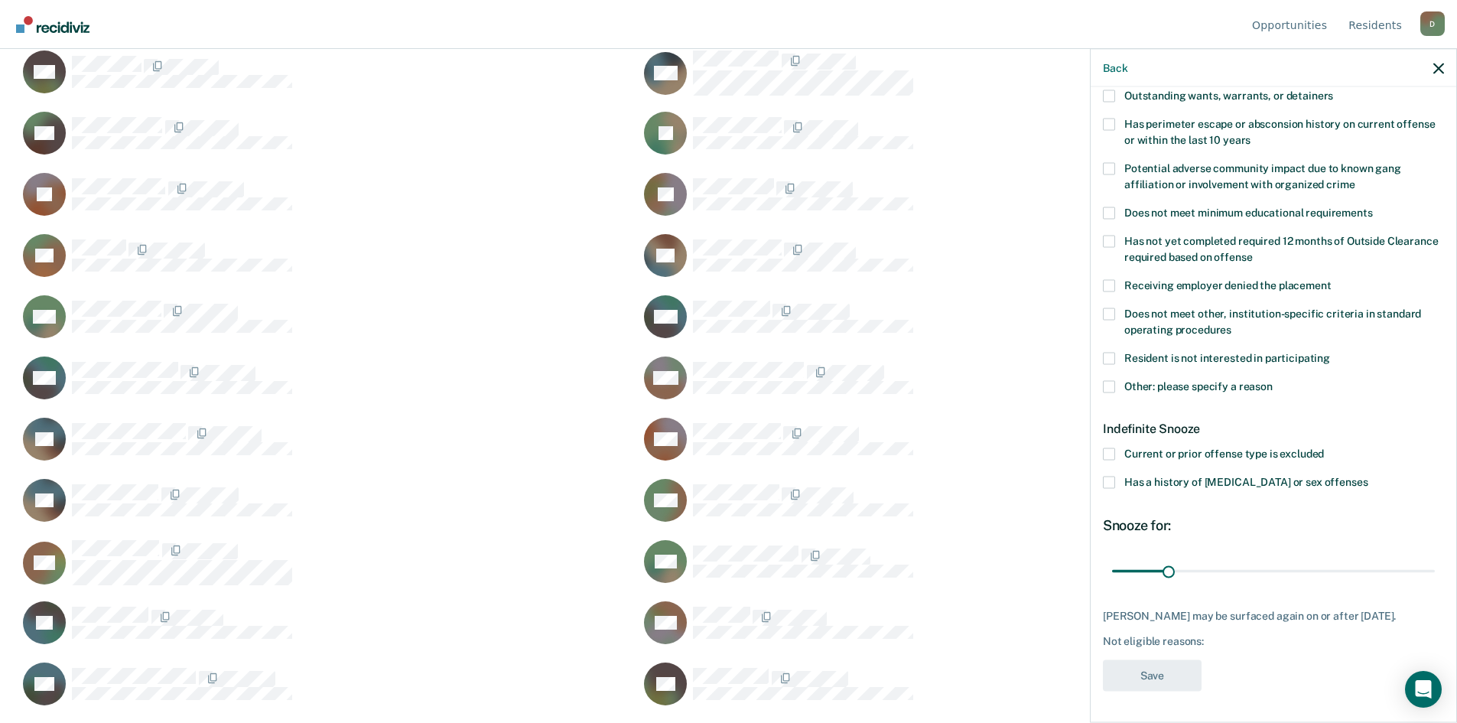
scroll to position [1495, 0]
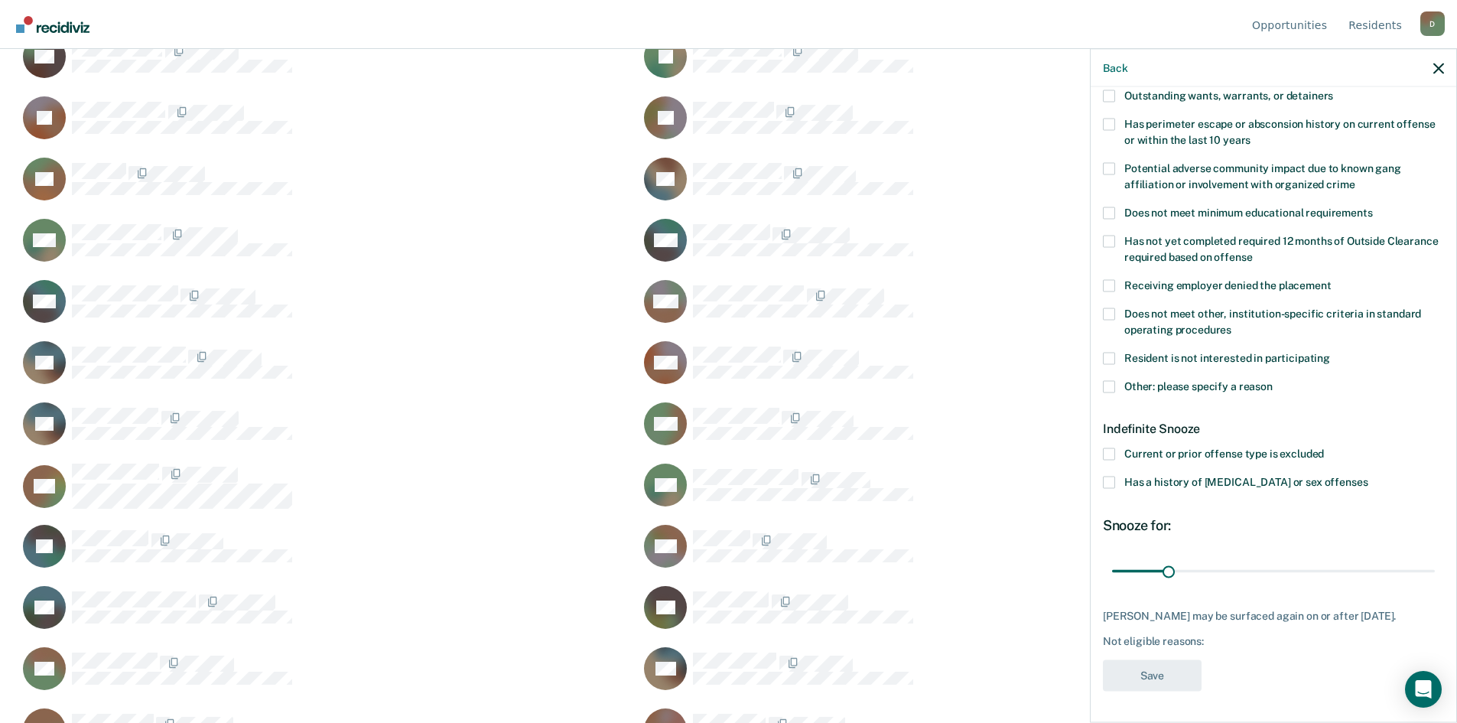
click at [1110, 380] on span at bounding box center [1109, 386] width 12 height 12
click at [1272, 380] on input "Other: please specify a reason" at bounding box center [1272, 380] width 0 height 0
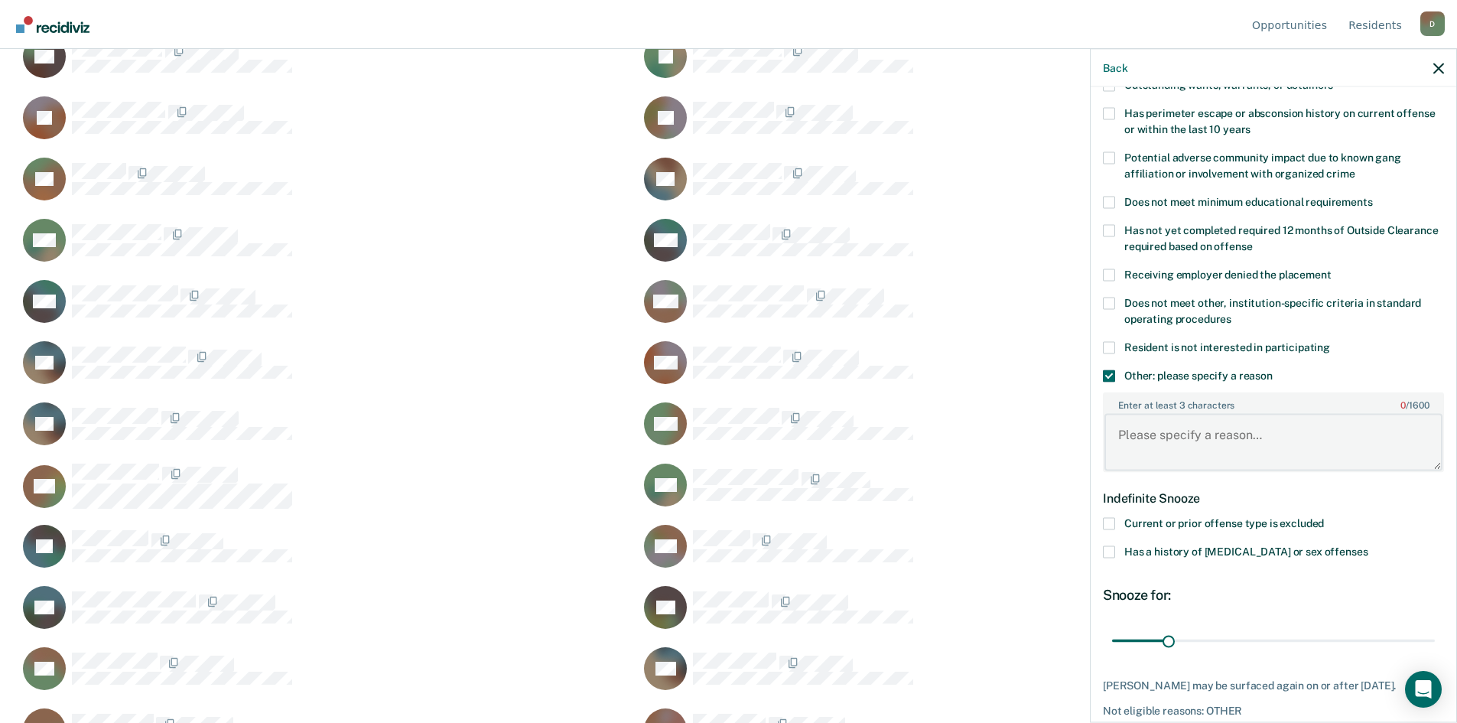
paste textarea "[DATE]"
type textarea "[DATE] Positive UA- not eligible for 12 months"
drag, startPoint x: 1167, startPoint y: 638, endPoint x: 1467, endPoint y: 637, distance: 300.5
type input "180"
click at [1435, 637] on input "range" at bounding box center [1273, 640] width 323 height 27
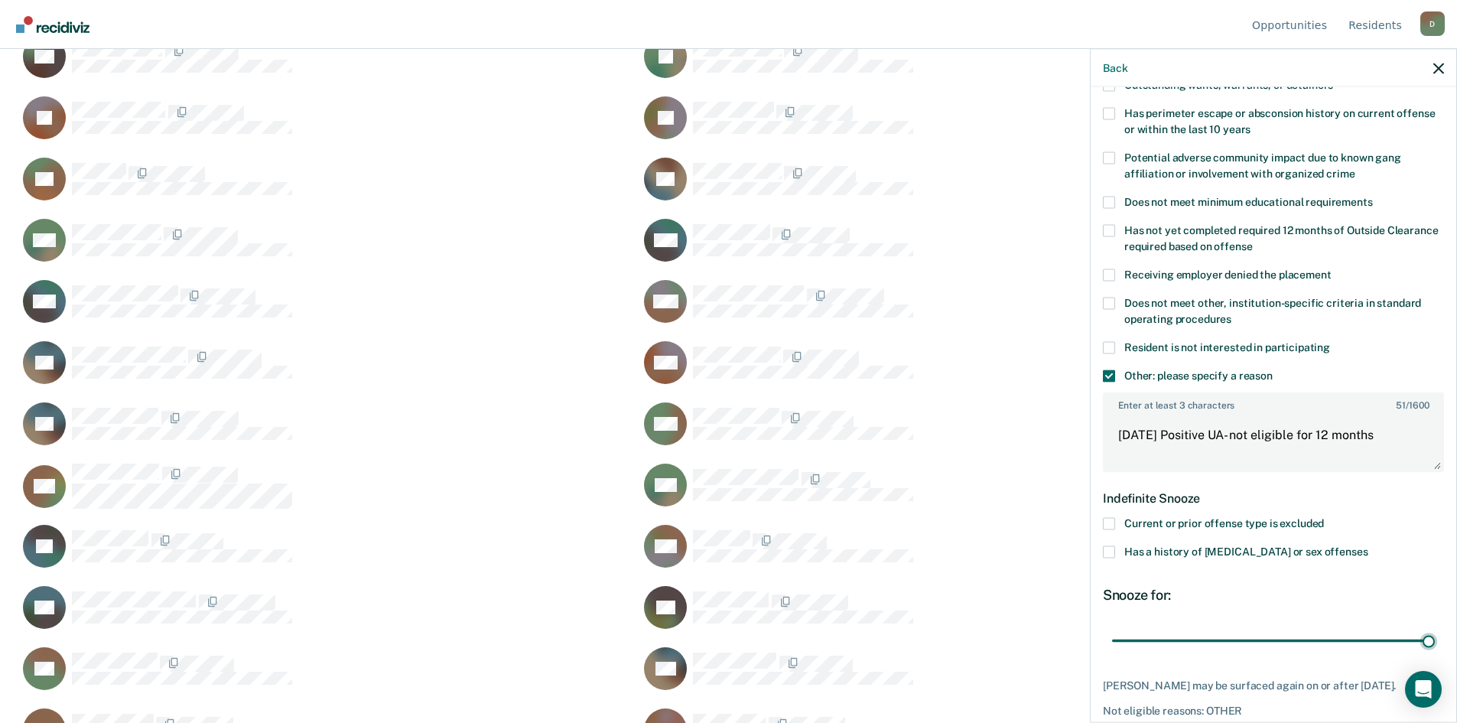
scroll to position [305, 0]
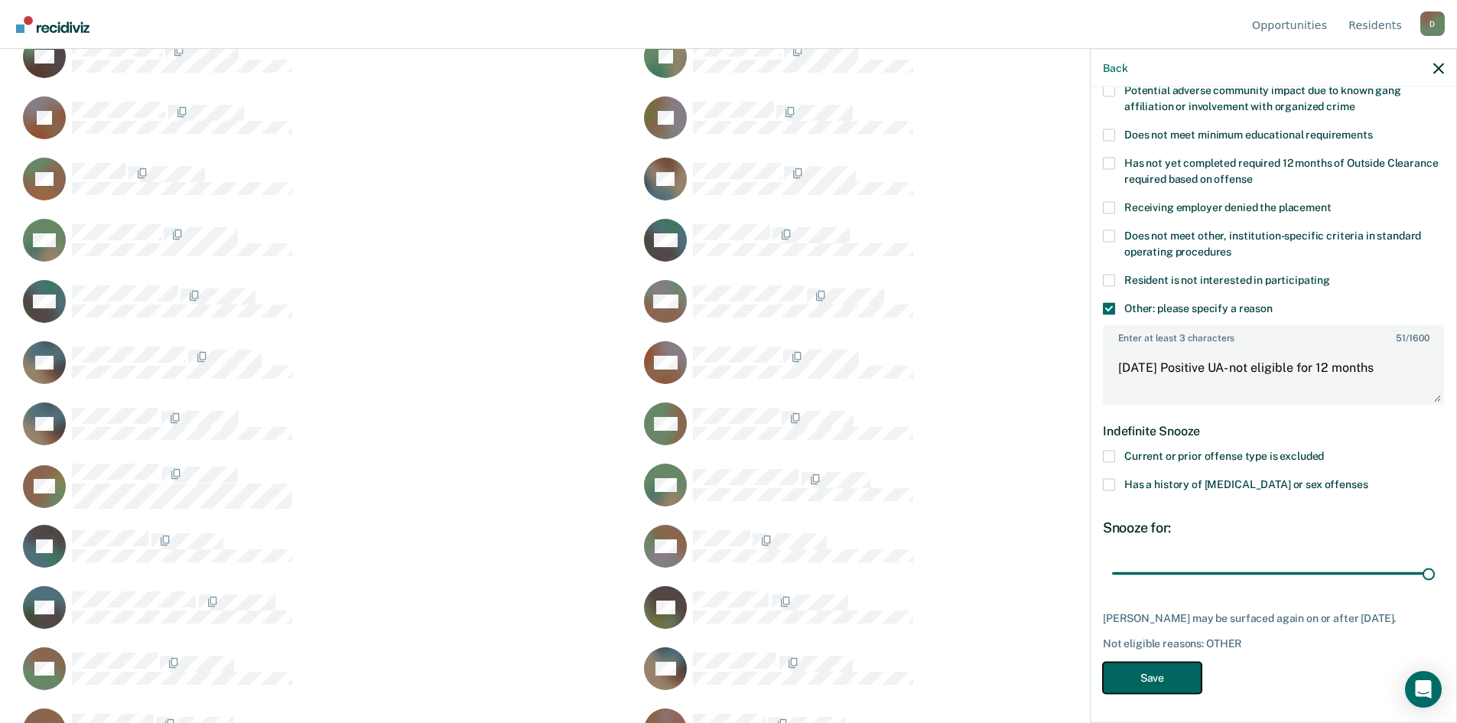
click at [1157, 661] on button "Save" at bounding box center [1152, 676] width 99 height 31
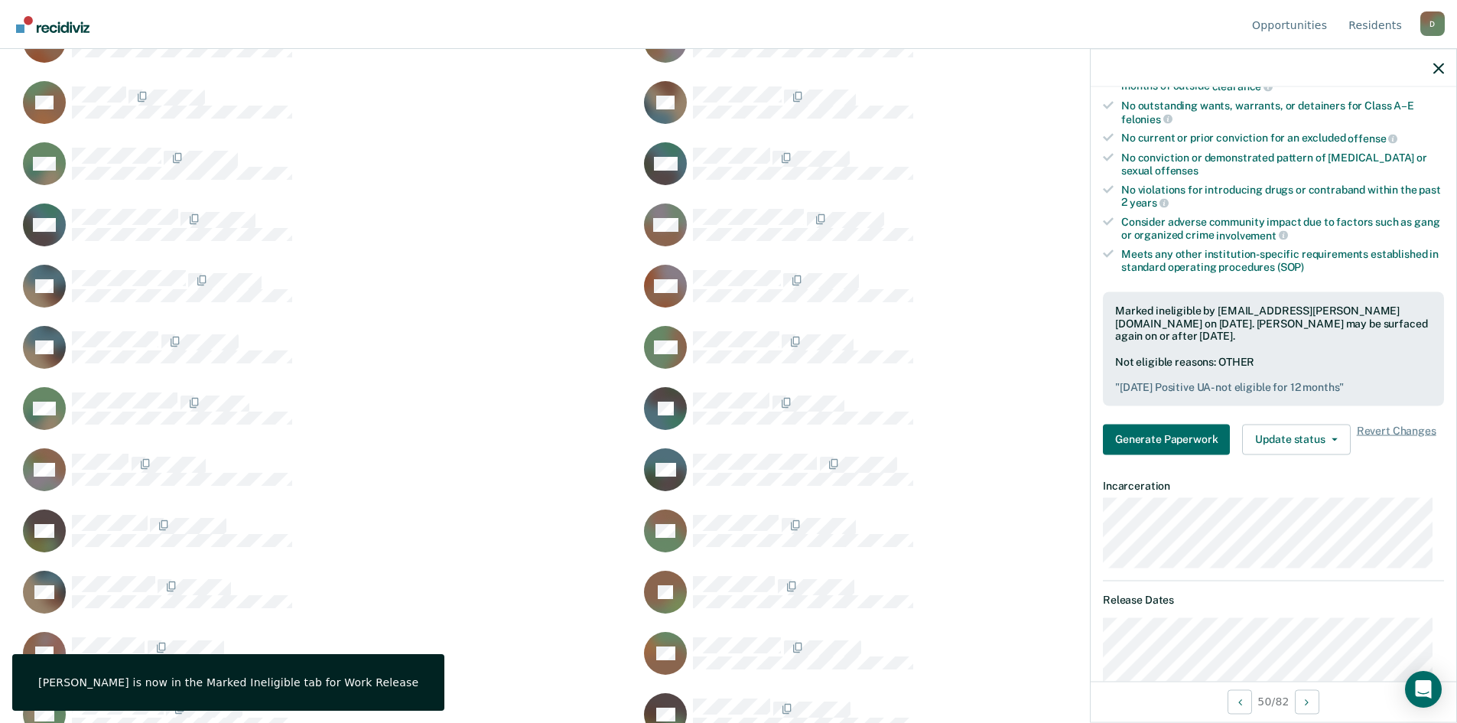
scroll to position [1724, 0]
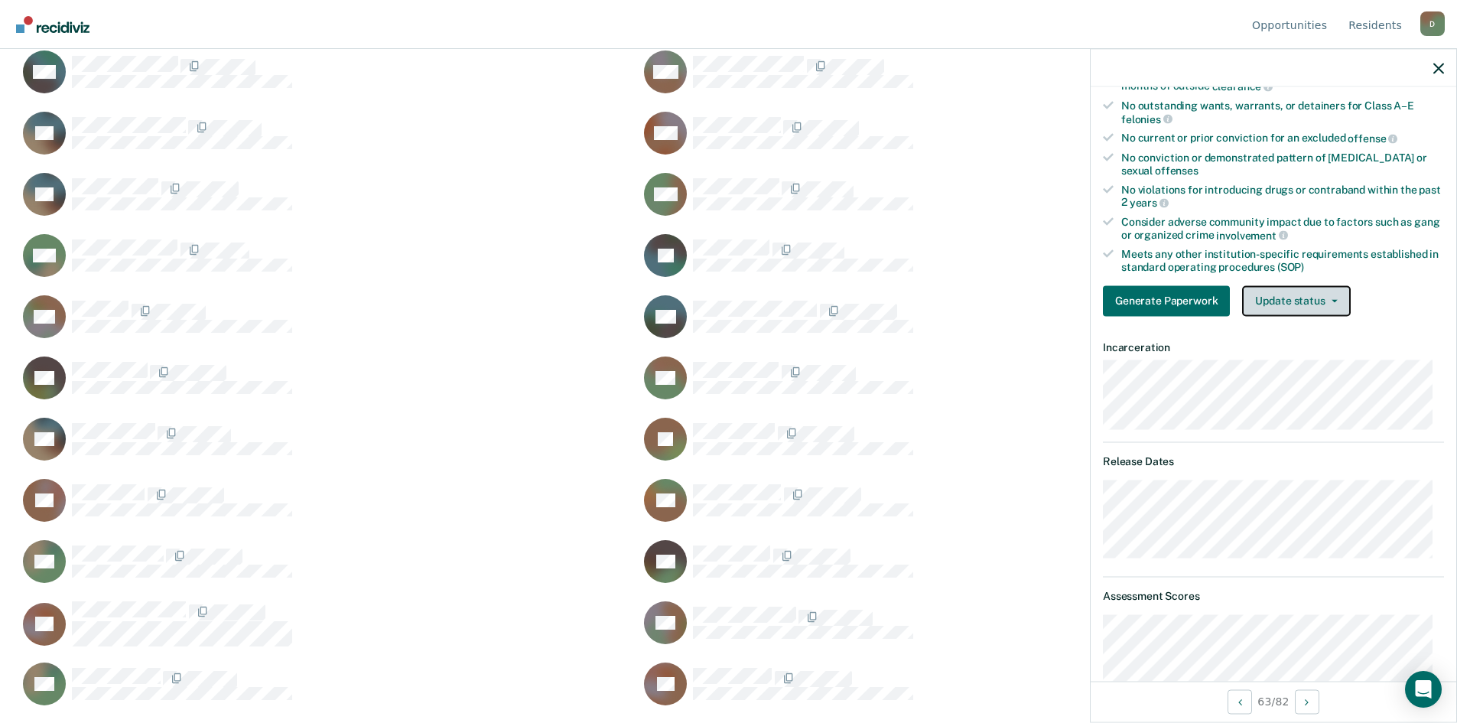
click at [1326, 312] on button "Update status" at bounding box center [1296, 300] width 108 height 31
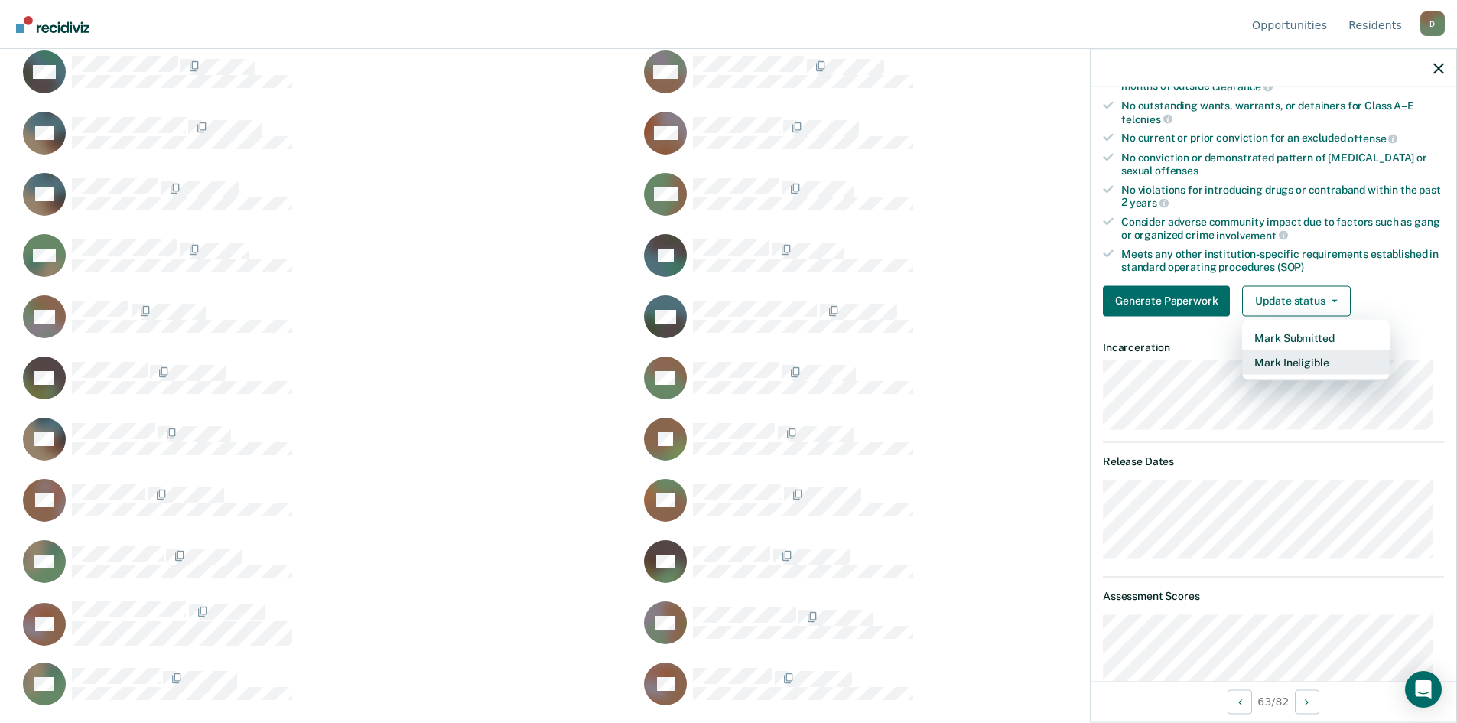
click at [1330, 355] on button "Mark Ineligible" at bounding box center [1316, 361] width 148 height 24
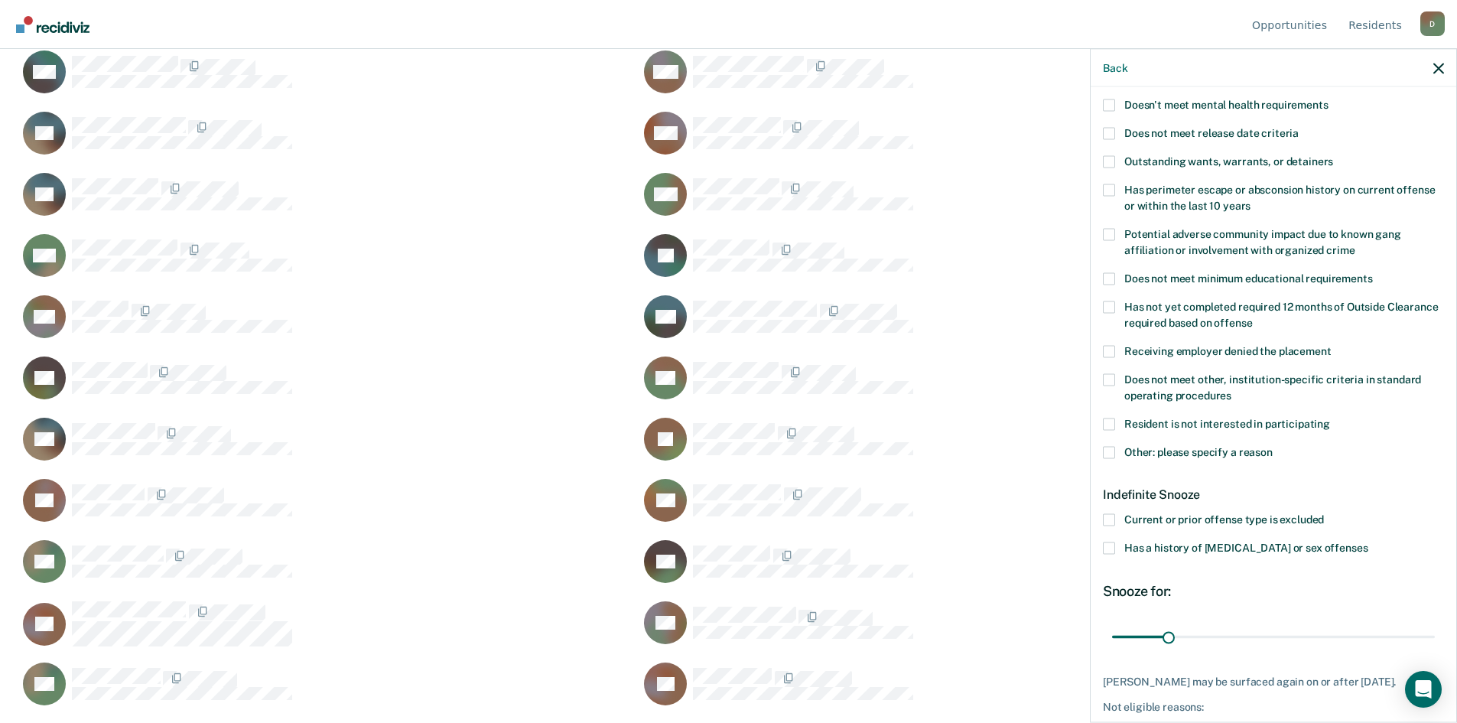
scroll to position [8, 0]
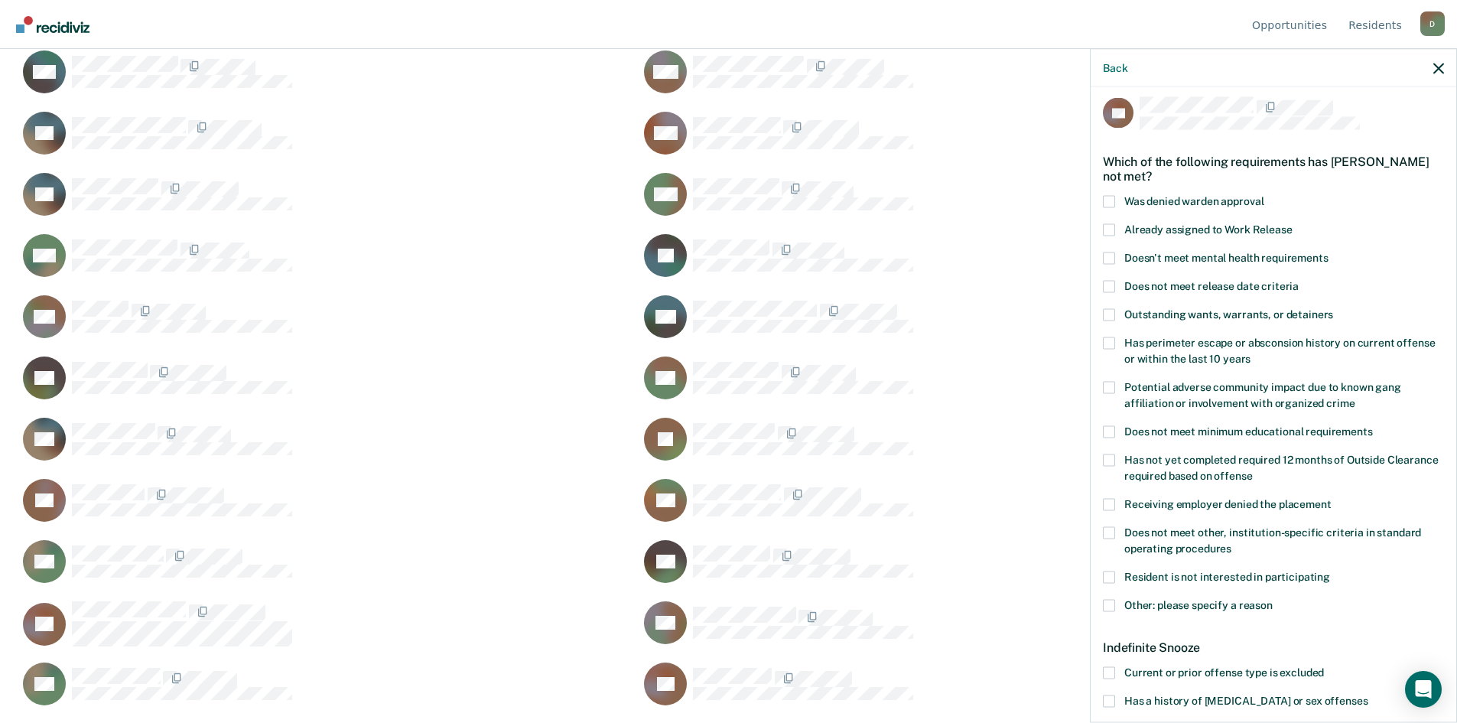
click at [1117, 317] on label "Outstanding wants, warrants, or detainers" at bounding box center [1273, 316] width 341 height 16
click at [1333, 308] on input "Outstanding wants, warrants, or detainers" at bounding box center [1333, 308] width 0 height 0
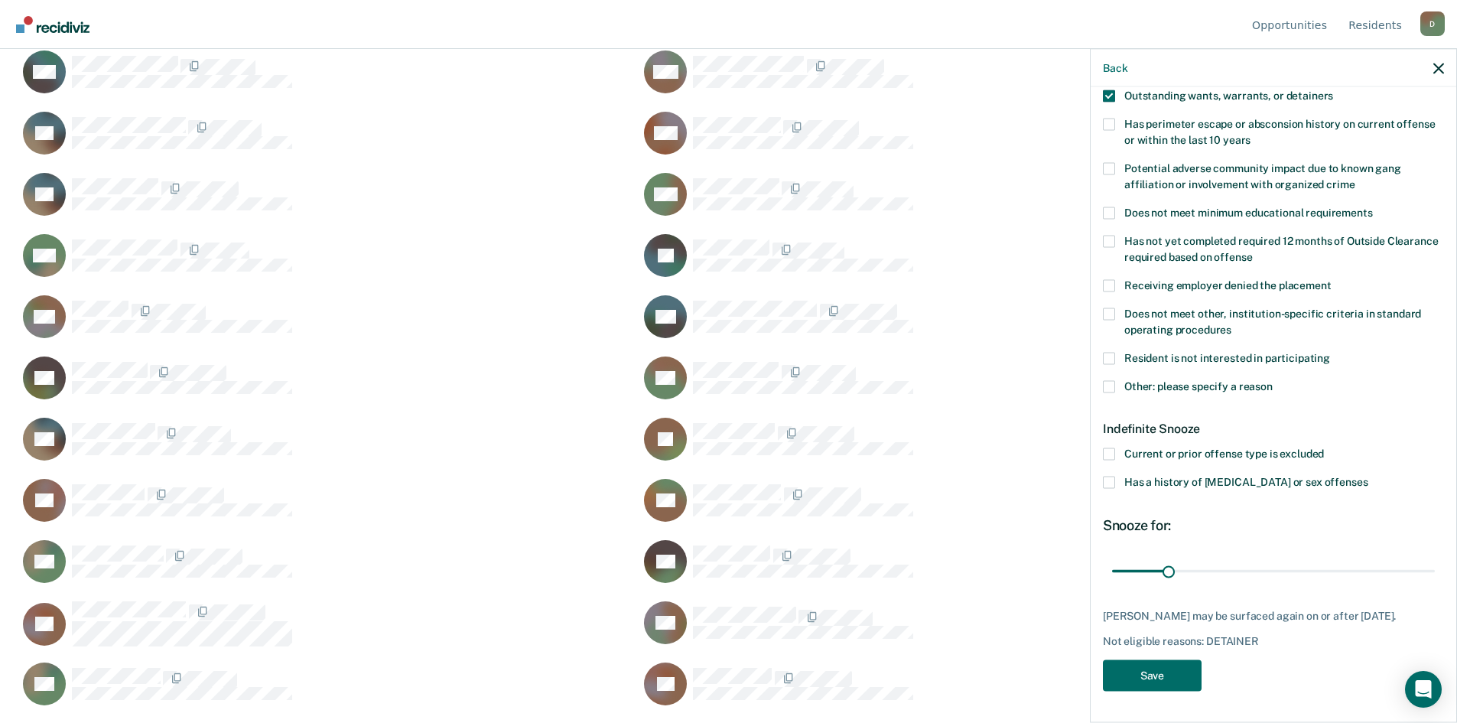
click at [1110, 380] on span at bounding box center [1109, 386] width 12 height 12
click at [1272, 380] on input "Other: please specify a reason" at bounding box center [1272, 380] width 0 height 0
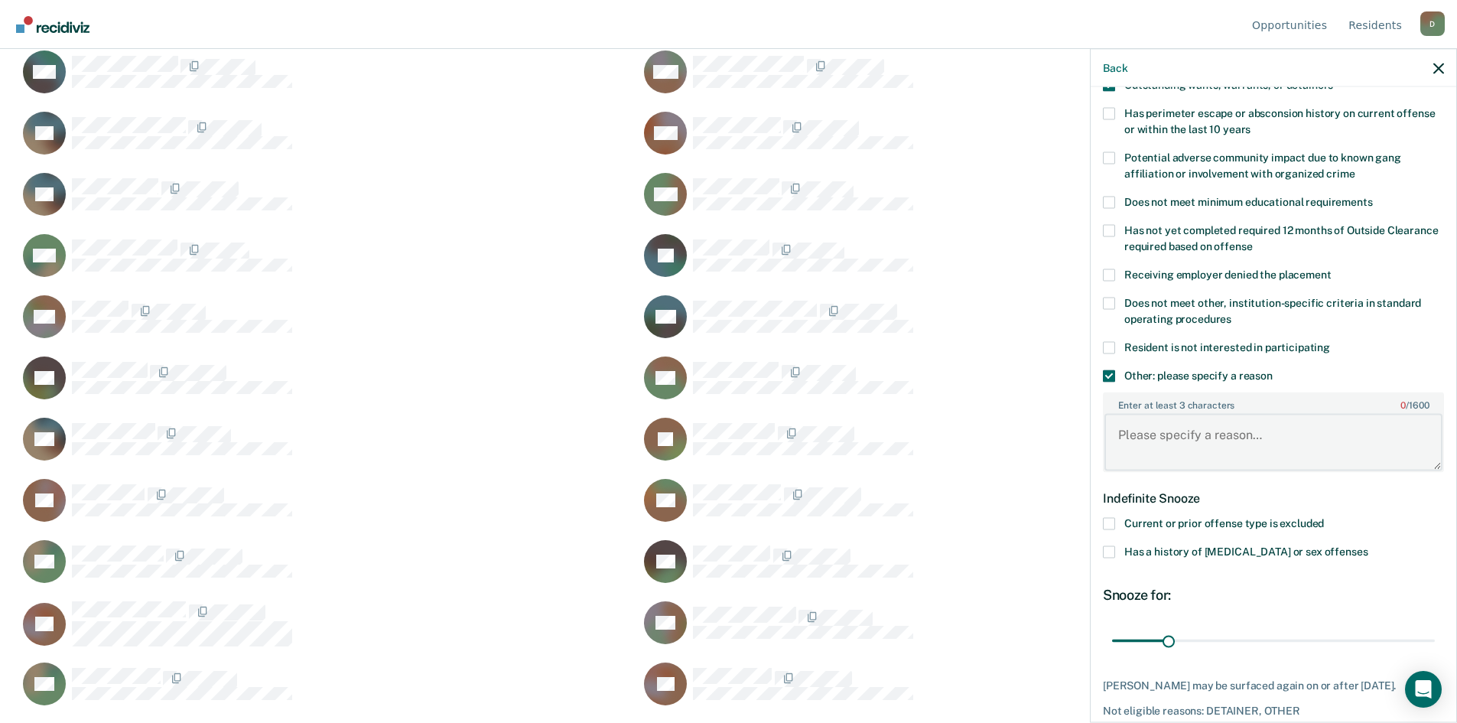
click at [1206, 440] on textarea "Enter at least 3 characters 0 / 1600" at bounding box center [1273, 442] width 338 height 57
type textarea "pending charges"
drag, startPoint x: 1239, startPoint y: 634, endPoint x: 1467, endPoint y: 576, distance: 235.9
type input "180"
click at [1435, 627] on input "range" at bounding box center [1273, 640] width 323 height 27
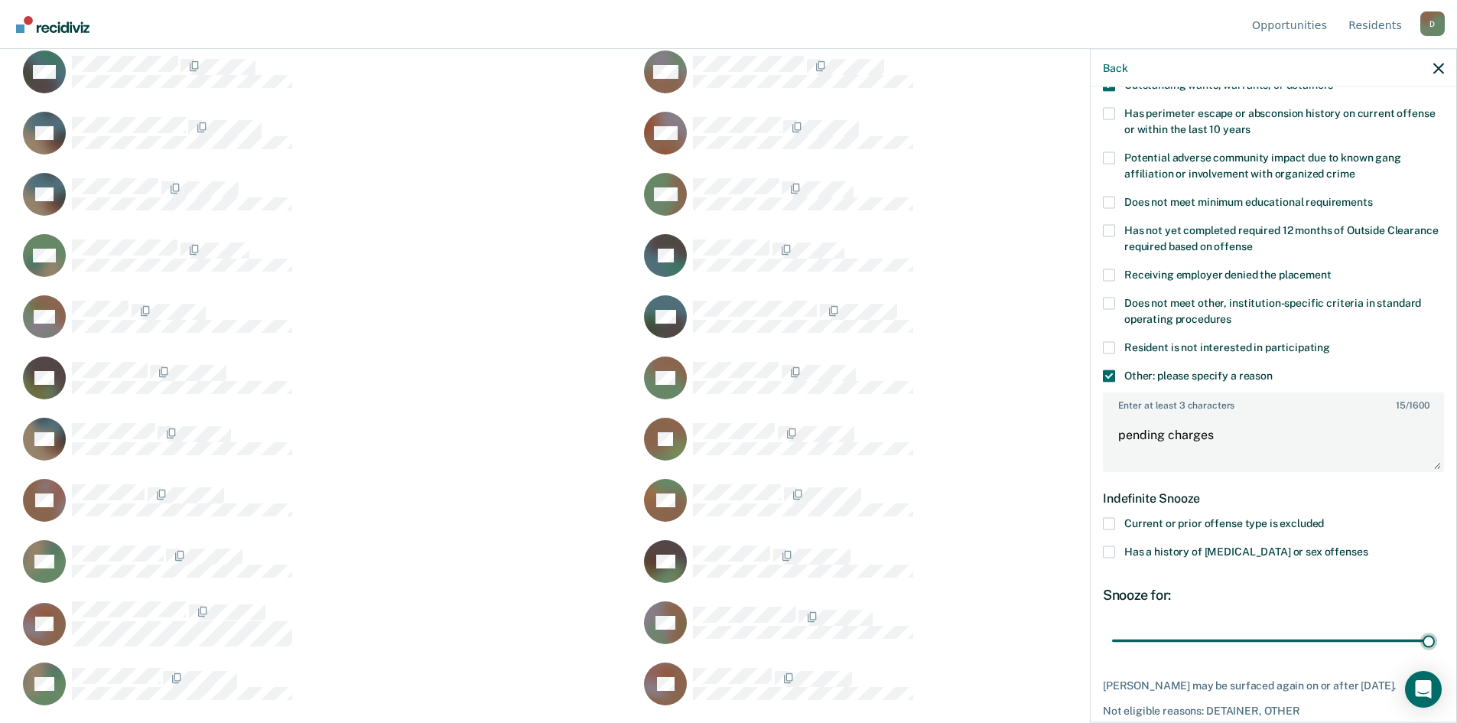
scroll to position [305, 0]
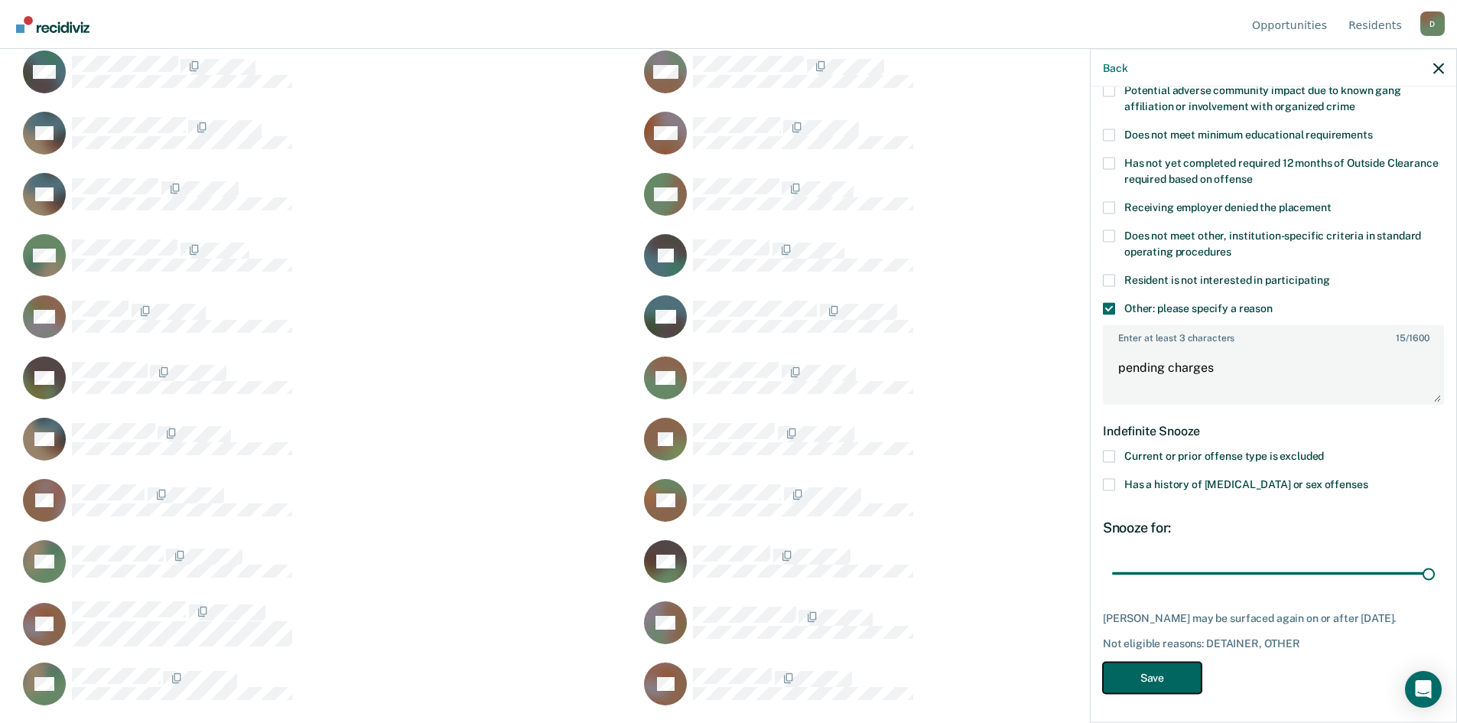
click at [1165, 689] on button "Save" at bounding box center [1152, 676] width 99 height 31
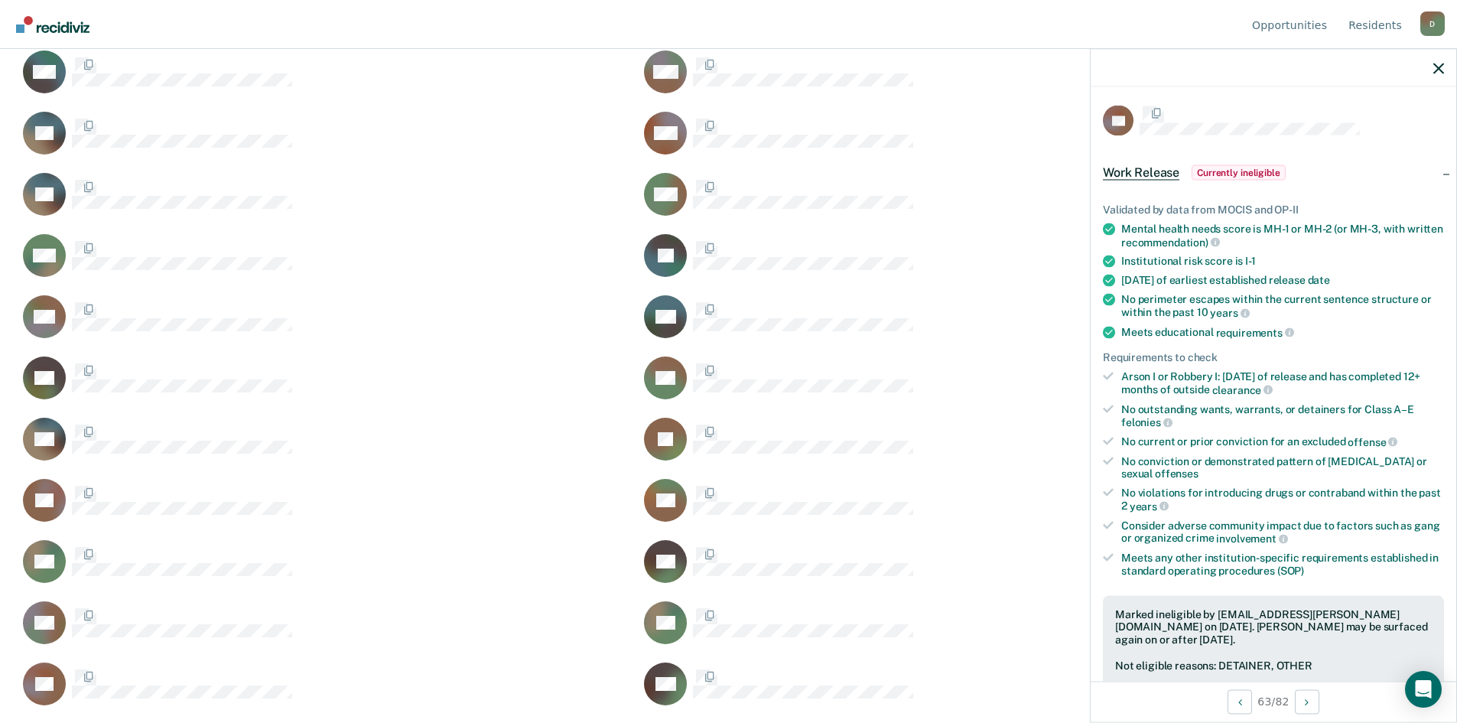
scroll to position [305, 0]
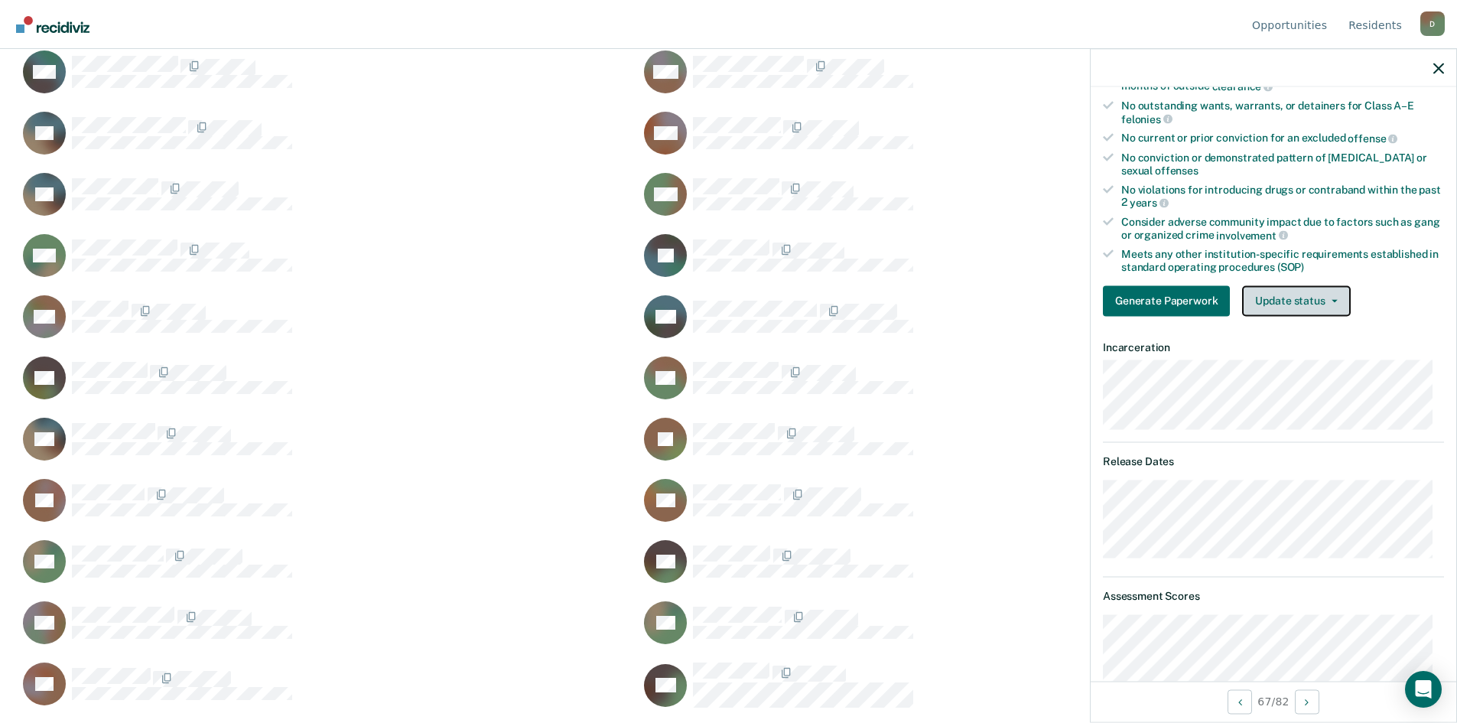
click at [1331, 303] on button "Update status" at bounding box center [1296, 300] width 108 height 31
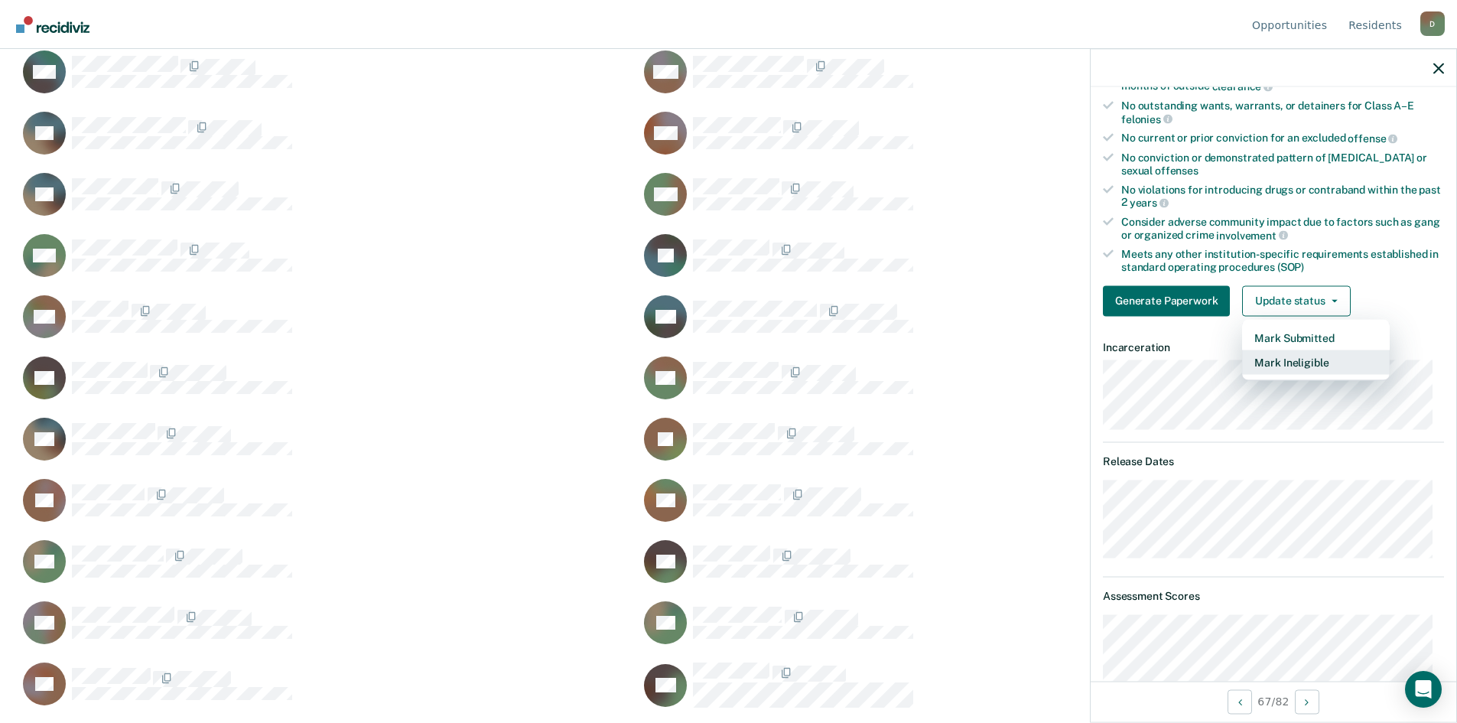
click at [1300, 359] on button "Mark Ineligible" at bounding box center [1316, 361] width 148 height 24
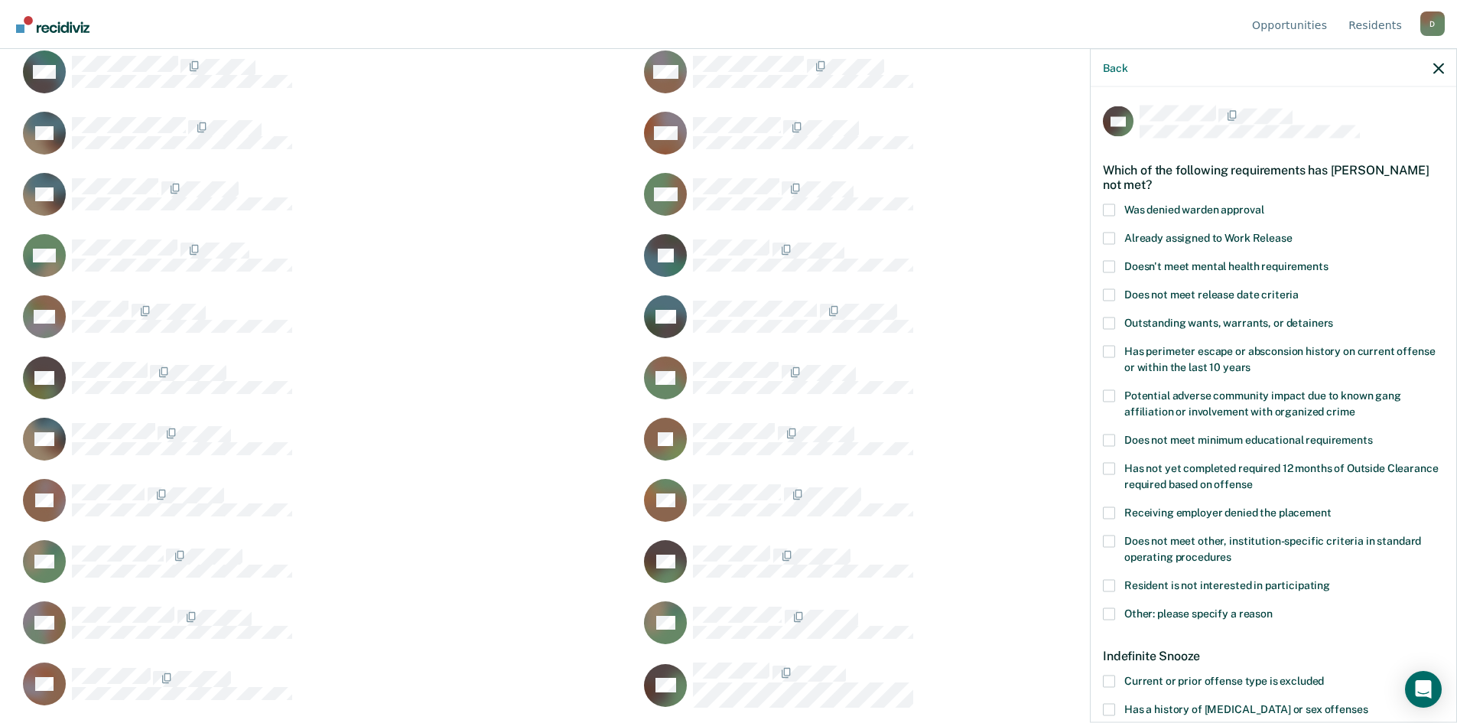
scroll to position [225, 0]
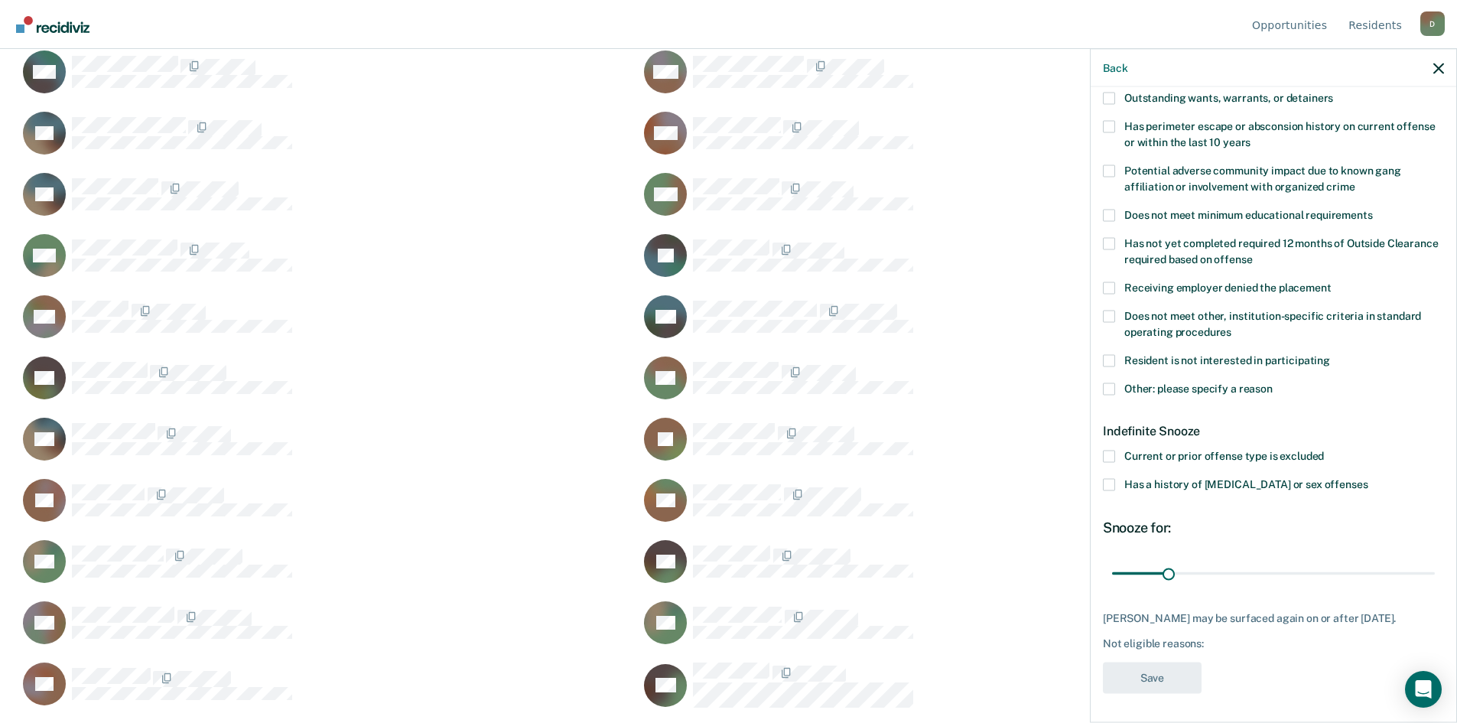
click at [1112, 385] on span at bounding box center [1109, 388] width 12 height 12
click at [1272, 382] on input "Other: please specify a reason" at bounding box center [1272, 382] width 0 height 0
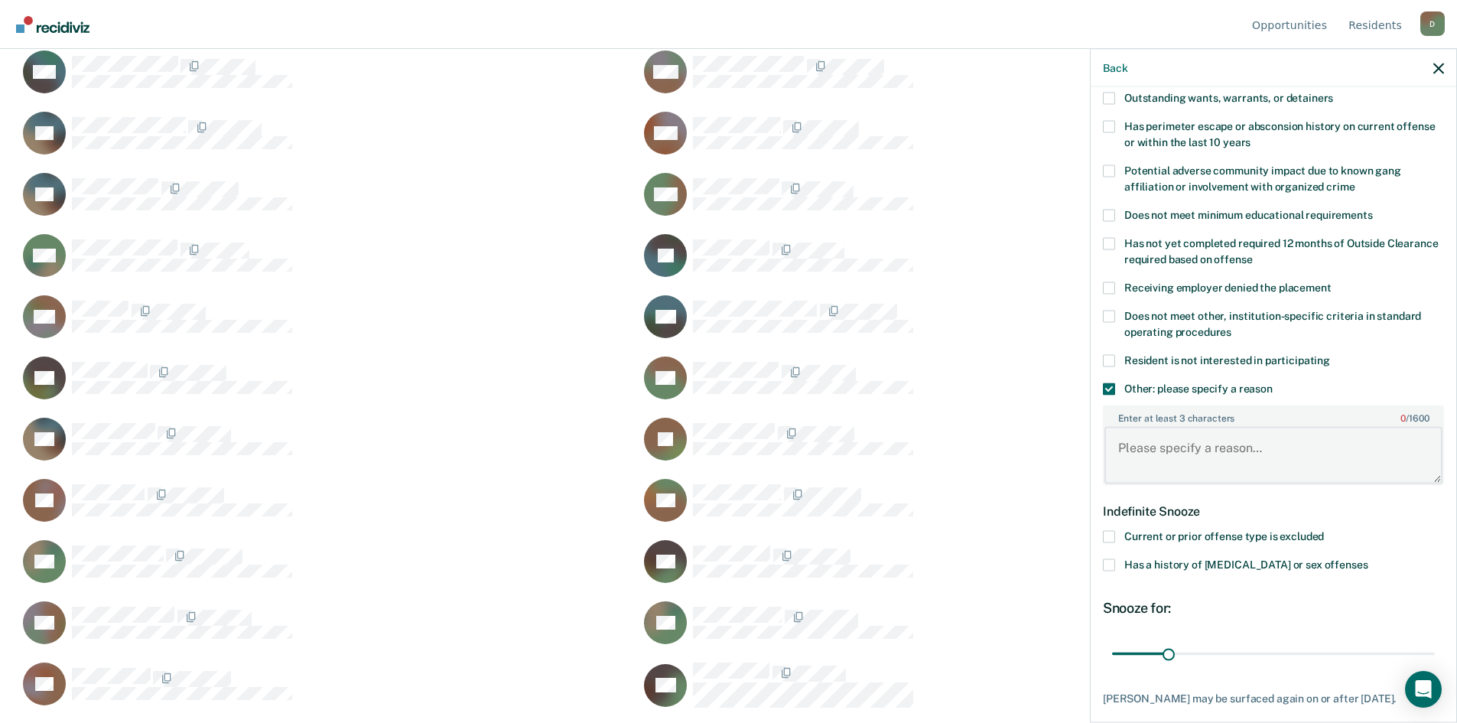
paste textarea "12 23 2025"
type textarea "12 23 2025 release date too soon"
drag, startPoint x: 1162, startPoint y: 651, endPoint x: 1411, endPoint y: 648, distance: 249.3
type input "176"
click at [1411, 648] on input "range" at bounding box center [1273, 653] width 323 height 27
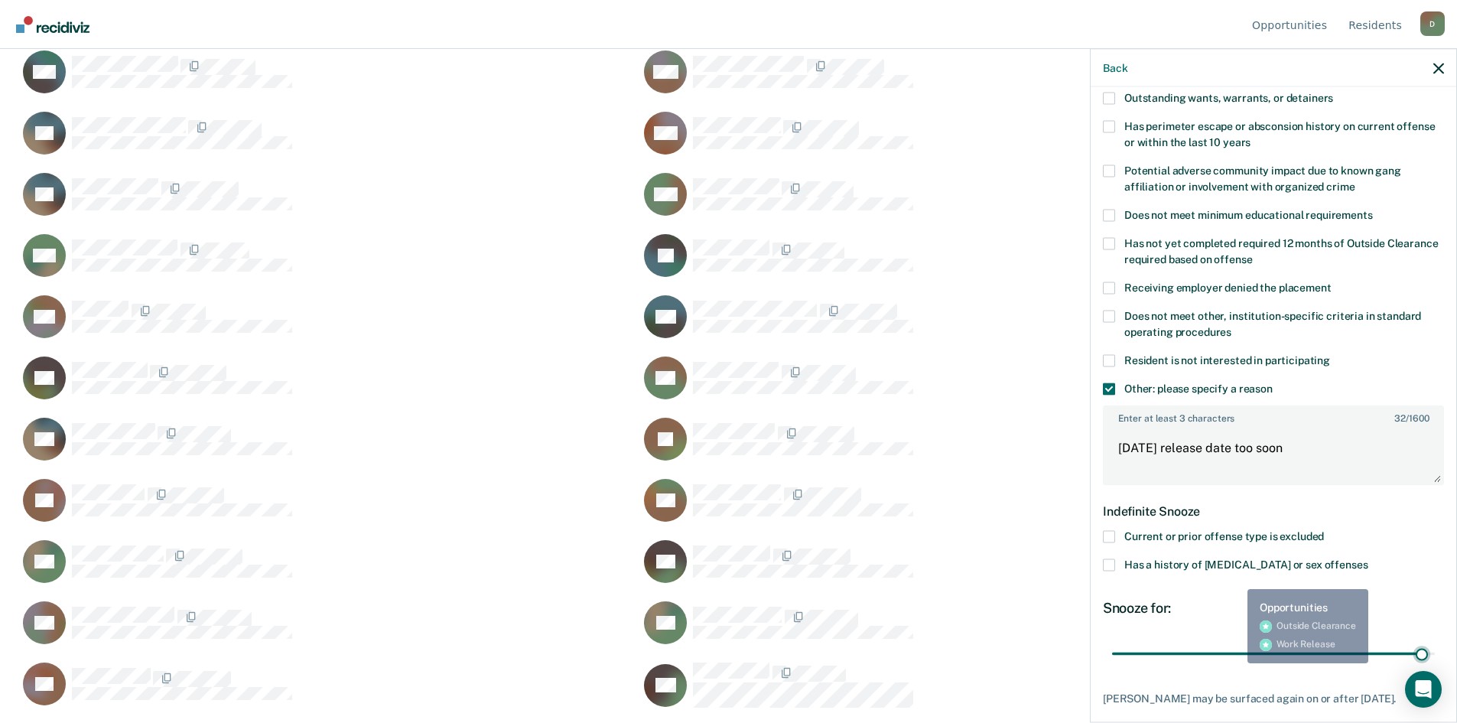
scroll to position [1954, 0]
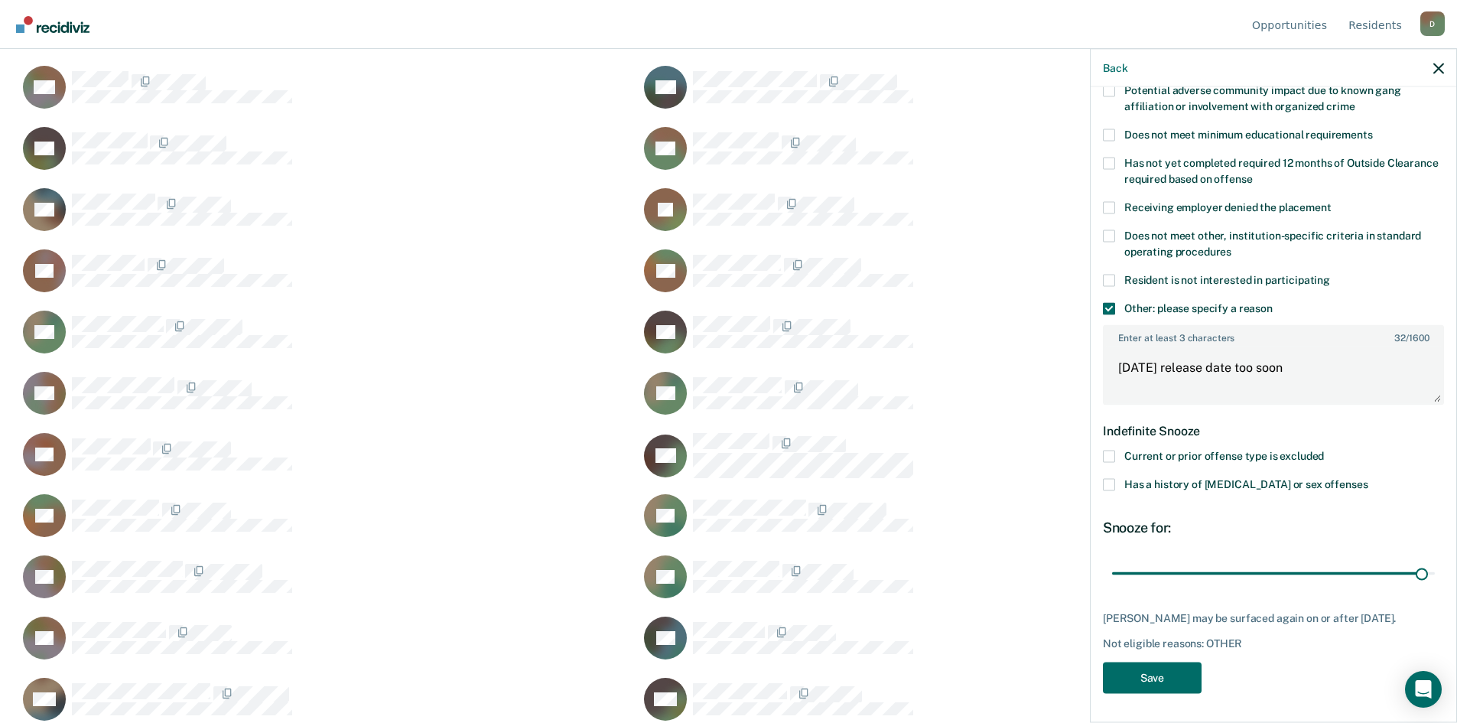
click at [1134, 693] on div "NS Which of the following requirements has Nicki Swank not met? Was denied ward…" at bounding box center [1273, 251] width 341 height 902
click at [1162, 655] on div "NS Which of the following requirements has Nicki Swank not met? Was denied ward…" at bounding box center [1273, 251] width 341 height 902
click at [1161, 672] on button "Save" at bounding box center [1152, 676] width 99 height 31
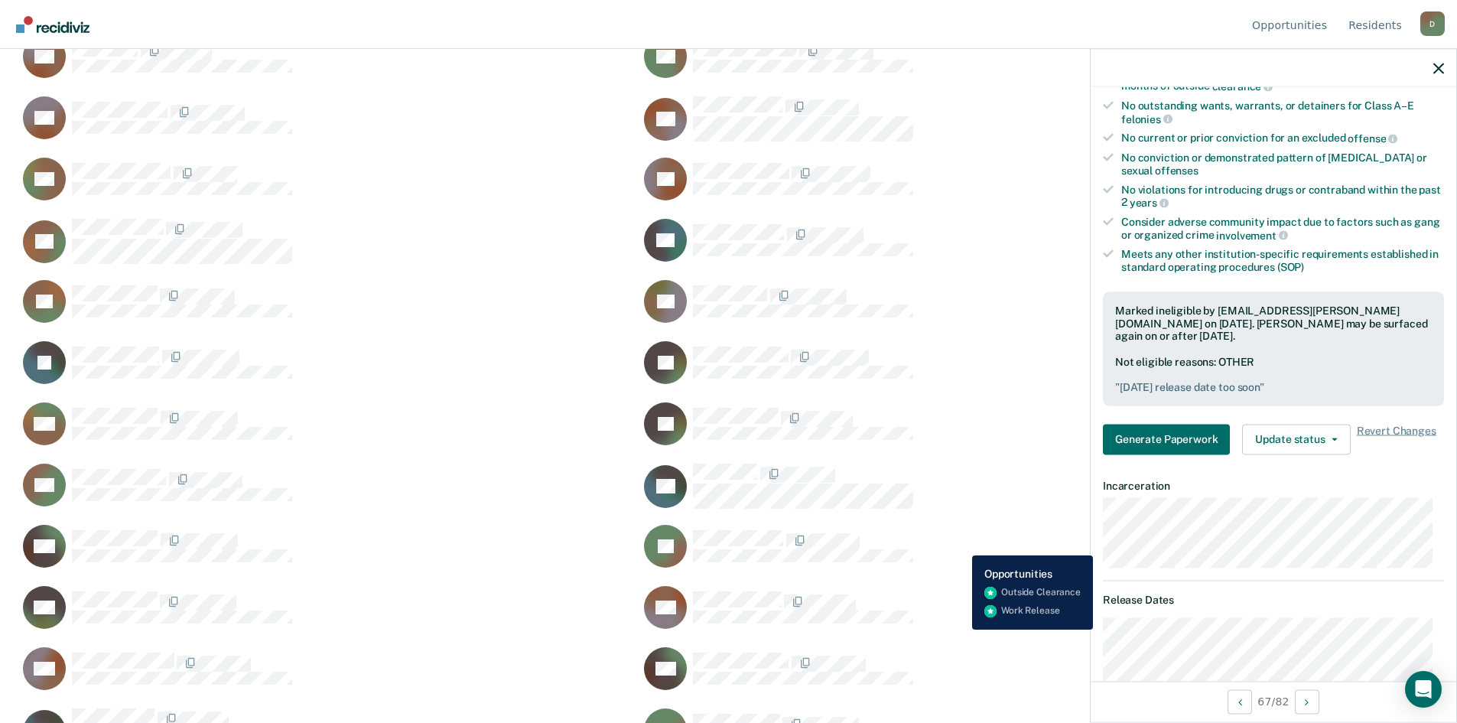
scroll to position [88, 0]
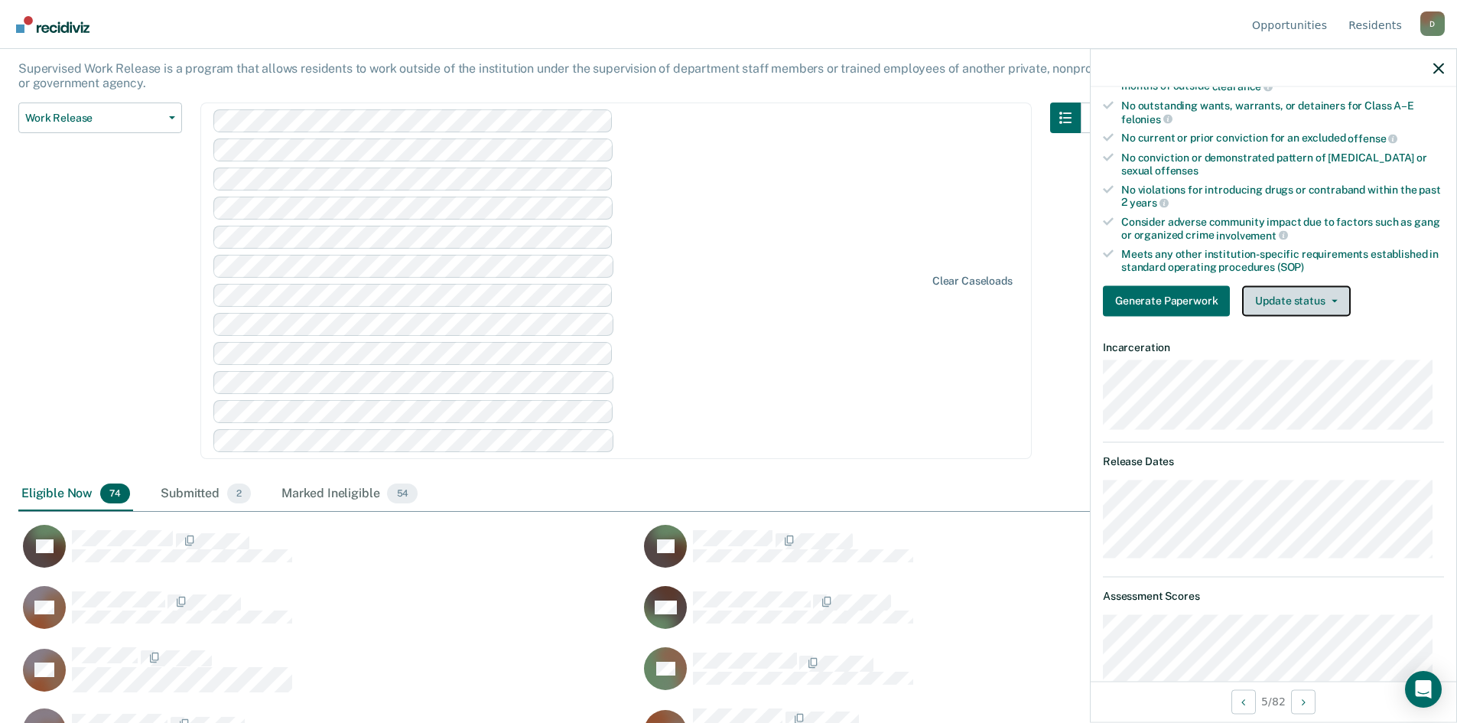
click at [1337, 291] on button "Update status" at bounding box center [1296, 300] width 108 height 31
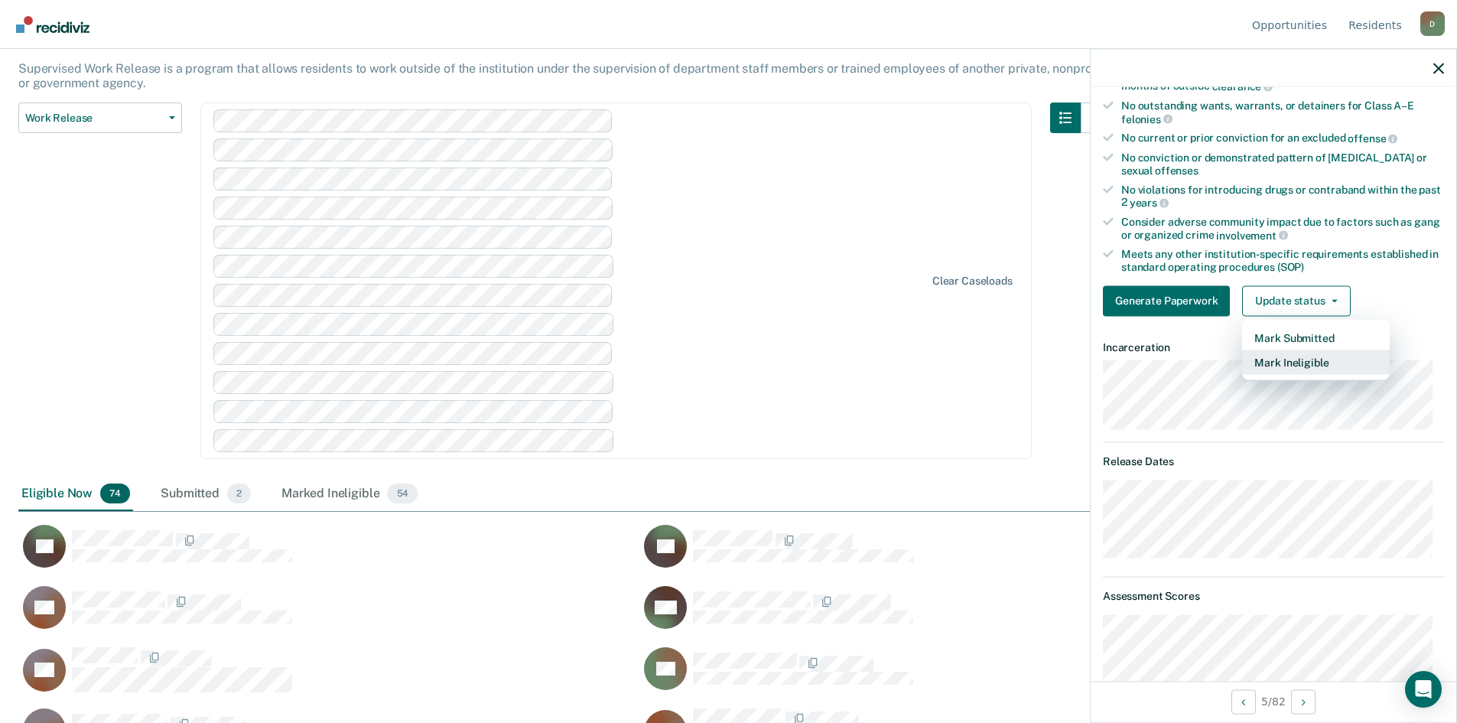
click at [1300, 362] on button "Mark Ineligible" at bounding box center [1316, 361] width 148 height 24
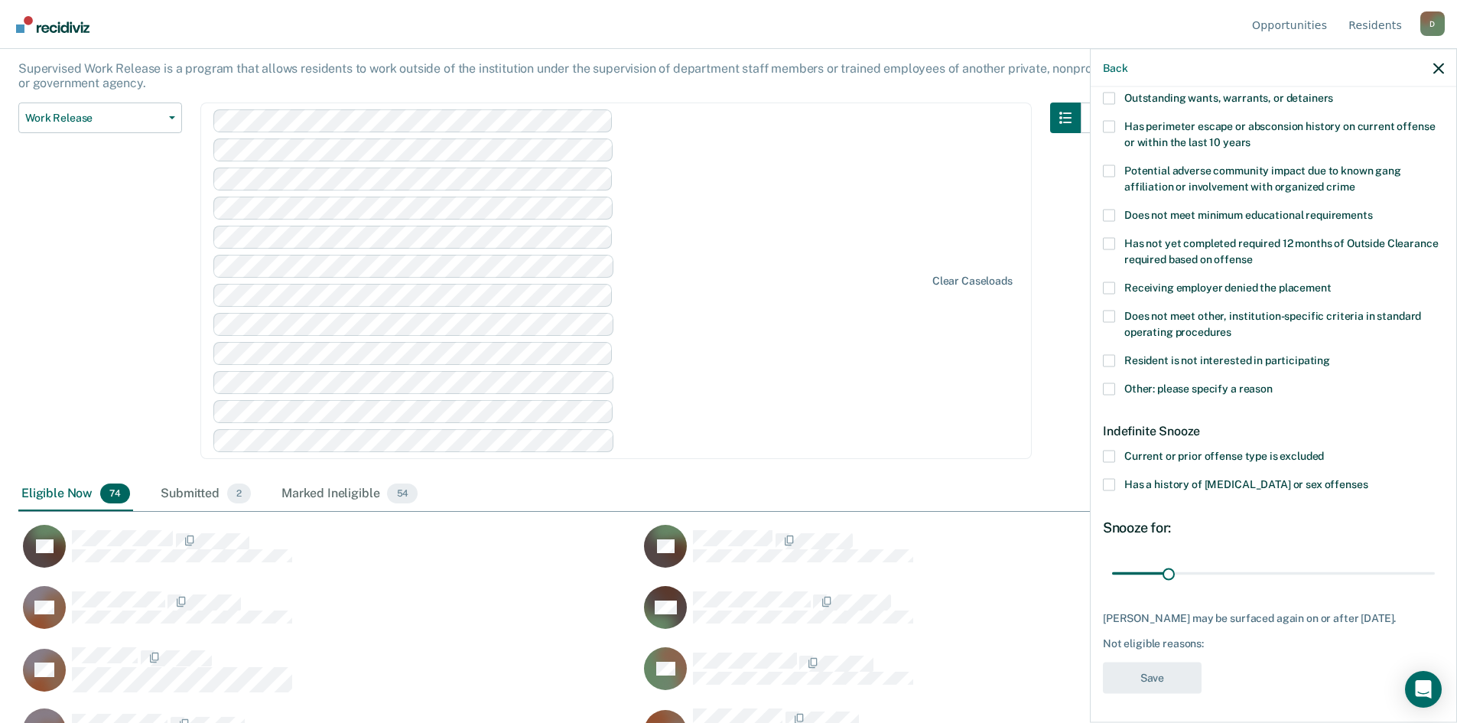
scroll to position [0, 0]
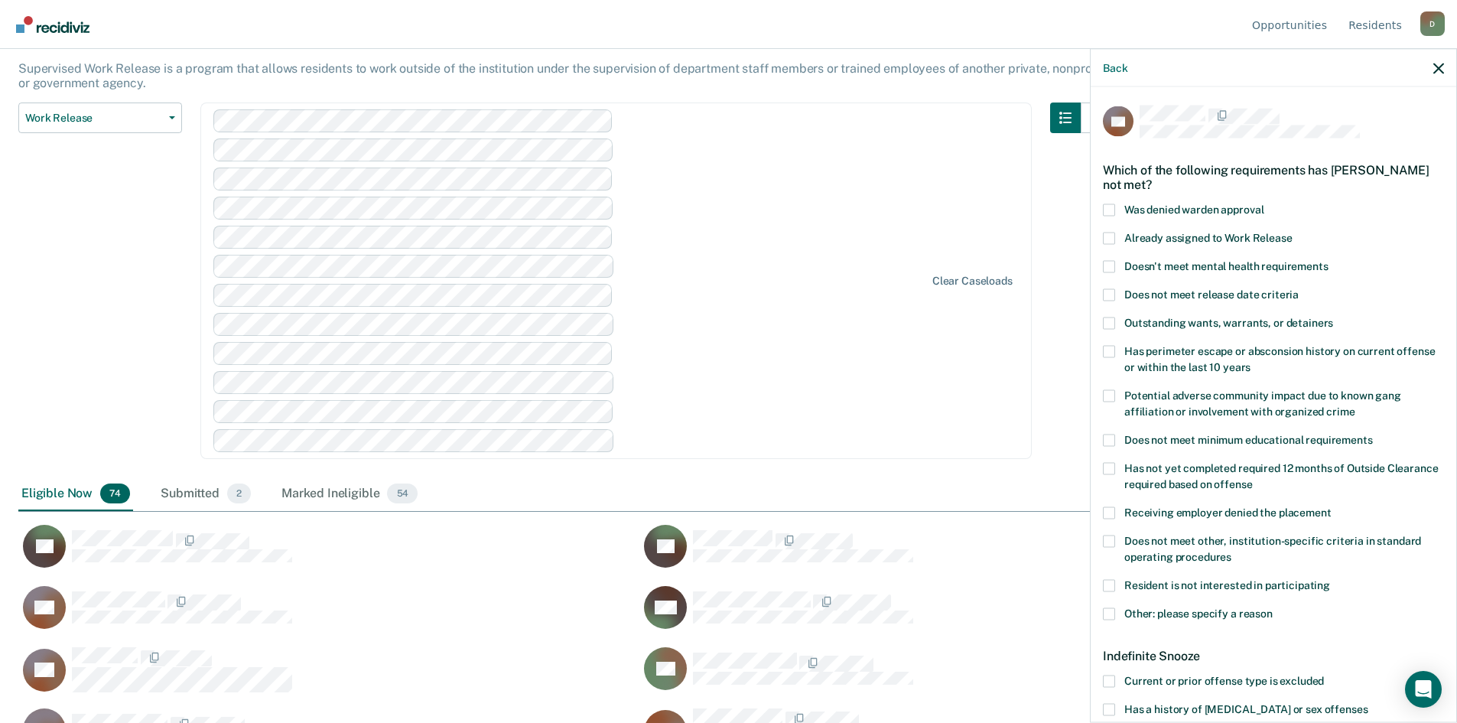
click at [1103, 612] on span at bounding box center [1109, 613] width 12 height 12
click at [1272, 607] on input "Other: please specify a reason" at bounding box center [1272, 607] width 0 height 0
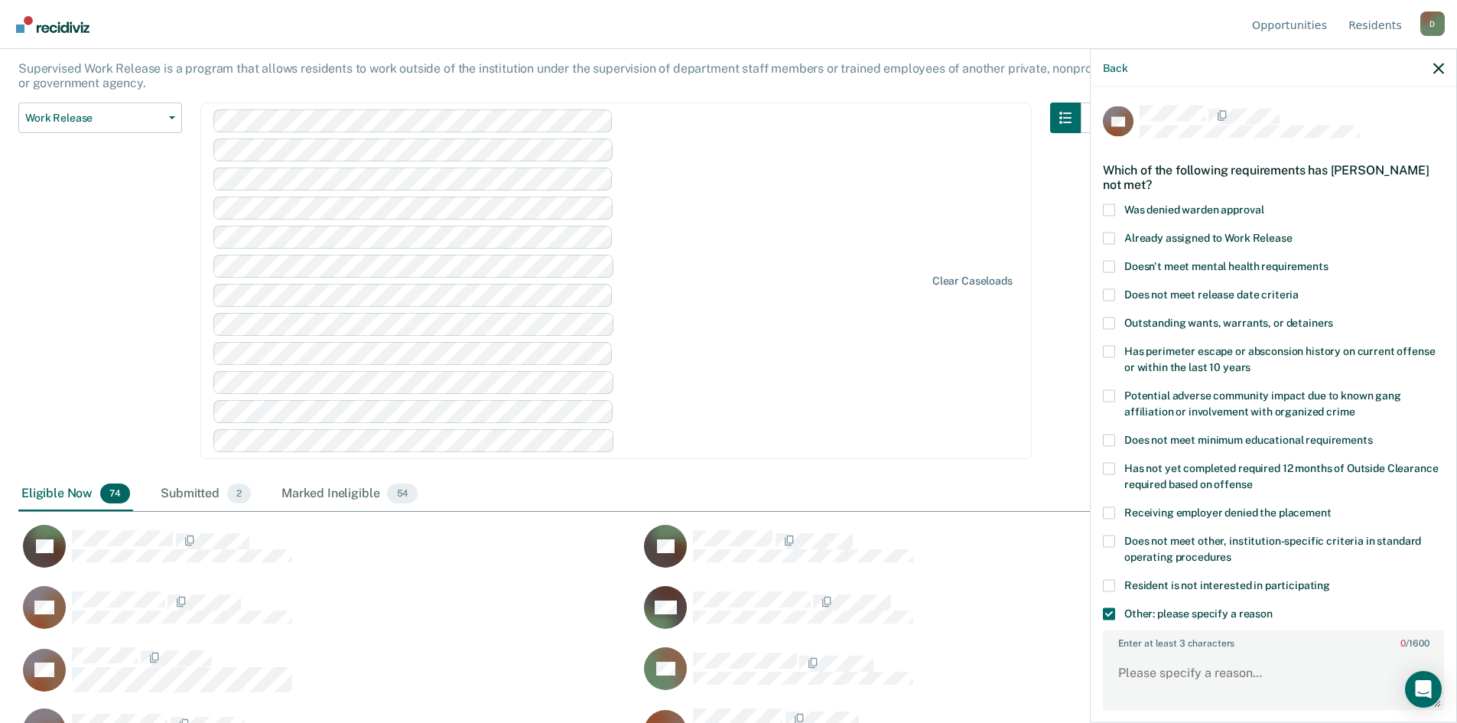
scroll to position [229, 0]
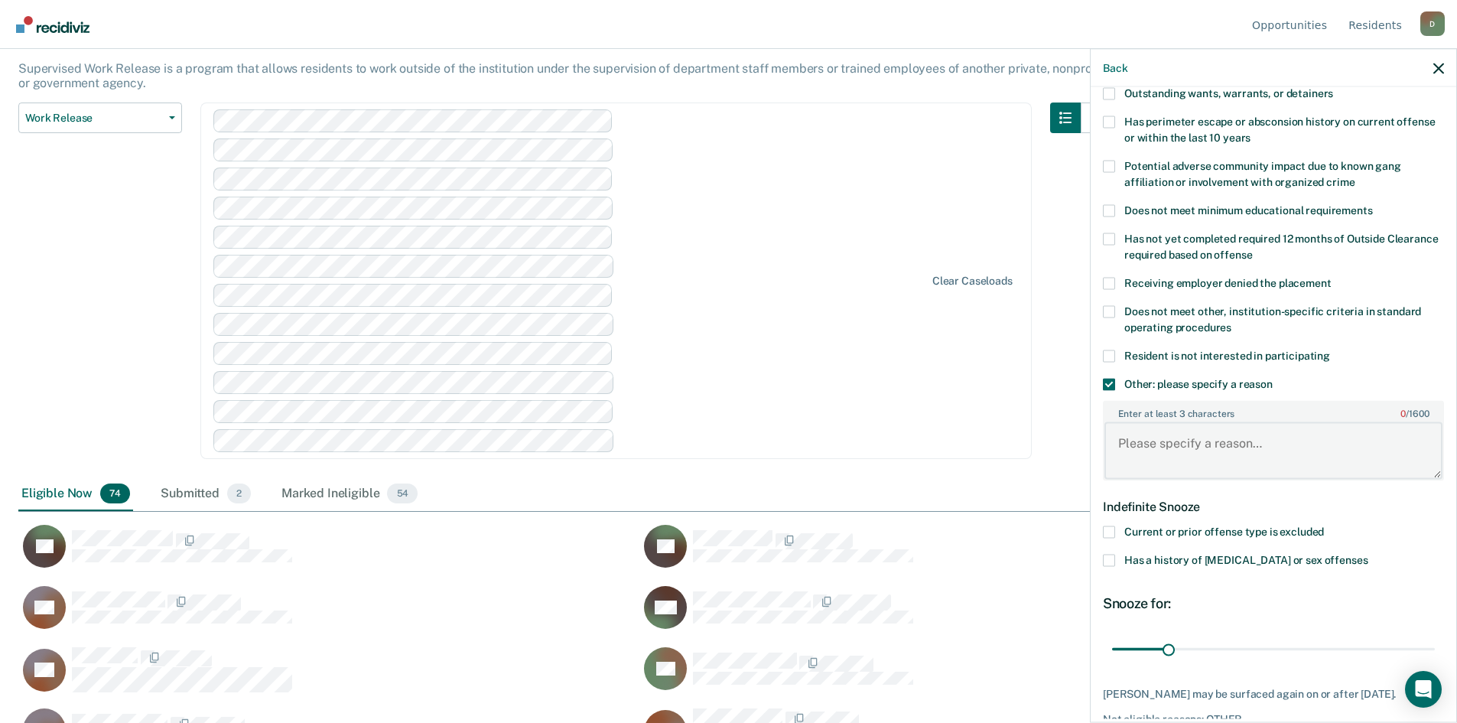
click at [1142, 442] on textarea "Enter at least 3 characters 0 / 1600" at bounding box center [1273, 450] width 338 height 57
type textarea "Currently a Wash U student"
drag, startPoint x: 1168, startPoint y: 647, endPoint x: 1447, endPoint y: 627, distance: 279.8
type input "180"
click at [1435, 635] on input "range" at bounding box center [1273, 648] width 323 height 27
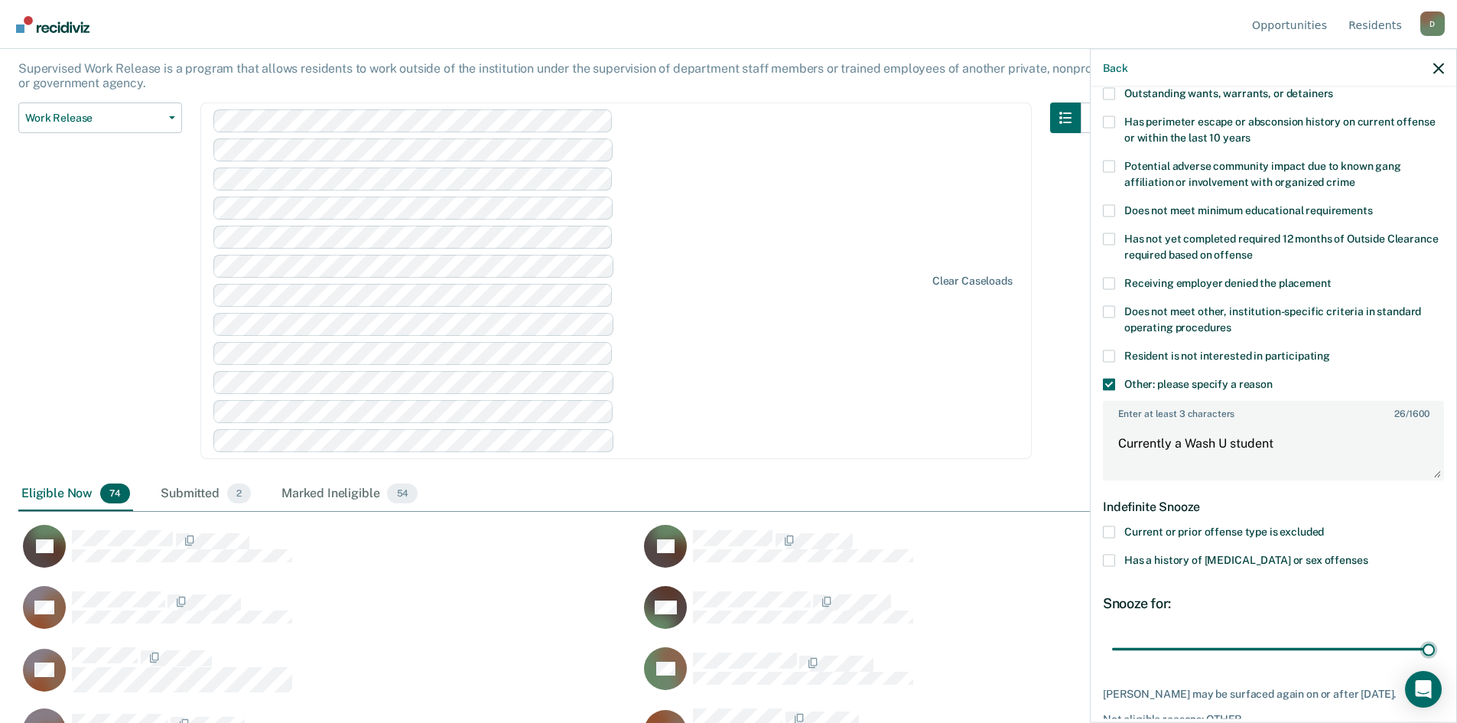
scroll to position [305, 0]
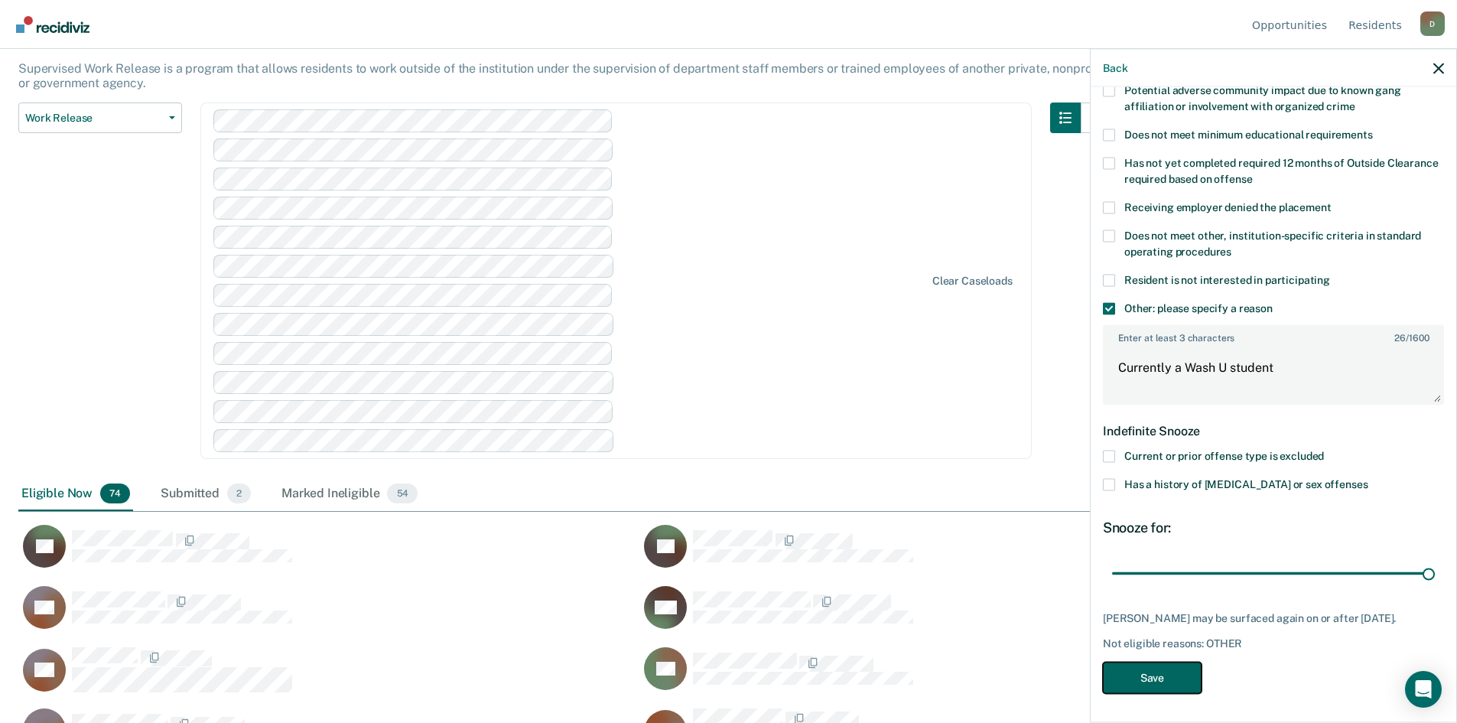
click at [1191, 684] on button "Save" at bounding box center [1152, 676] width 99 height 31
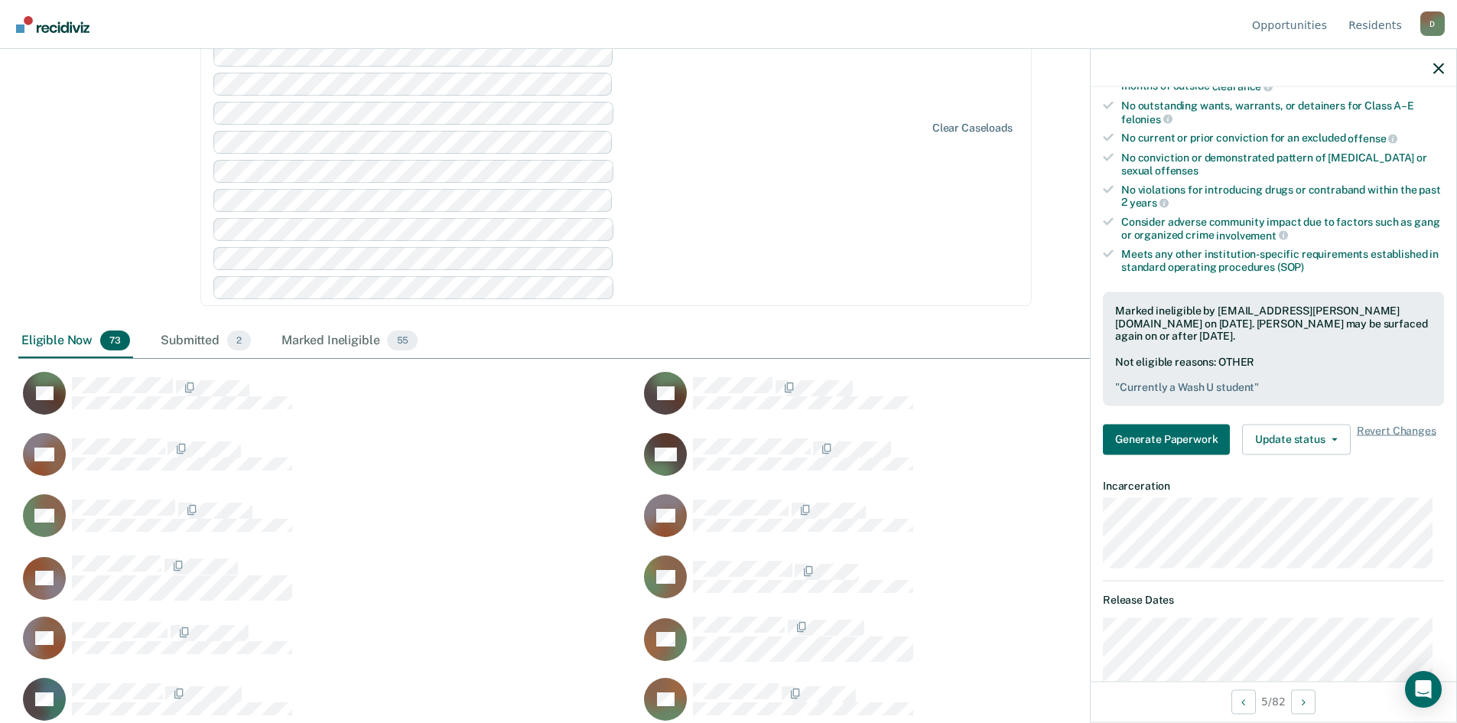
scroll to position [317, 0]
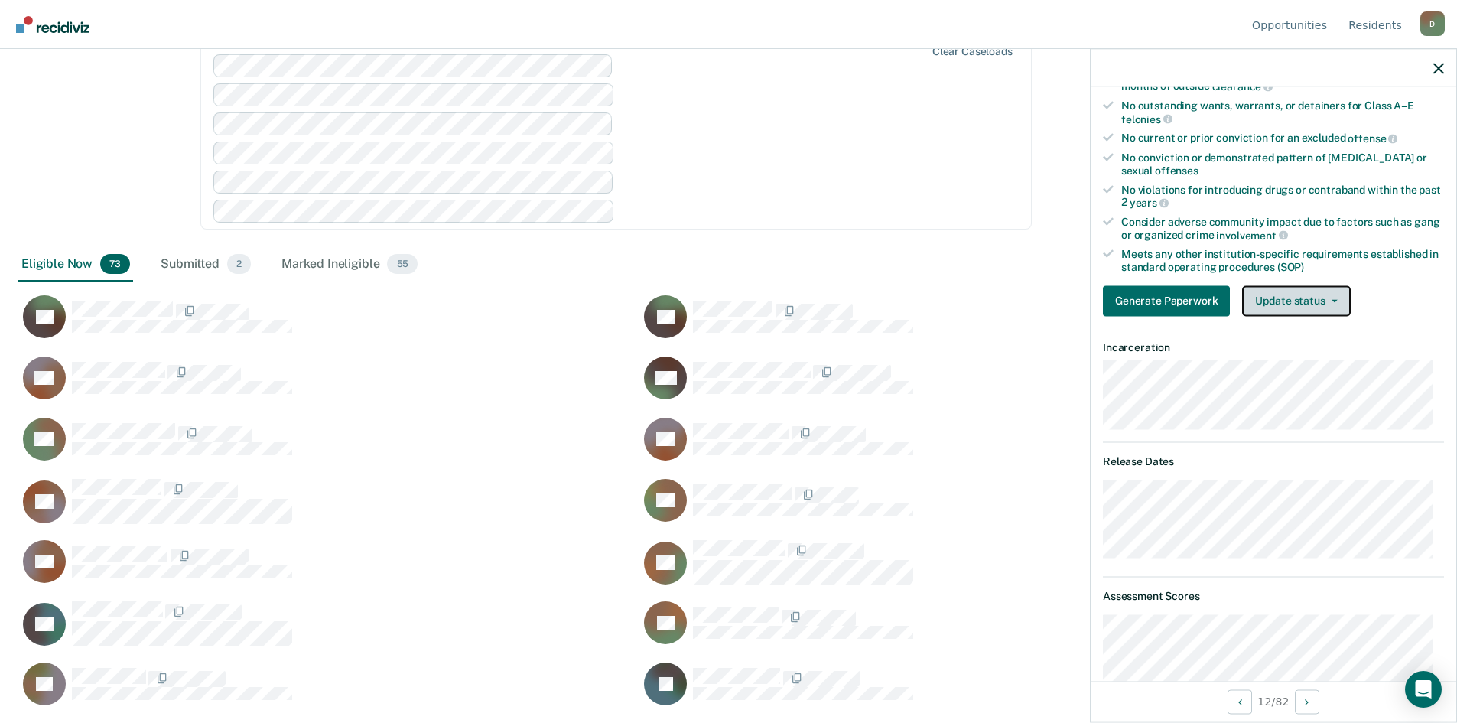
click at [1321, 296] on button "Update status" at bounding box center [1296, 300] width 108 height 31
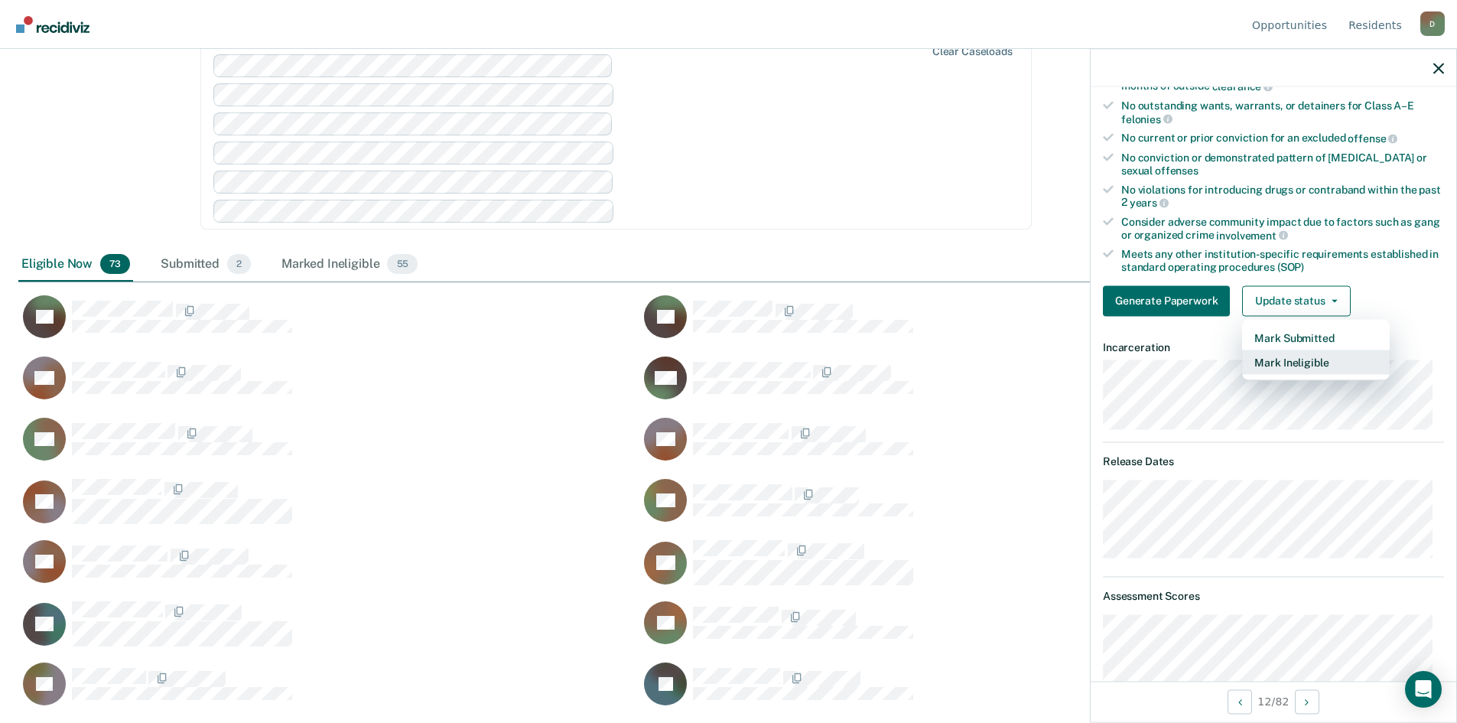
click at [1277, 357] on button "Mark Ineligible" at bounding box center [1316, 361] width 148 height 24
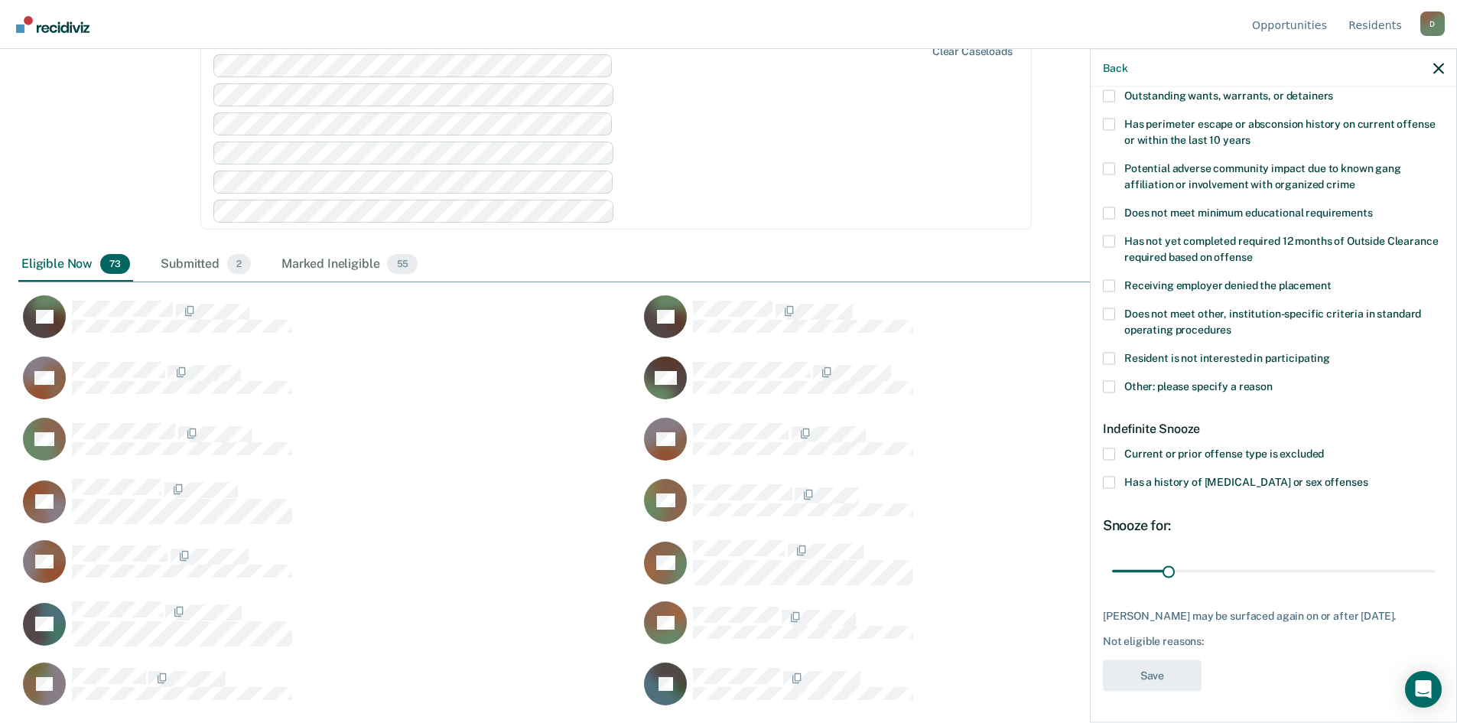
click at [1113, 380] on span at bounding box center [1109, 386] width 12 height 12
click at [1272, 380] on input "Other: please specify a reason" at bounding box center [1272, 380] width 0 height 0
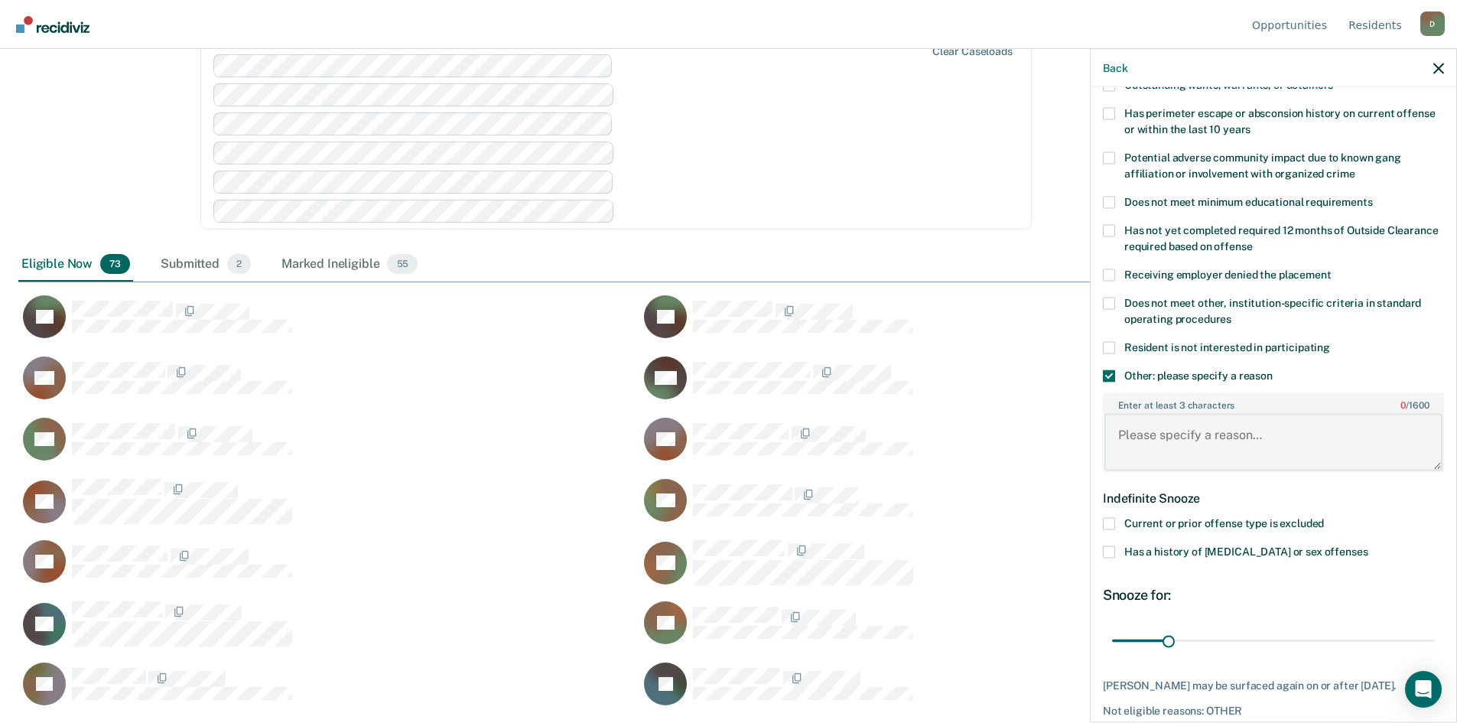
paste textarea "05 28 2025"
type textarea "05 28 2025 positive UA- not eligible for 12 months."
drag, startPoint x: 1166, startPoint y: 643, endPoint x: 1464, endPoint y: 632, distance: 297.6
type input "180"
click at [1435, 632] on input "range" at bounding box center [1273, 640] width 323 height 27
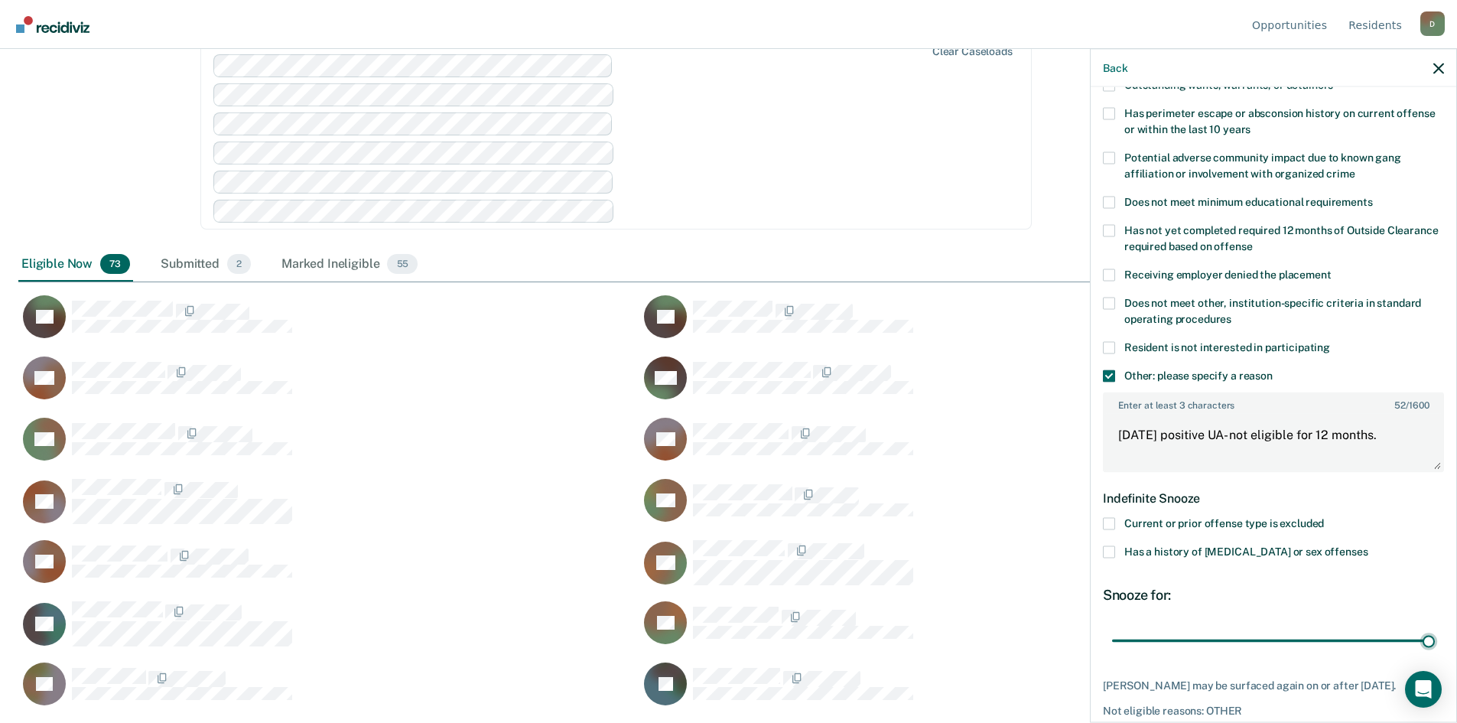
scroll to position [305, 0]
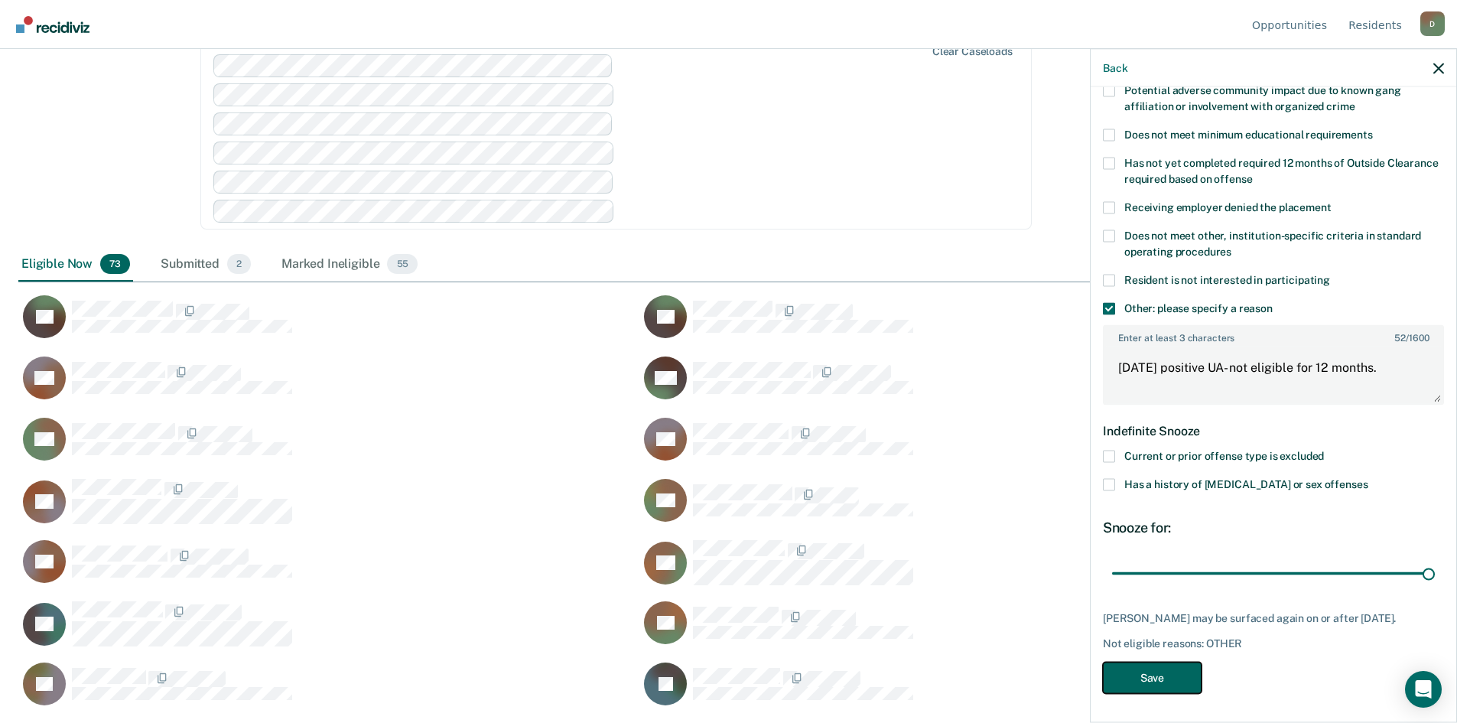
click at [1152, 669] on button "Save" at bounding box center [1152, 676] width 99 height 31
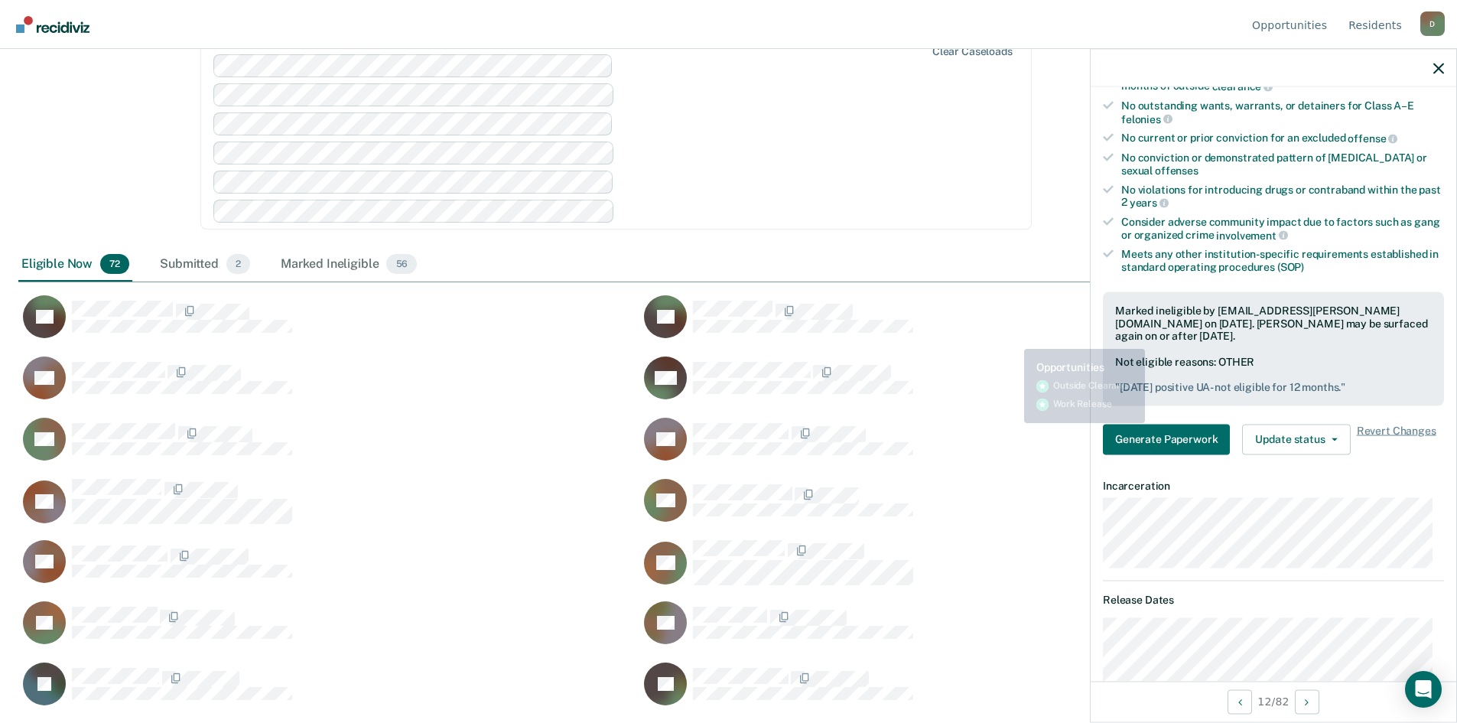
click at [1031, 343] on div "TA" at bounding box center [949, 324] width 621 height 61
